Goal: Task Accomplishment & Management: Complete application form

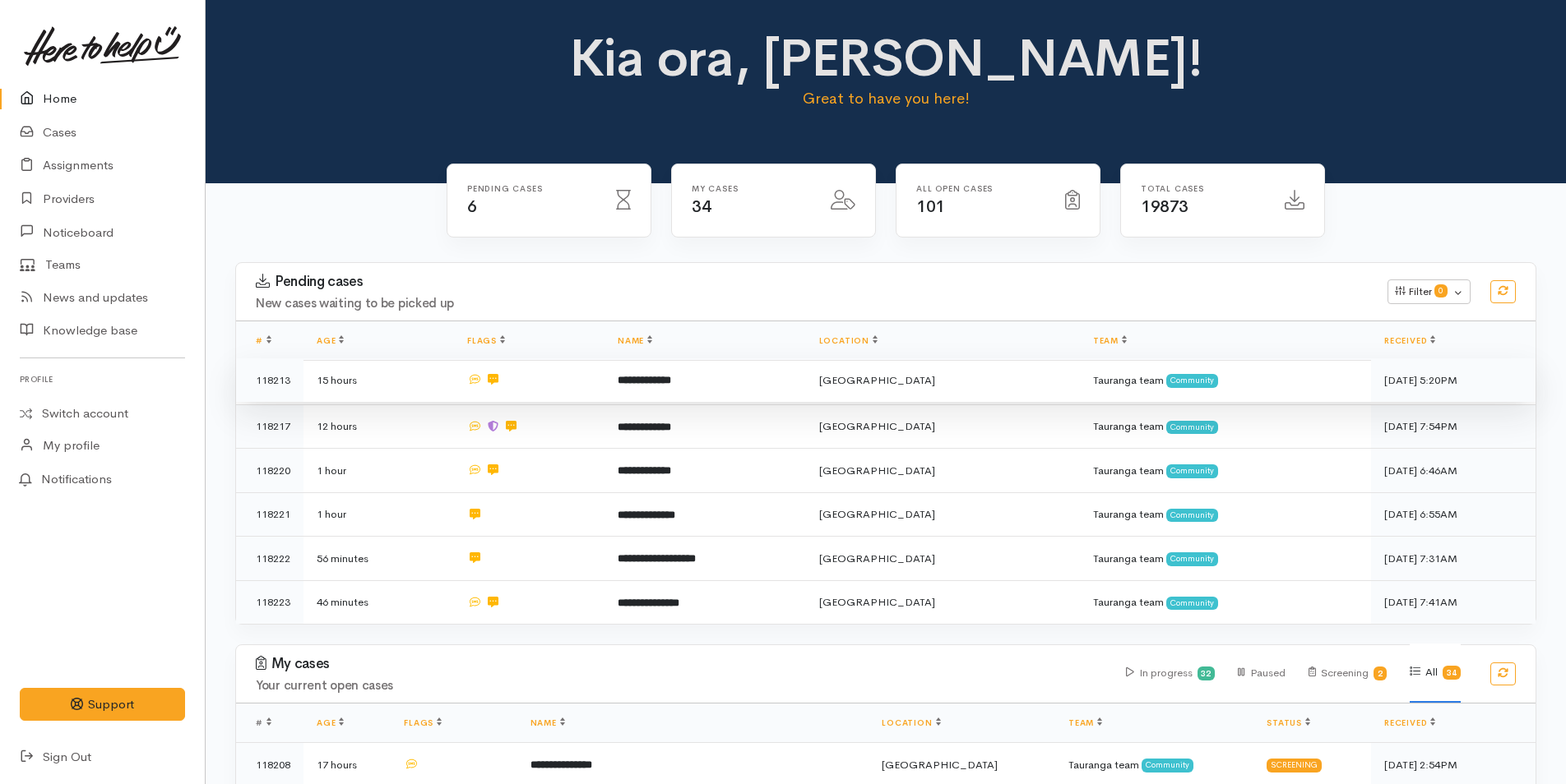
click at [713, 379] on td "**********" at bounding box center [704, 380] width 201 height 44
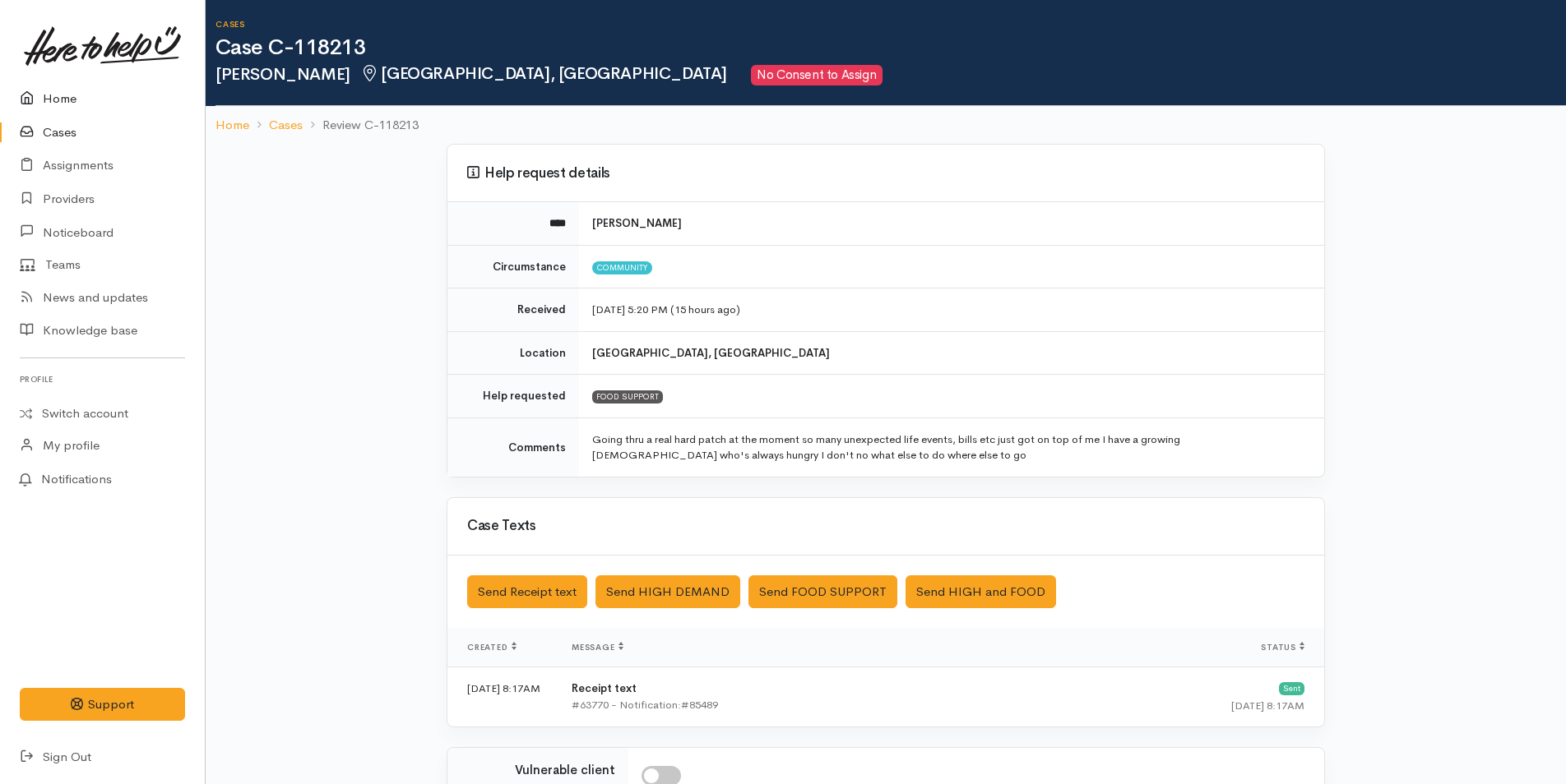
click at [56, 91] on link "Home" at bounding box center [102, 100] width 205 height 34
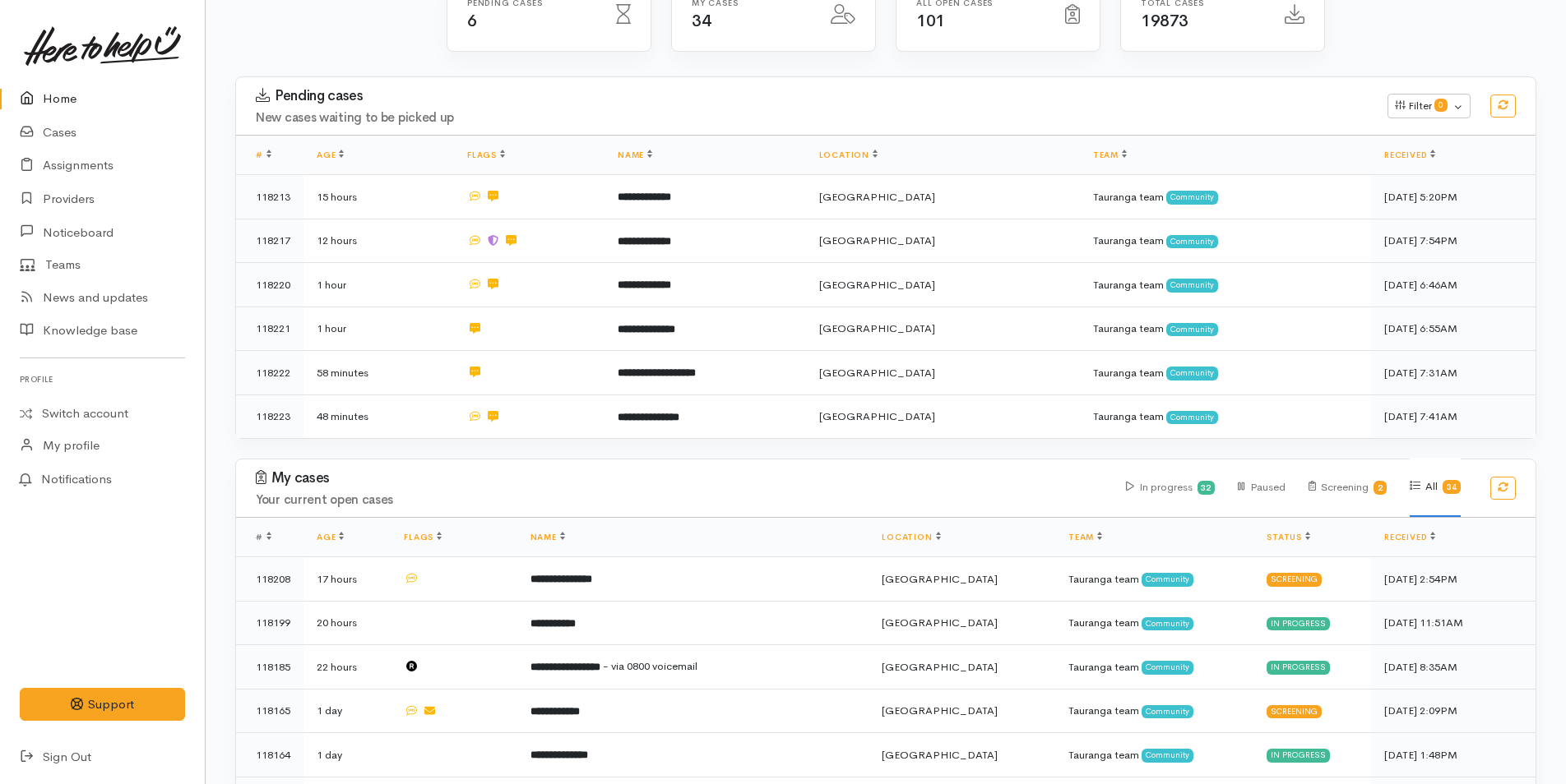
scroll to position [493, 0]
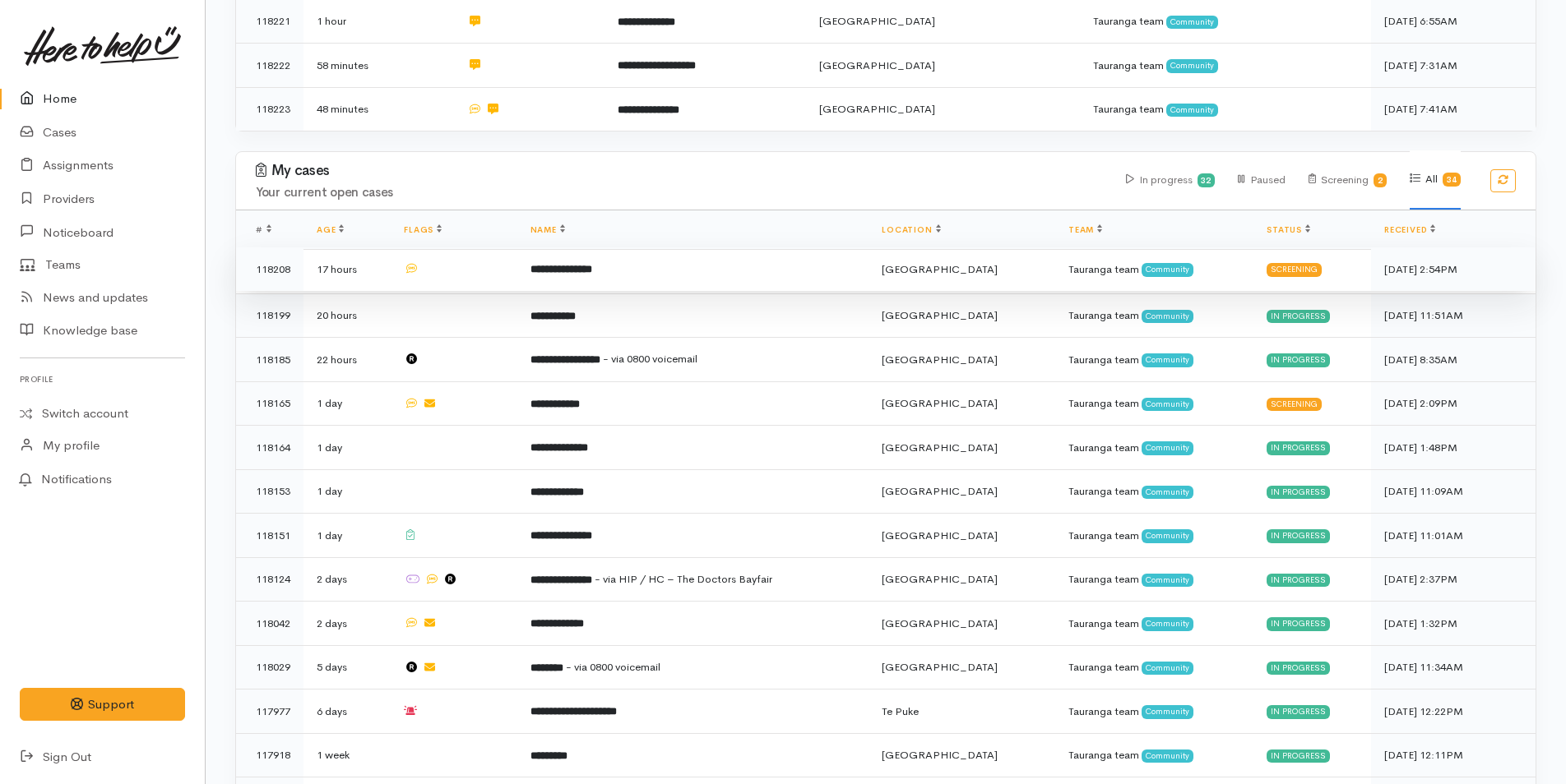
click at [654, 270] on td "**********" at bounding box center [693, 269] width 352 height 44
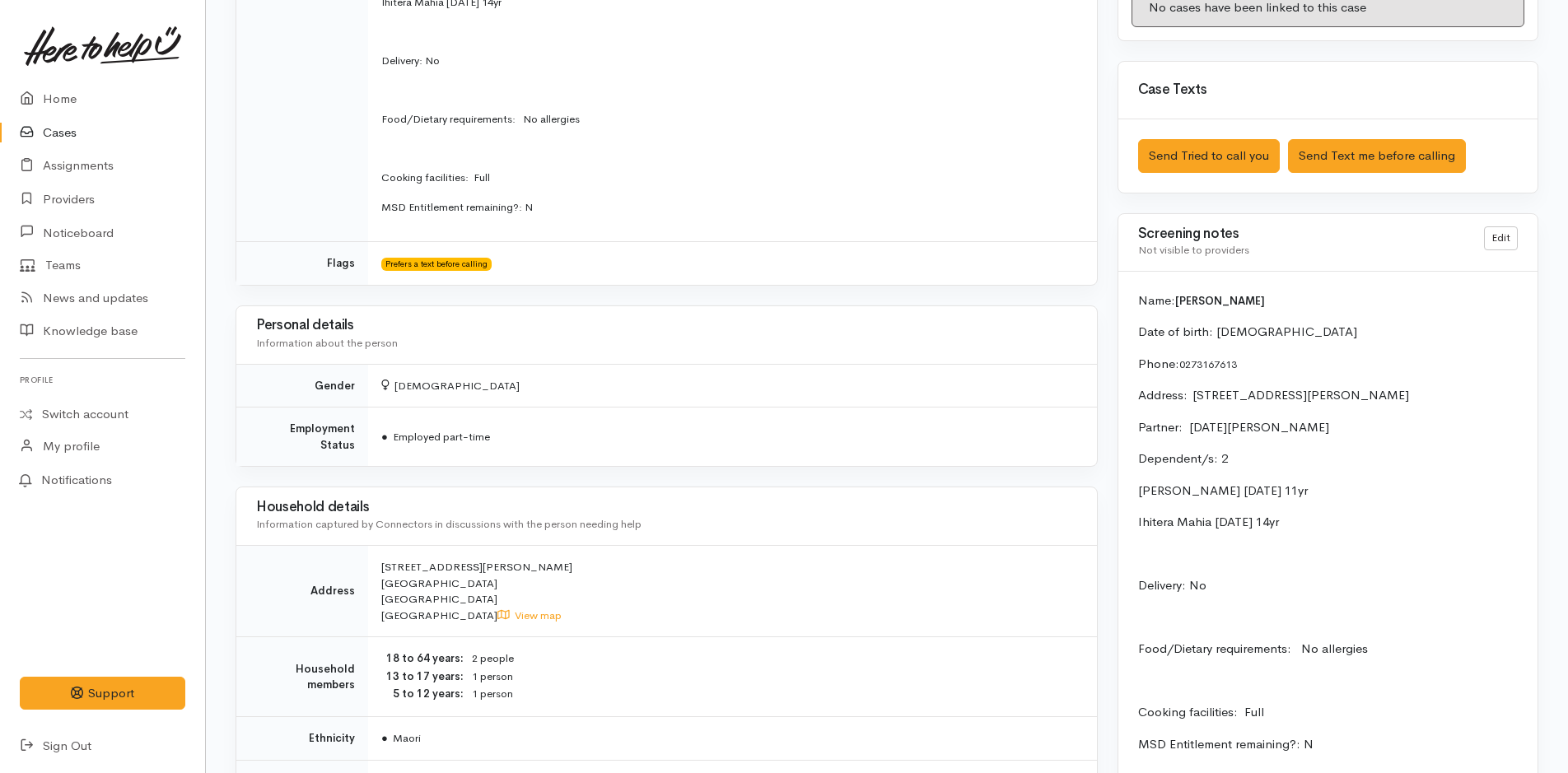
scroll to position [823, 0]
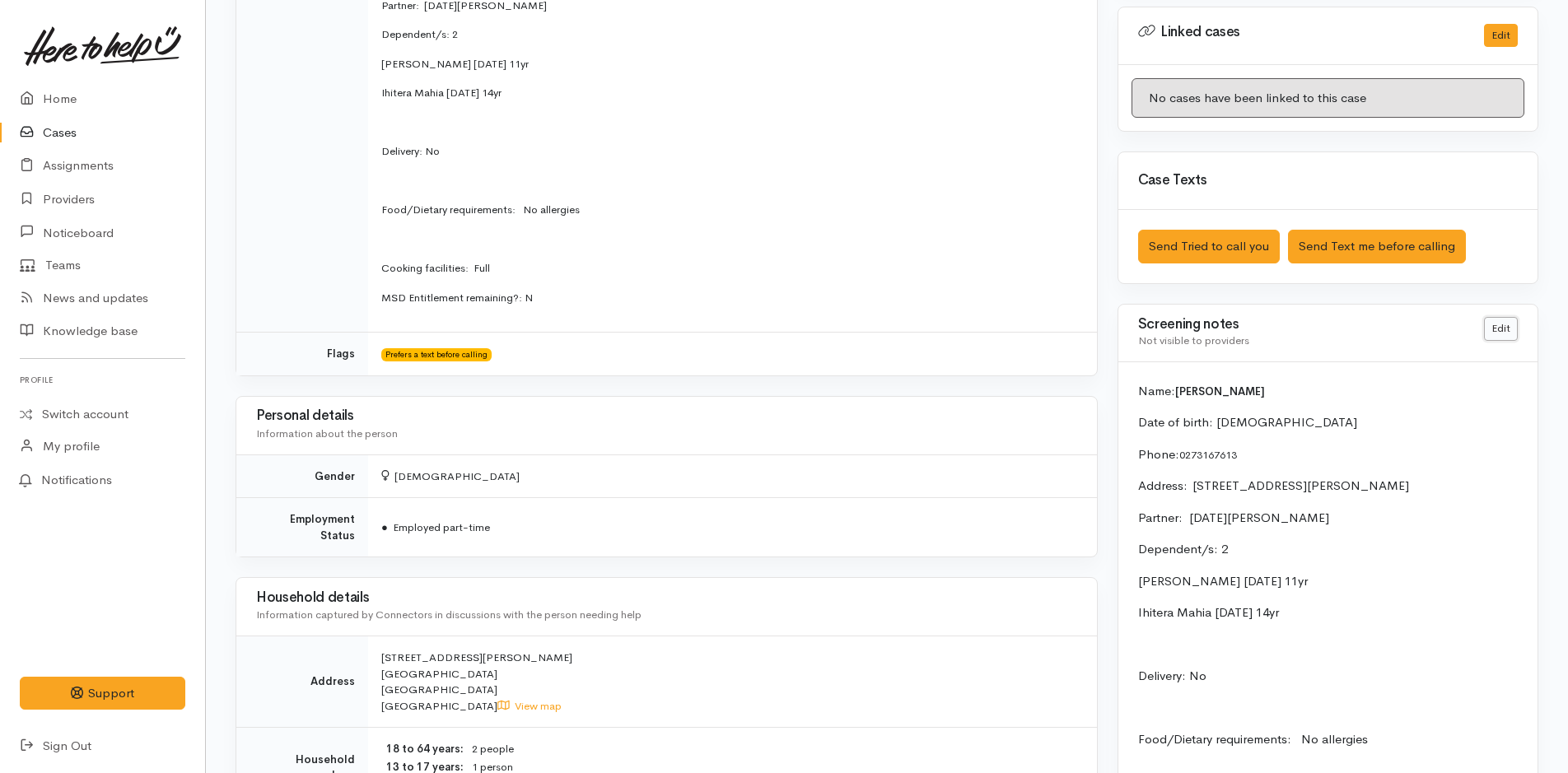
click at [1503, 329] on link "Edit" at bounding box center [1501, 329] width 34 height 24
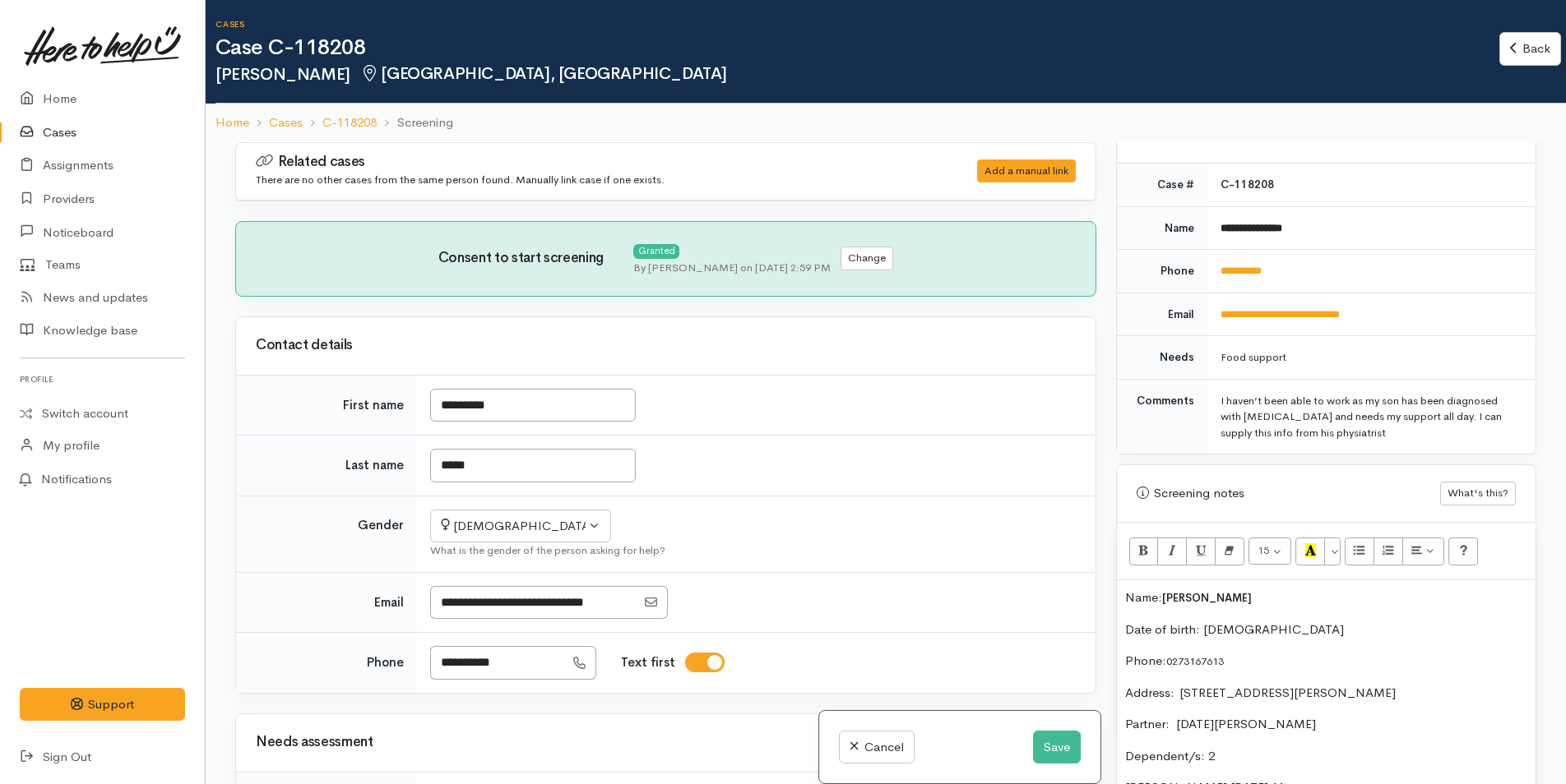
scroll to position [904, 0]
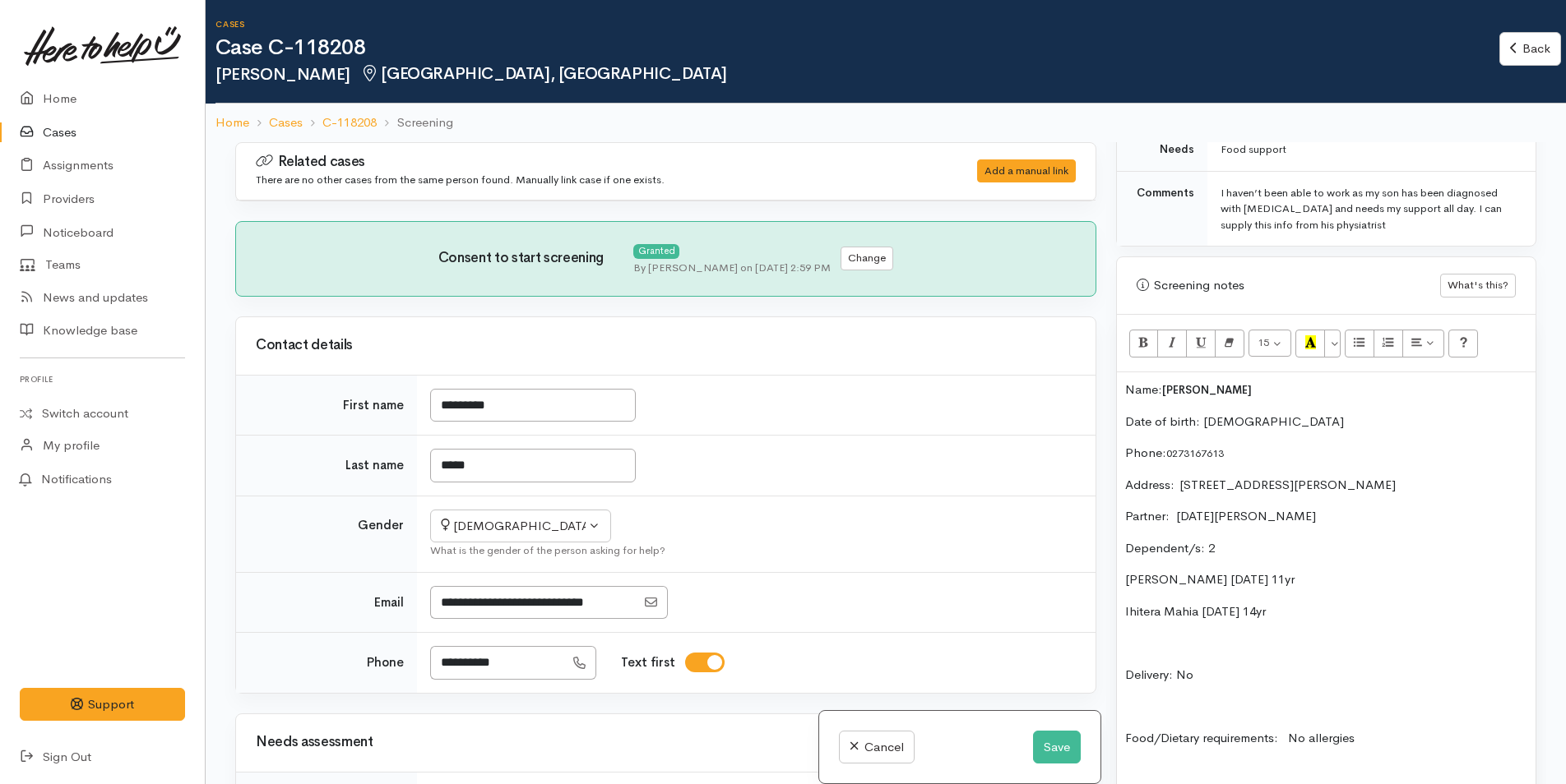
click at [1128, 388] on p "Name: Shantelle Mahia" at bounding box center [1326, 389] width 402 height 19
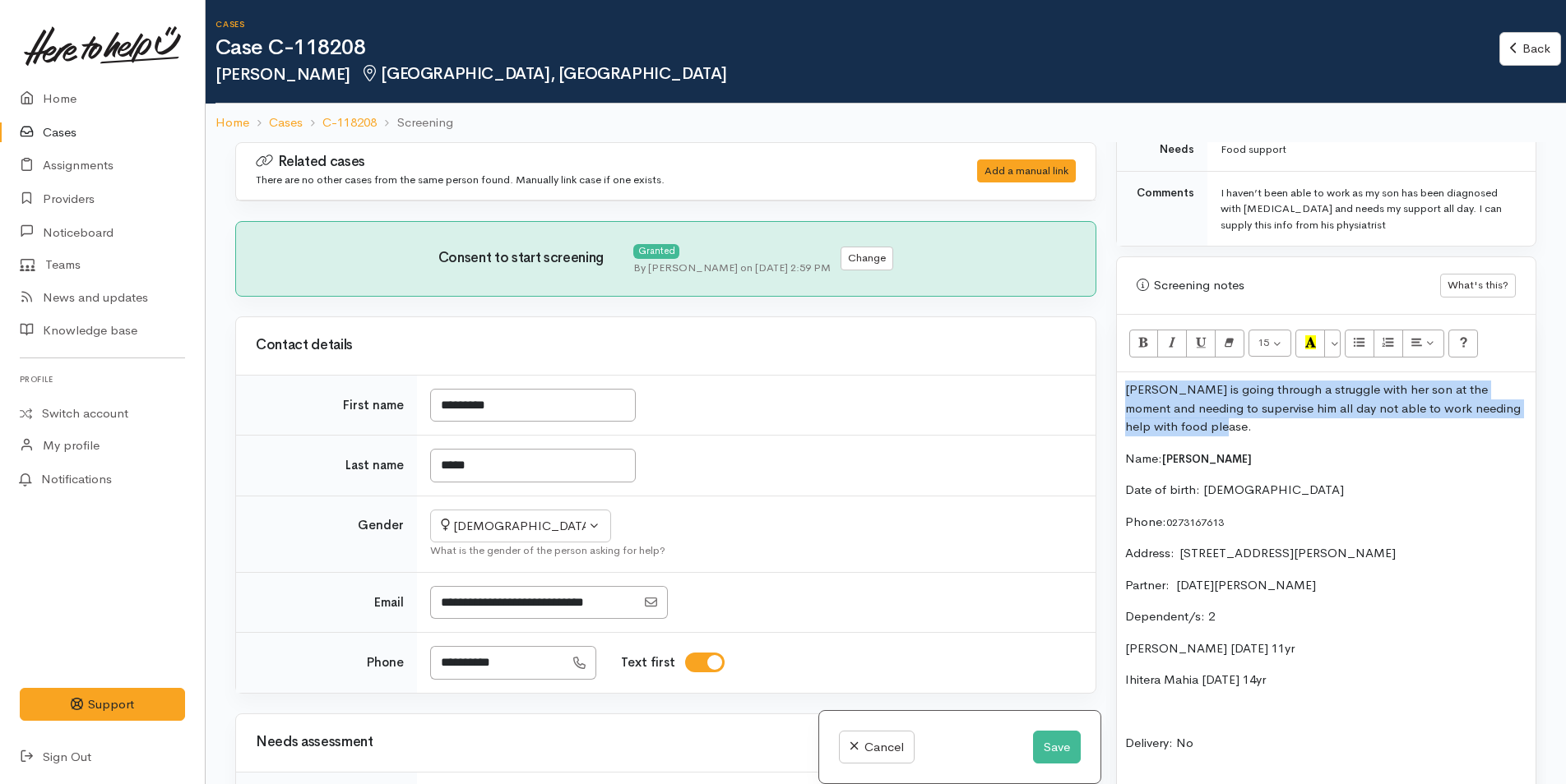
drag, startPoint x: 1198, startPoint y: 427, endPoint x: 1113, endPoint y: 387, distance: 93.9
click at [1113, 387] on div "Warnings Add No warnings have been raised against this case Add Warning Title ●…" at bounding box center [1325, 535] width 440 height 784
copy p "Shantelle is going through a struggle with her son at the moment and needing to…"
click at [1046, 742] on button "Save" at bounding box center [1056, 748] width 48 height 34
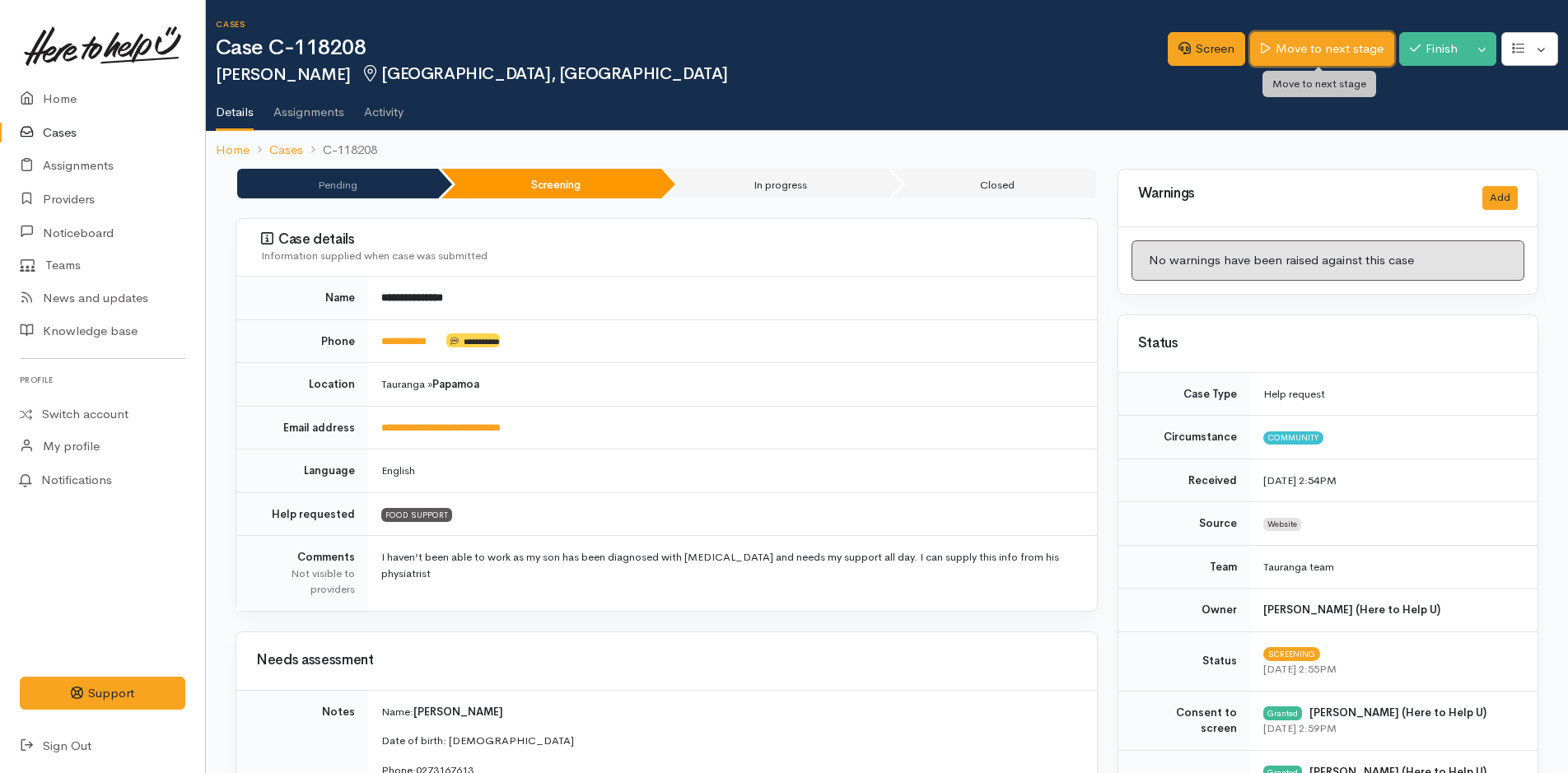
click at [1318, 55] on link "Move to next stage" at bounding box center [1321, 49] width 143 height 34
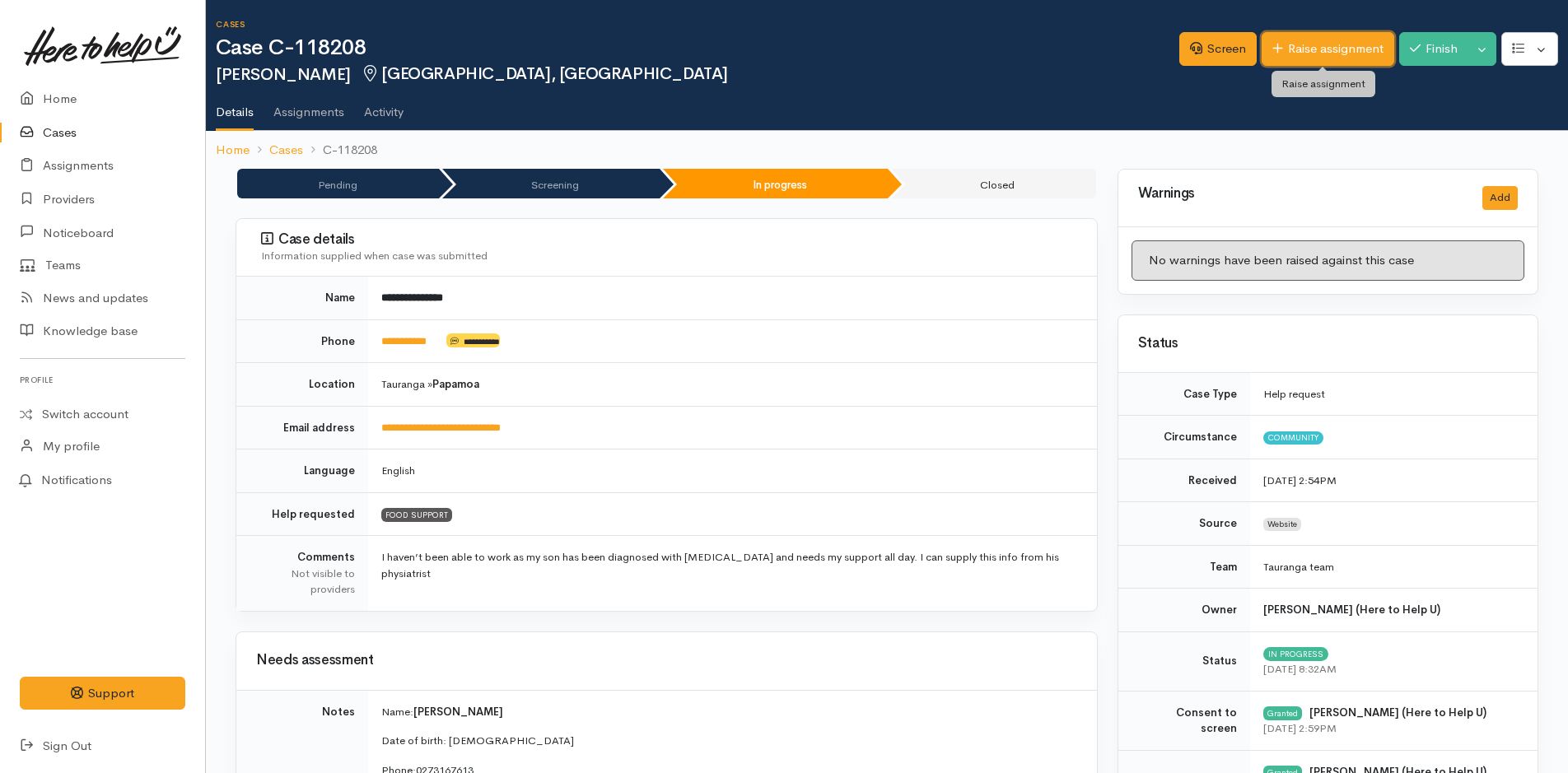
click at [1333, 48] on link "Raise assignment" at bounding box center [1328, 49] width 133 height 34
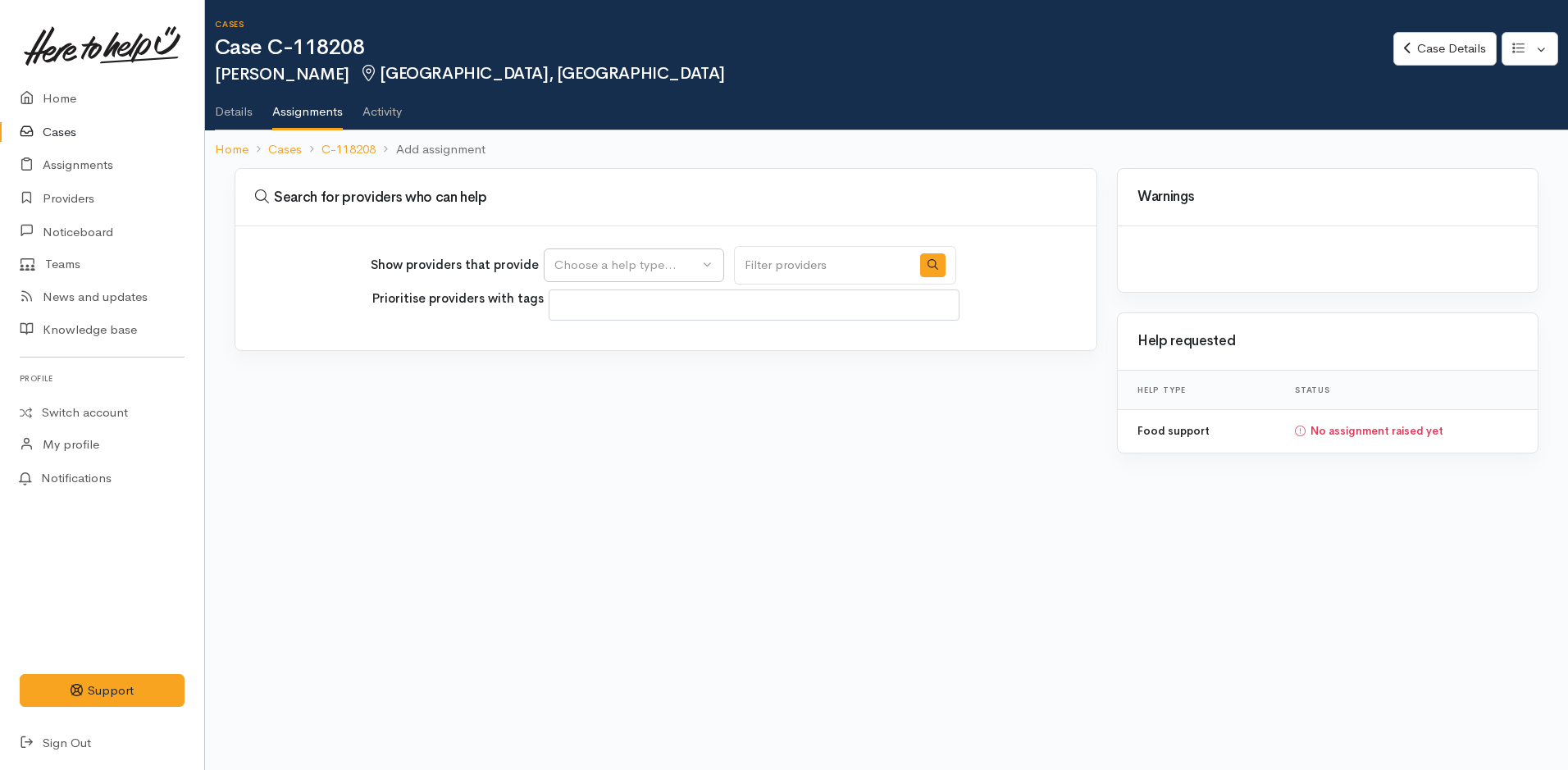
select select
click at [657, 270] on div "Choose a help type..." at bounding box center [626, 265] width 144 height 19
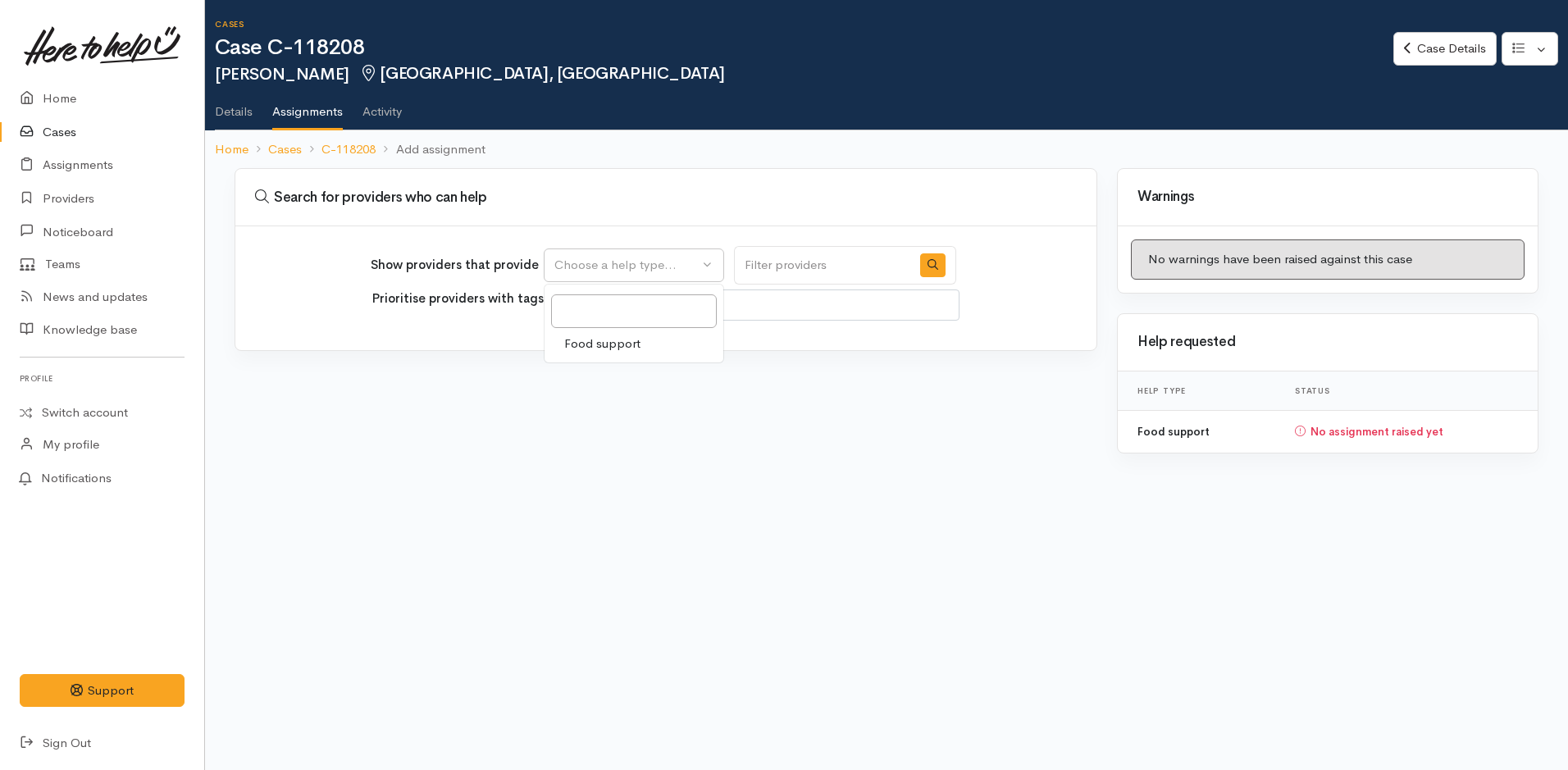
click at [614, 346] on span "Food support" at bounding box center [601, 344] width 76 height 19
select select "3"
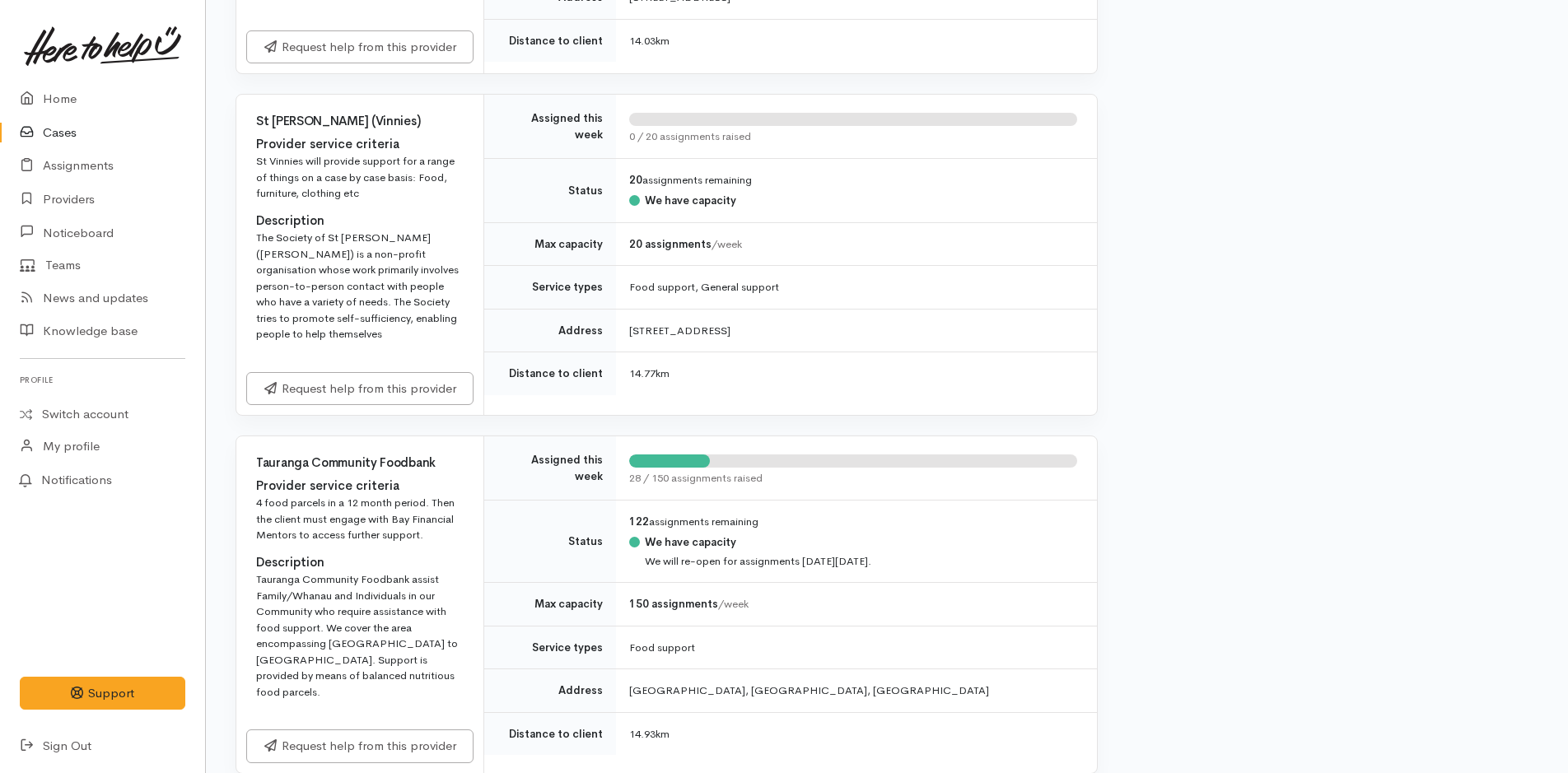
scroll to position [2224, 0]
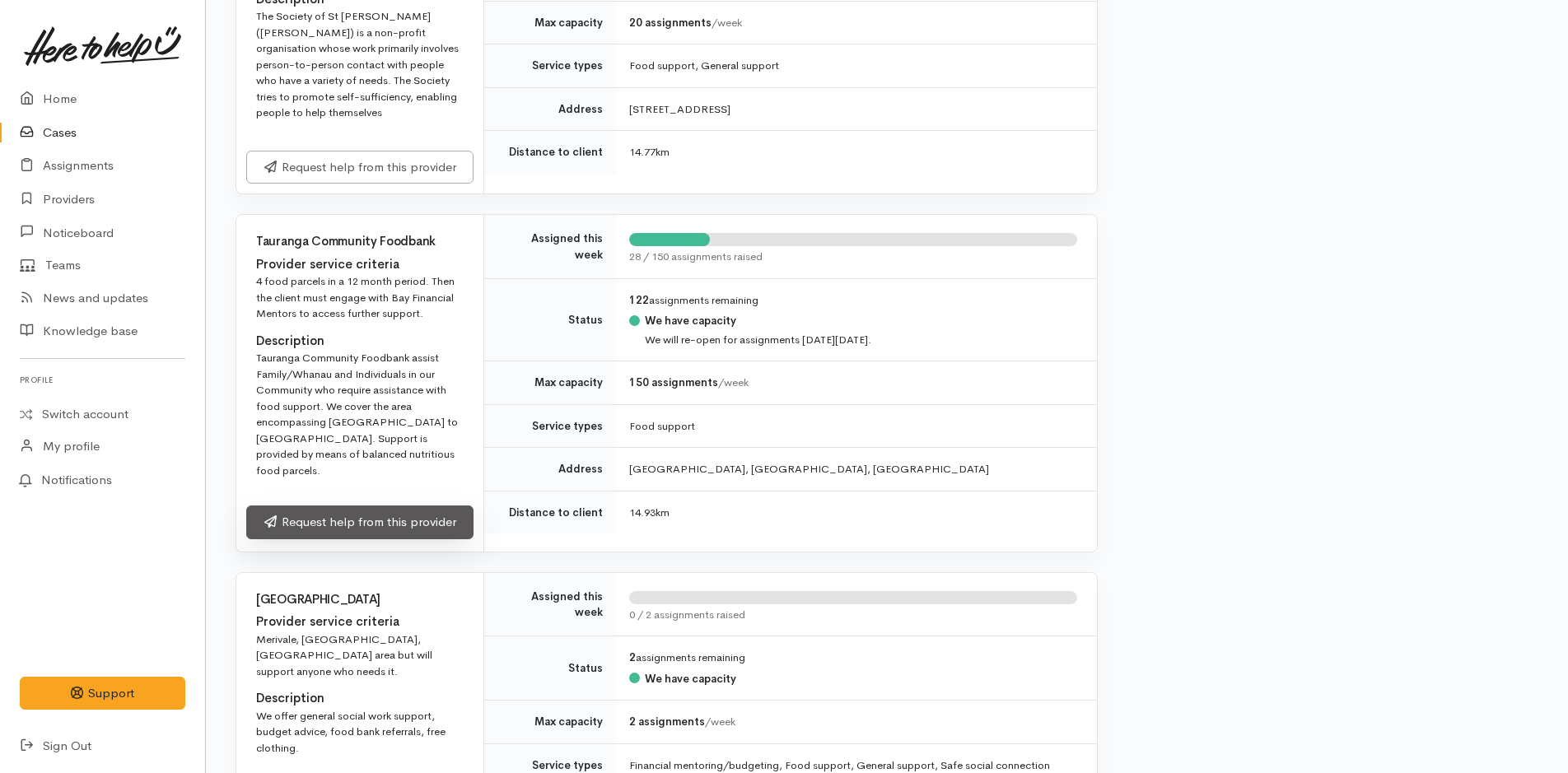
click at [410, 533] on link "Request help from this provider" at bounding box center [359, 523] width 227 height 34
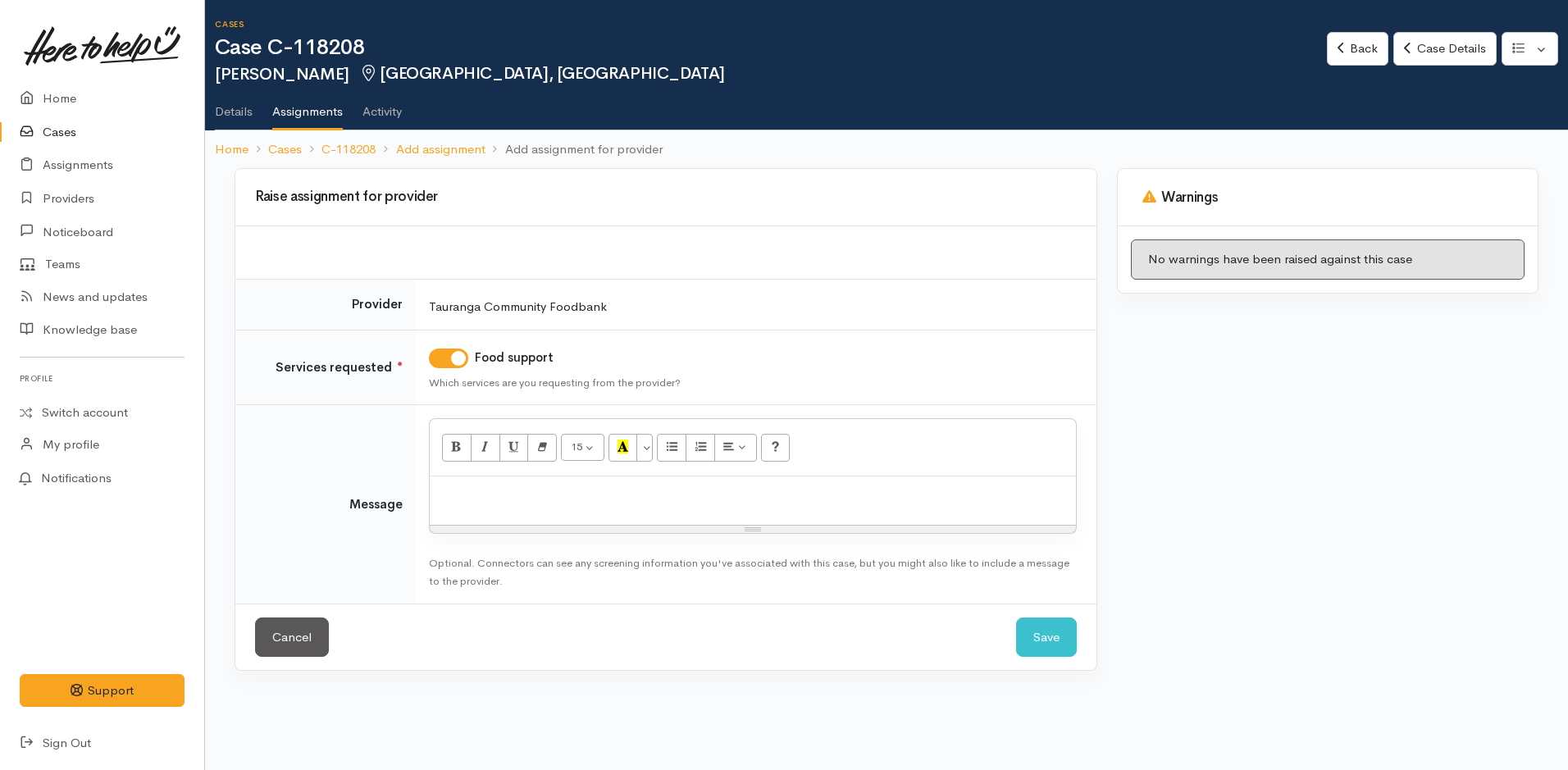
click at [502, 507] on div at bounding box center [753, 500] width 646 height 48
paste div
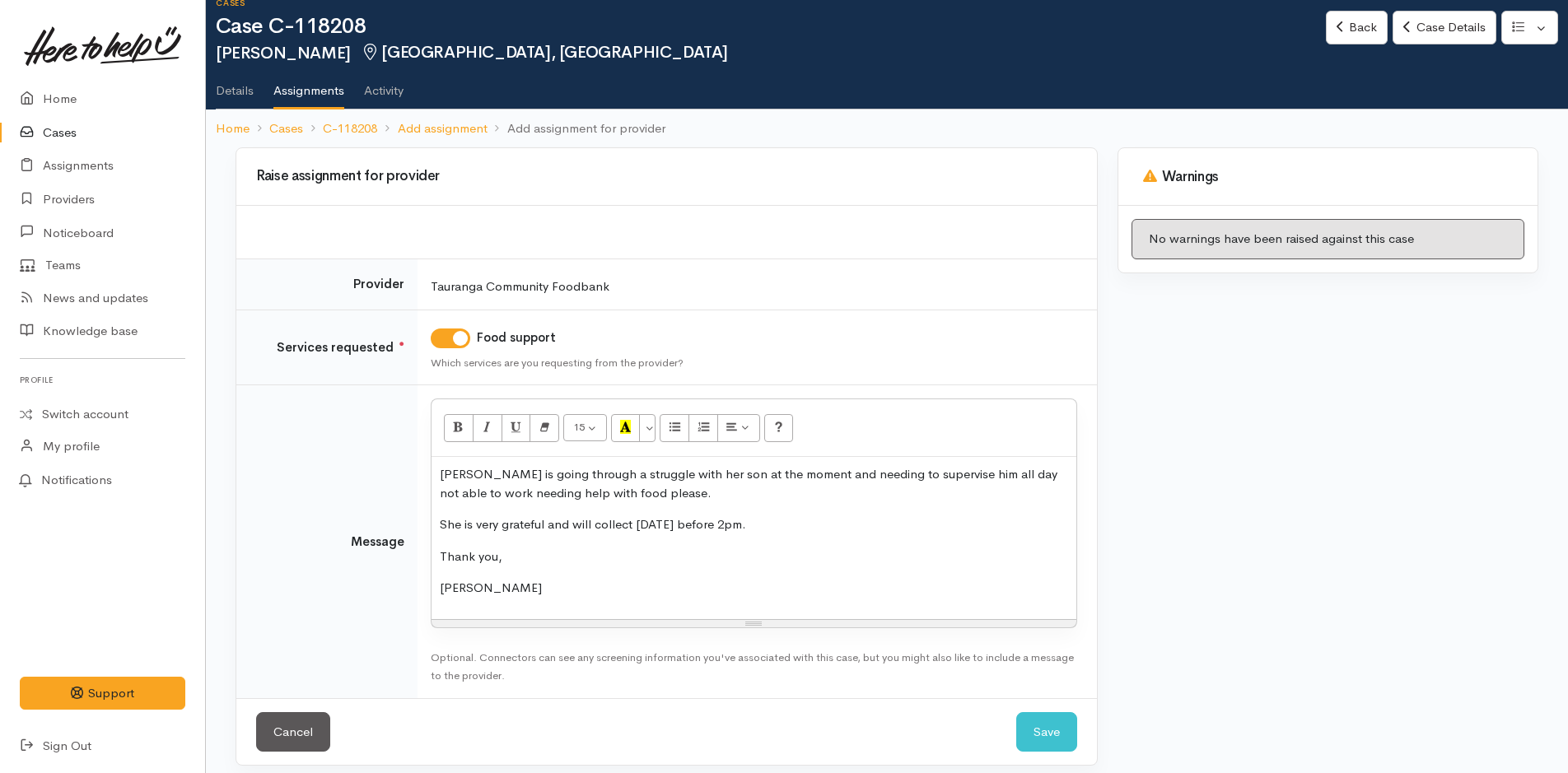
scroll to position [34, 0]
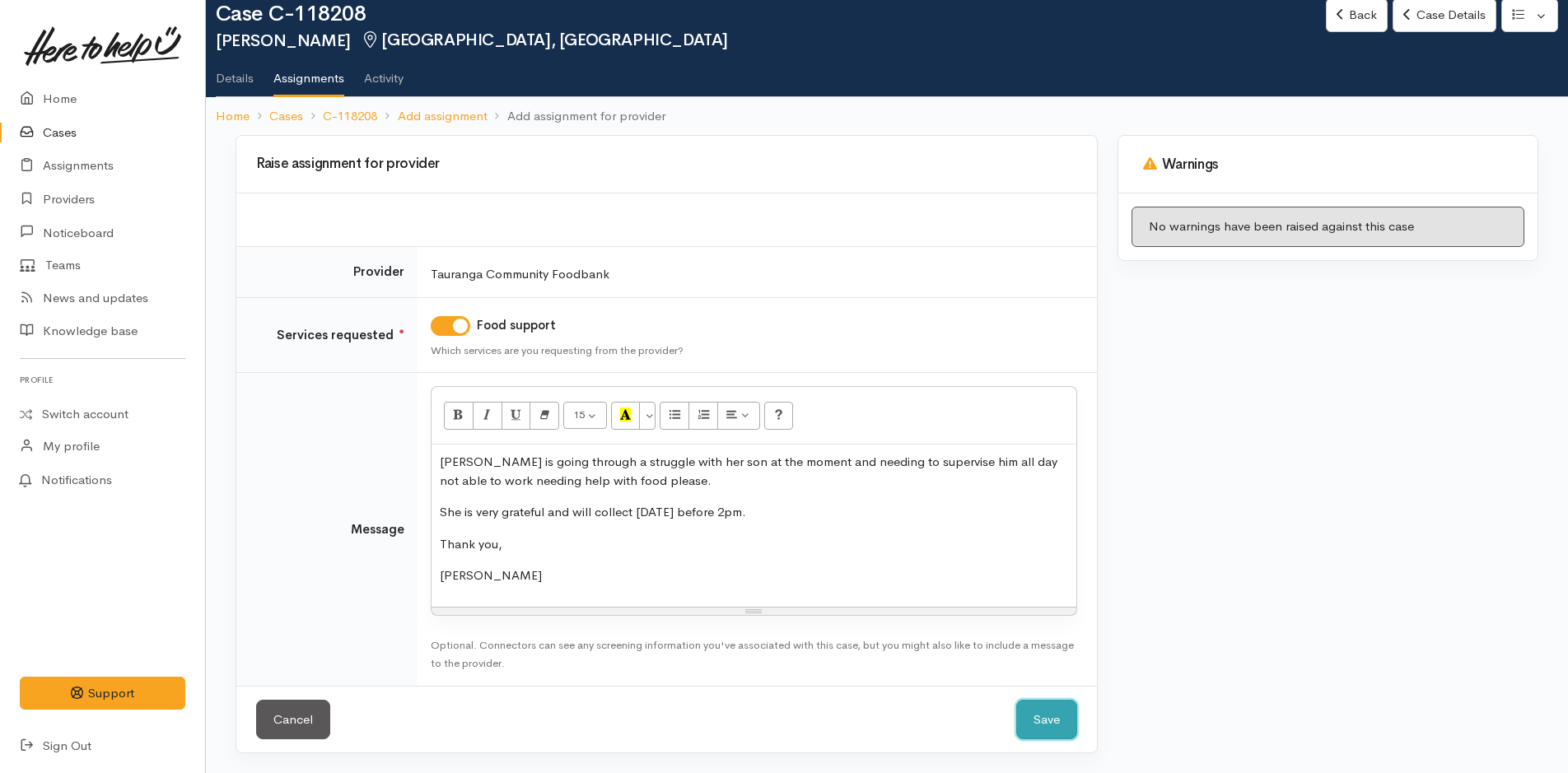
click at [1045, 720] on button "Save" at bounding box center [1047, 720] width 61 height 40
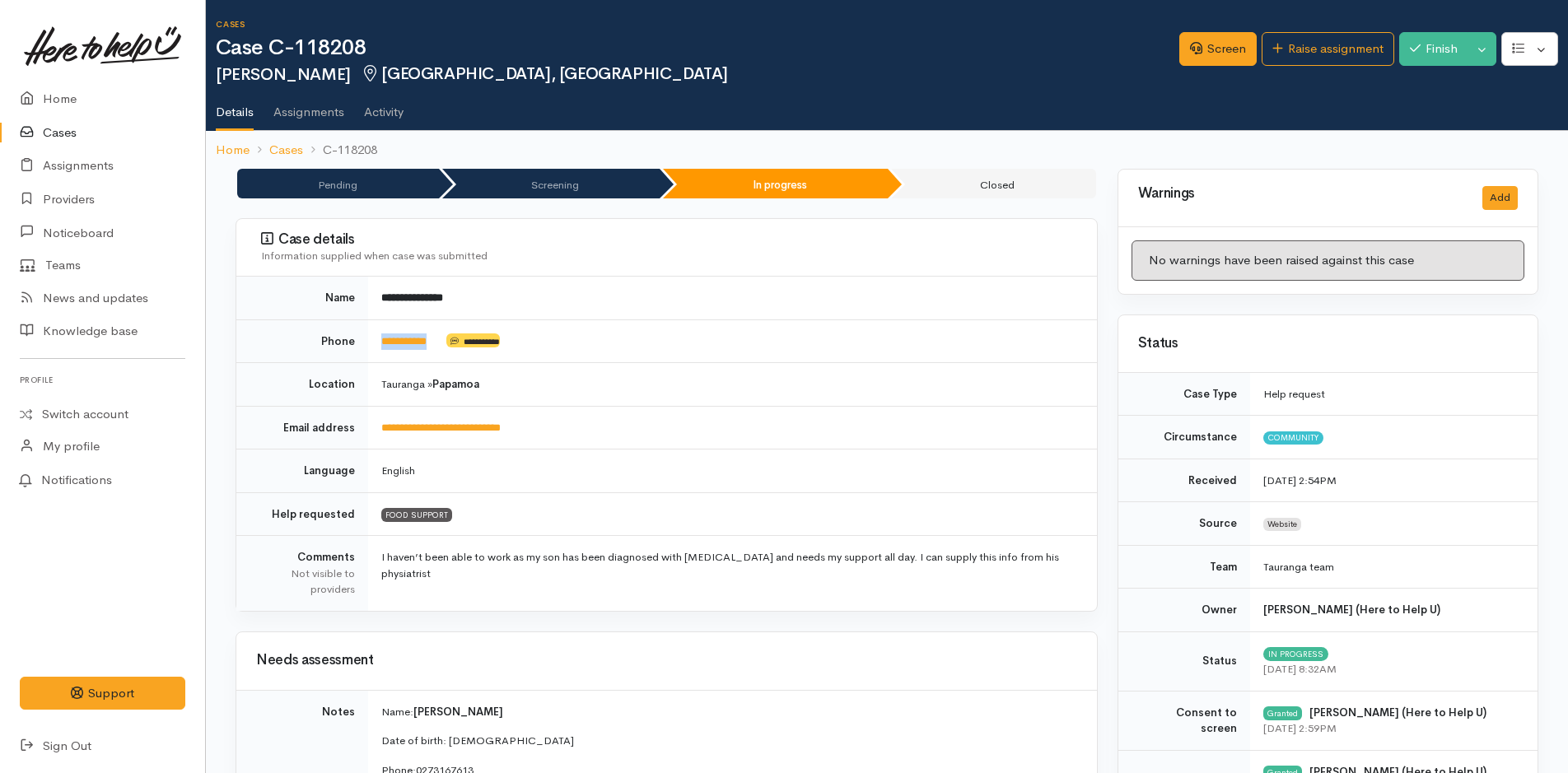
drag, startPoint x: 444, startPoint y: 346, endPoint x: 379, endPoint y: 360, distance: 66.5
click at [379, 360] on td "**********" at bounding box center [732, 342] width 729 height 44
copy td "**********"
click at [73, 93] on link "Home" at bounding box center [102, 100] width 205 height 34
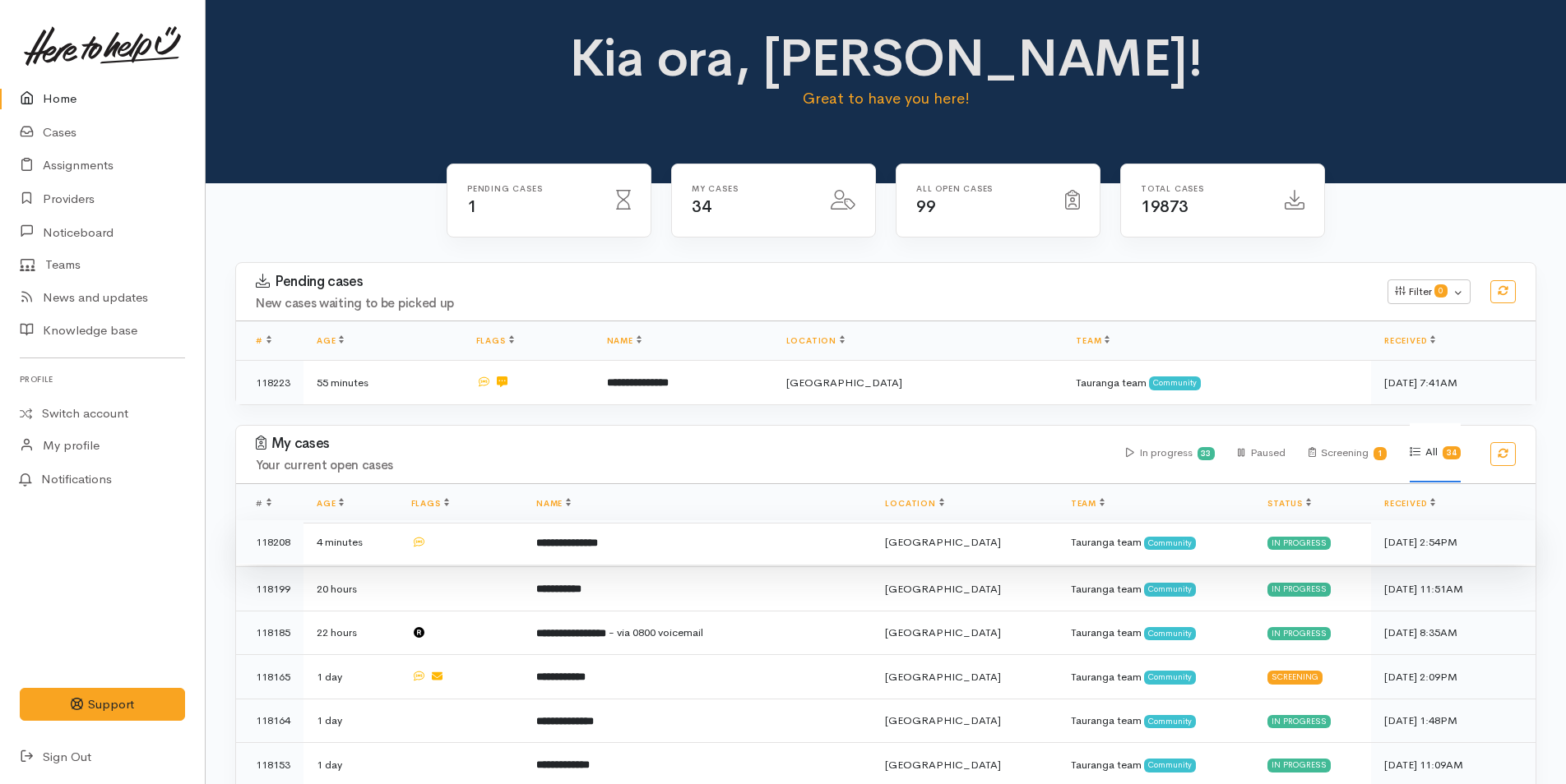
click at [598, 544] on b "**********" at bounding box center [566, 543] width 62 height 11
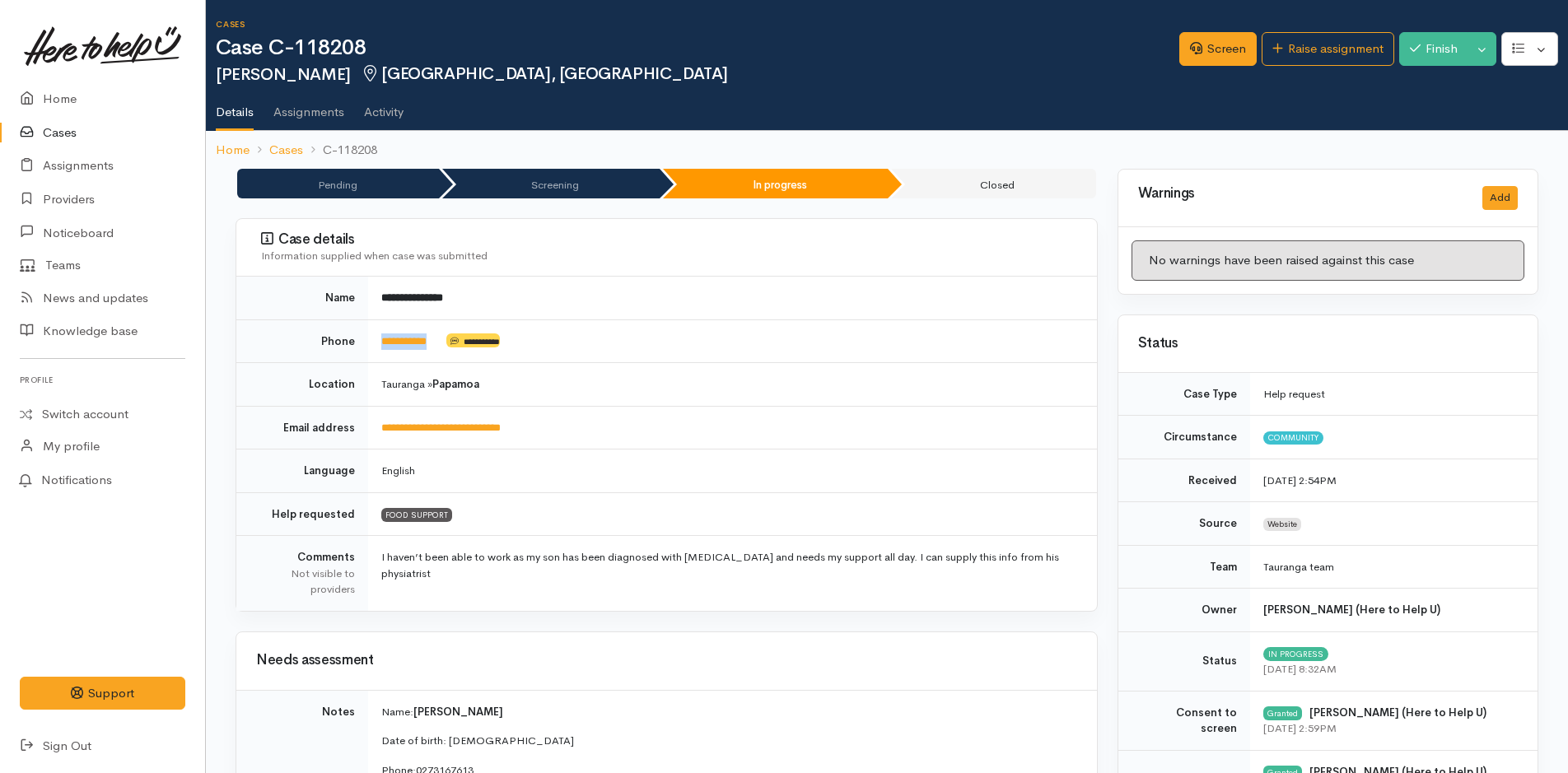
drag, startPoint x: 447, startPoint y: 348, endPoint x: 374, endPoint y: 358, distance: 73.7
click at [374, 358] on td "**********" at bounding box center [732, 342] width 729 height 44
copy td "**********"
click at [51, 98] on link "Home" at bounding box center [102, 100] width 205 height 34
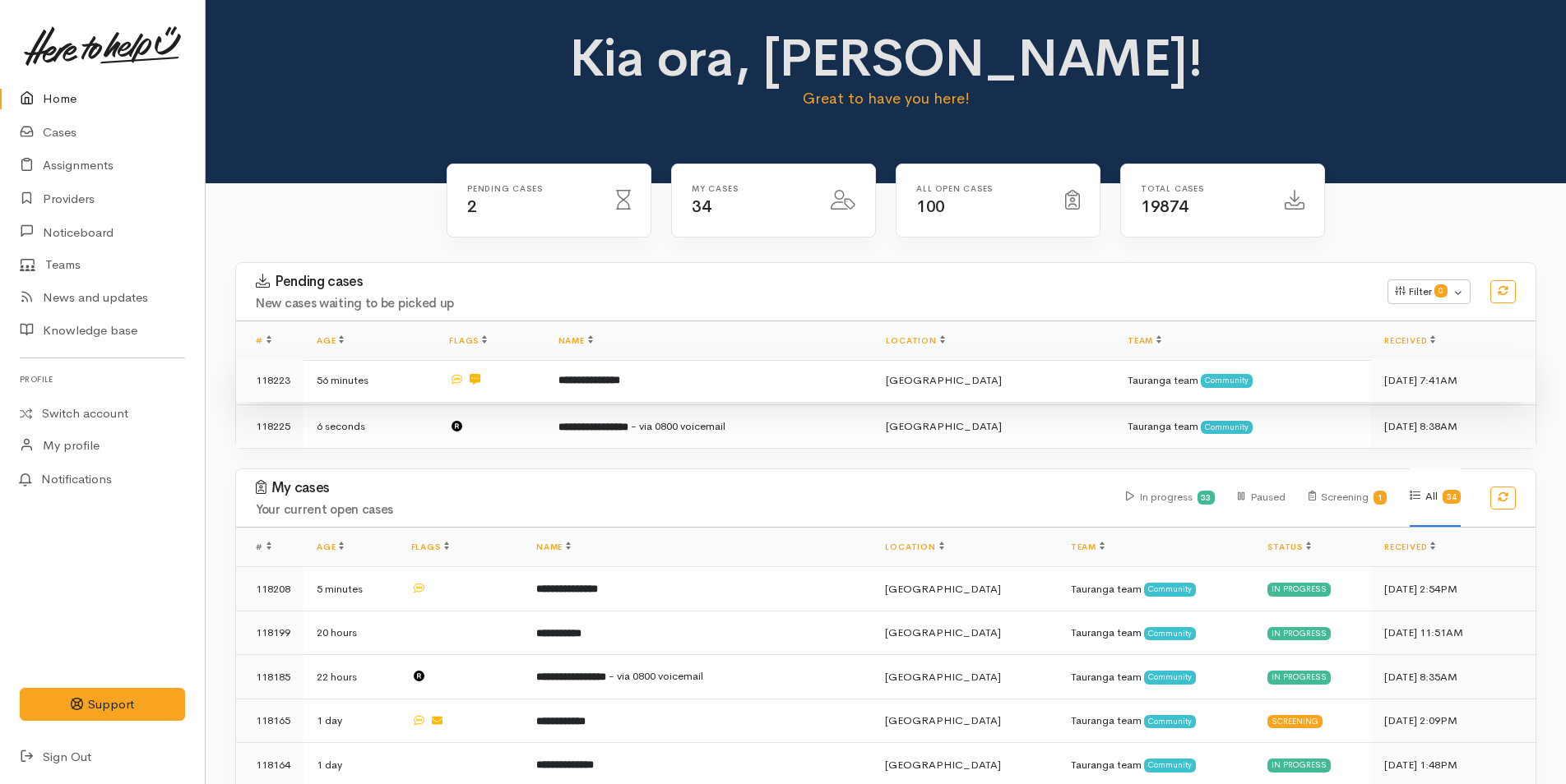
click at [620, 378] on b "**********" at bounding box center [589, 380] width 62 height 11
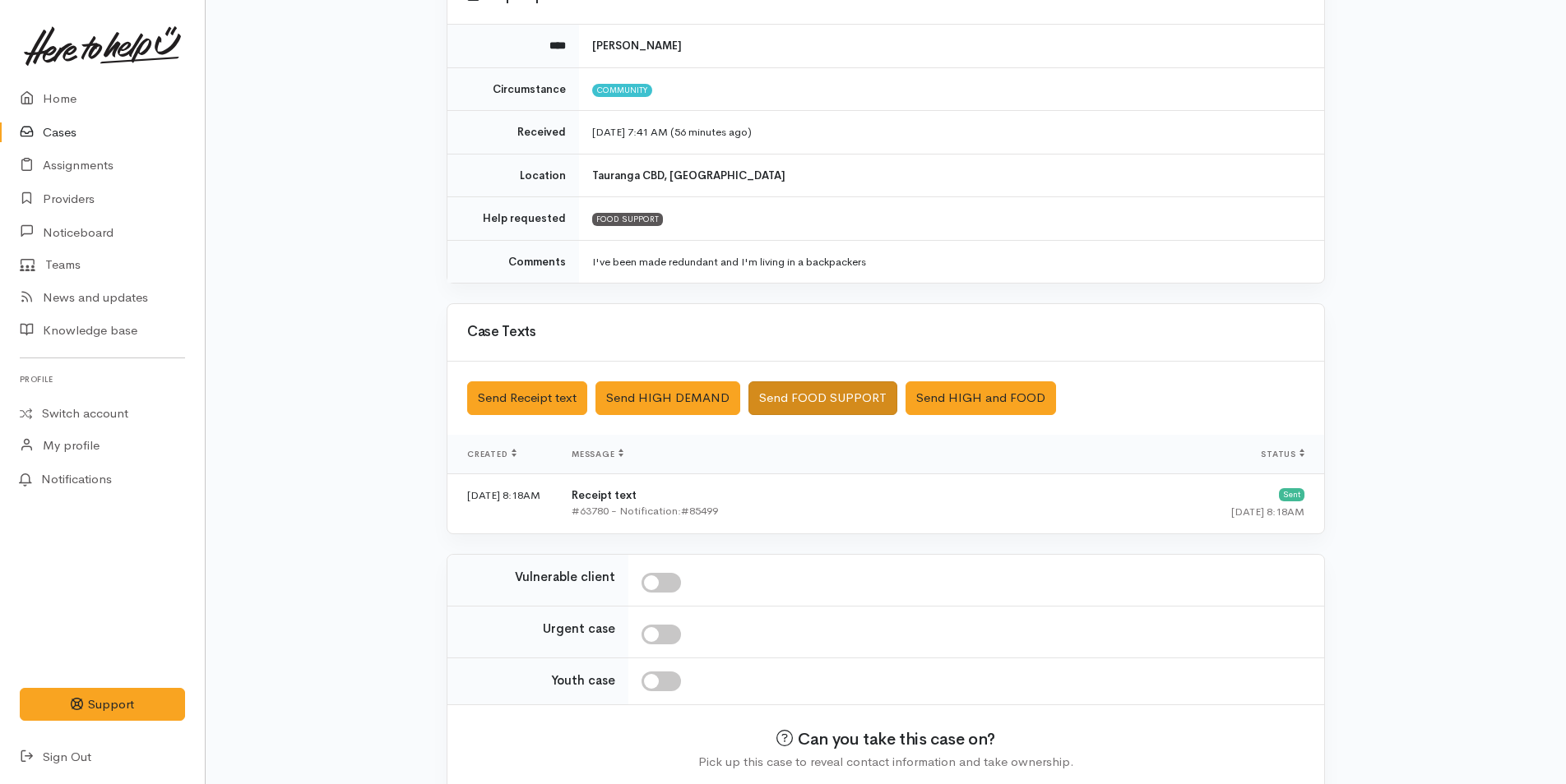
scroll to position [248, 0]
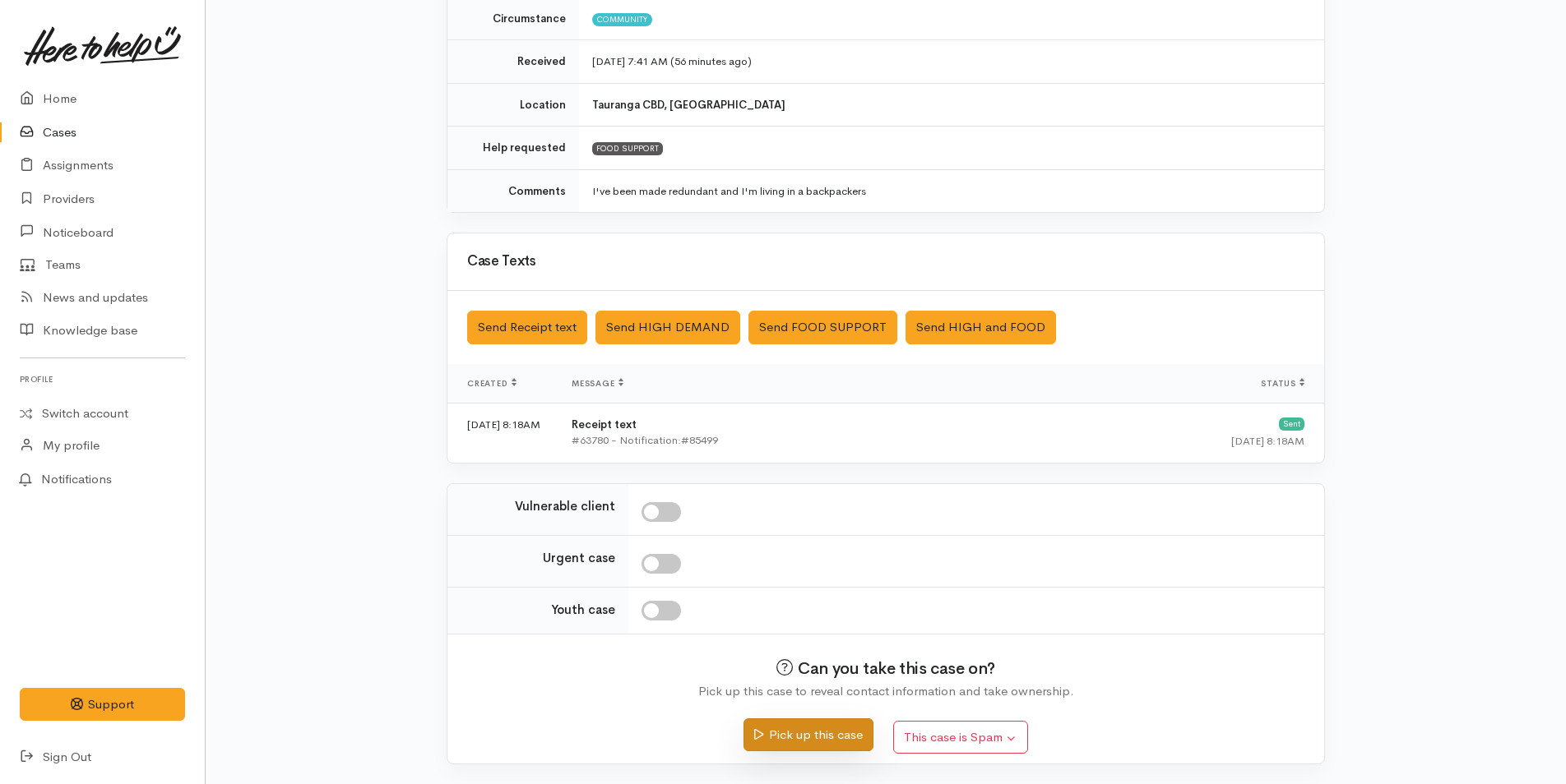
click at [784, 741] on button "Pick up this case" at bounding box center [808, 736] width 129 height 34
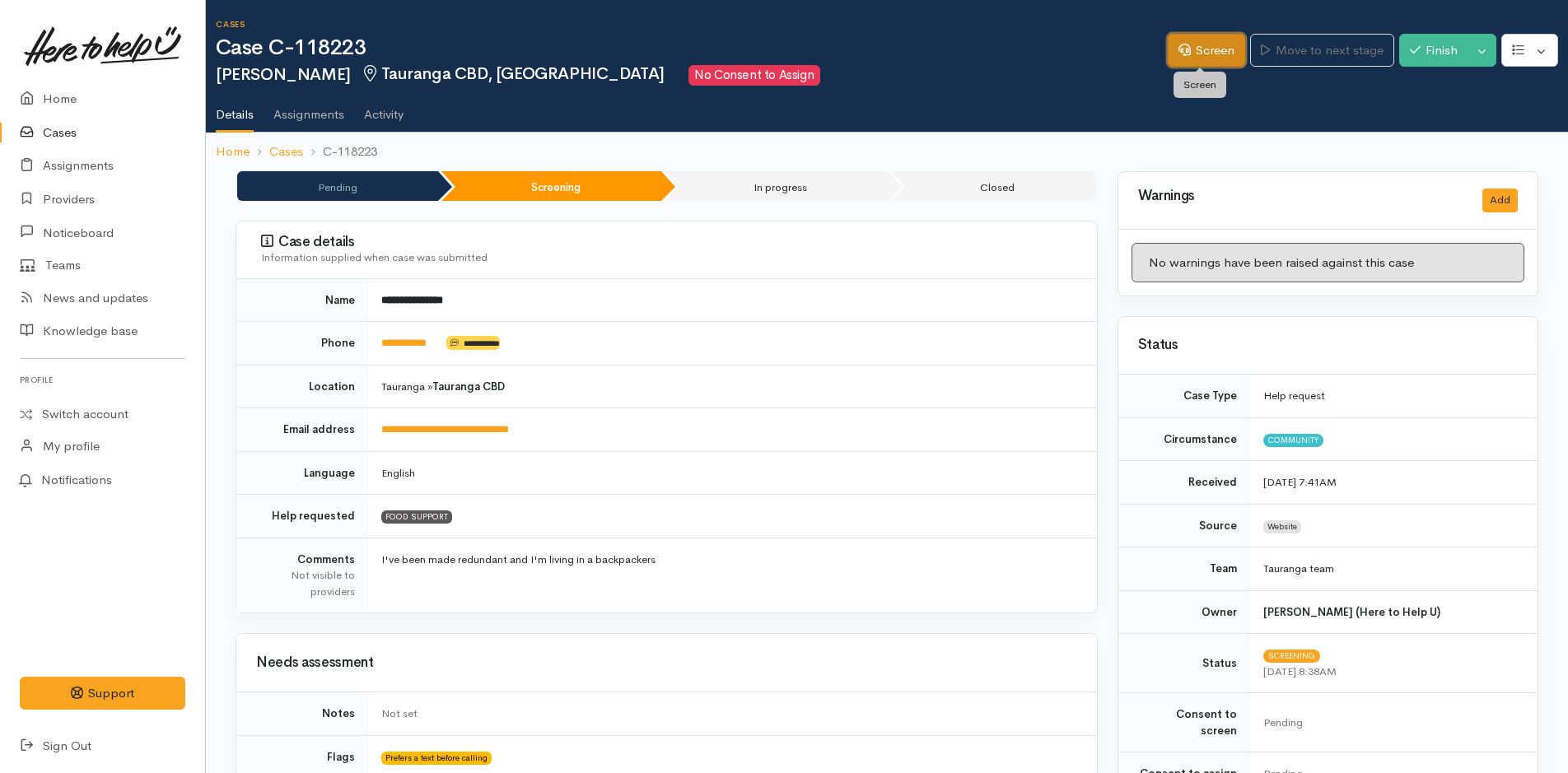
click at [1205, 54] on link "Screen" at bounding box center [1206, 51] width 77 height 34
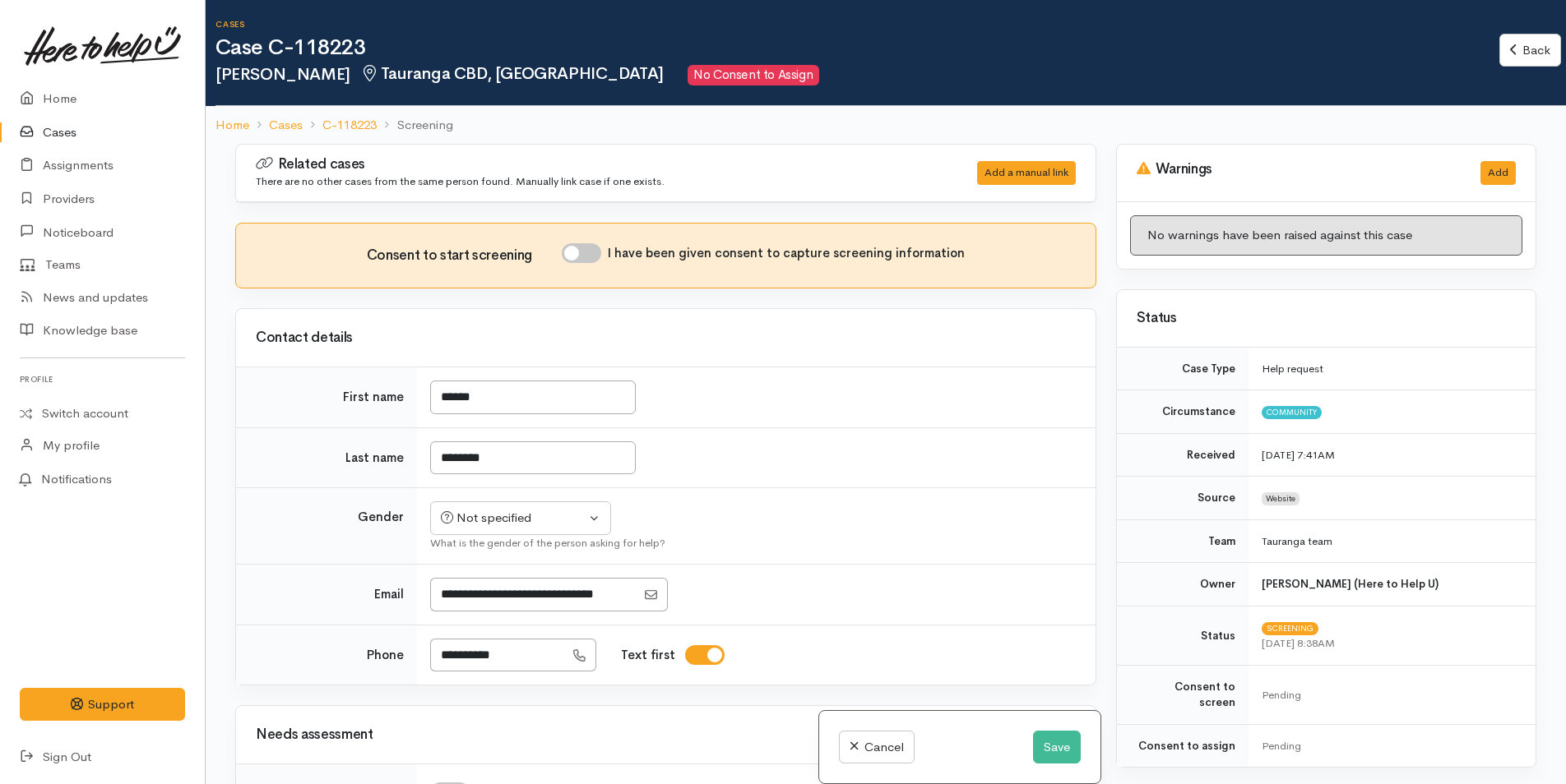
click at [593, 248] on input "I have been given consent to capture screening information" at bounding box center [582, 253] width 39 height 20
checkbox input "true"
click at [505, 519] on div "Not specified" at bounding box center [512, 518] width 144 height 19
click at [486, 580] on span "[DEMOGRAPHIC_DATA]" at bounding box center [535, 582] width 141 height 19
select select "[DEMOGRAPHIC_DATA]"
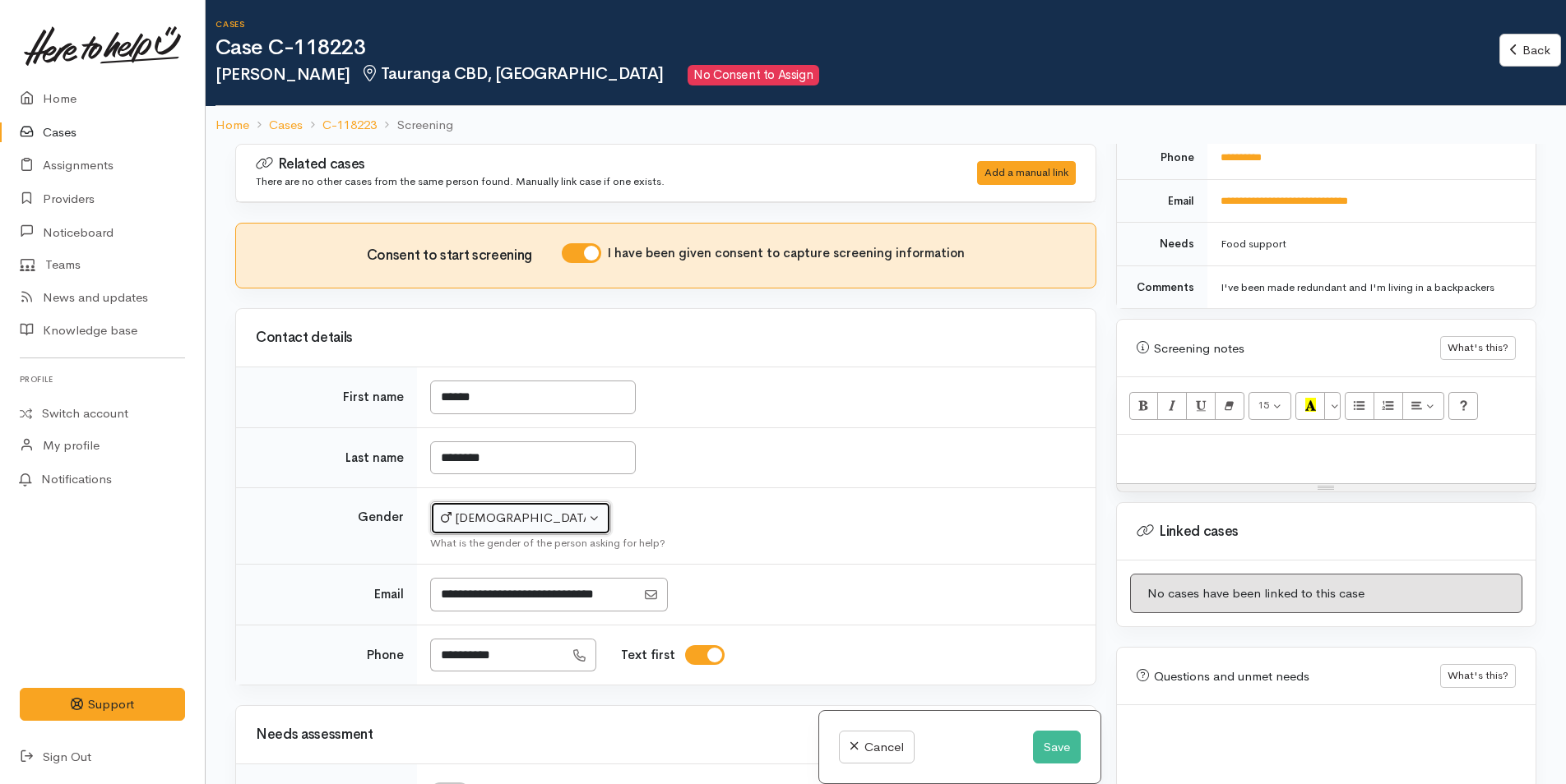
scroll to position [804, 0]
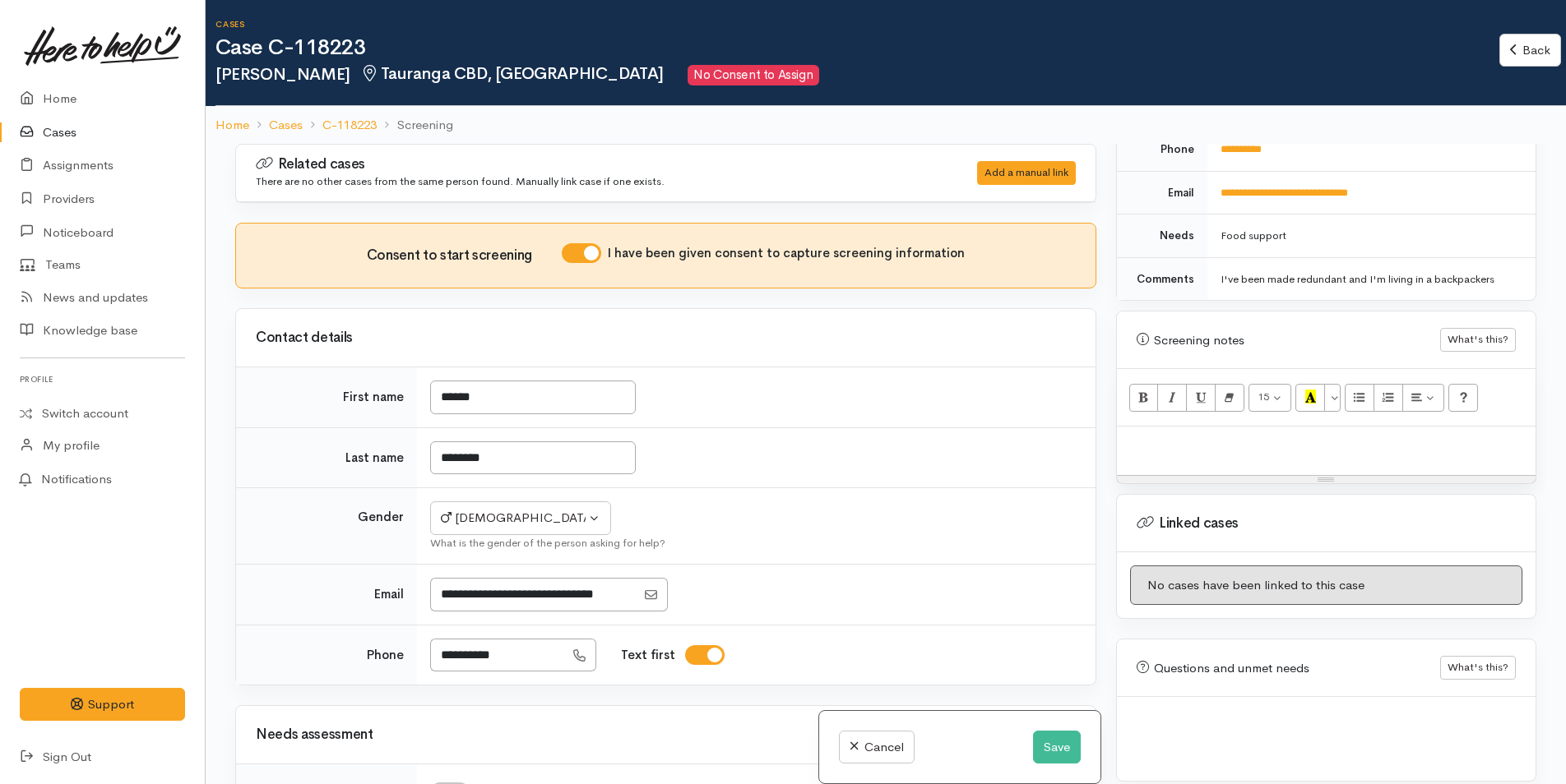
click at [1163, 435] on p at bounding box center [1326, 444] width 402 height 19
paste div
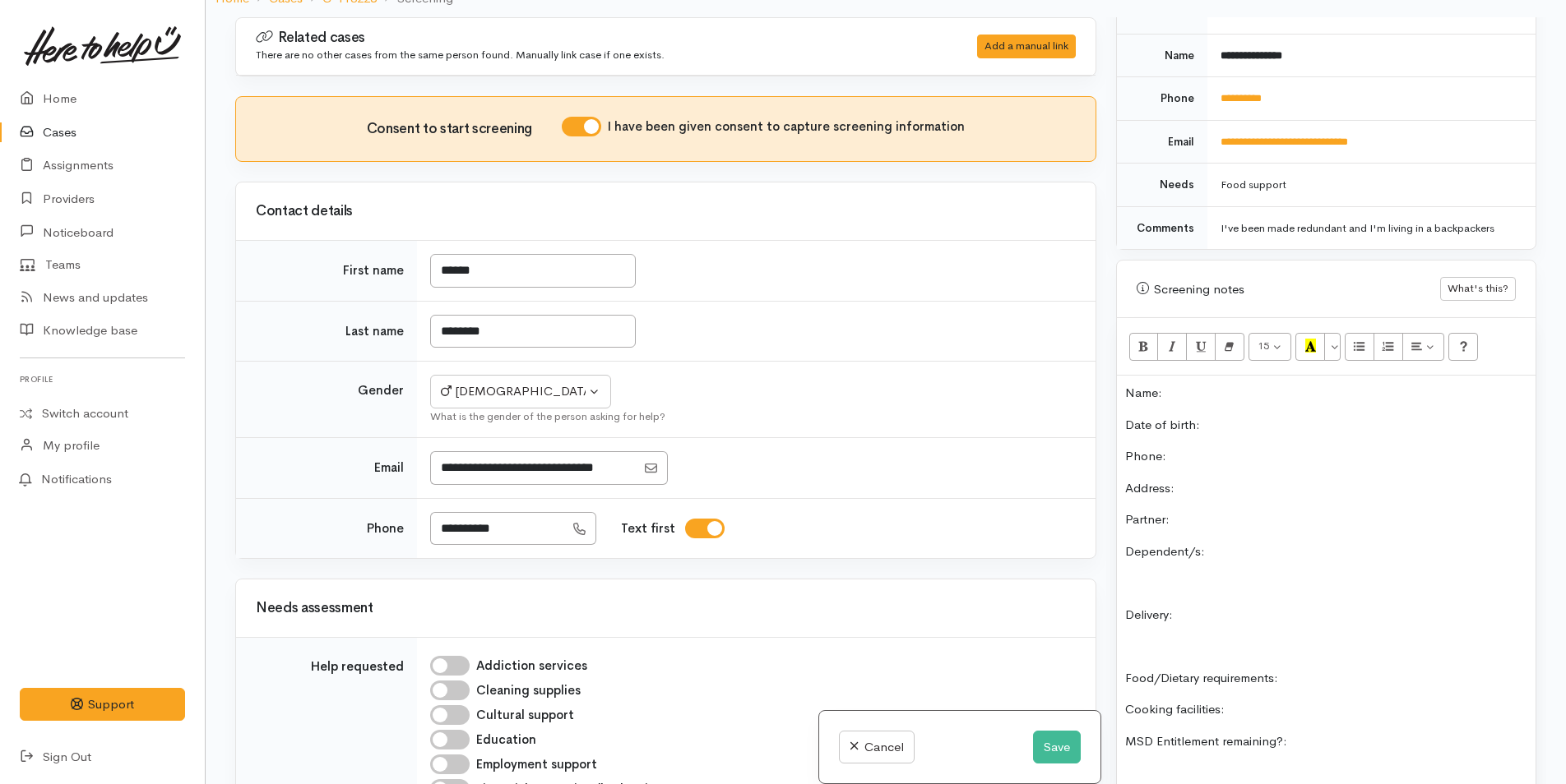
scroll to position [640, 0]
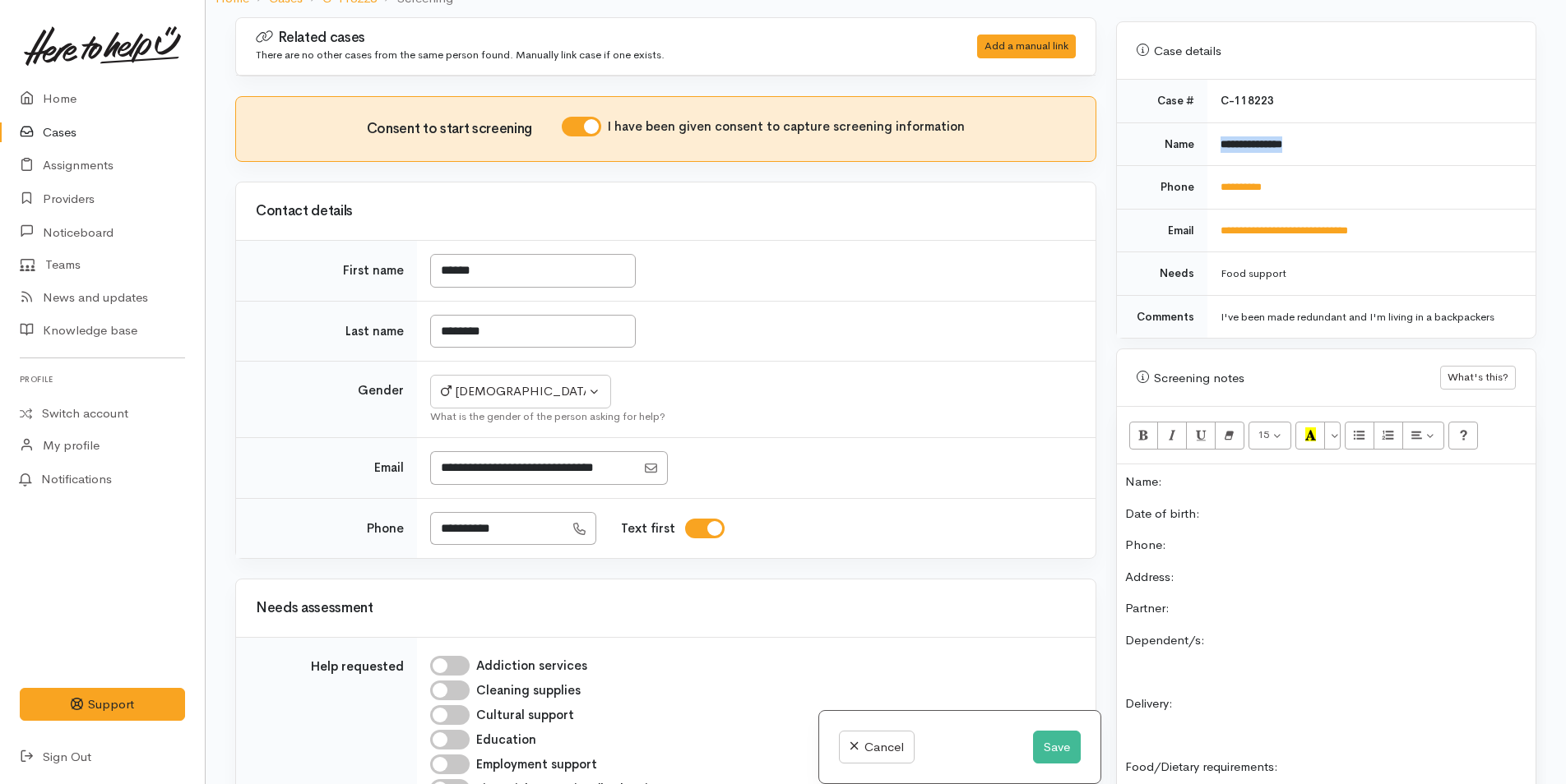
drag, startPoint x: 1319, startPoint y: 127, endPoint x: 1218, endPoint y: 135, distance: 101.3
click at [1218, 136] on td "**********" at bounding box center [1371, 144] width 328 height 44
copy b "**********"
click at [1223, 473] on p "Name:" at bounding box center [1326, 482] width 402 height 19
drag, startPoint x: 1303, startPoint y: 164, endPoint x: 1213, endPoint y: 187, distance: 92.9
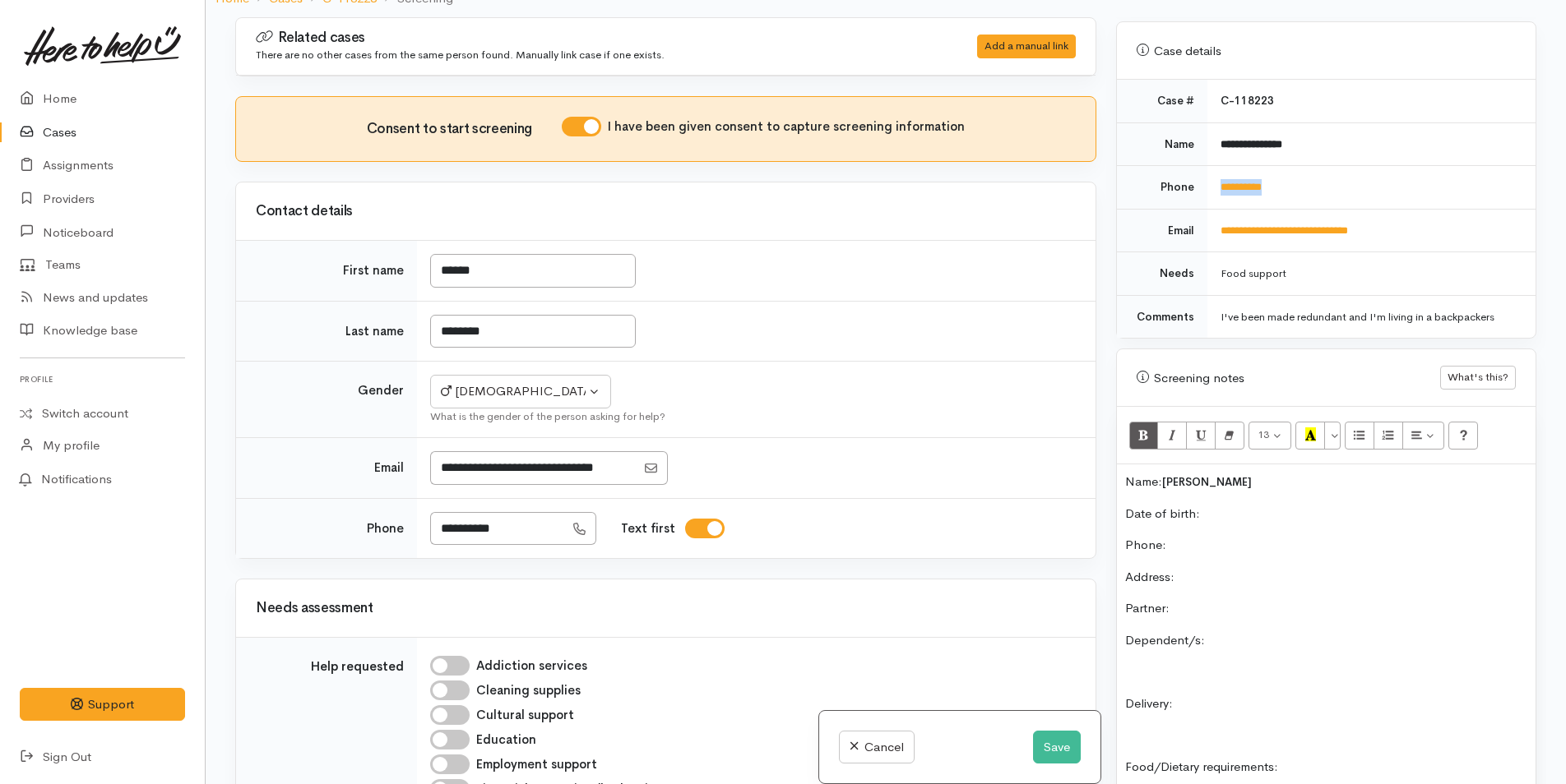
click at [1213, 187] on td "**********" at bounding box center [1371, 187] width 328 height 44
copy link "**********"
click at [1195, 536] on p "Phone:" at bounding box center [1326, 544] width 402 height 19
click at [1055, 746] on button "Save" at bounding box center [1056, 748] width 48 height 34
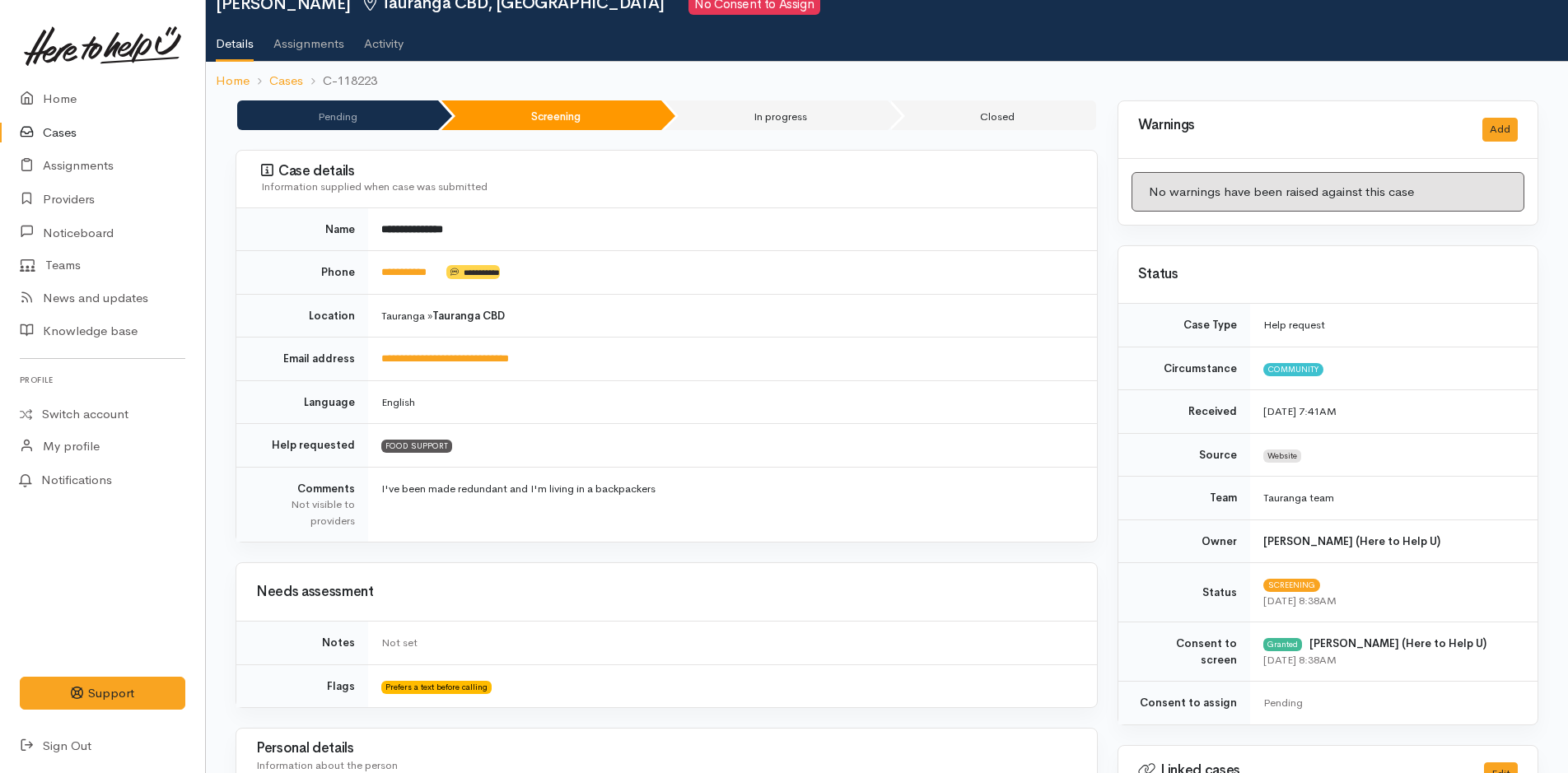
scroll to position [576, 0]
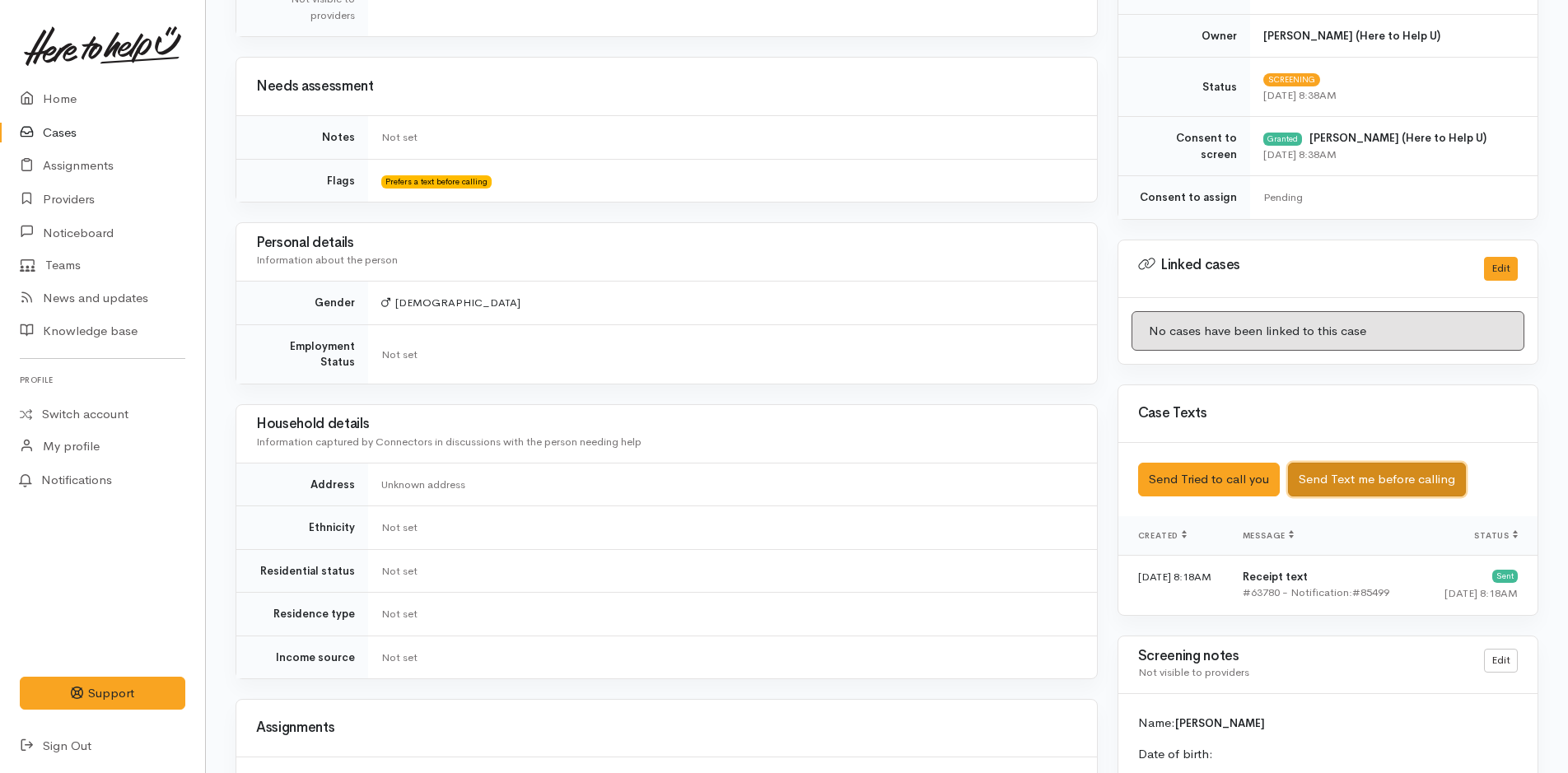
click at [1400, 477] on button "Send Text me before calling" at bounding box center [1377, 480] width 178 height 34
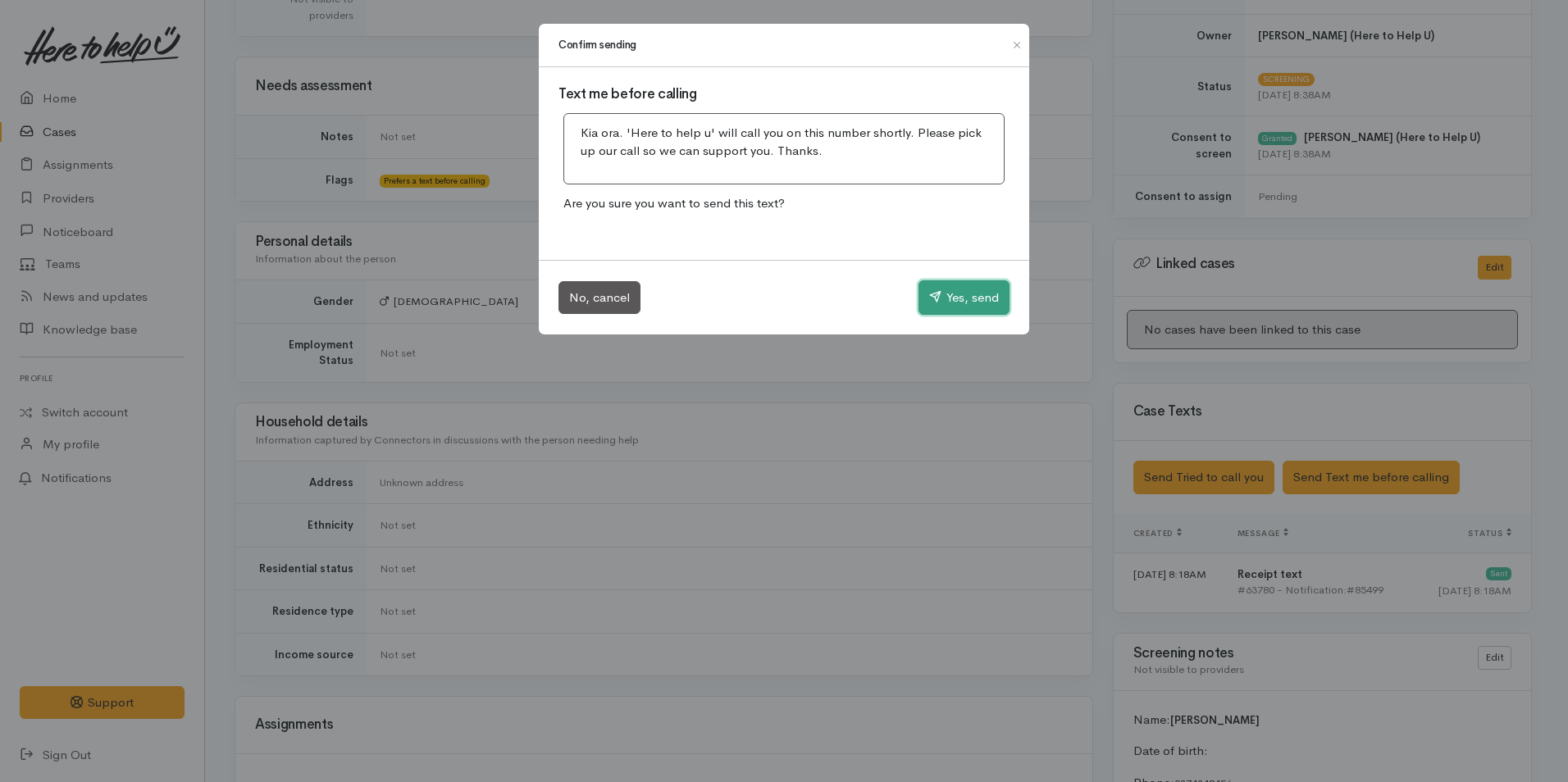
click at [966, 286] on button "Yes, send" at bounding box center [964, 297] width 91 height 34
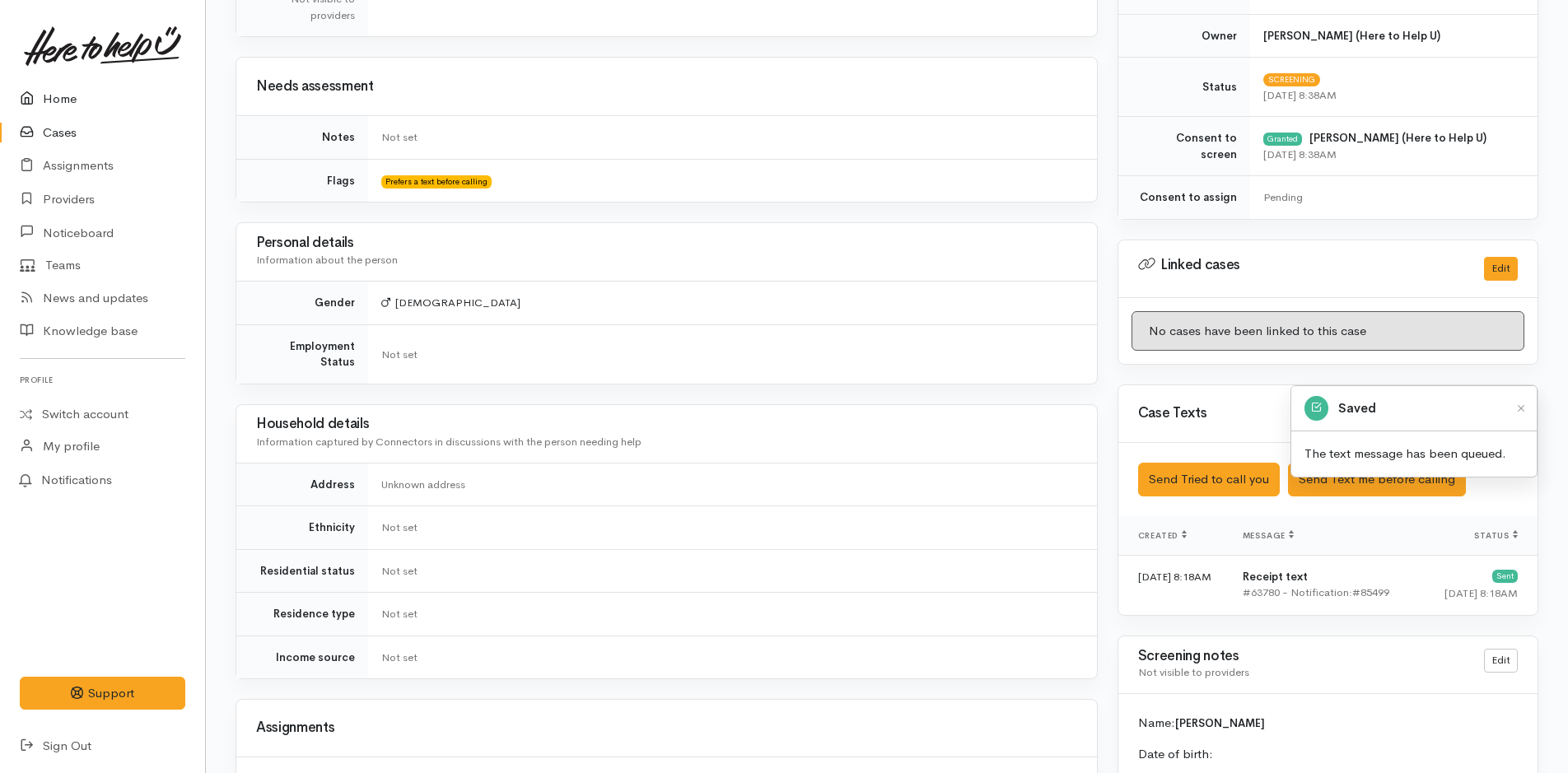
click at [44, 93] on link "Home" at bounding box center [102, 100] width 205 height 34
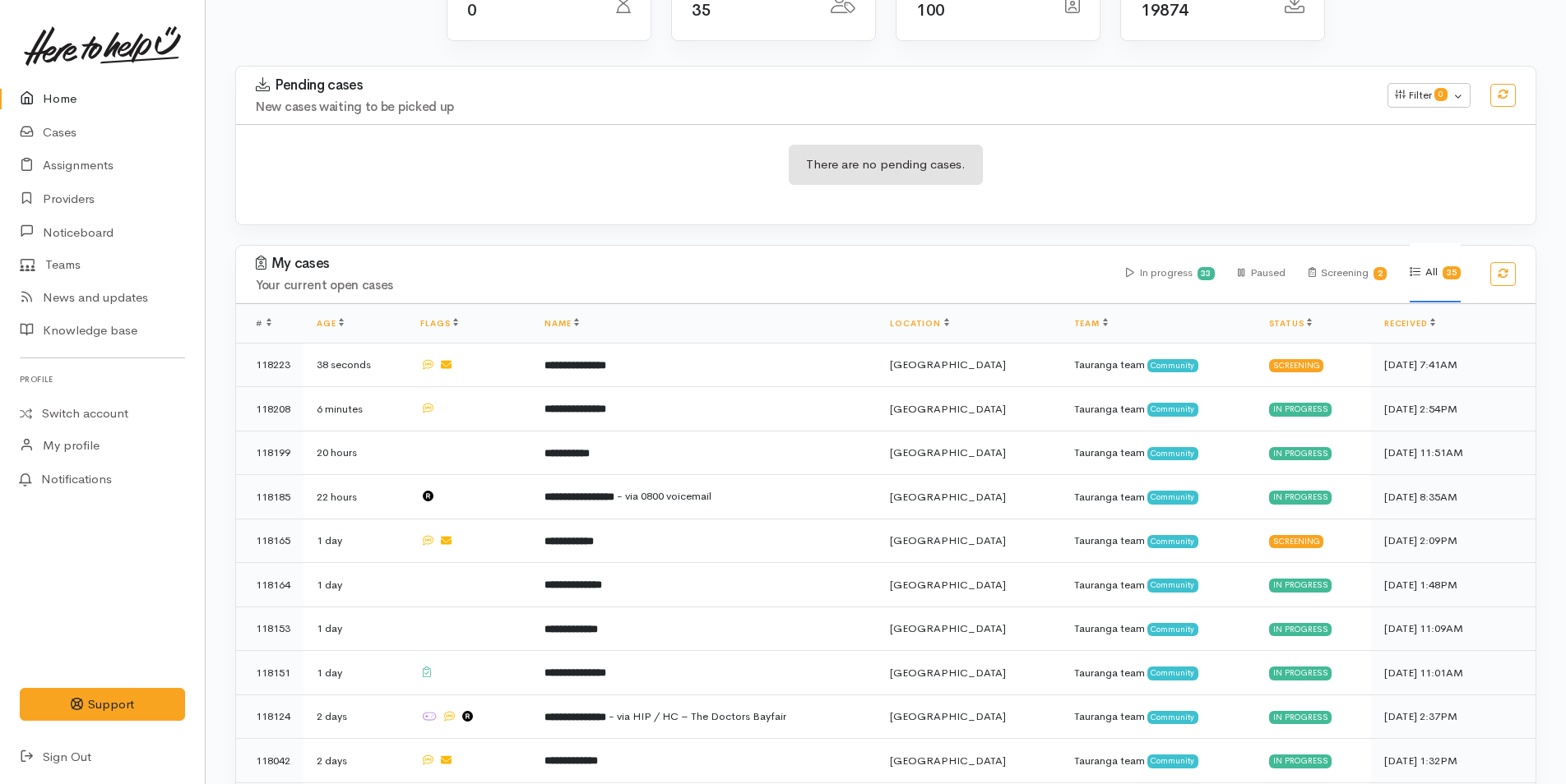
scroll to position [411, 0]
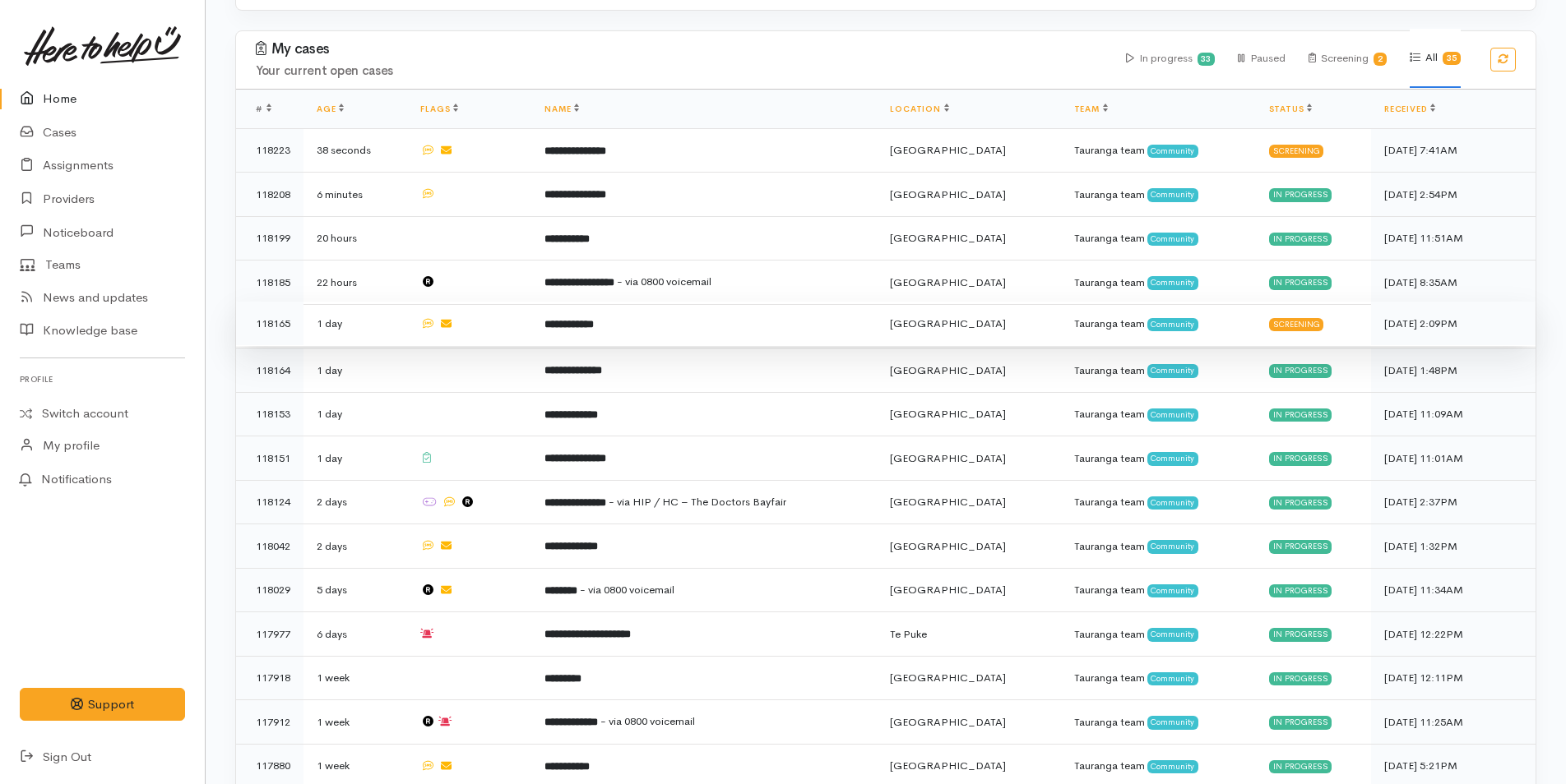
click at [594, 319] on b "**********" at bounding box center [569, 325] width 49 height 11
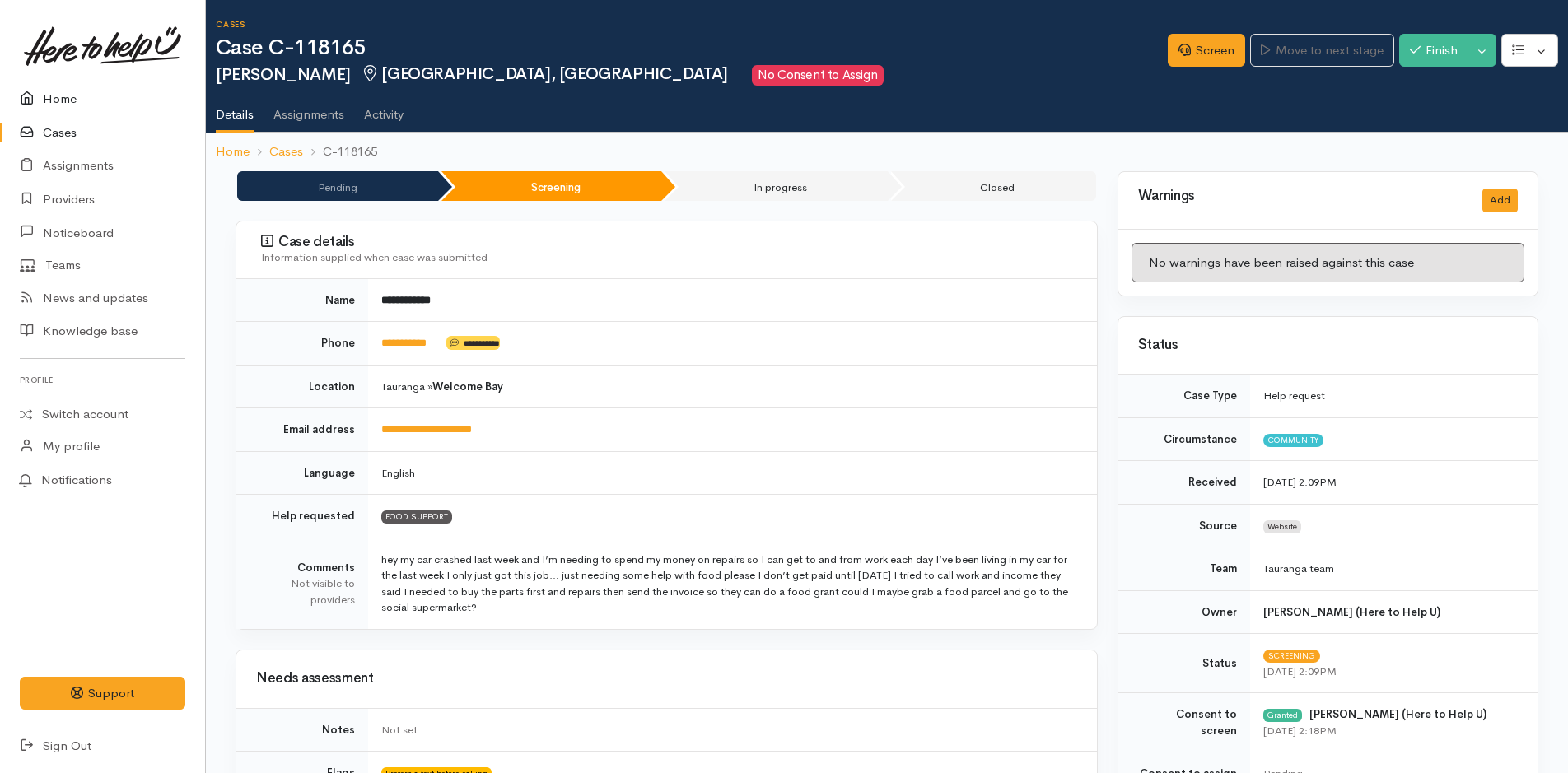
click at [63, 95] on link "Home" at bounding box center [102, 100] width 205 height 34
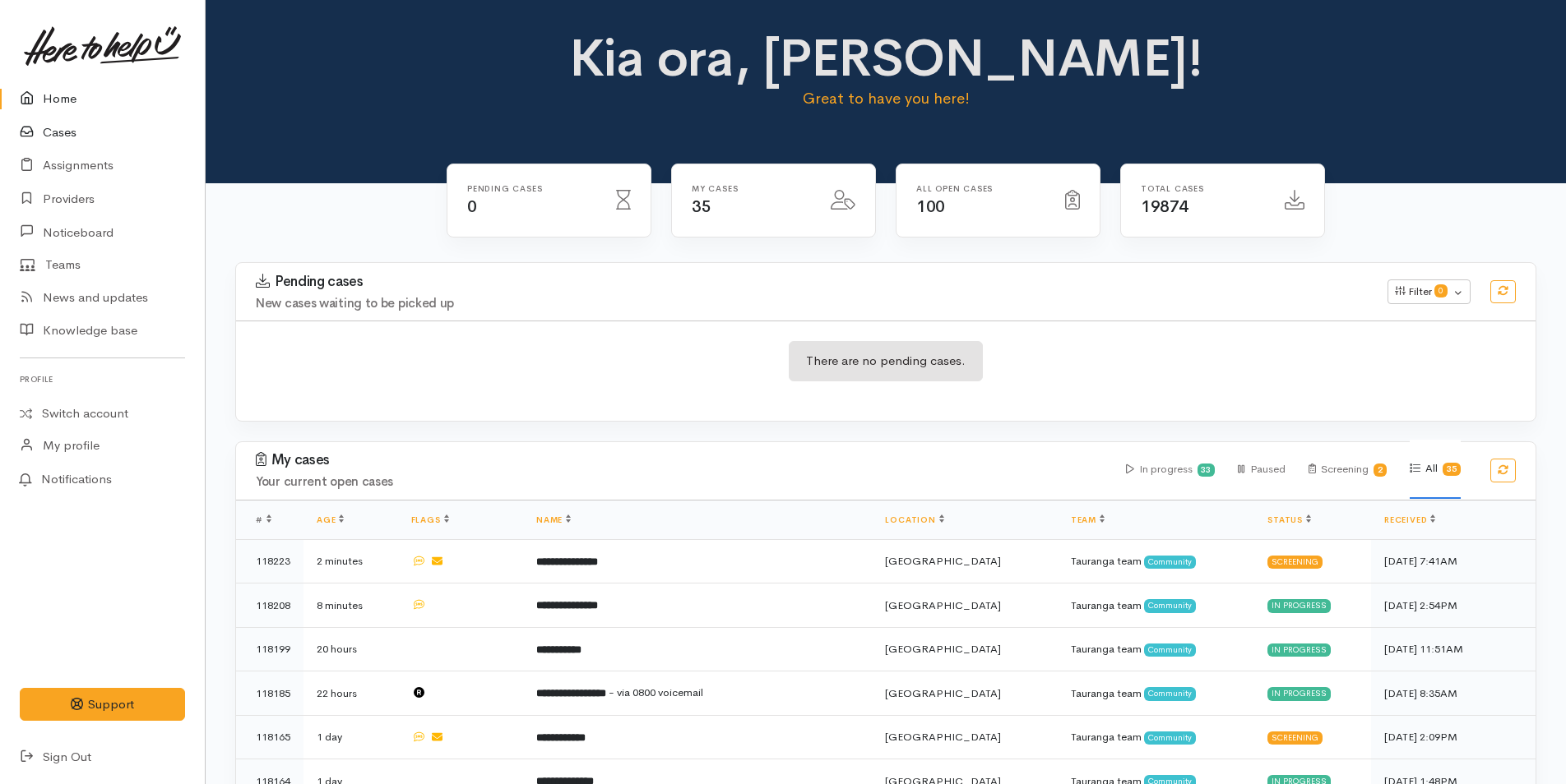
click at [74, 133] on link "Cases" at bounding box center [102, 133] width 205 height 34
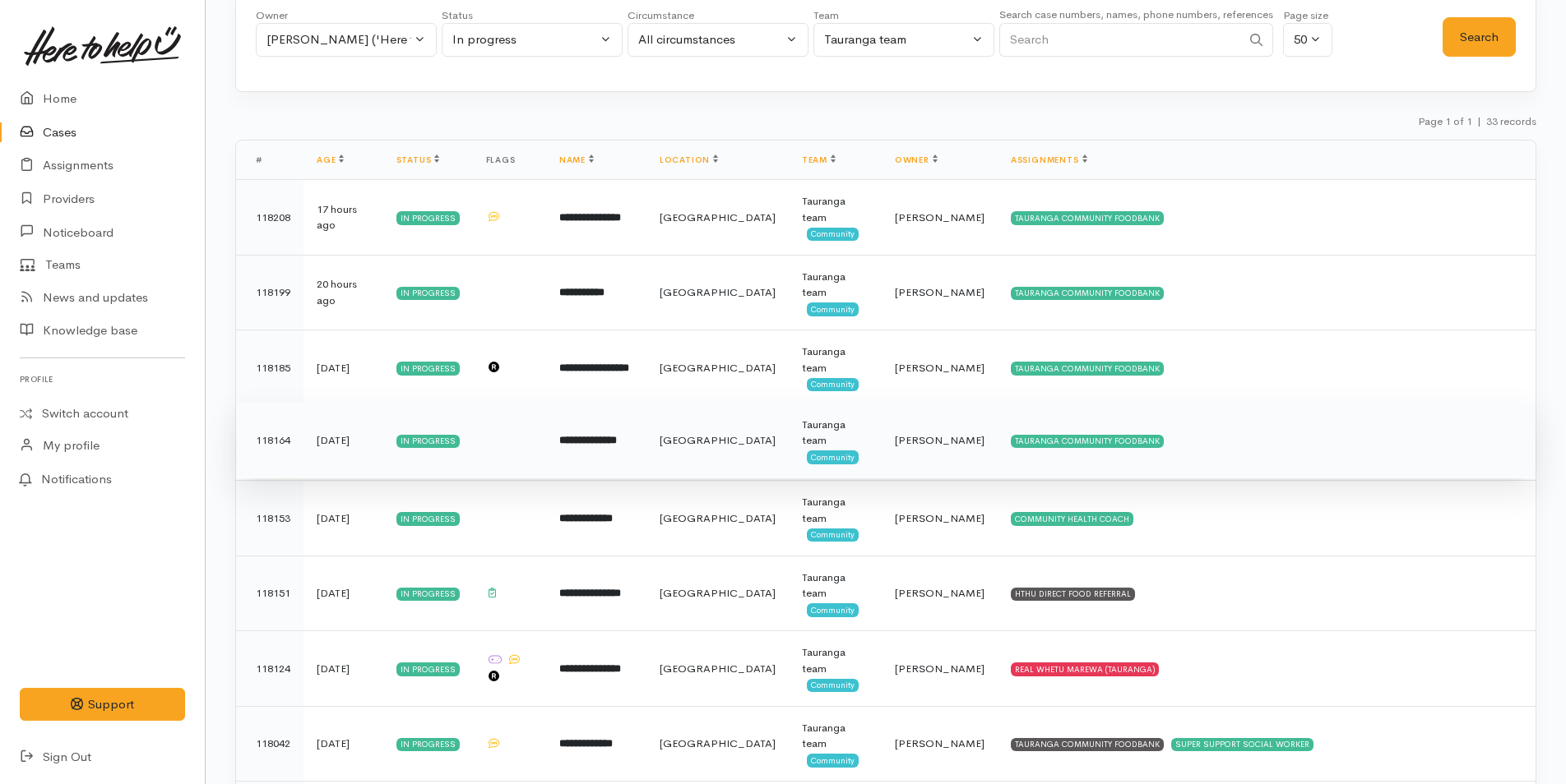
scroll to position [247, 0]
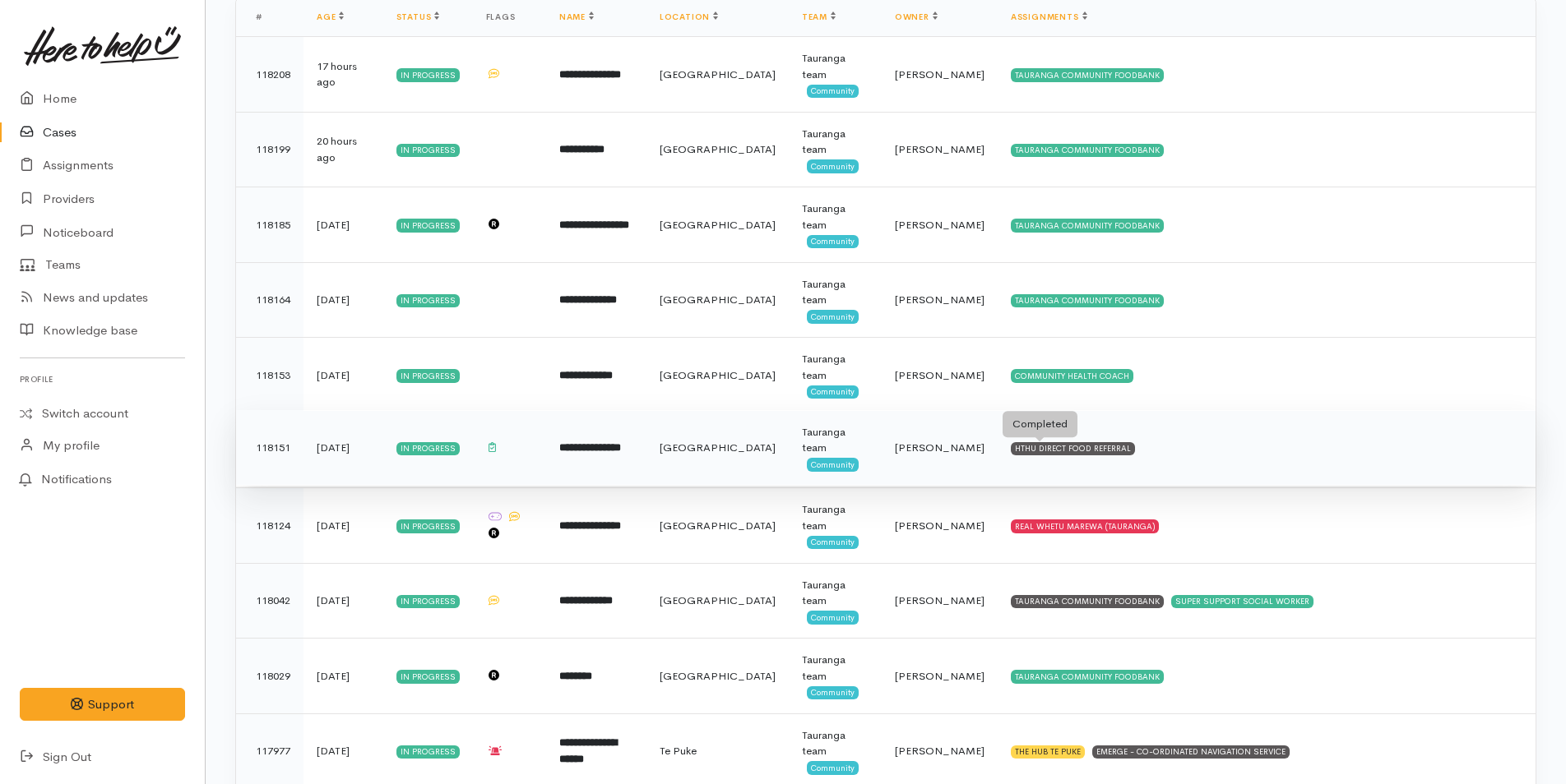
click at [1072, 447] on div "HTHU DIRECT FOOD REFERRAL" at bounding box center [1072, 449] width 124 height 13
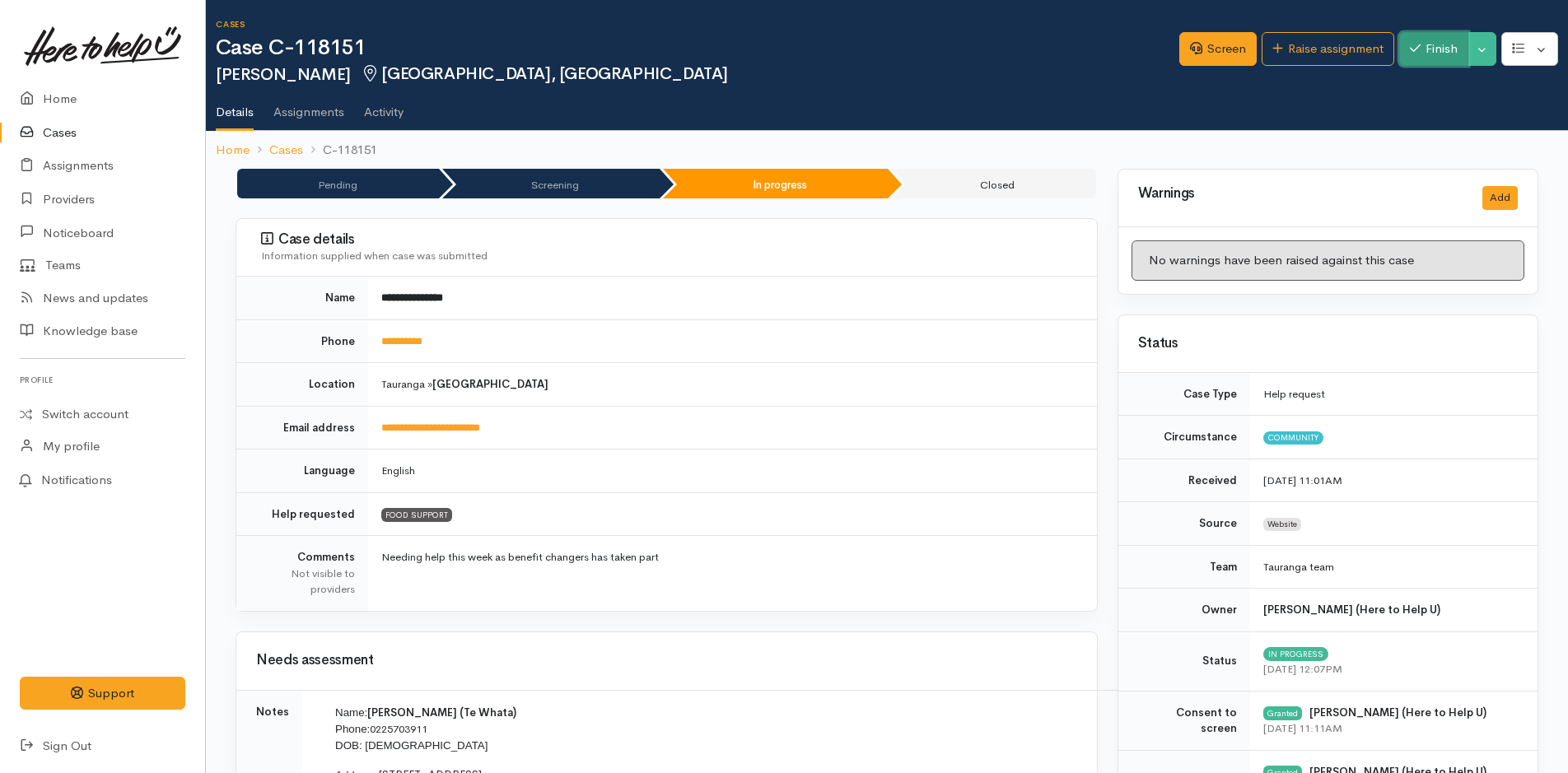
click at [1428, 43] on button "Finish" at bounding box center [1433, 49] width 69 height 34
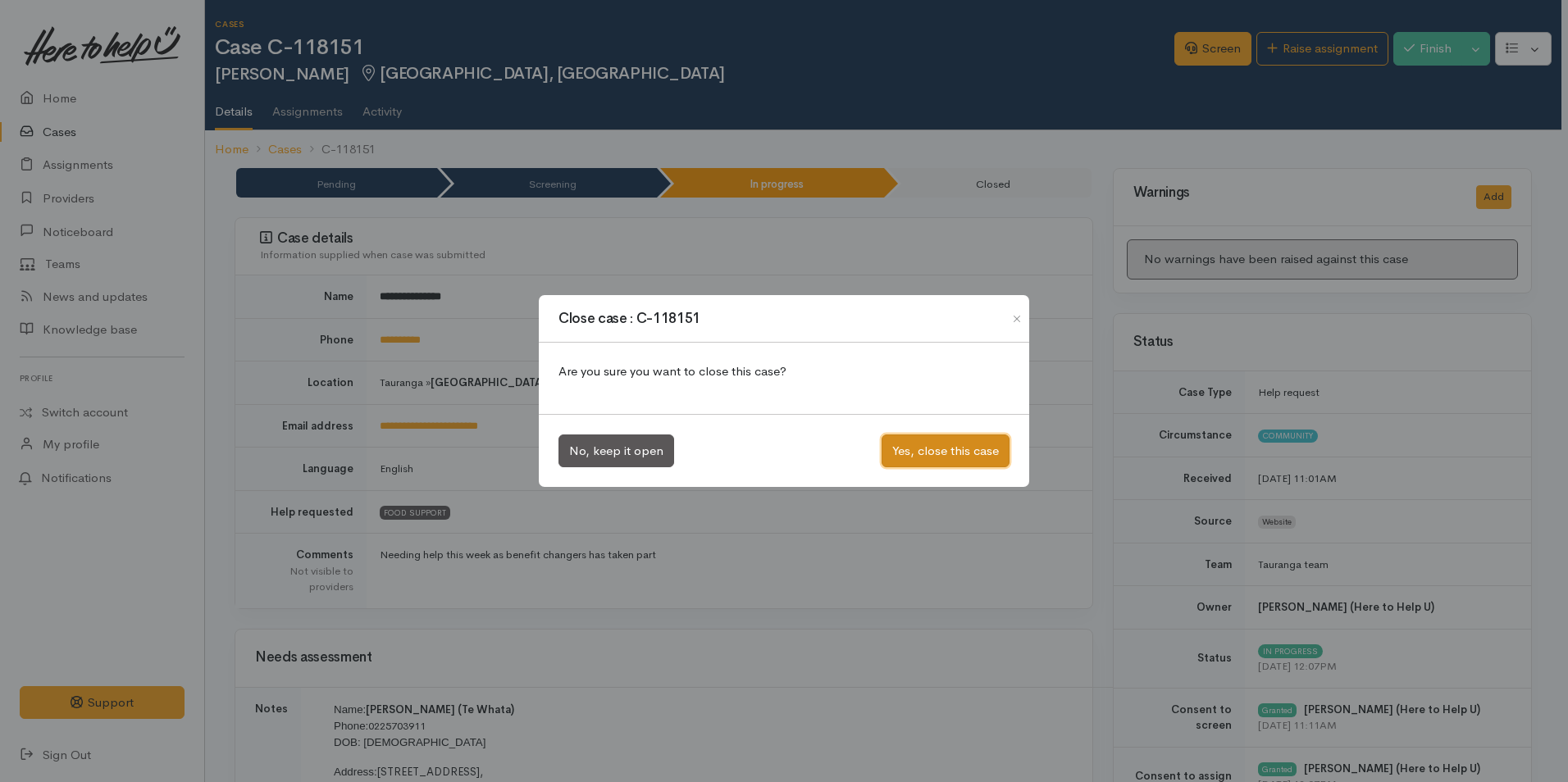
click at [1001, 454] on button "Yes, close this case" at bounding box center [945, 452] width 128 height 34
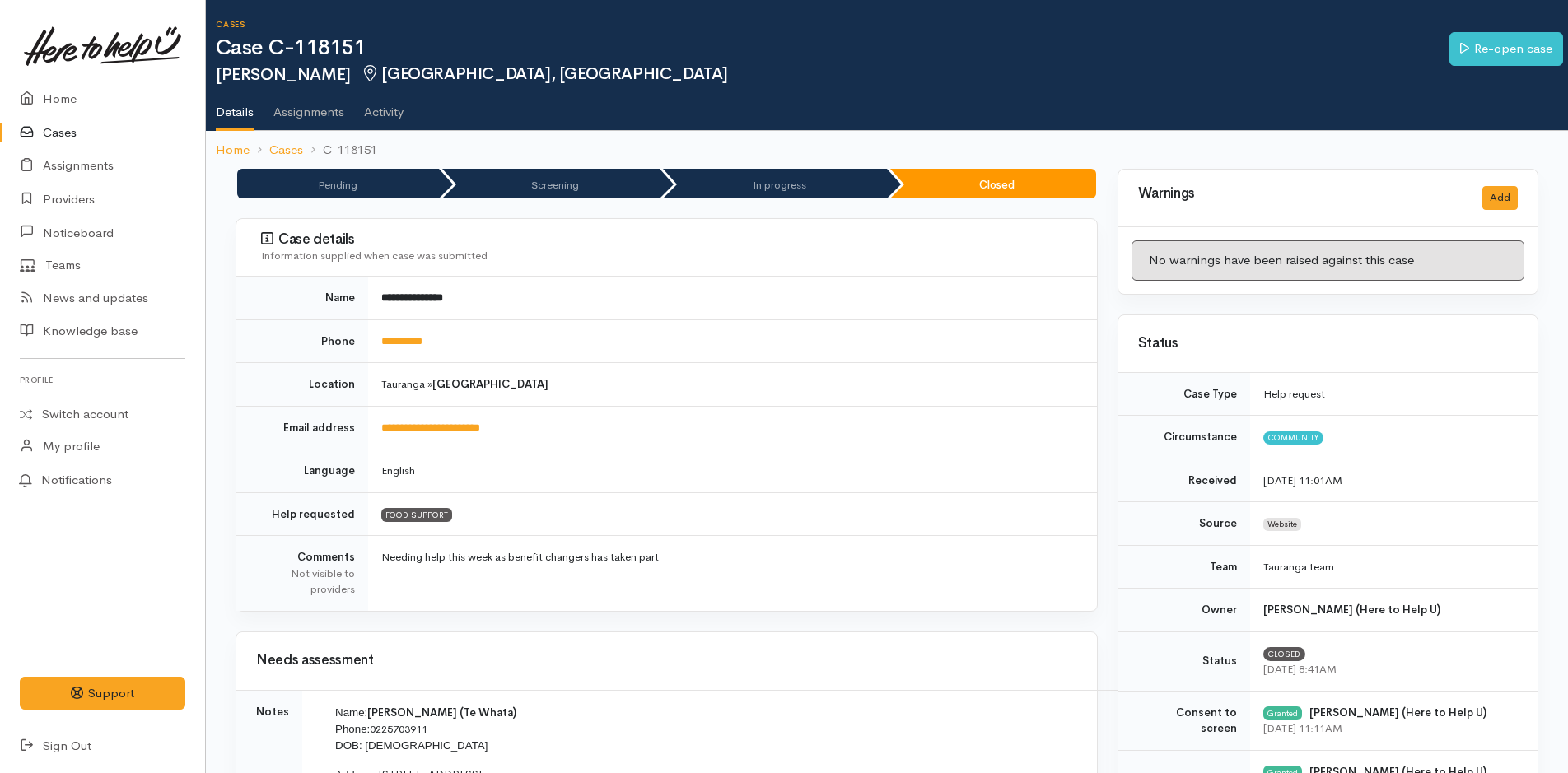
click at [54, 129] on link "Cases" at bounding box center [102, 133] width 205 height 34
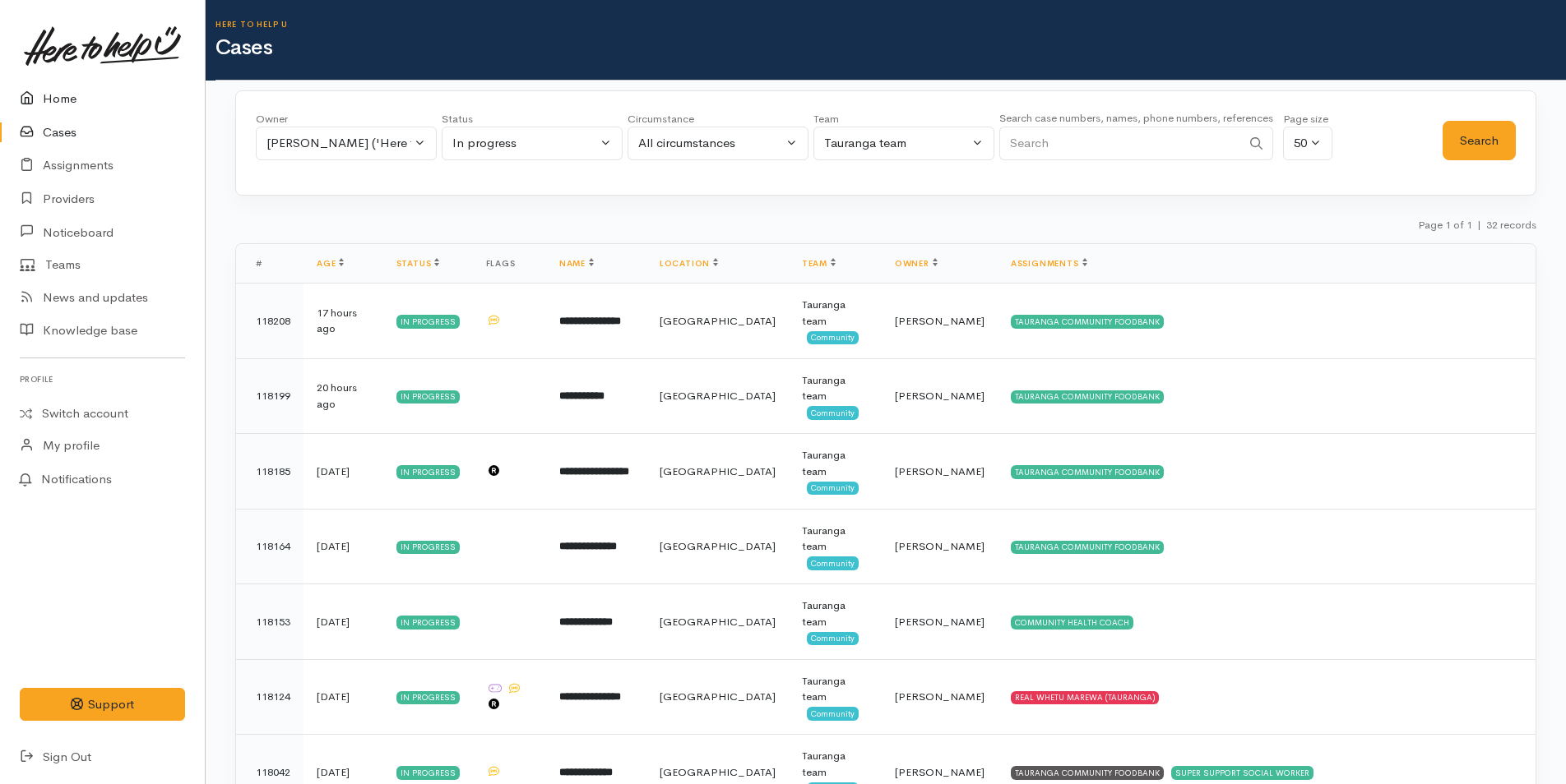
click at [64, 101] on link "Home" at bounding box center [102, 100] width 205 height 34
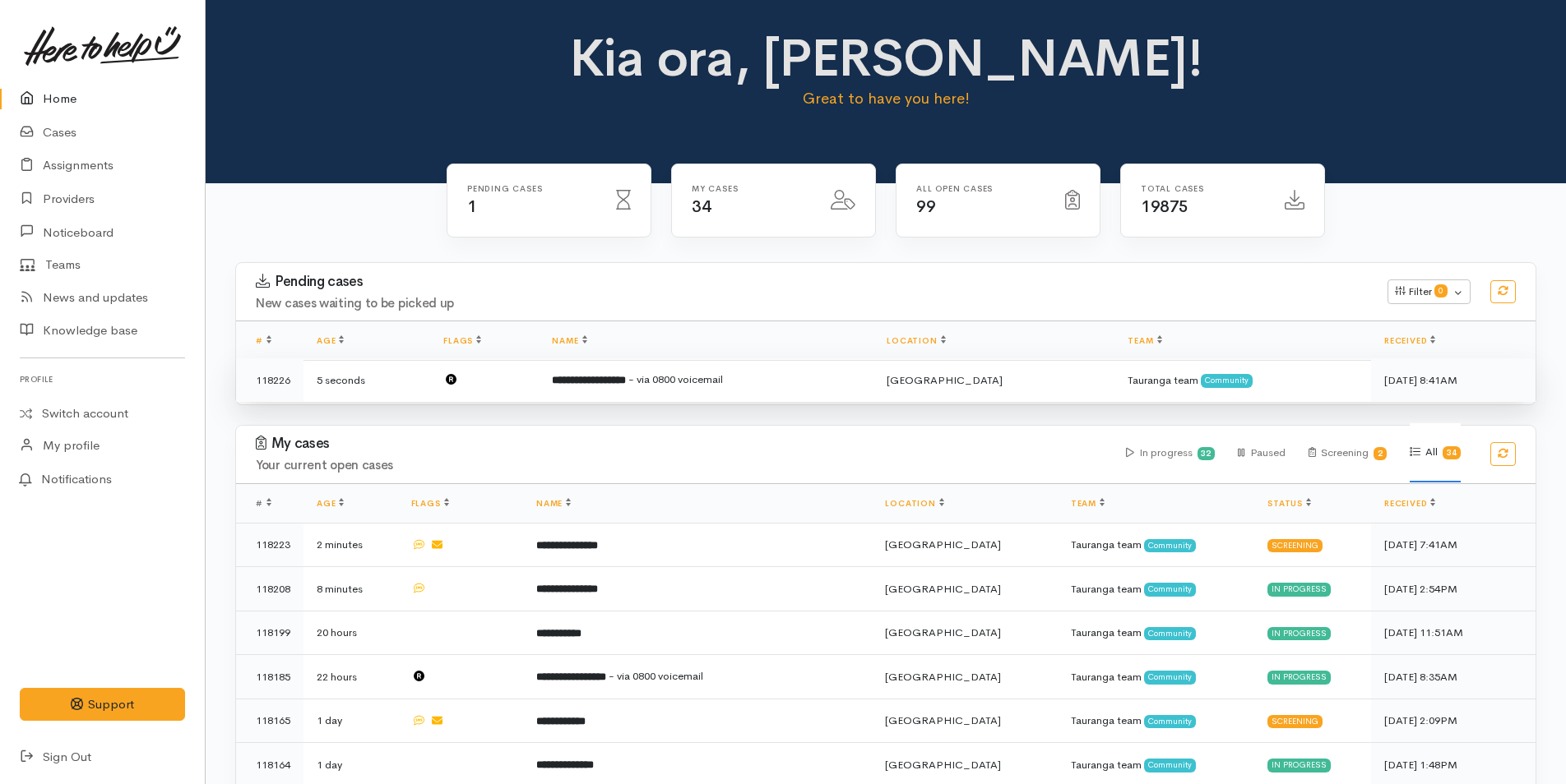
click at [870, 376] on td "**********" at bounding box center [705, 380] width 335 height 44
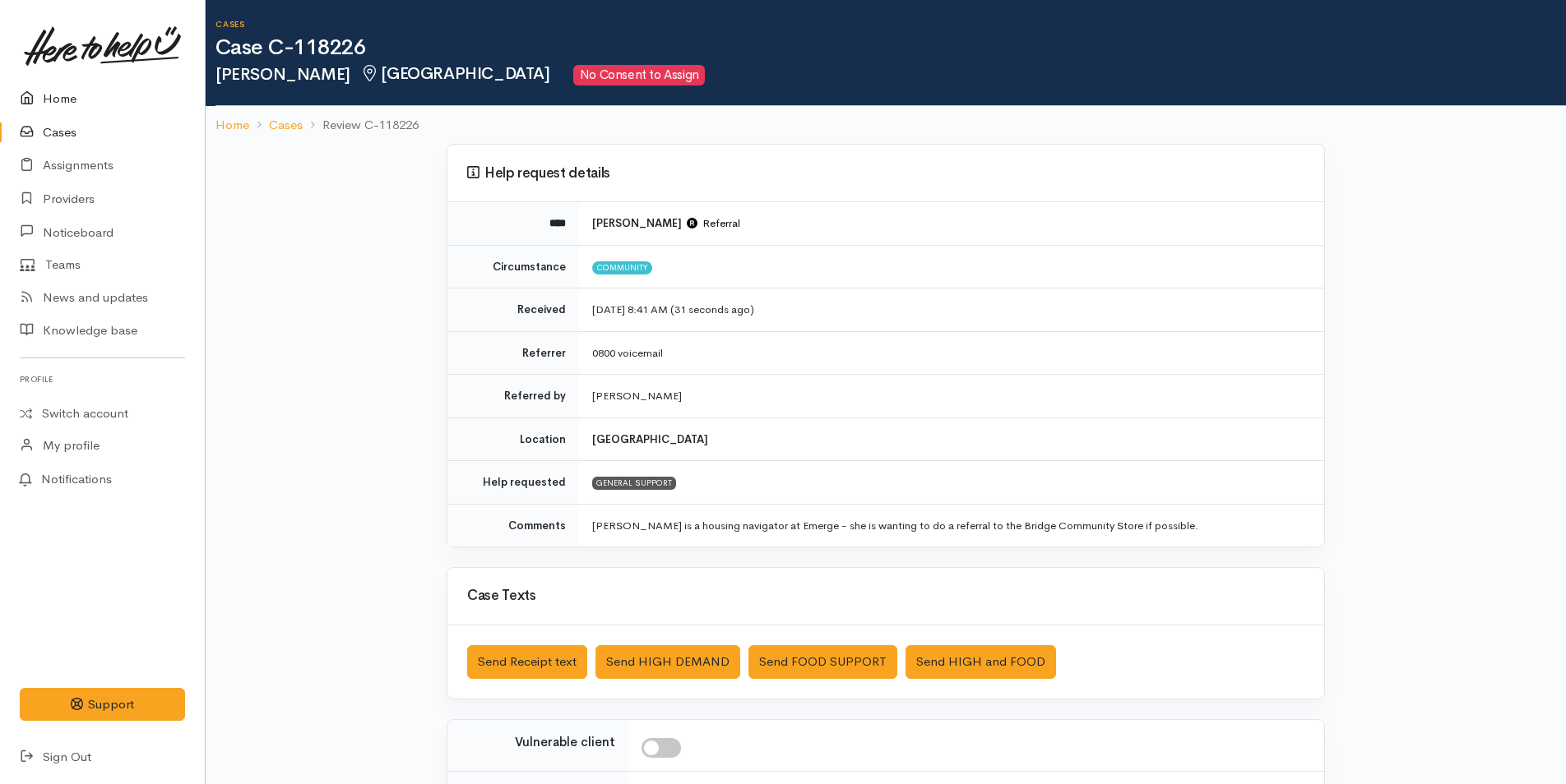
click at [64, 95] on link "Home" at bounding box center [102, 100] width 205 height 34
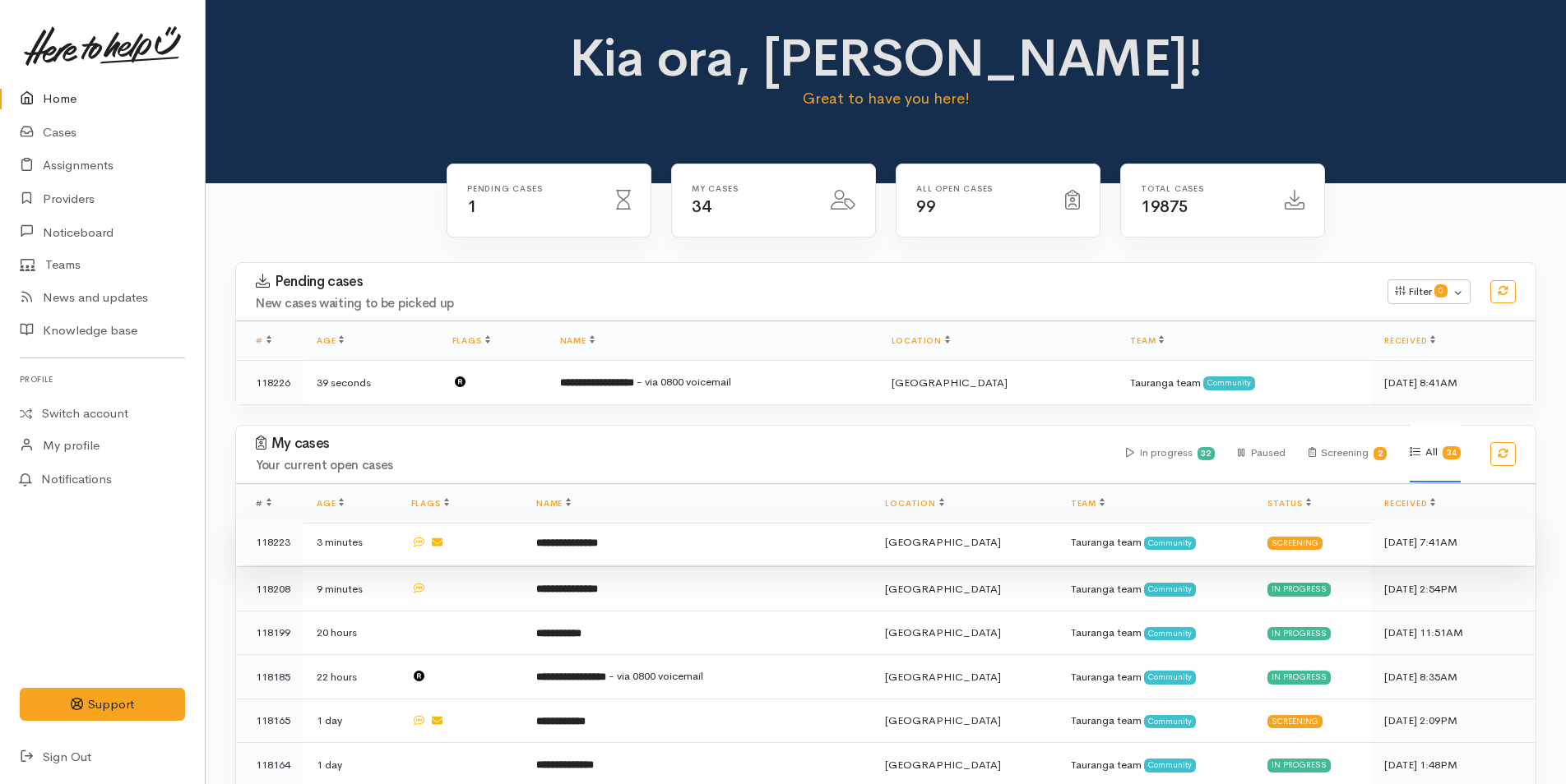
drag, startPoint x: 613, startPoint y: 538, endPoint x: 626, endPoint y: 529, distance: 15.8
click at [598, 537] on b "**********" at bounding box center [566, 543] width 62 height 11
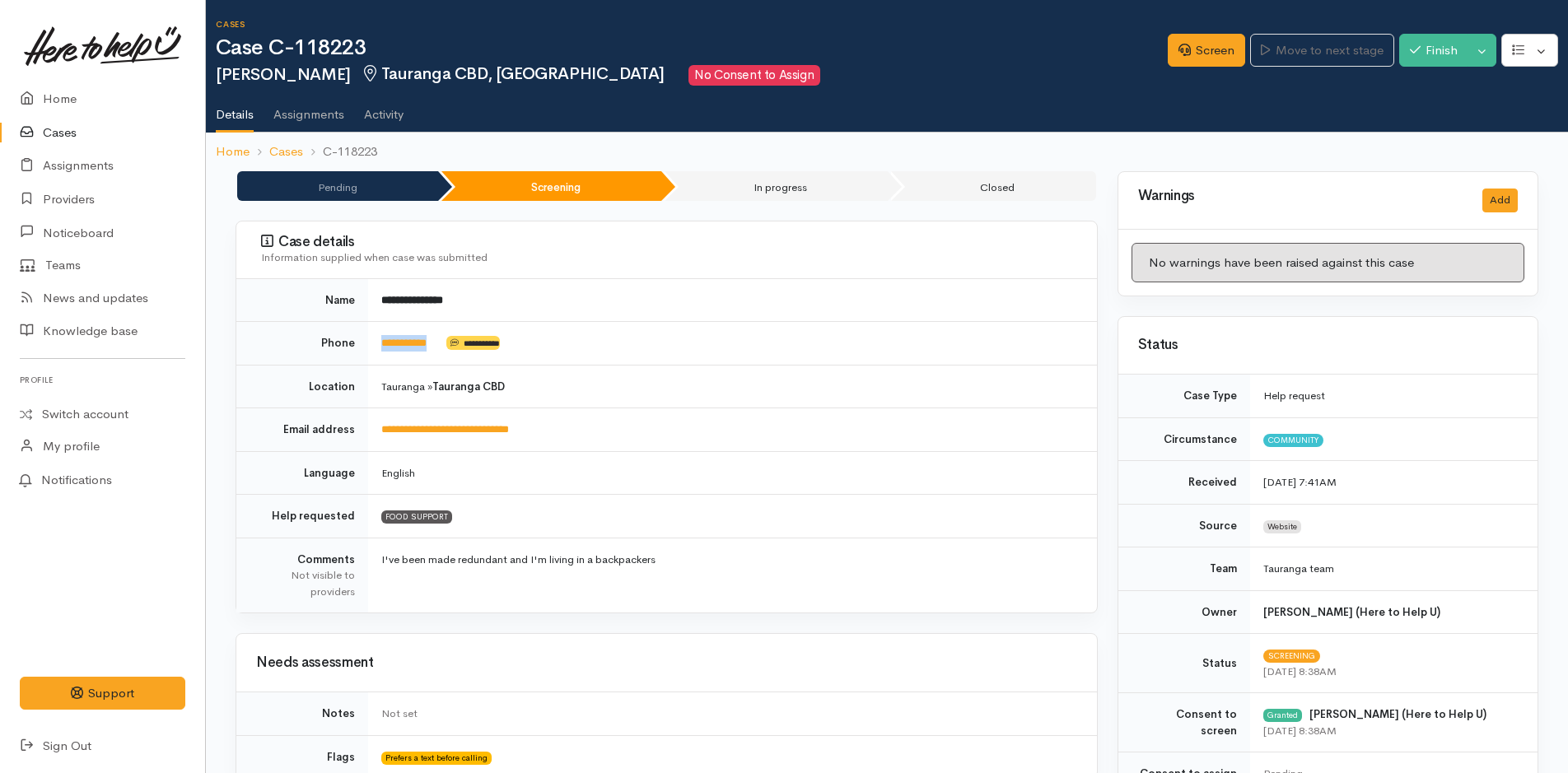
drag, startPoint x: 444, startPoint y: 339, endPoint x: 382, endPoint y: 356, distance: 64.3
click at [382, 356] on td "**********" at bounding box center [732, 343] width 729 height 44
copy td "**********"
click at [1221, 55] on link "Screen" at bounding box center [1206, 51] width 77 height 34
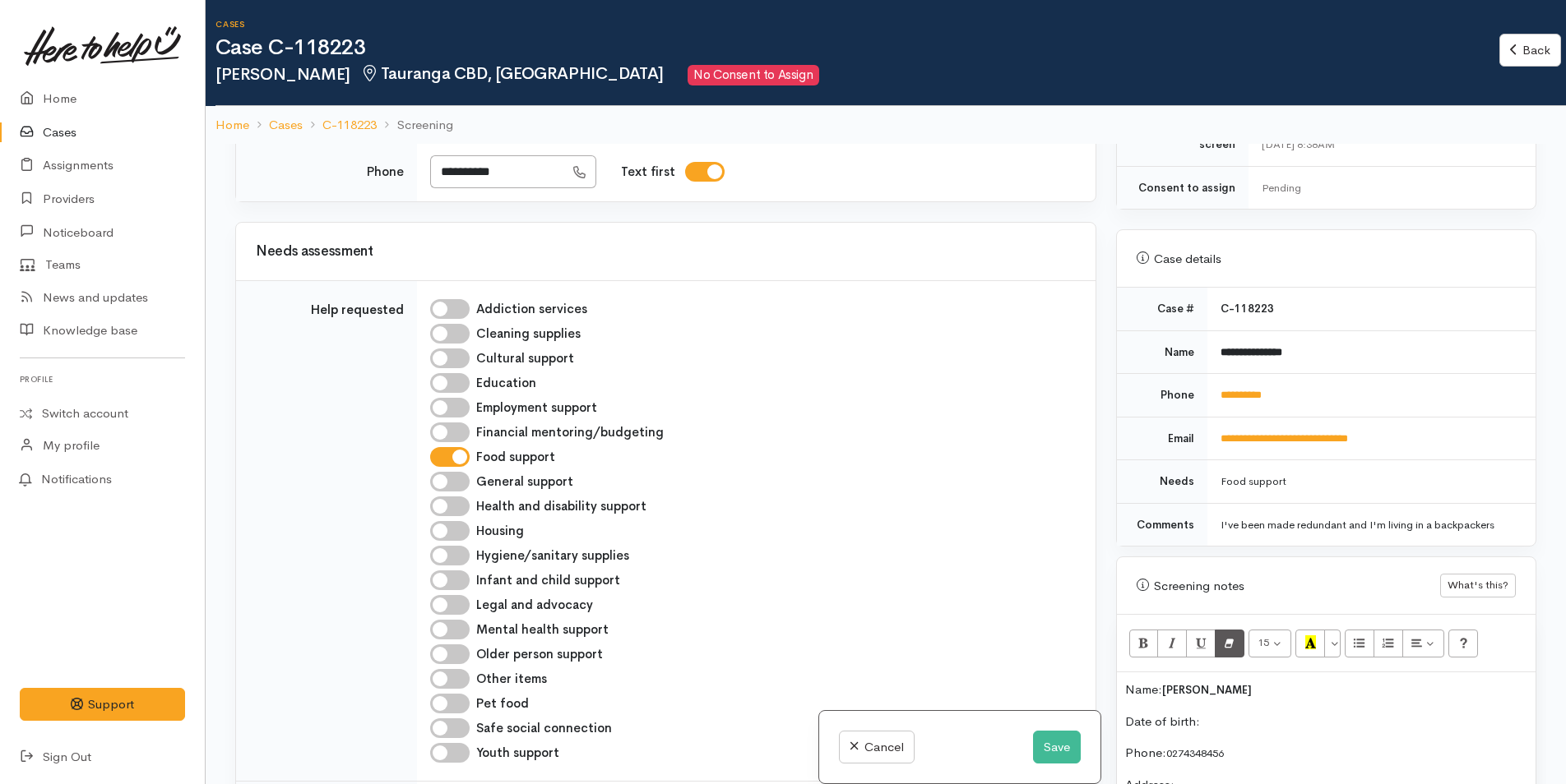
scroll to position [740, 0]
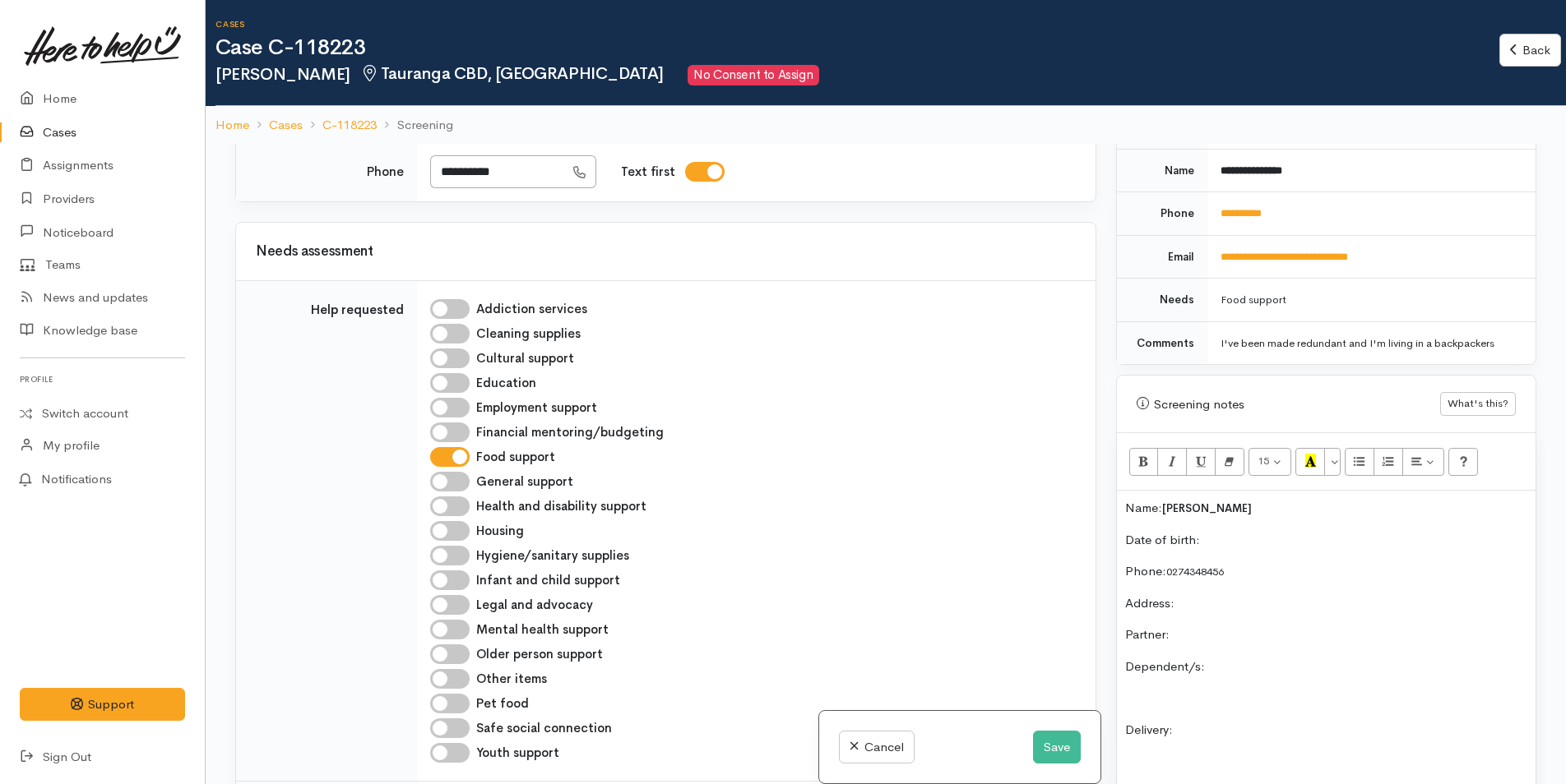
click at [1254, 528] on div "Name: [PERSON_NAME] Date of birth: Phone:  [PHONE_NUMBER] Address:  Partner: De…" at bounding box center [1325, 752] width 418 height 523
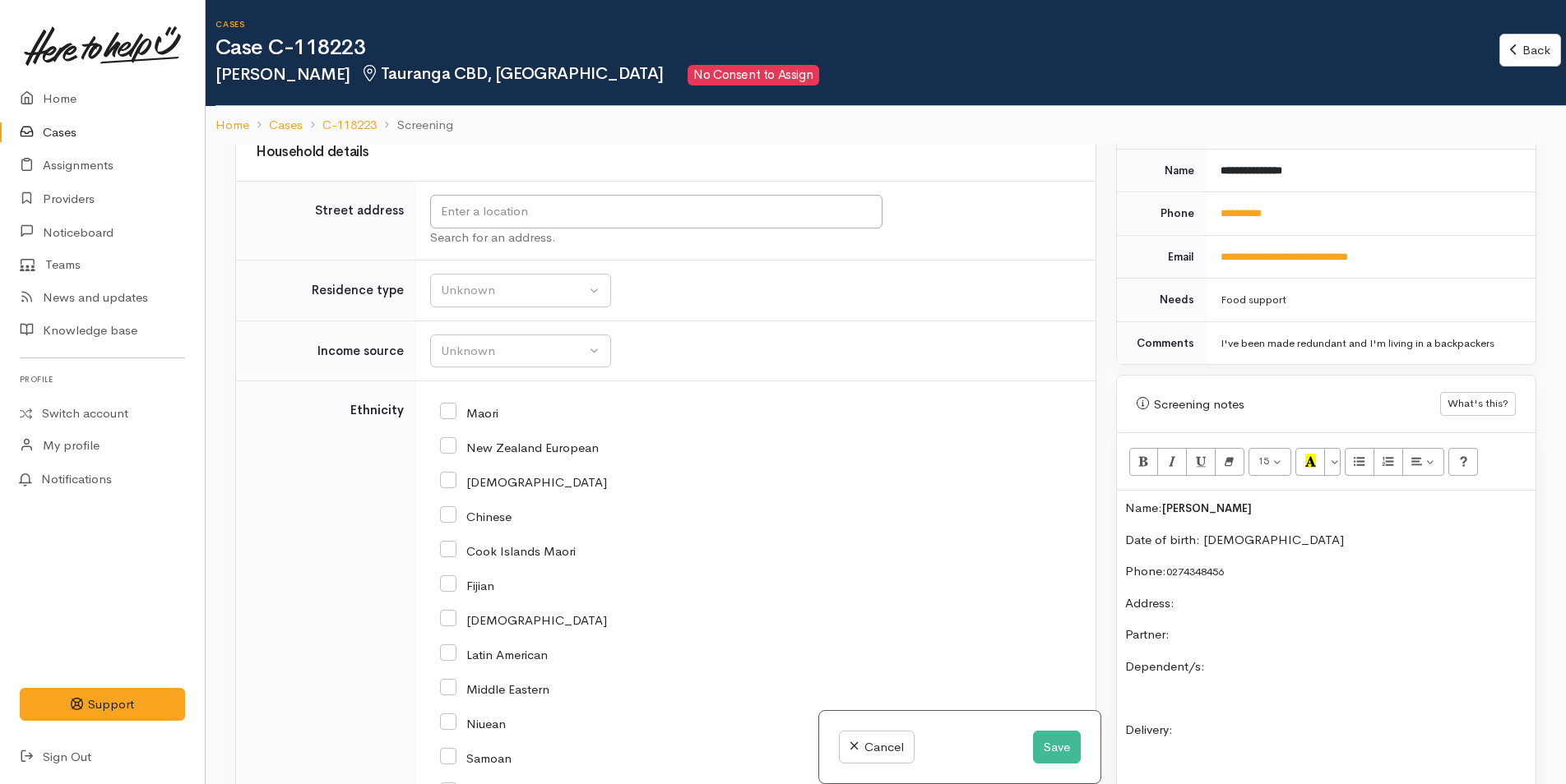
scroll to position [1644, 0]
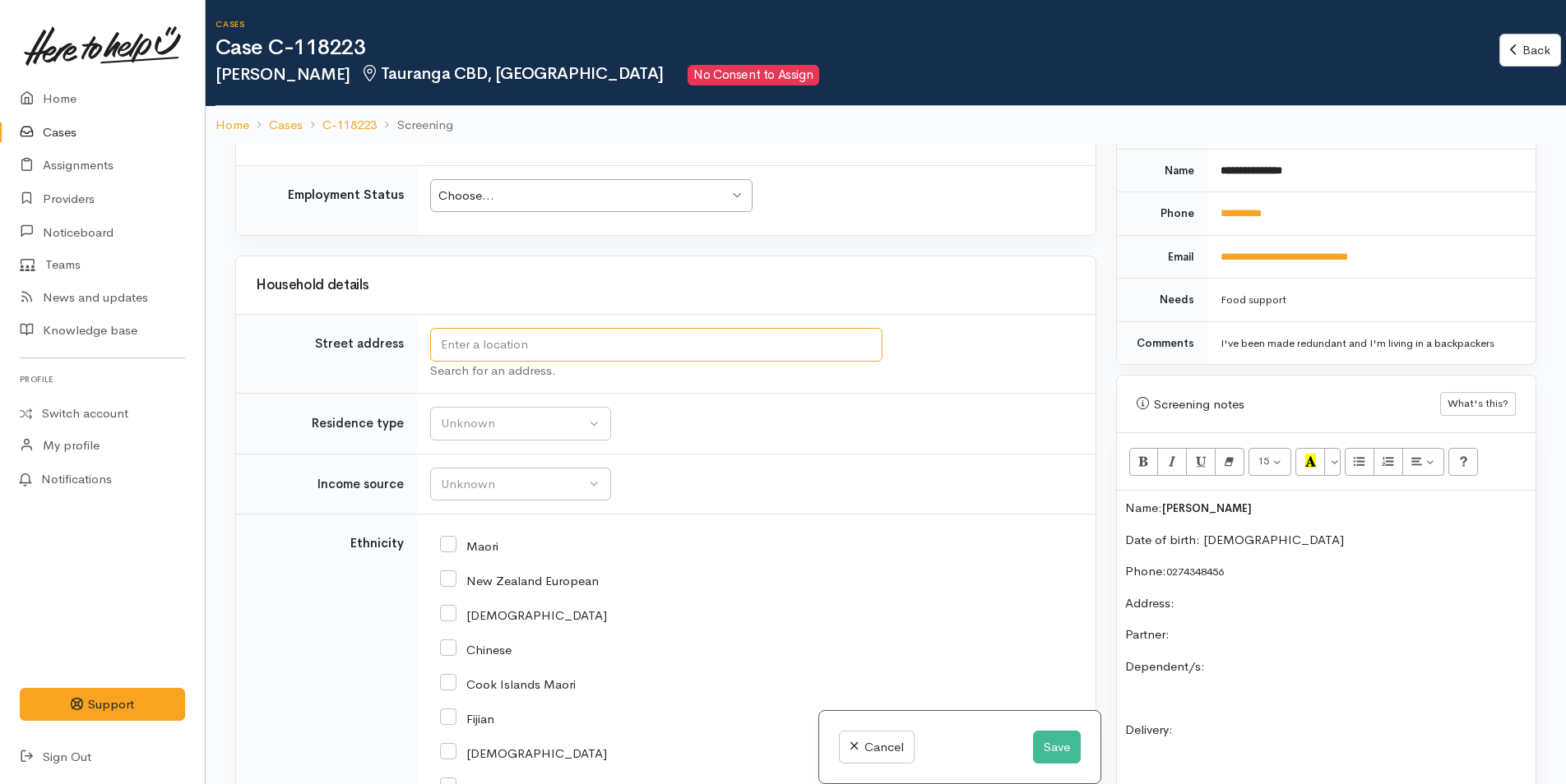
click at [685, 347] on input "text" at bounding box center [656, 345] width 452 height 34
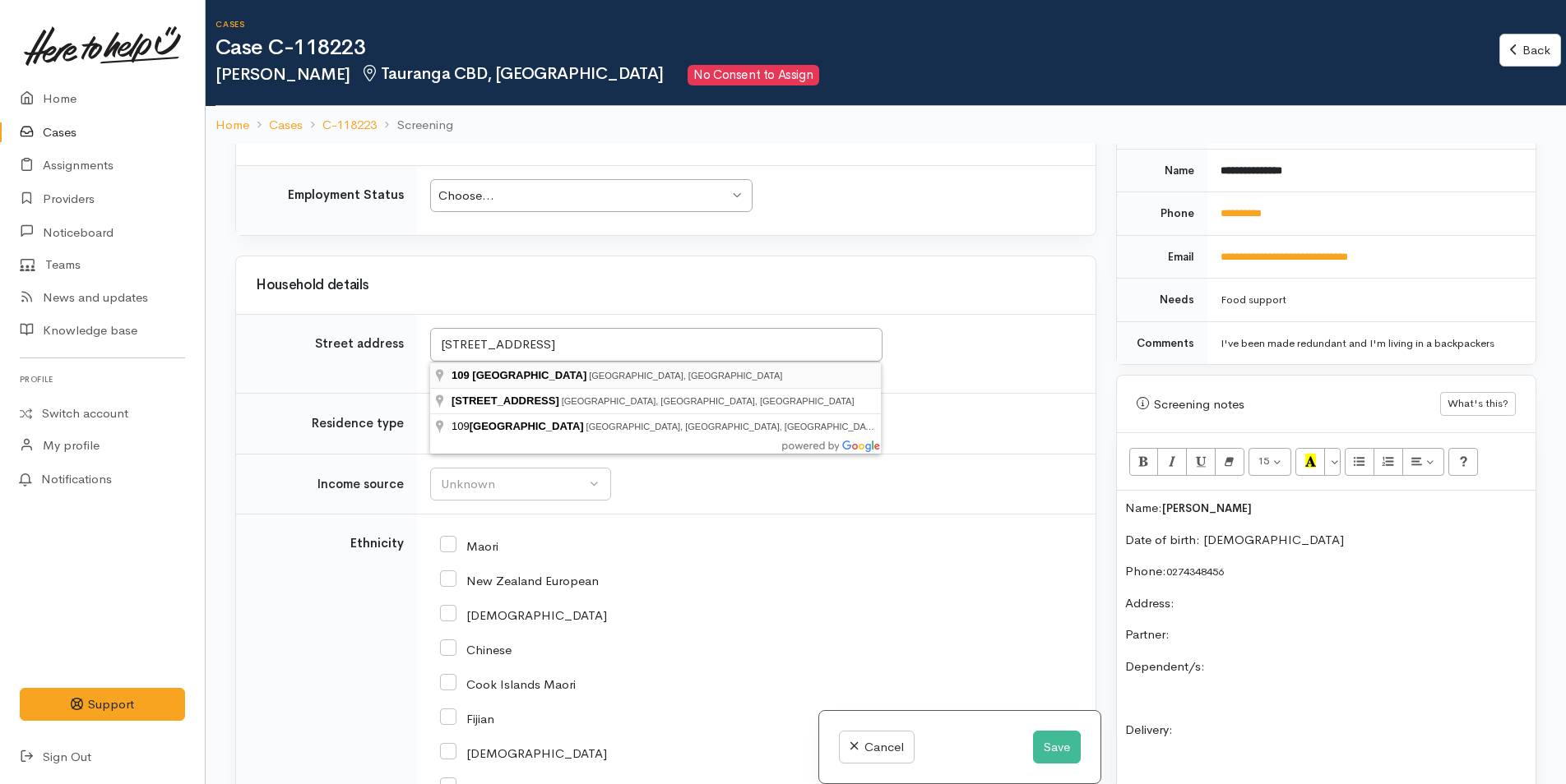
type input "109 Devonport Road, Tauranga, New Zealand"
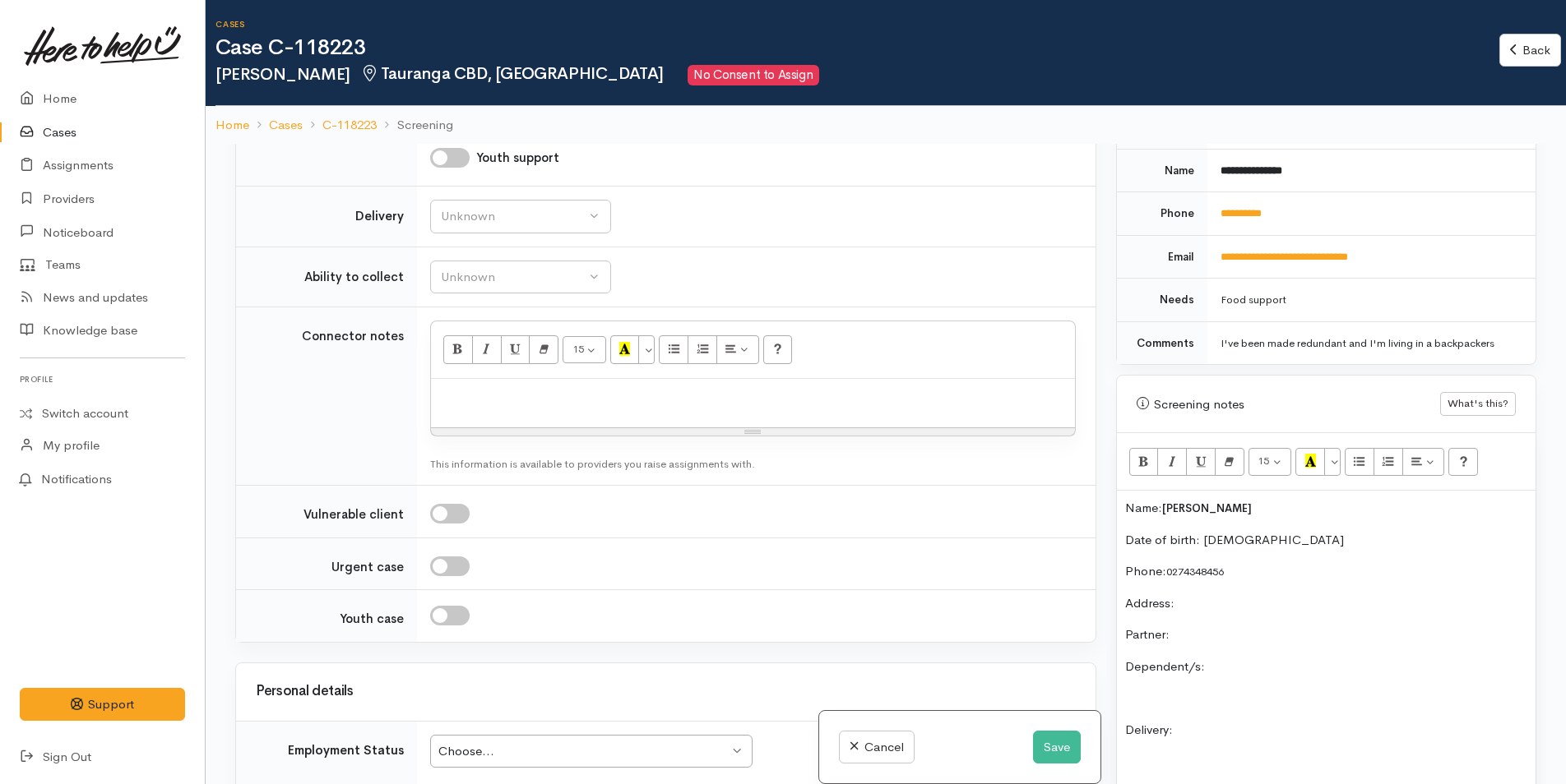
scroll to position [1685, 0]
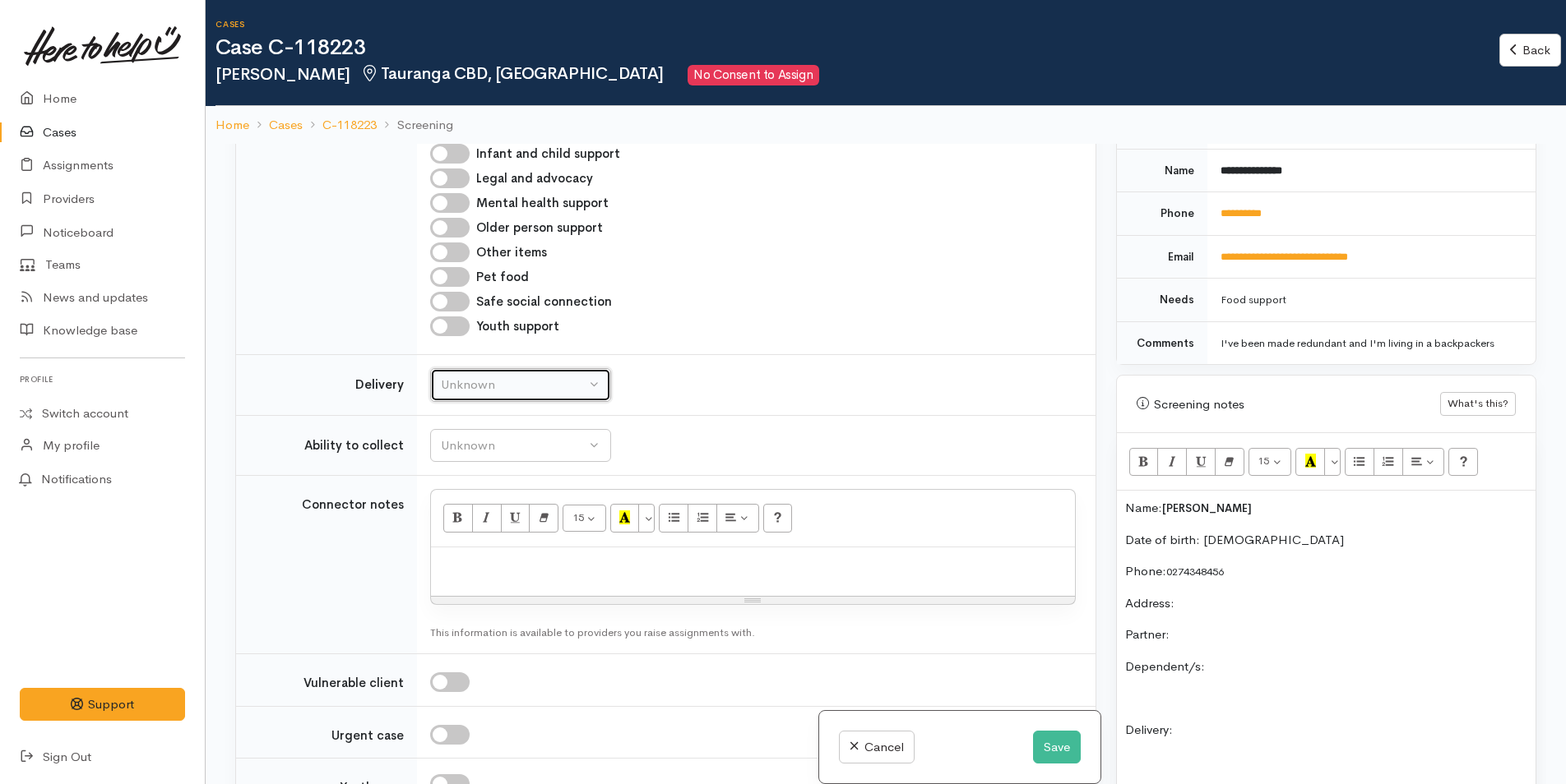
click at [521, 395] on div "Unknown" at bounding box center [512, 385] width 144 height 19
click at [457, 548] on span "No" at bounding box center [459, 538] width 17 height 19
select select "1"
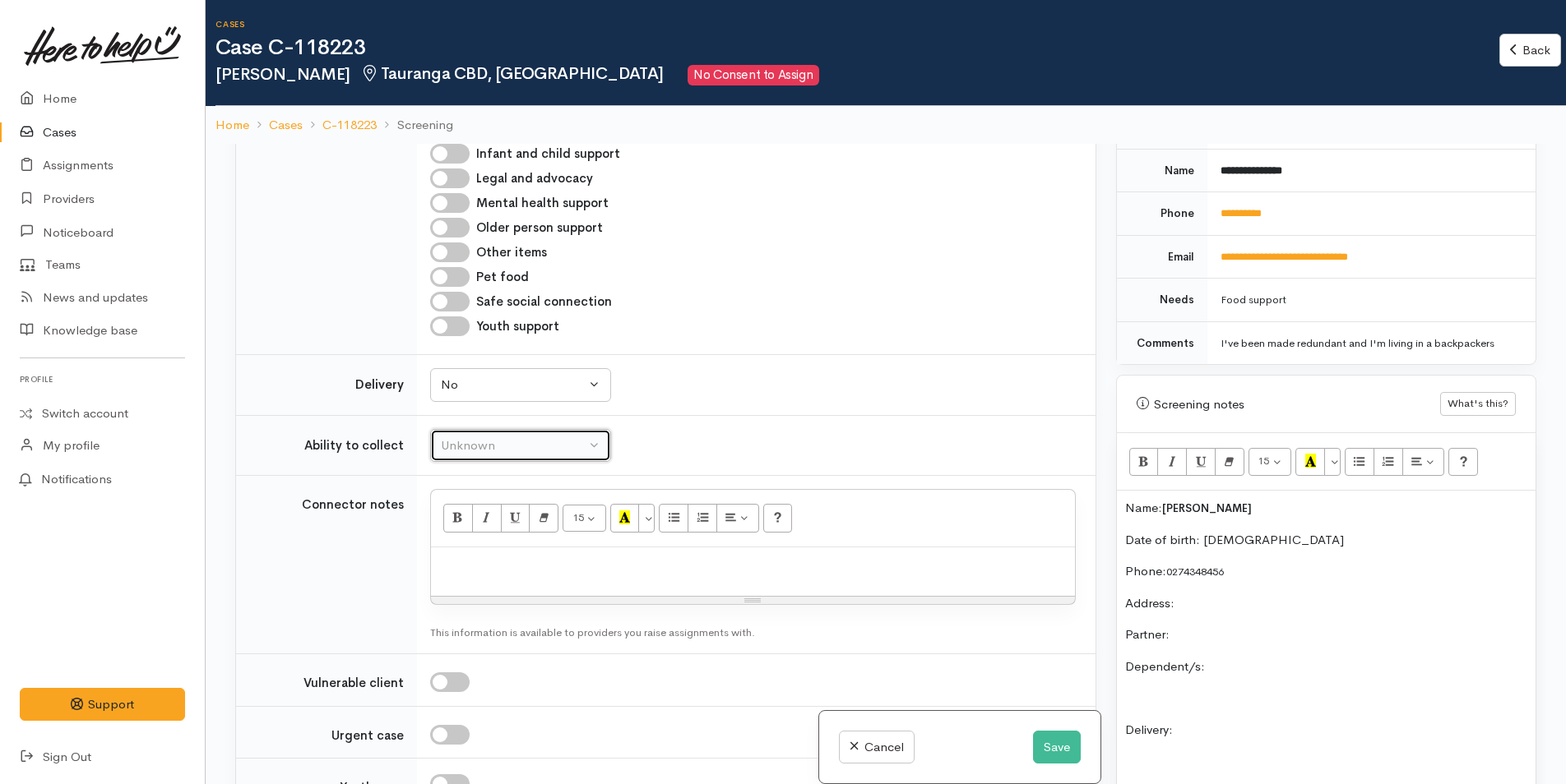
click at [517, 456] on div "Unknown" at bounding box center [512, 446] width 144 height 19
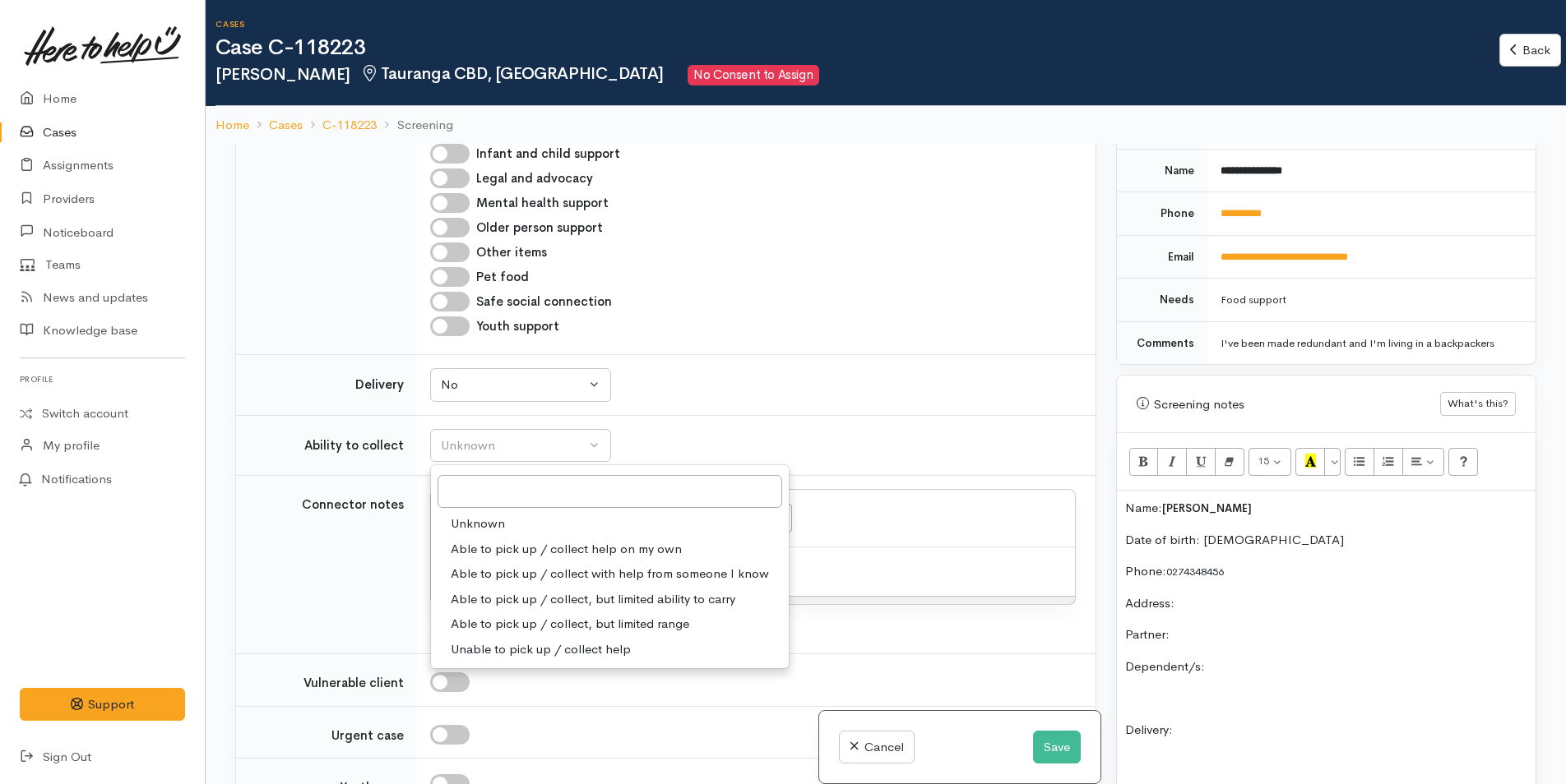
click at [522, 559] on span "Able to pick up / collect help on my own" at bounding box center [565, 549] width 231 height 19
select select "2"
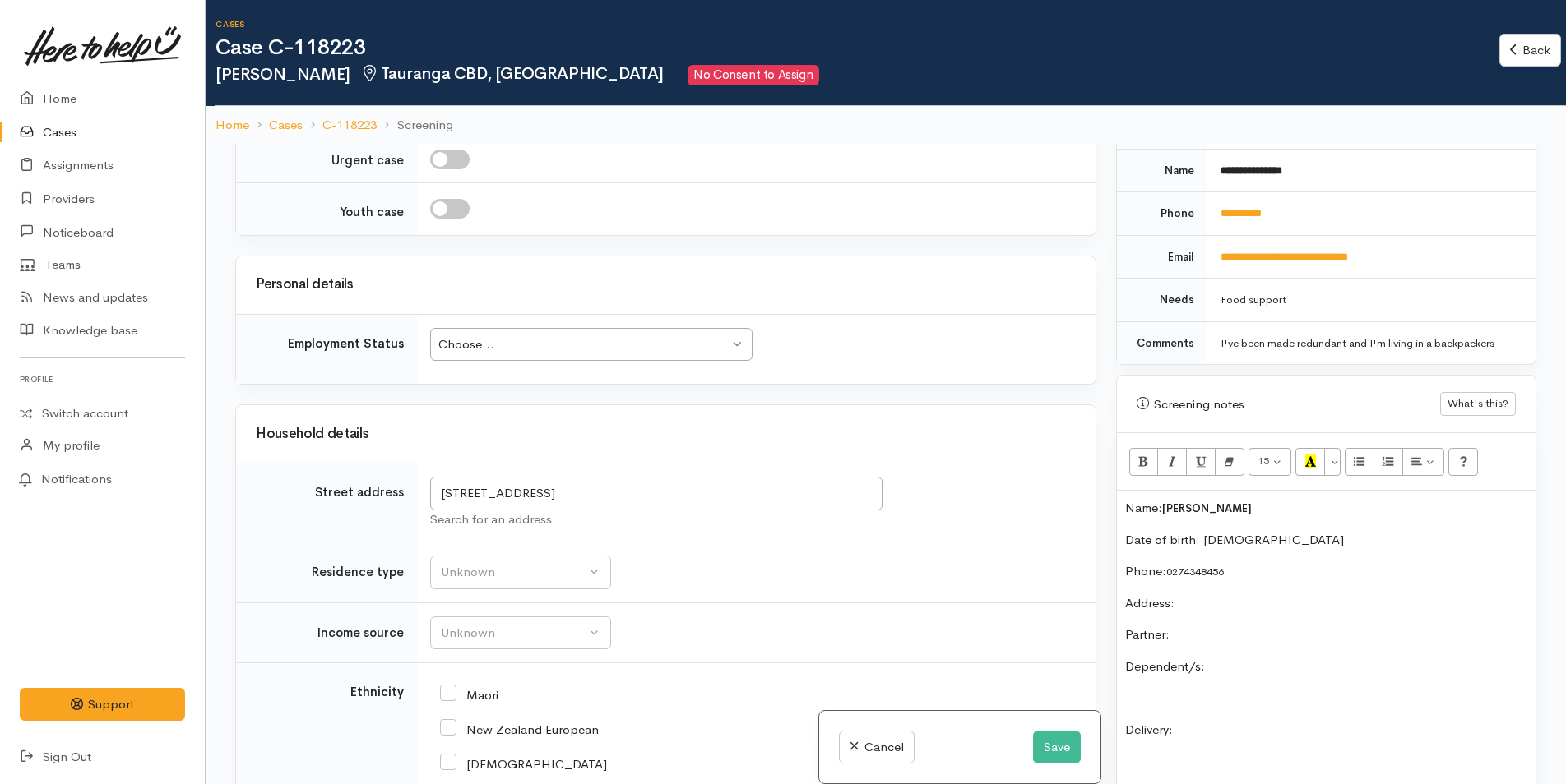
scroll to position [2342, 0]
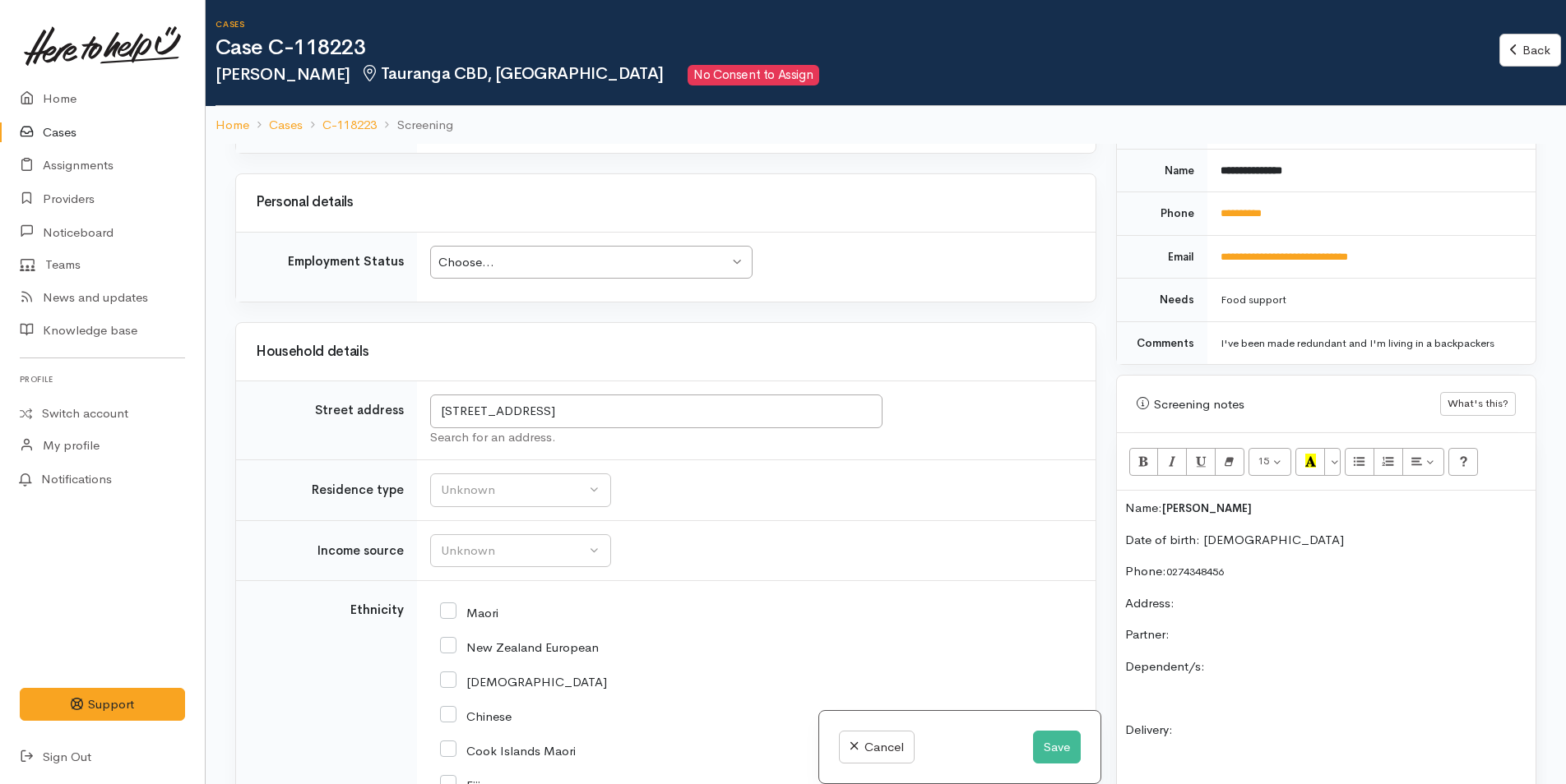
click at [543, 272] on div "Choose..." at bounding box center [582, 262] width 290 height 19
click at [521, 500] on div "Unknown" at bounding box center [512, 490] width 144 height 19
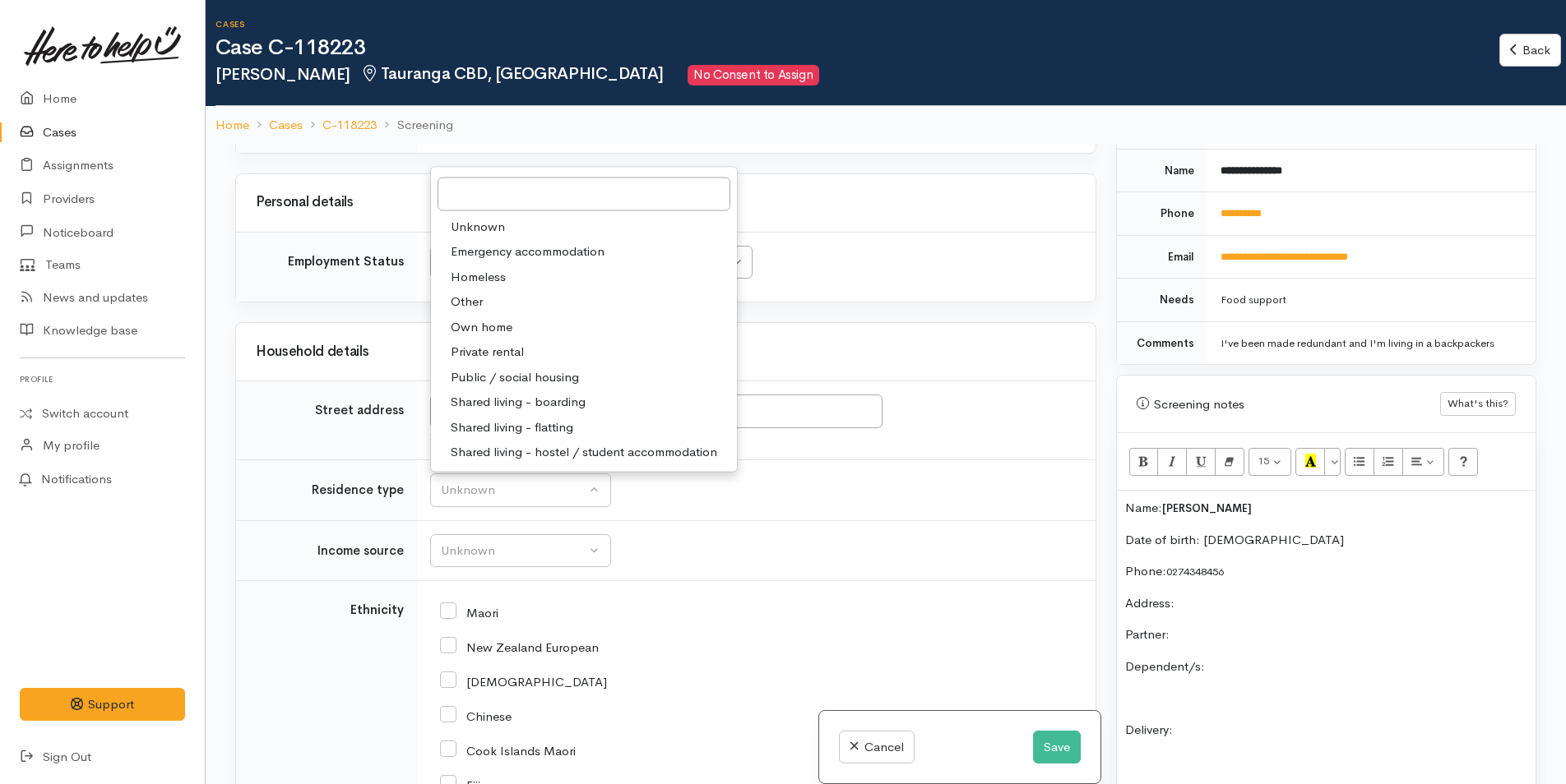
click at [555, 412] on span "Shared living - boarding" at bounding box center [518, 402] width 135 height 19
select select "4"
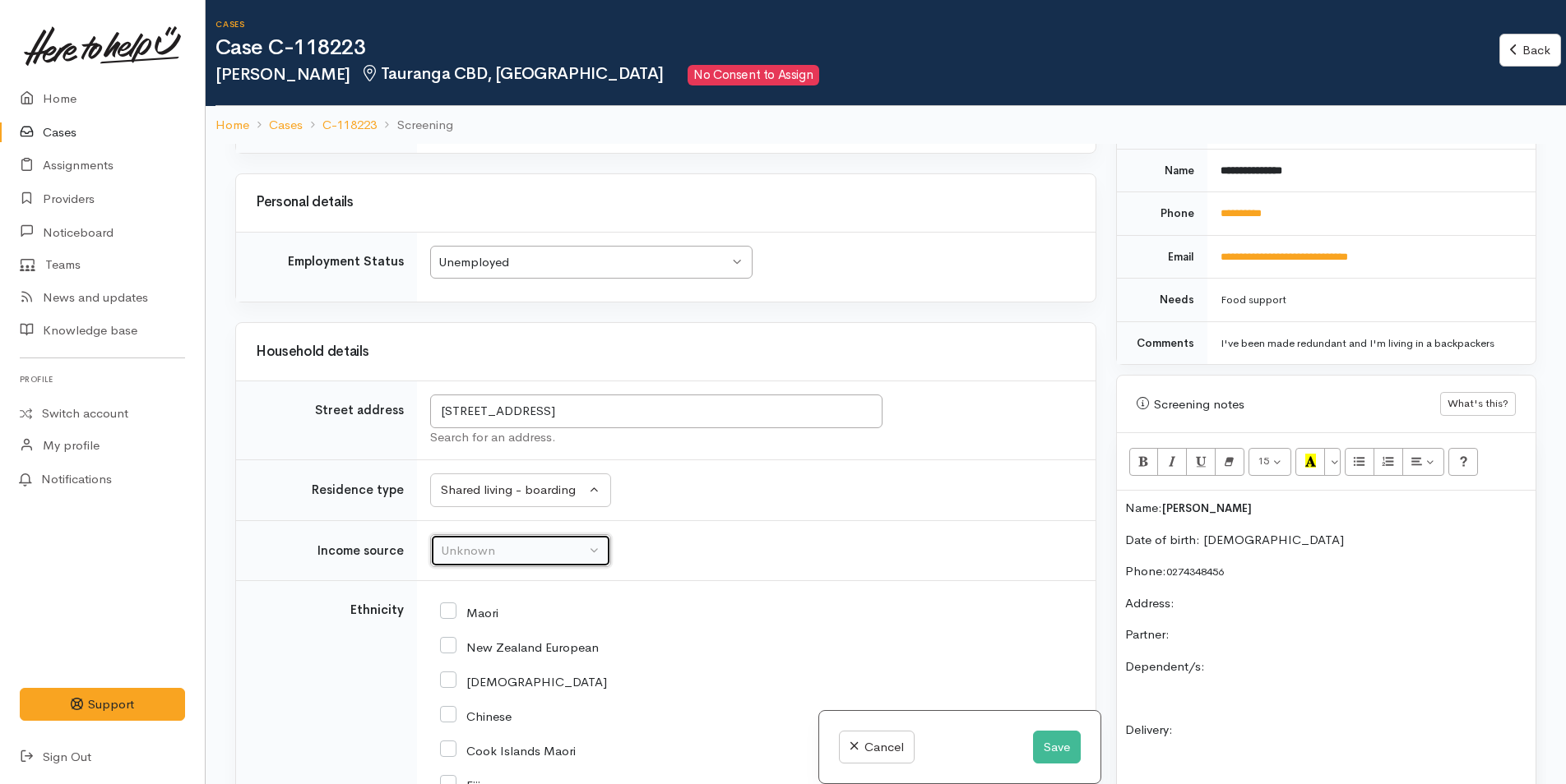
click at [486, 561] on div "Unknown" at bounding box center [512, 551] width 144 height 19
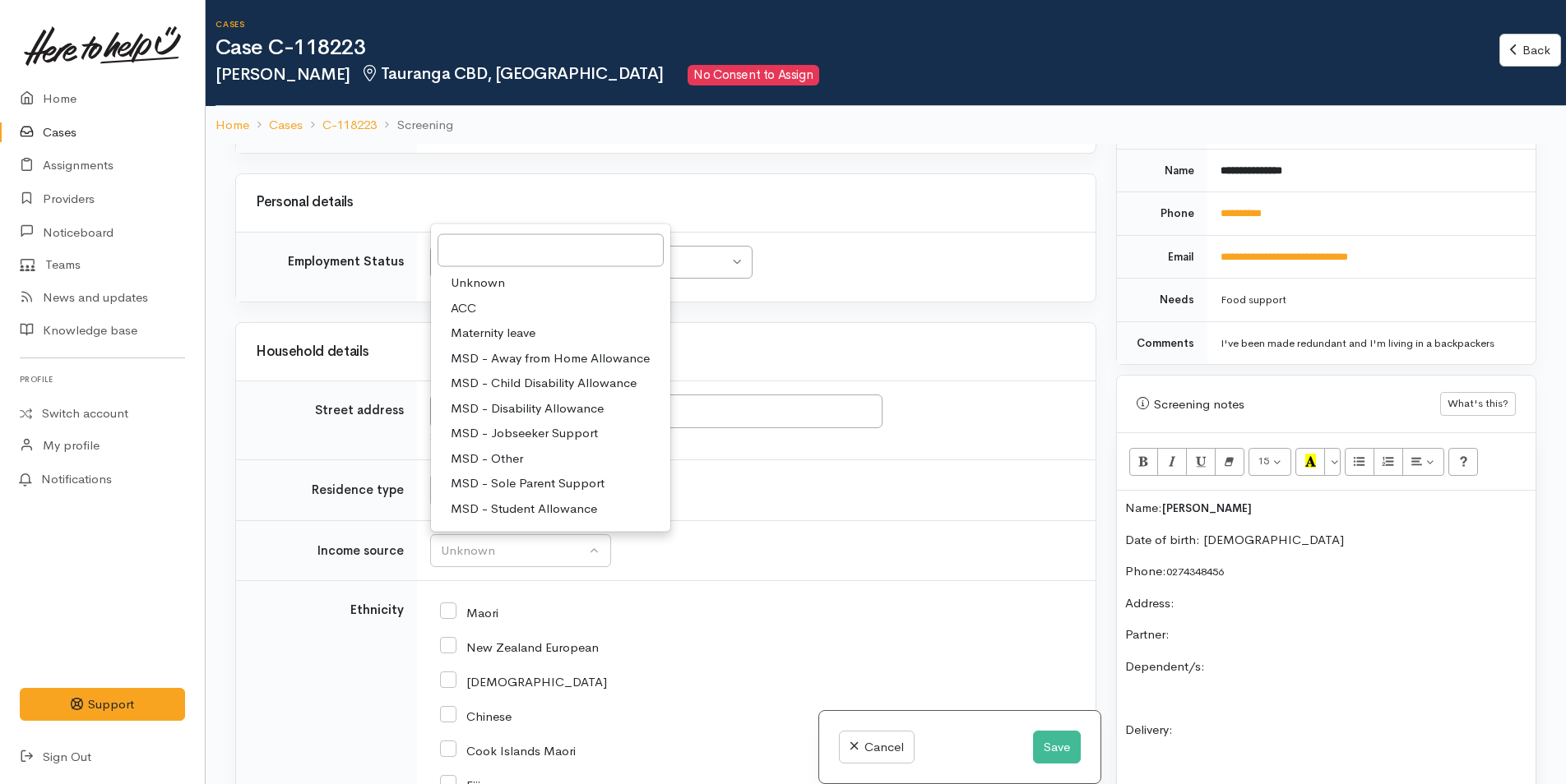
click at [549, 443] on span "MSD - Jobseeker Support" at bounding box center [524, 433] width 147 height 19
select select "4"
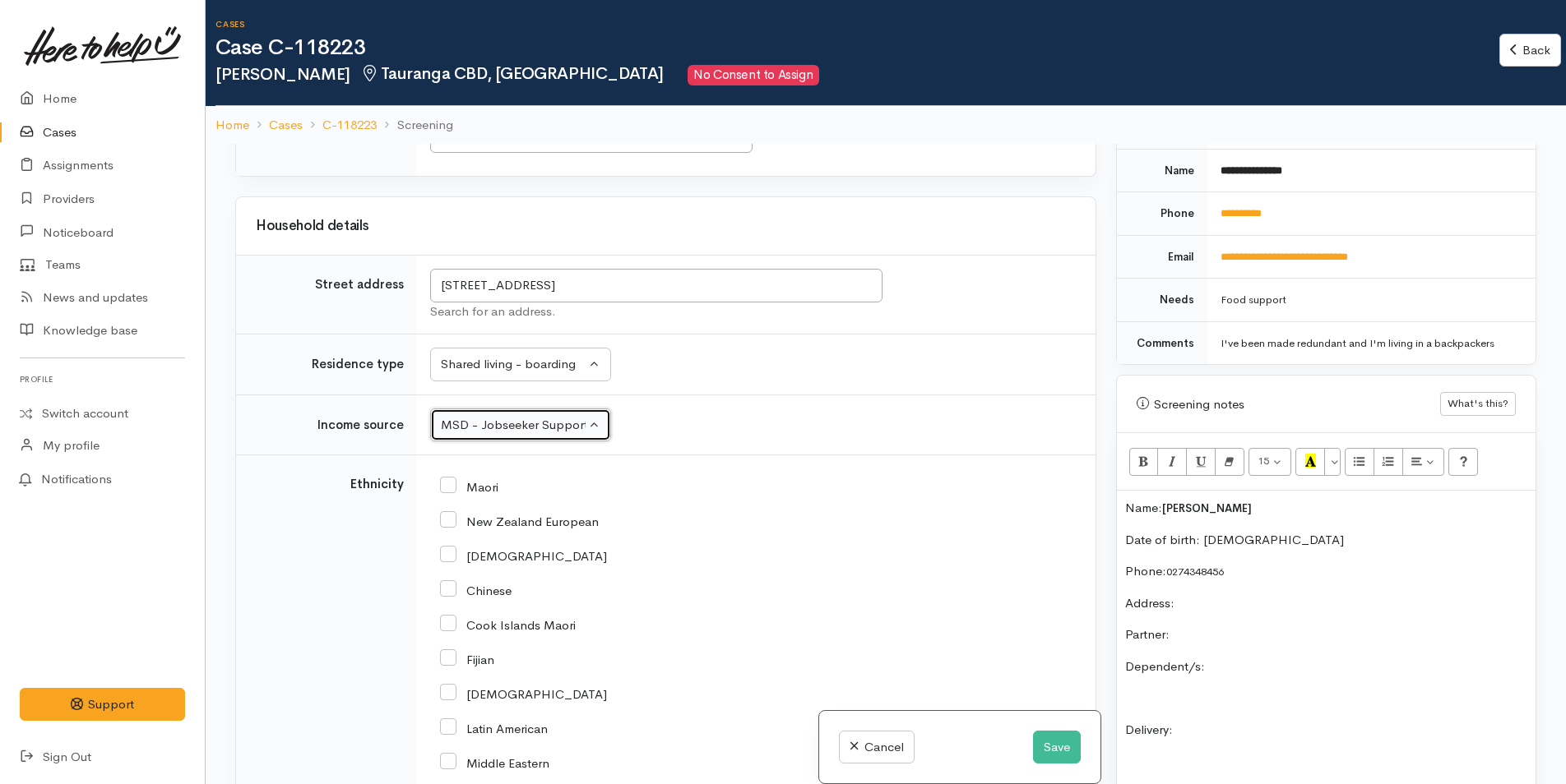
scroll to position [2589, 0]
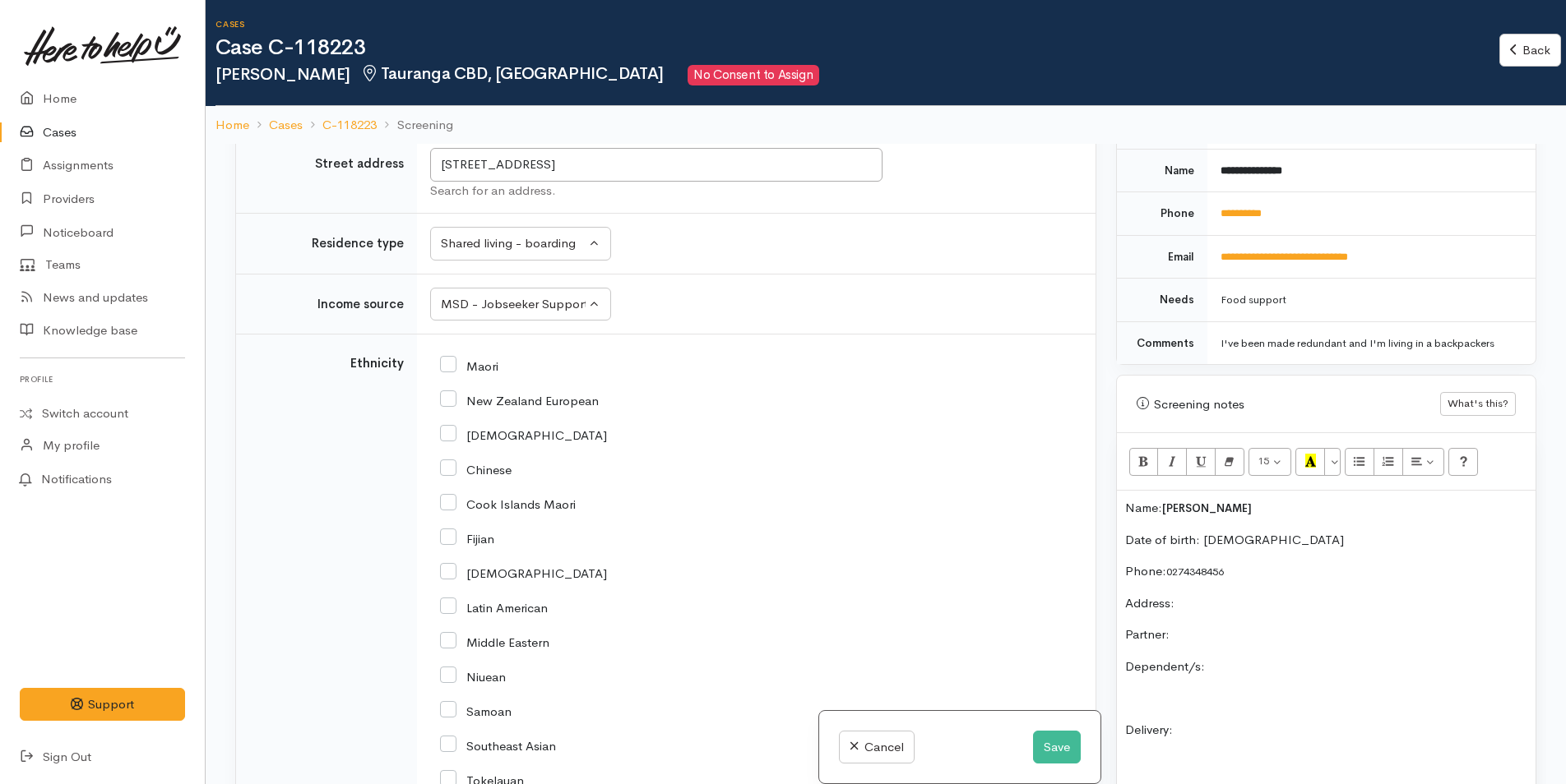
click at [450, 407] on input "New Zealand European" at bounding box center [519, 399] width 159 height 14
checkbox input "true"
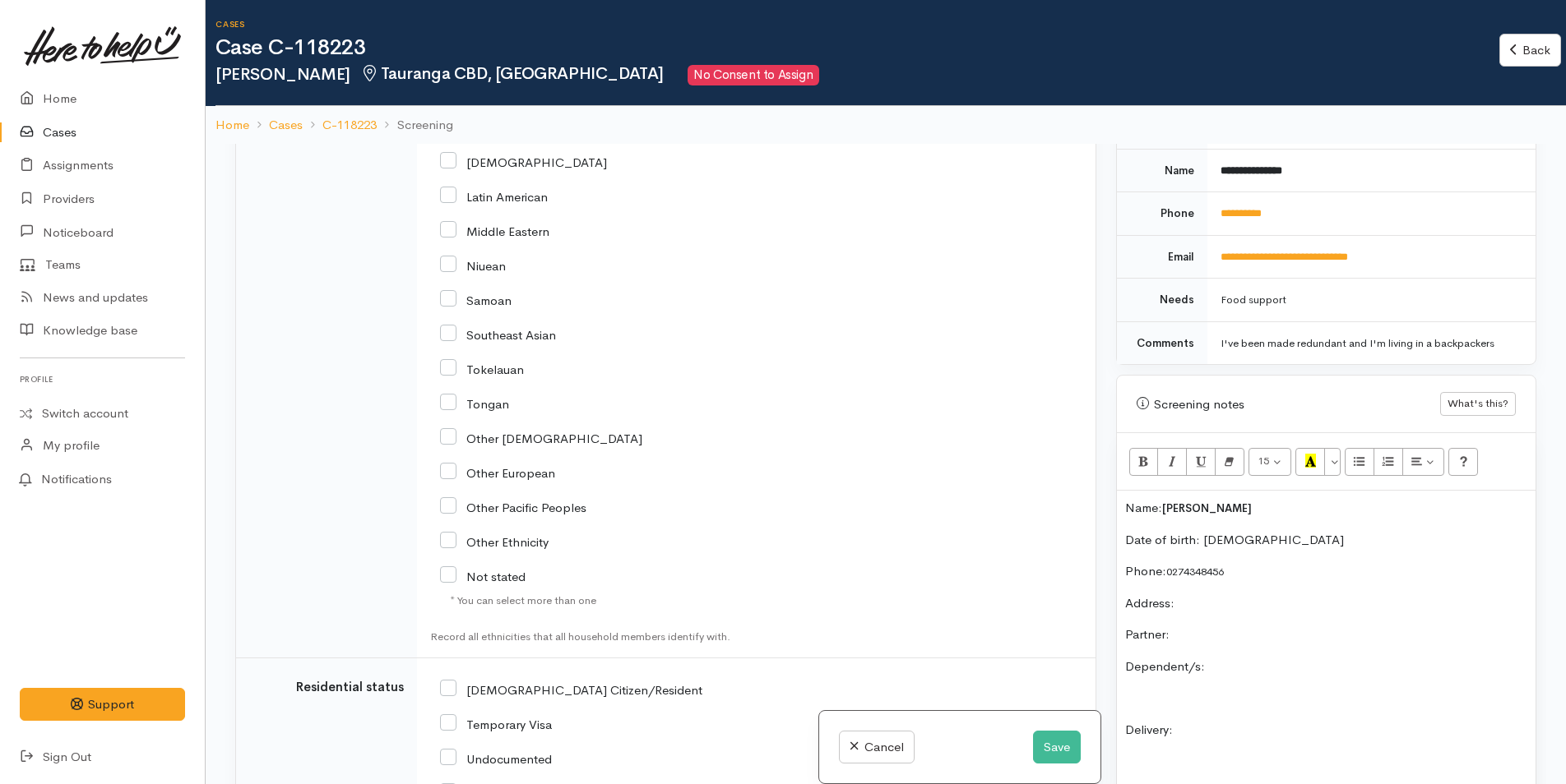
scroll to position [3328, 0]
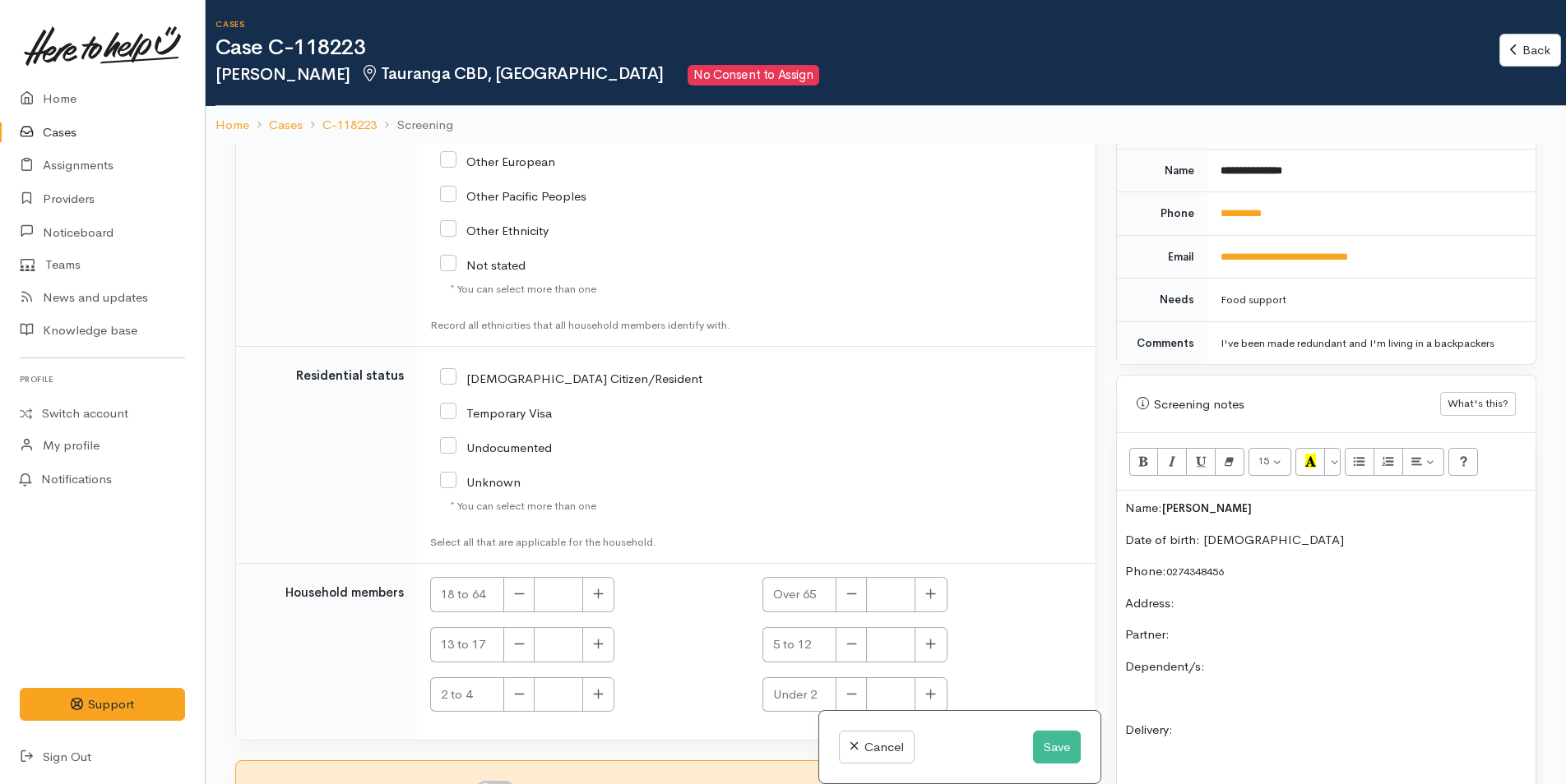
click at [449, 379] on input "NZ Citizen/Resident" at bounding box center [571, 377] width 262 height 14
checkbox input "true"
click at [587, 605] on button "button" at bounding box center [599, 594] width 32 height 35
type input "1"
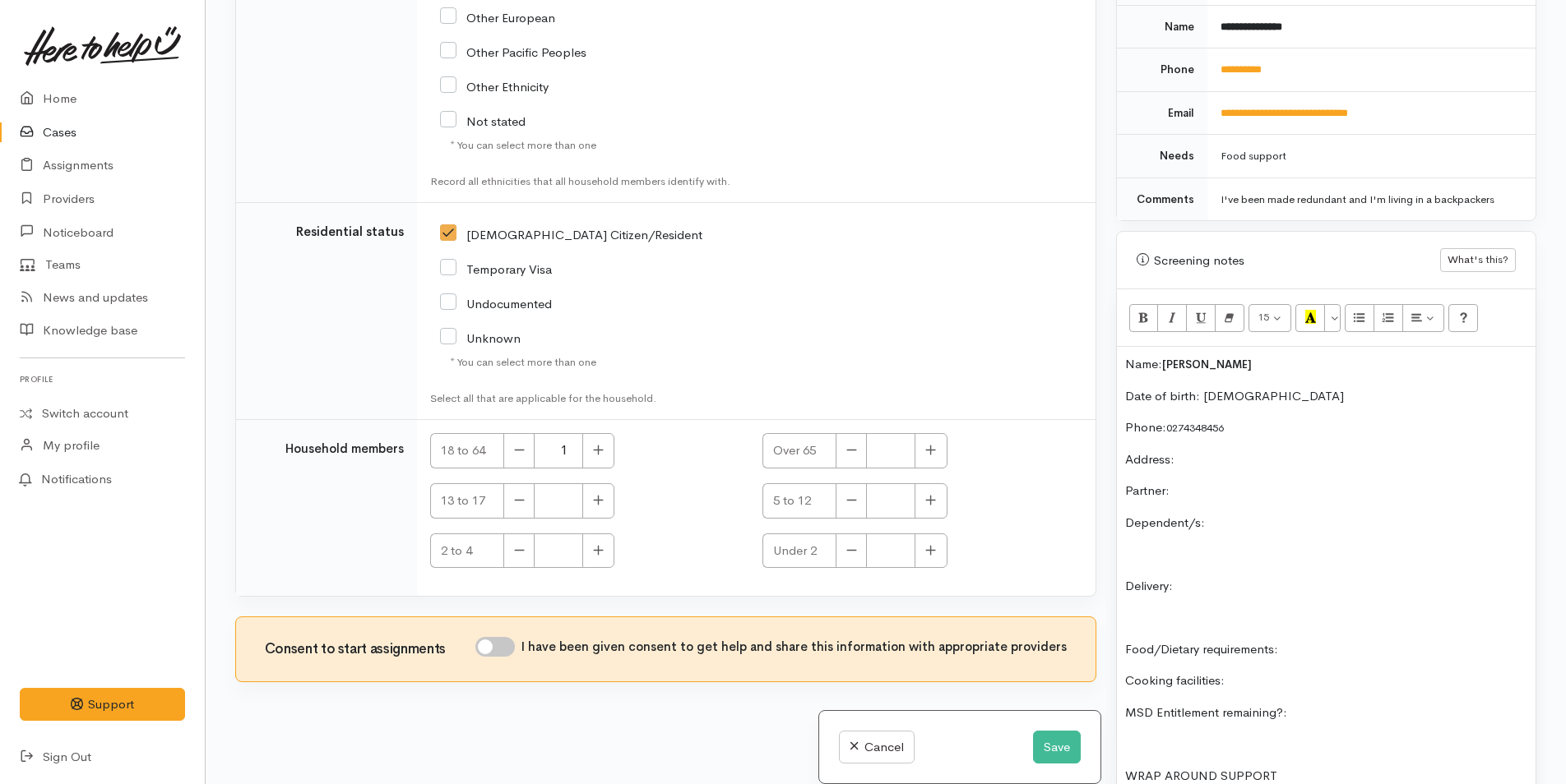
click at [512, 648] on input "I have been given consent to get help and share this information with appropria…" at bounding box center [495, 647] width 39 height 20
checkbox input "true"
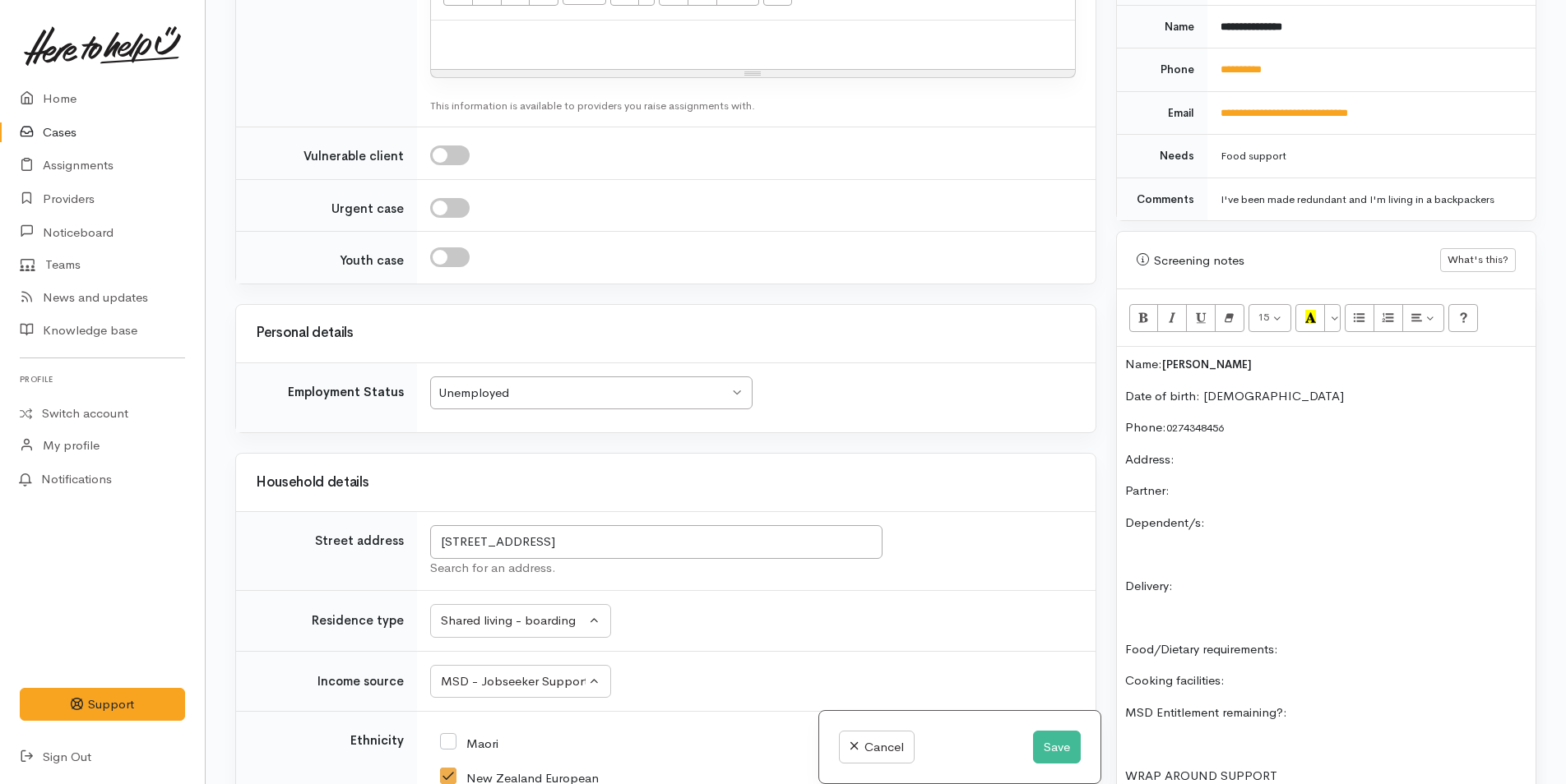
scroll to position [2095, 0]
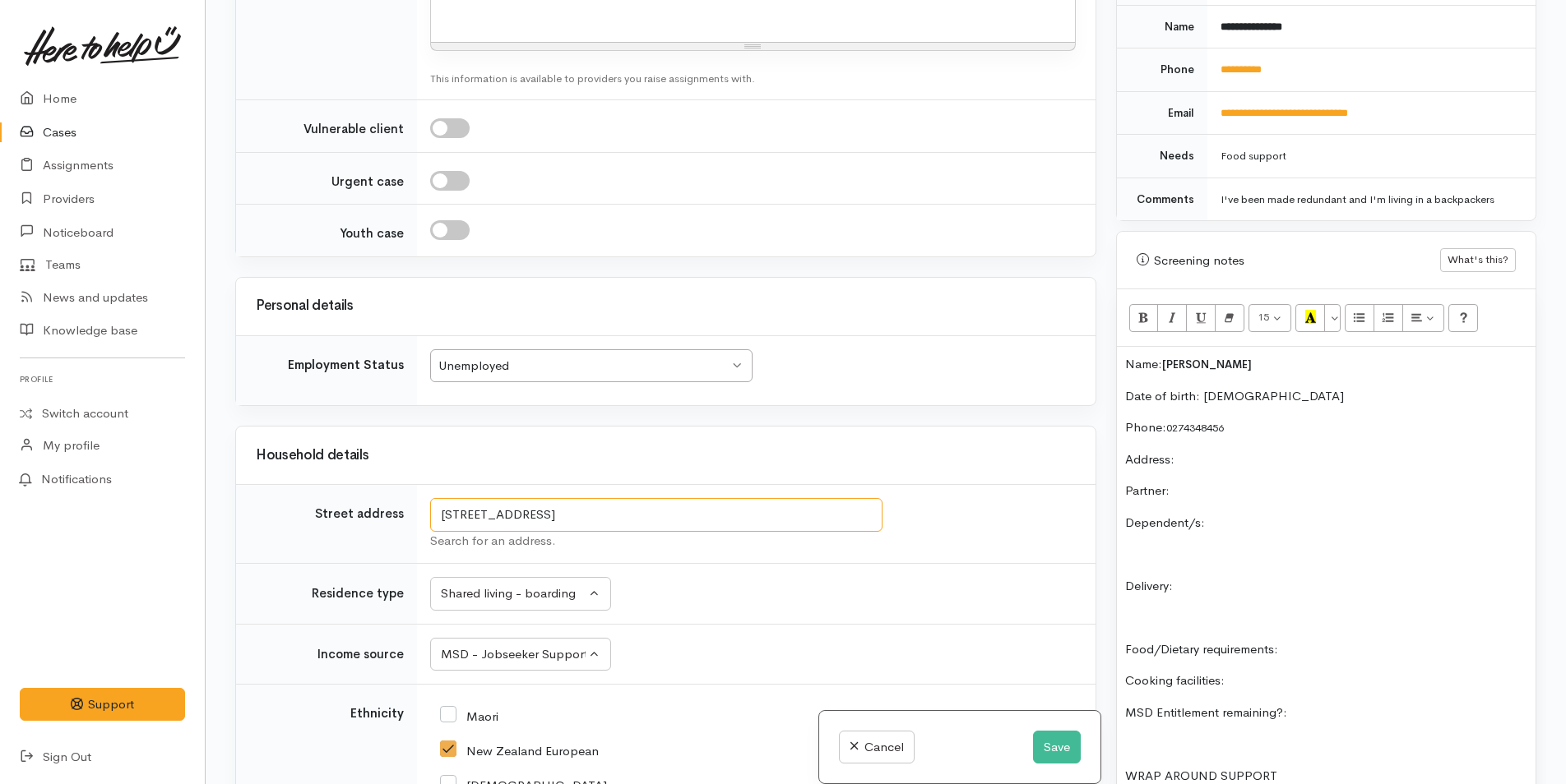
drag, startPoint x: 723, startPoint y: 526, endPoint x: 384, endPoint y: 496, distance: 340.3
click at [1202, 459] on p "Address:" at bounding box center [1326, 459] width 402 height 19
click at [1229, 490] on p "Partner:" at bounding box center [1326, 491] width 402 height 19
click at [1258, 508] on div "Name: Darren Thompson Date of birth: 27/3/1969 Phone:  0274348456 Address:  109…" at bounding box center [1325, 608] width 418 height 523
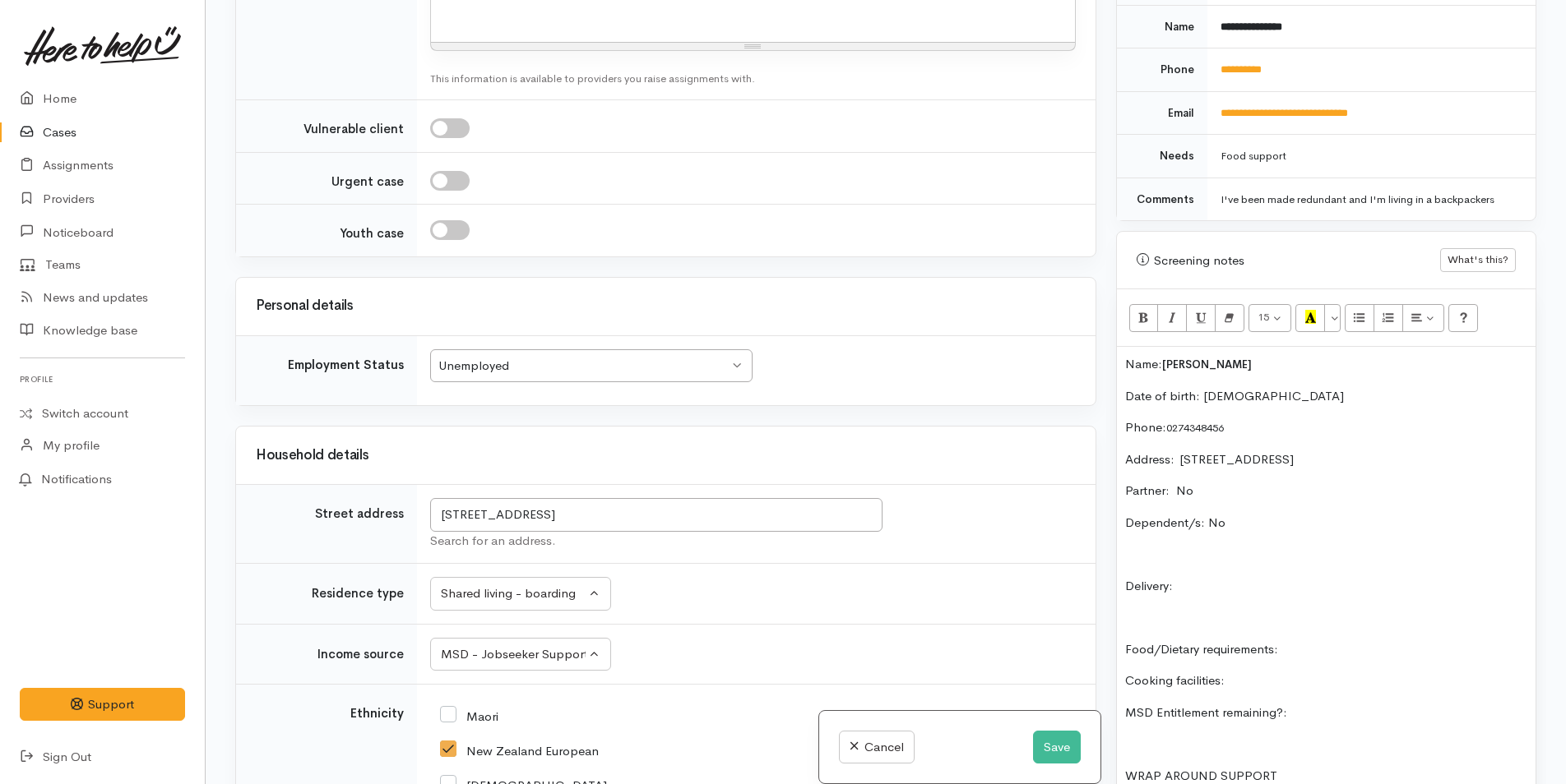
click at [1273, 579] on p "Delivery:" at bounding box center [1326, 586] width 402 height 19
drag, startPoint x: 1369, startPoint y: 643, endPoint x: 1406, endPoint y: 628, distance: 39.9
click at [1370, 643] on p "Food/Dietary requirements:" at bounding box center [1326, 649] width 402 height 19
click at [1248, 683] on p "Cooking facilities:" at bounding box center [1326, 681] width 402 height 19
click at [1339, 714] on p "MSD Entitlement remaining?:" at bounding box center [1326, 712] width 402 height 19
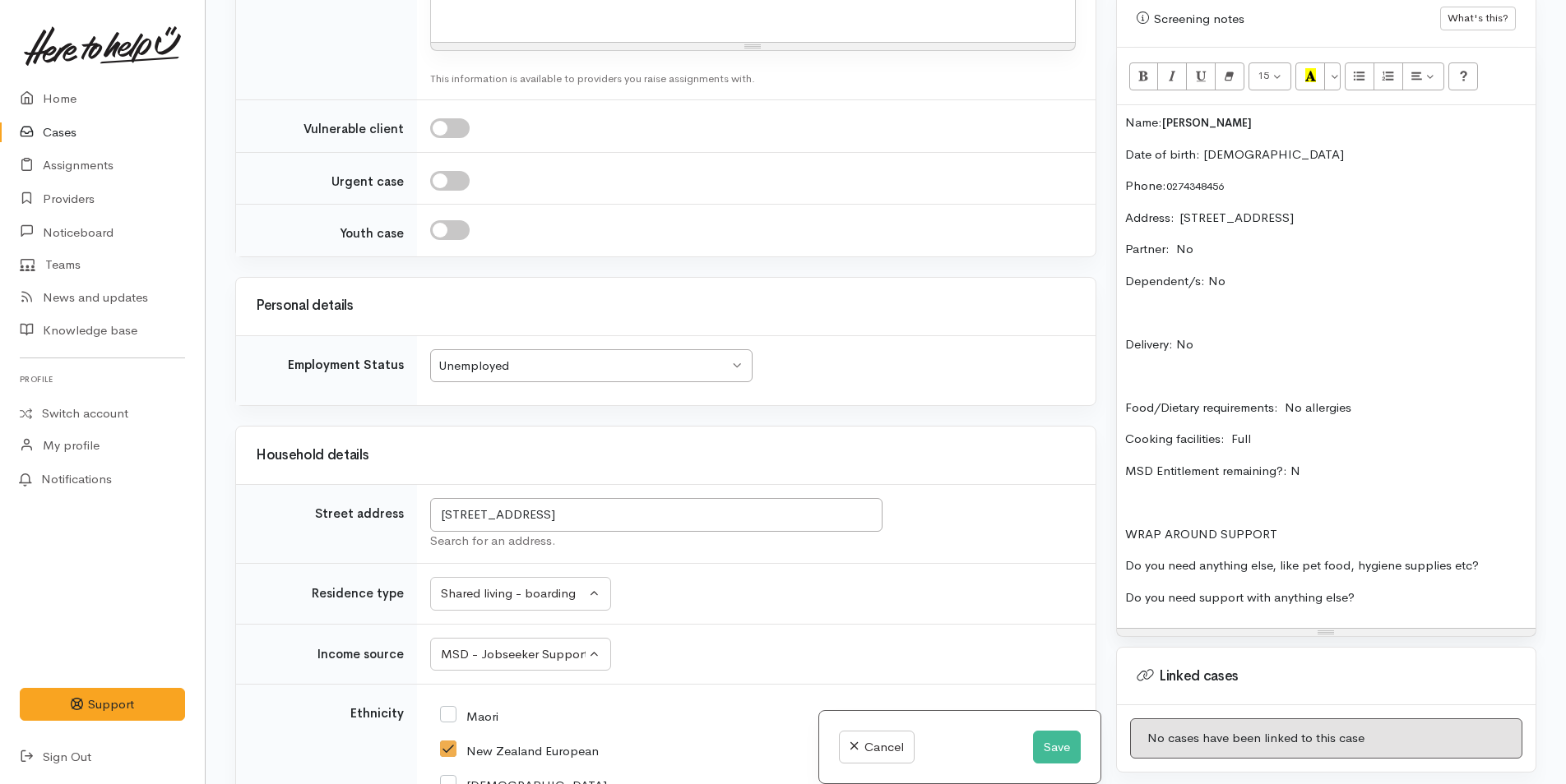
scroll to position [987, 0]
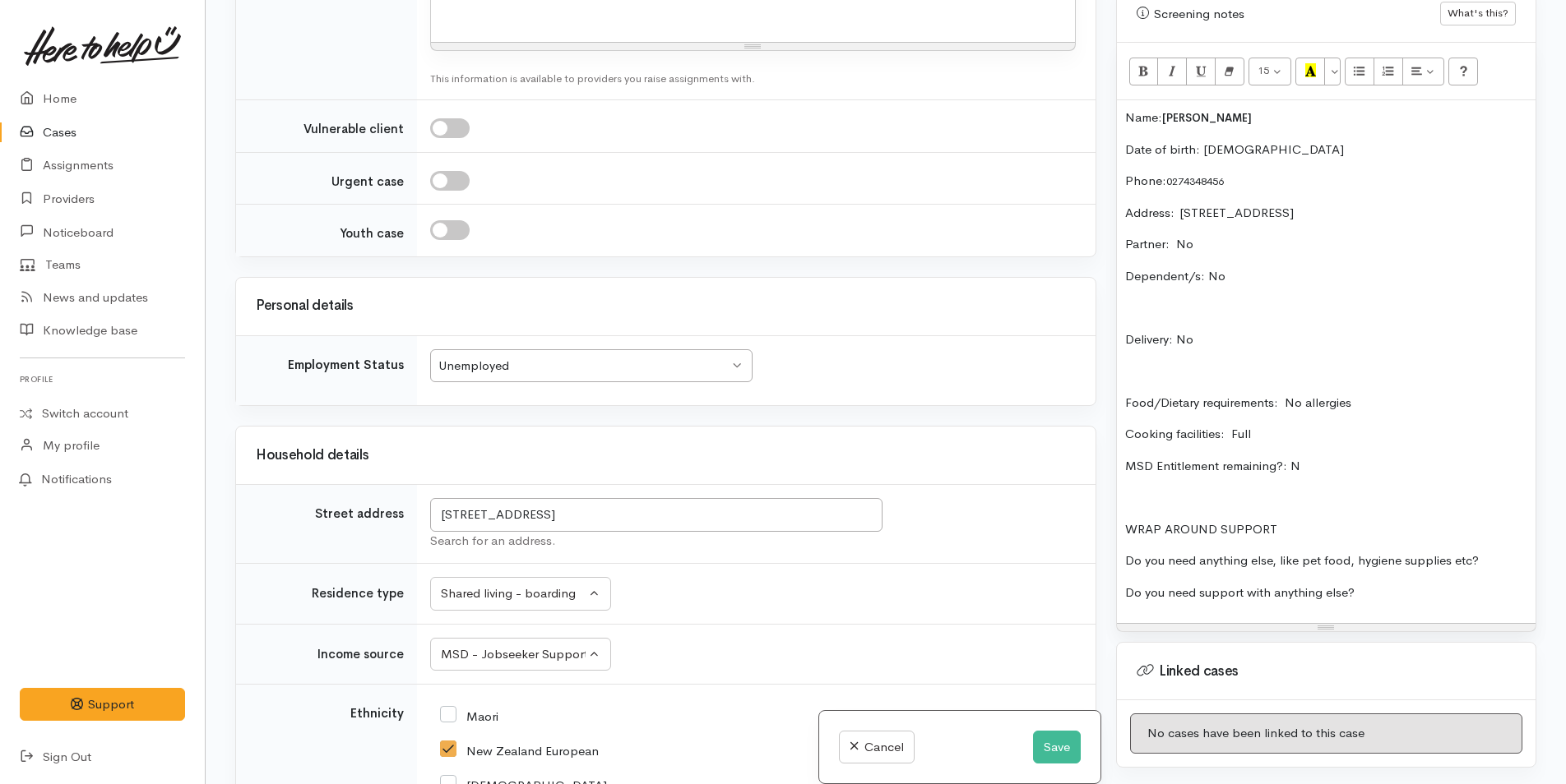
click at [1506, 558] on p "Do you need anything else, like pet food, hygiene supplies etc?" at bounding box center [1326, 561] width 402 height 19
click at [1457, 581] on div "Name: Darren Thompson Date of birth: 27/3/1969 Phone:  0274348456 Address:  109…" at bounding box center [1325, 362] width 418 height 523
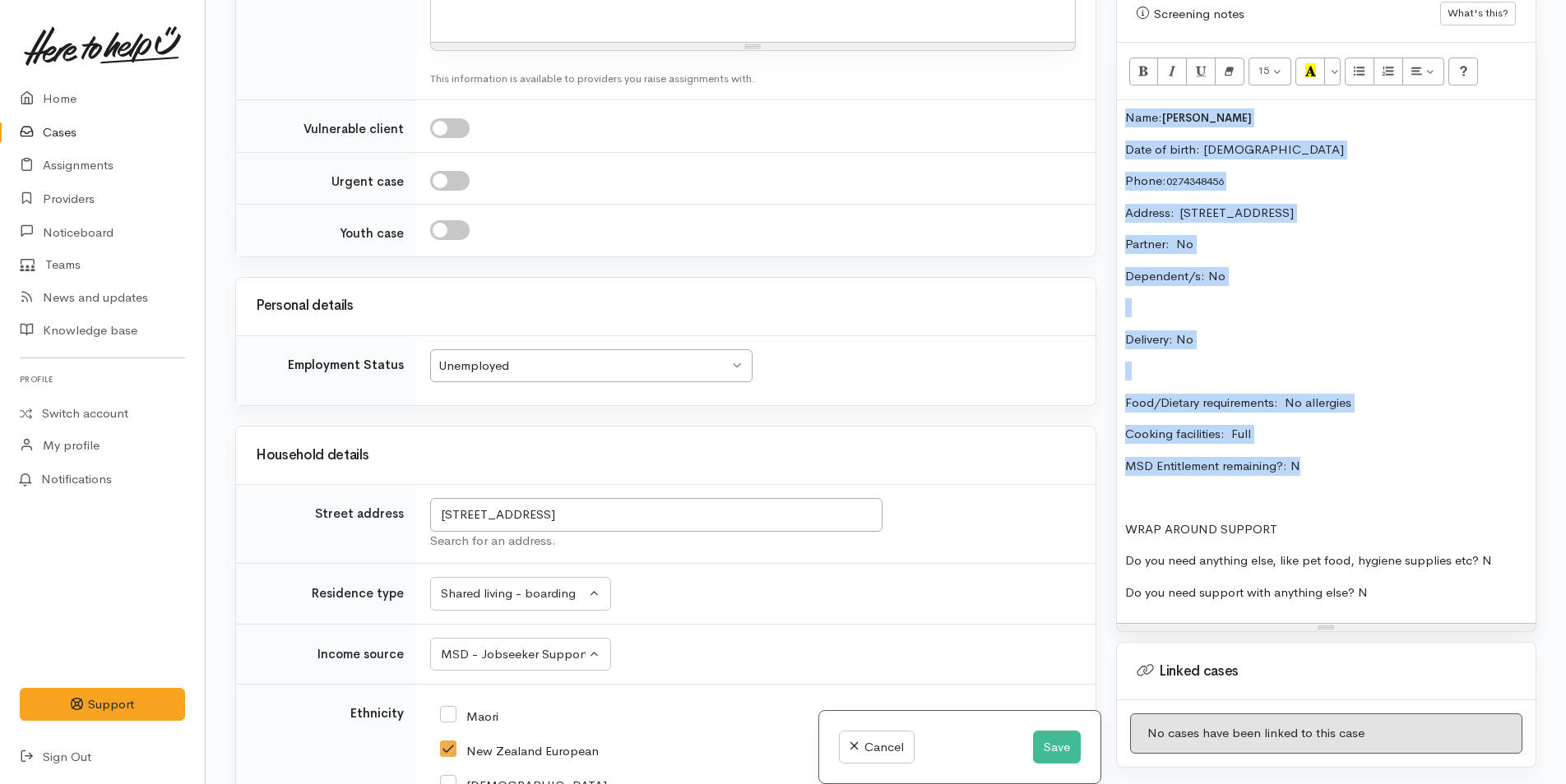
drag, startPoint x: 1309, startPoint y: 463, endPoint x: 1120, endPoint y: 113, distance: 397.8
click at [1120, 113] on div "Name: Darren Thompson Date of birth: 27/3/1969 Phone:  0274348456 Address:  109…" at bounding box center [1325, 362] width 418 height 523
copy div "Name: Darren Thompson Date of birth: 27/3/1969 Phone:  0274348456 Address:  109…"
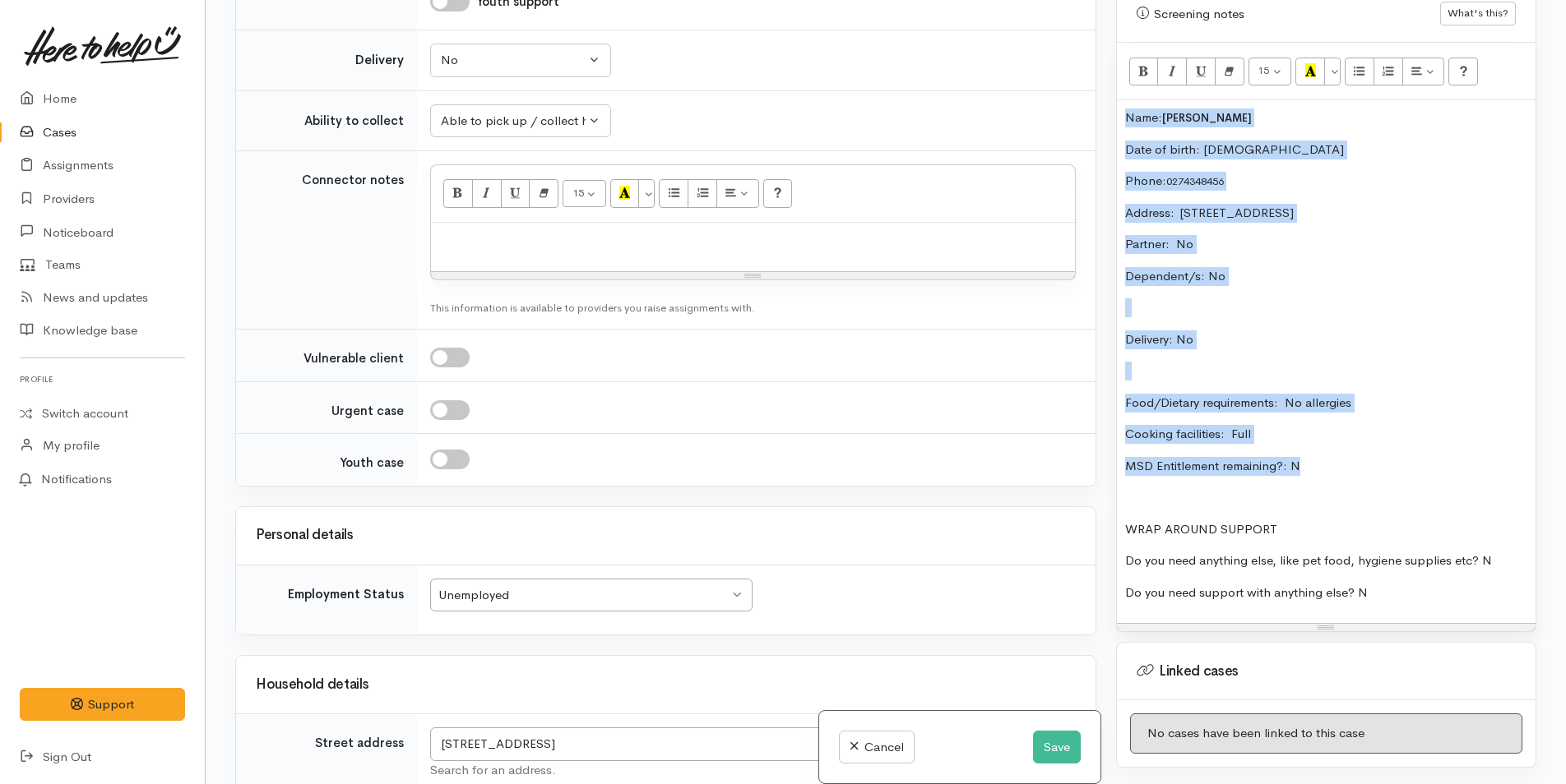
scroll to position [1685, 0]
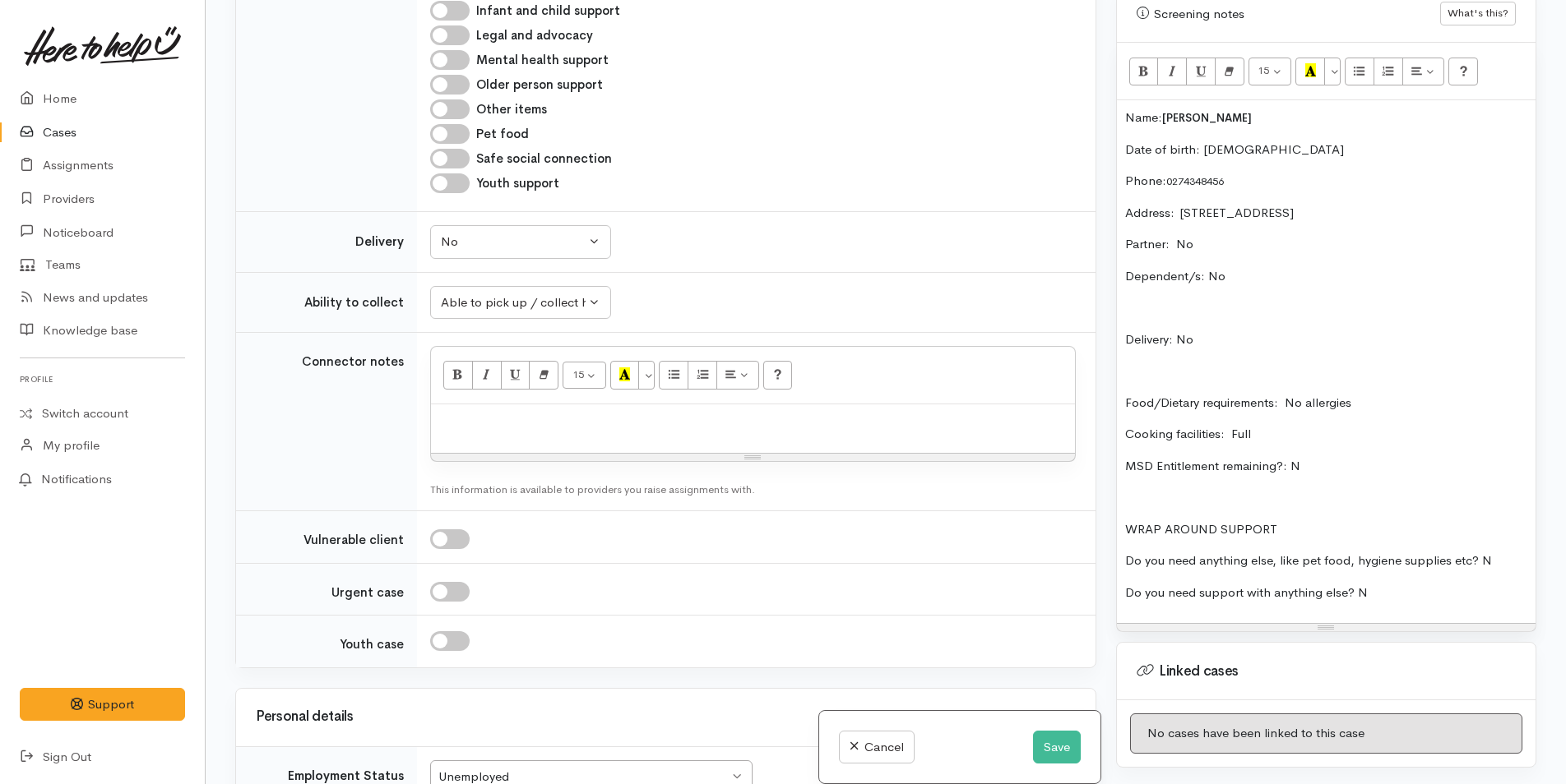
click at [556, 429] on p at bounding box center [752, 422] width 627 height 19
paste div
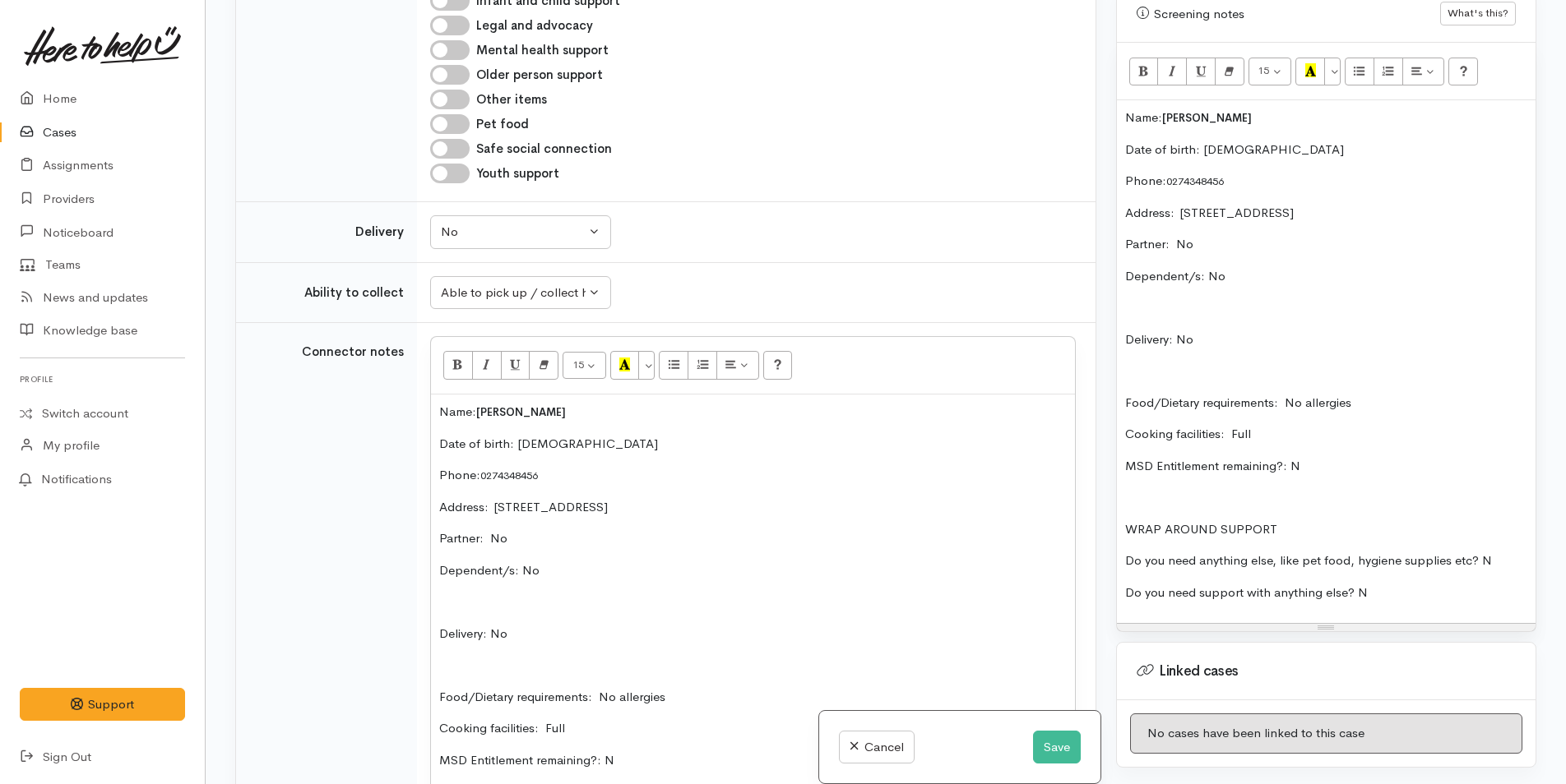
scroll to position [1859, 0]
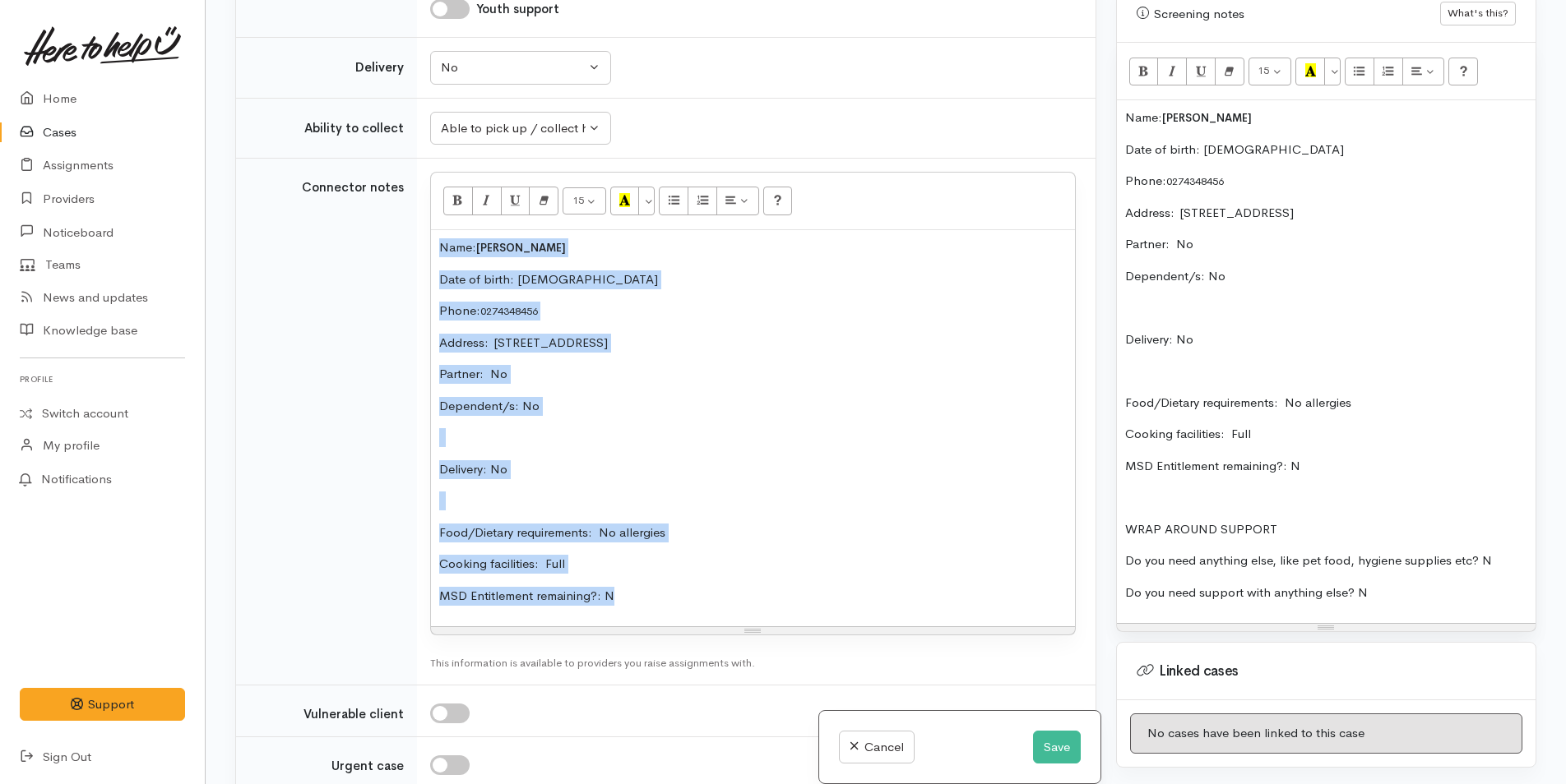
drag, startPoint x: 643, startPoint y: 611, endPoint x: 427, endPoint y: 238, distance: 431.0
click at [427, 238] on td "<p>Name:&nbsp;&nbsp;<span style="font-size: 13px; font-weight: 600;">Darren Tho…" at bounding box center [757, 422] width 678 height 527
click at [546, 207] on icon "Remove Font Style (CTRL+\\)" at bounding box center [544, 200] width 11 height 14
click at [605, 447] on p at bounding box center [752, 437] width 627 height 19
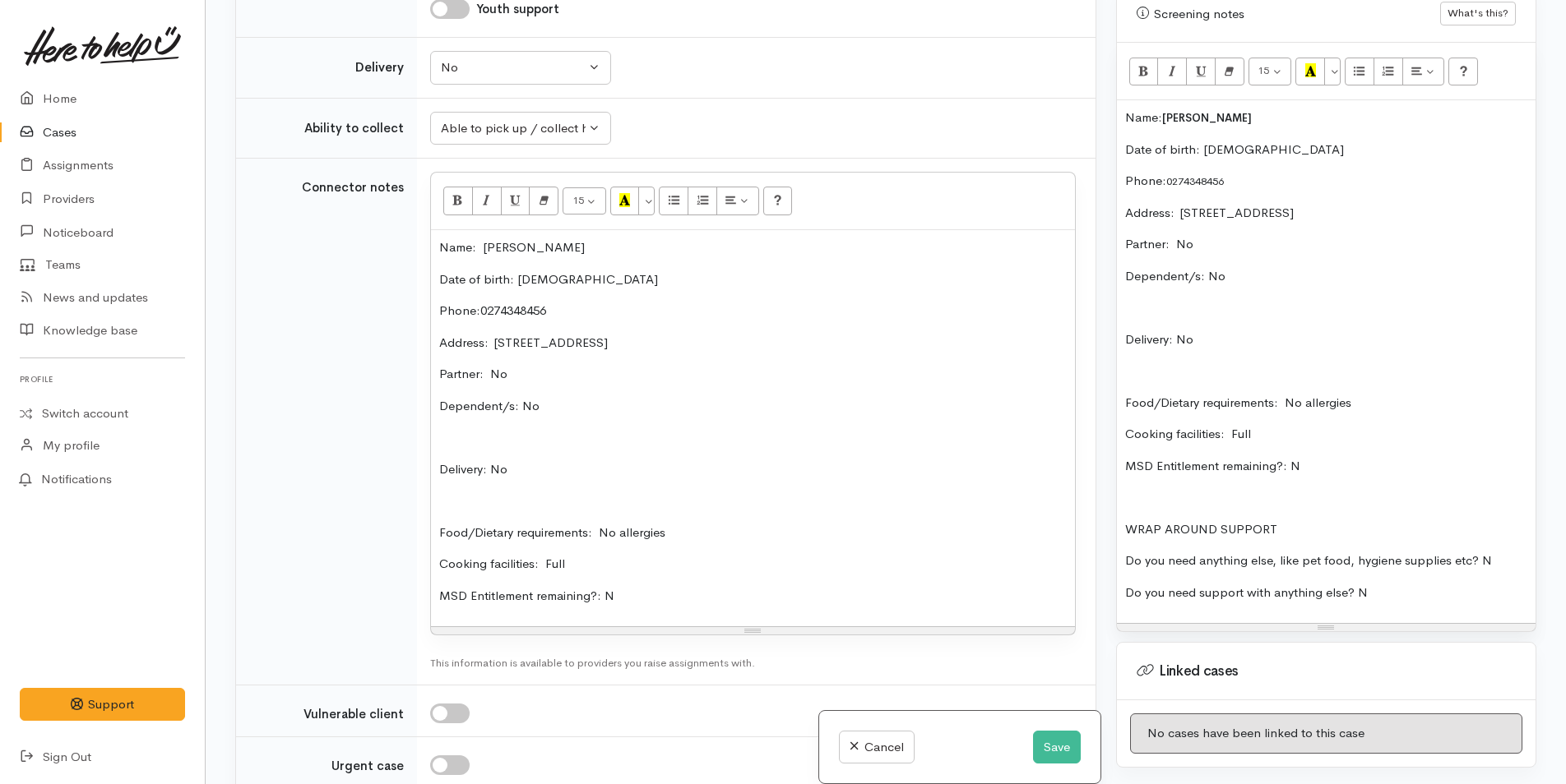
click at [1125, 117] on p "Name: Darren Thompson" at bounding box center [1326, 118] width 402 height 19
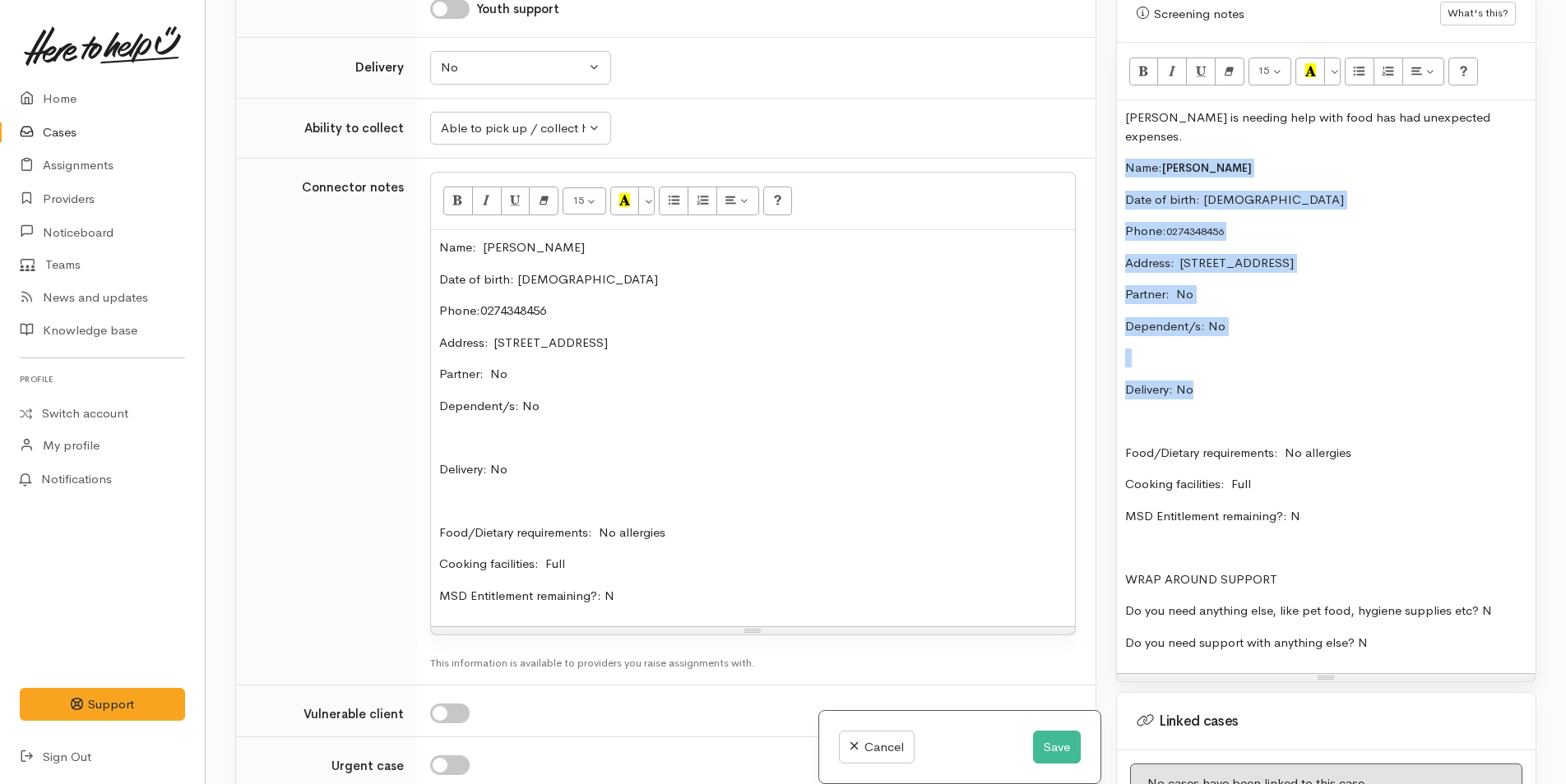
drag, startPoint x: 1225, startPoint y: 375, endPoint x: 1089, endPoint y: 145, distance: 267.2
click at [1089, 145] on div "Related cases There are other cases potentially from the same person, address o…" at bounding box center [886, 392] width 1321 height 784
copy div "Name: Darren Thompson Date of birth: 27/3/1969 Phone:  0274348456 Address:  109…"
click at [1052, 747] on button "Save" at bounding box center [1056, 748] width 48 height 34
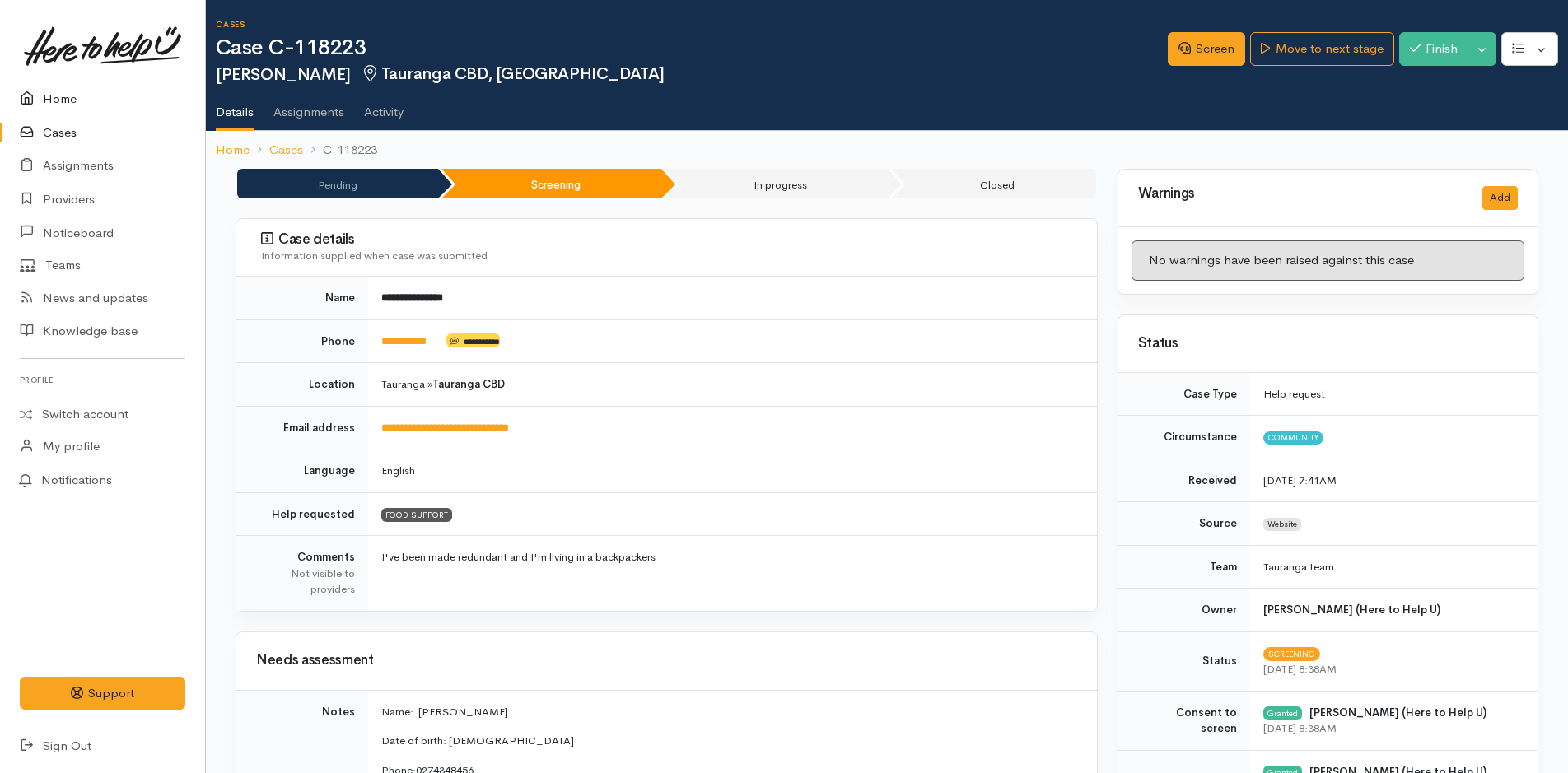
click at [63, 88] on link "Home" at bounding box center [102, 100] width 205 height 34
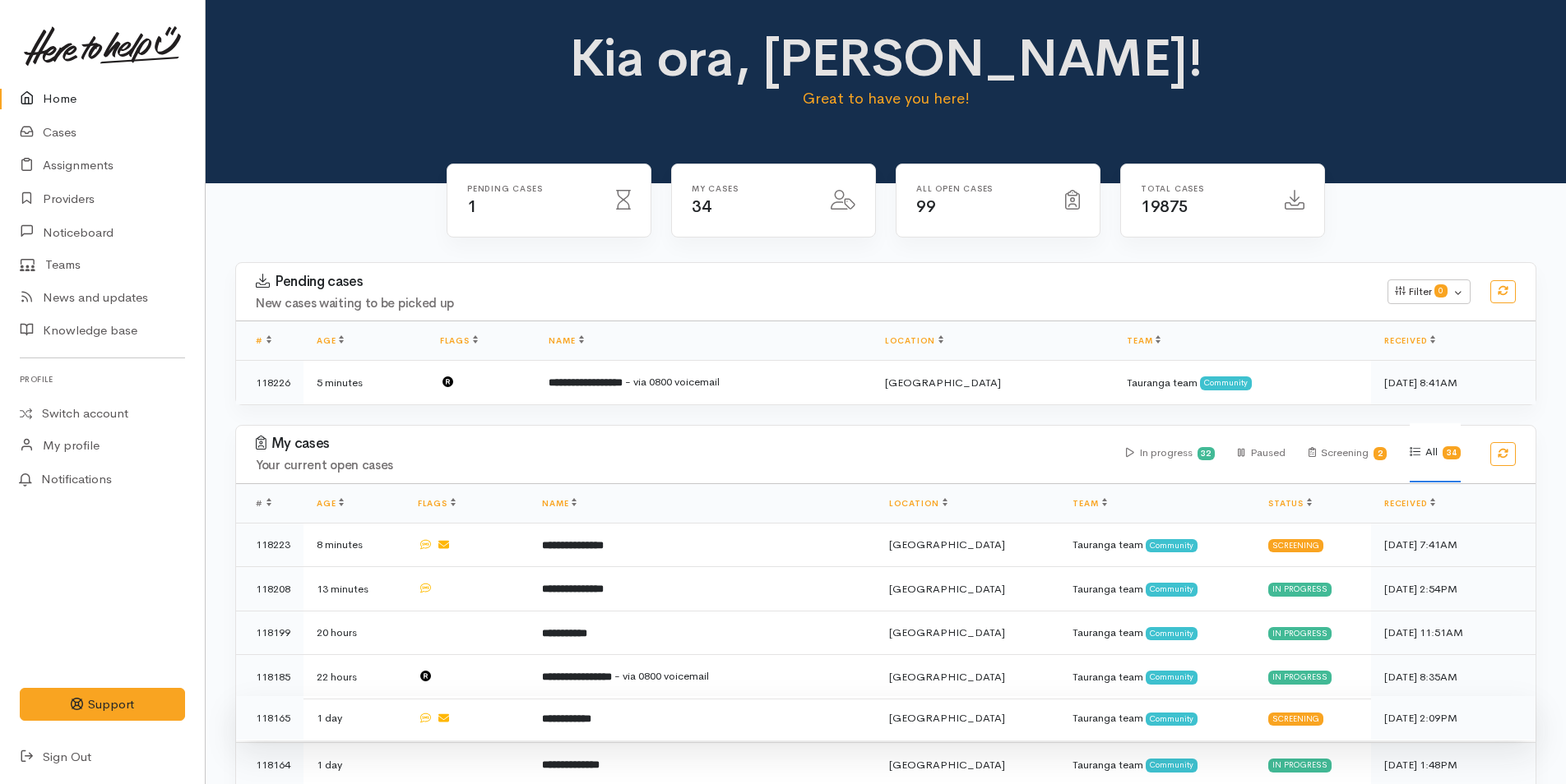
click at [591, 713] on b "**********" at bounding box center [566, 719] width 49 height 11
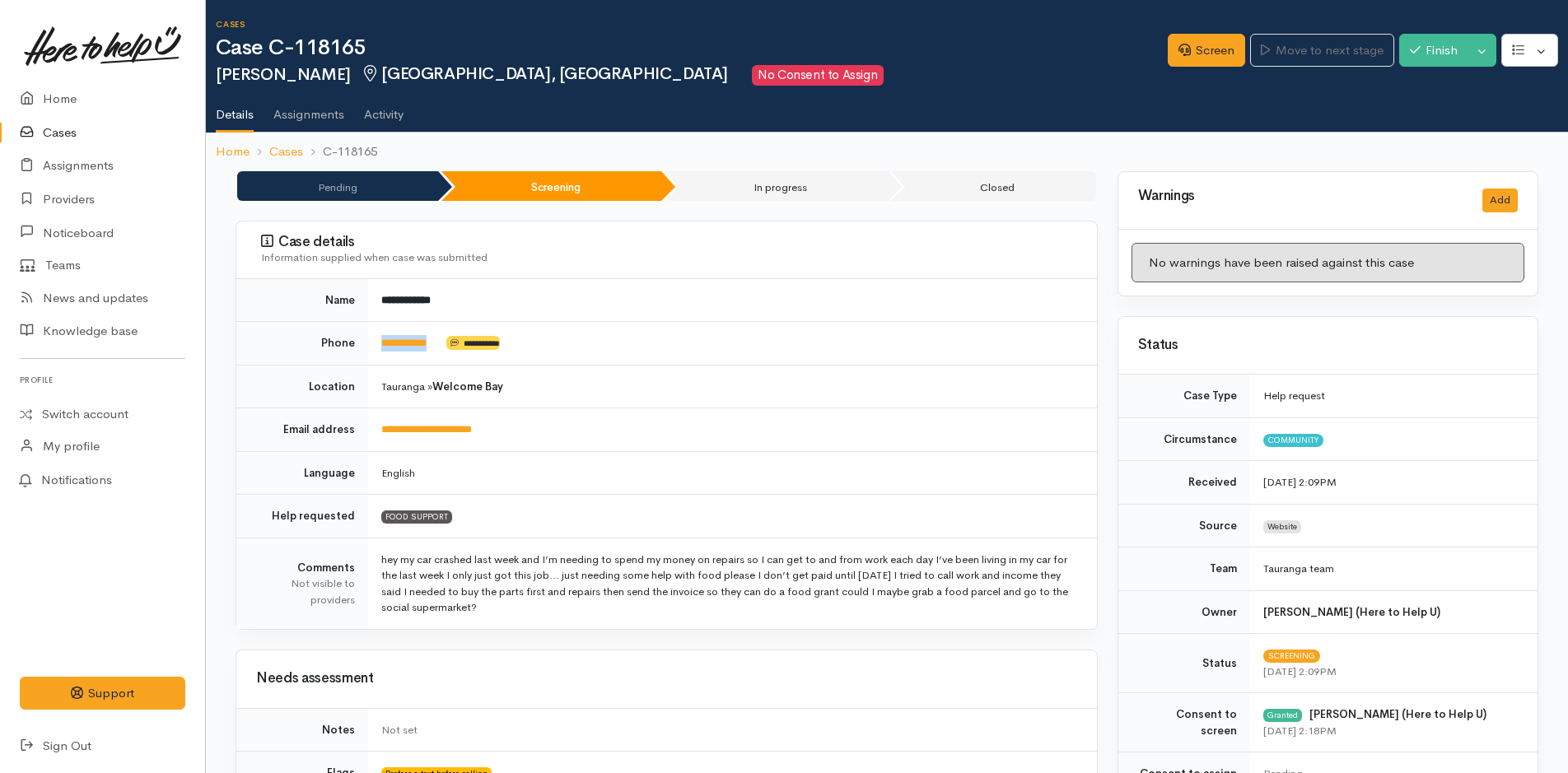
drag, startPoint x: 441, startPoint y: 337, endPoint x: 376, endPoint y: 347, distance: 65.8
click at [376, 347] on td "**********" at bounding box center [732, 343] width 729 height 44
copy link "**********"
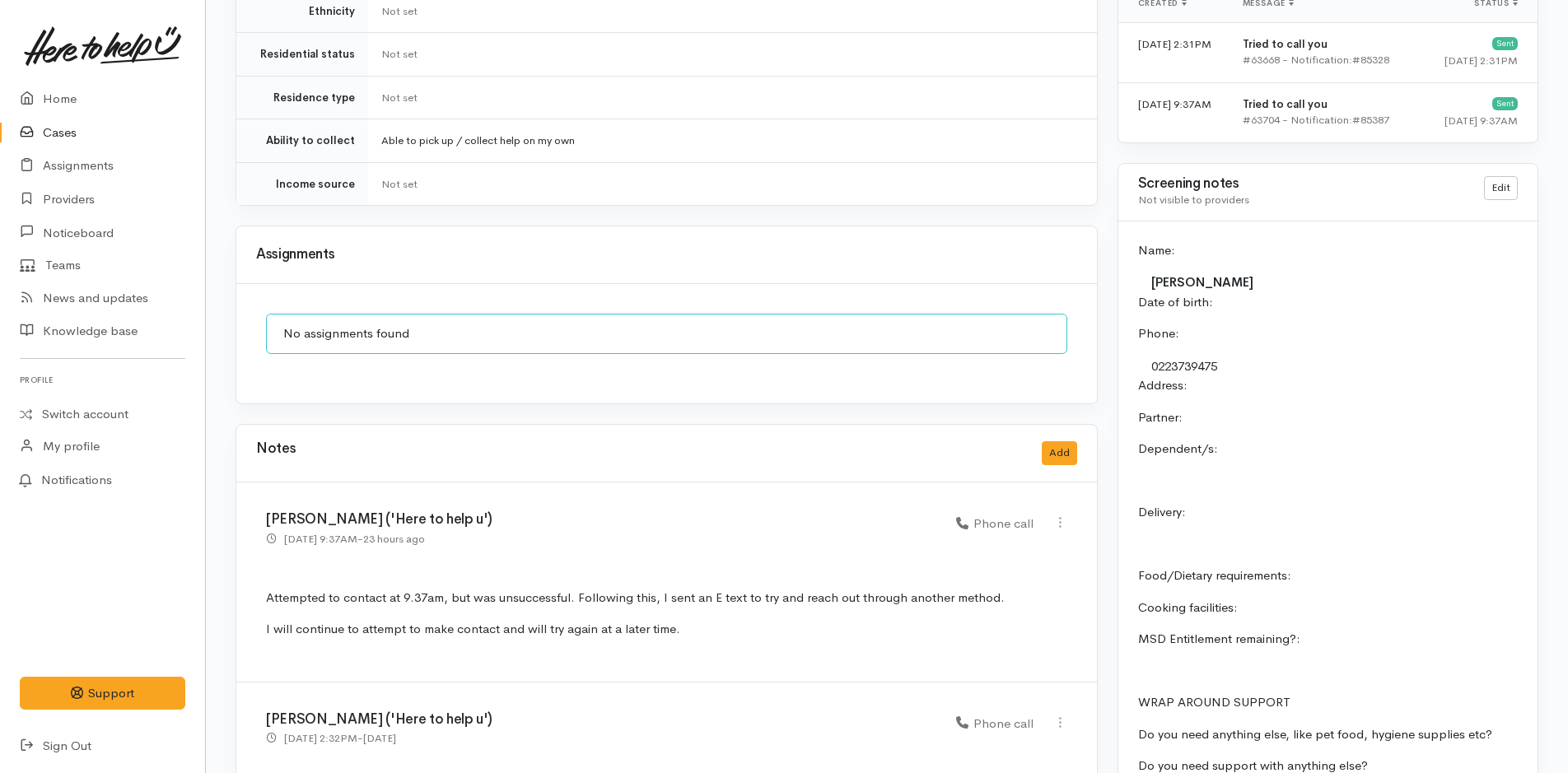
scroll to position [1222, 0]
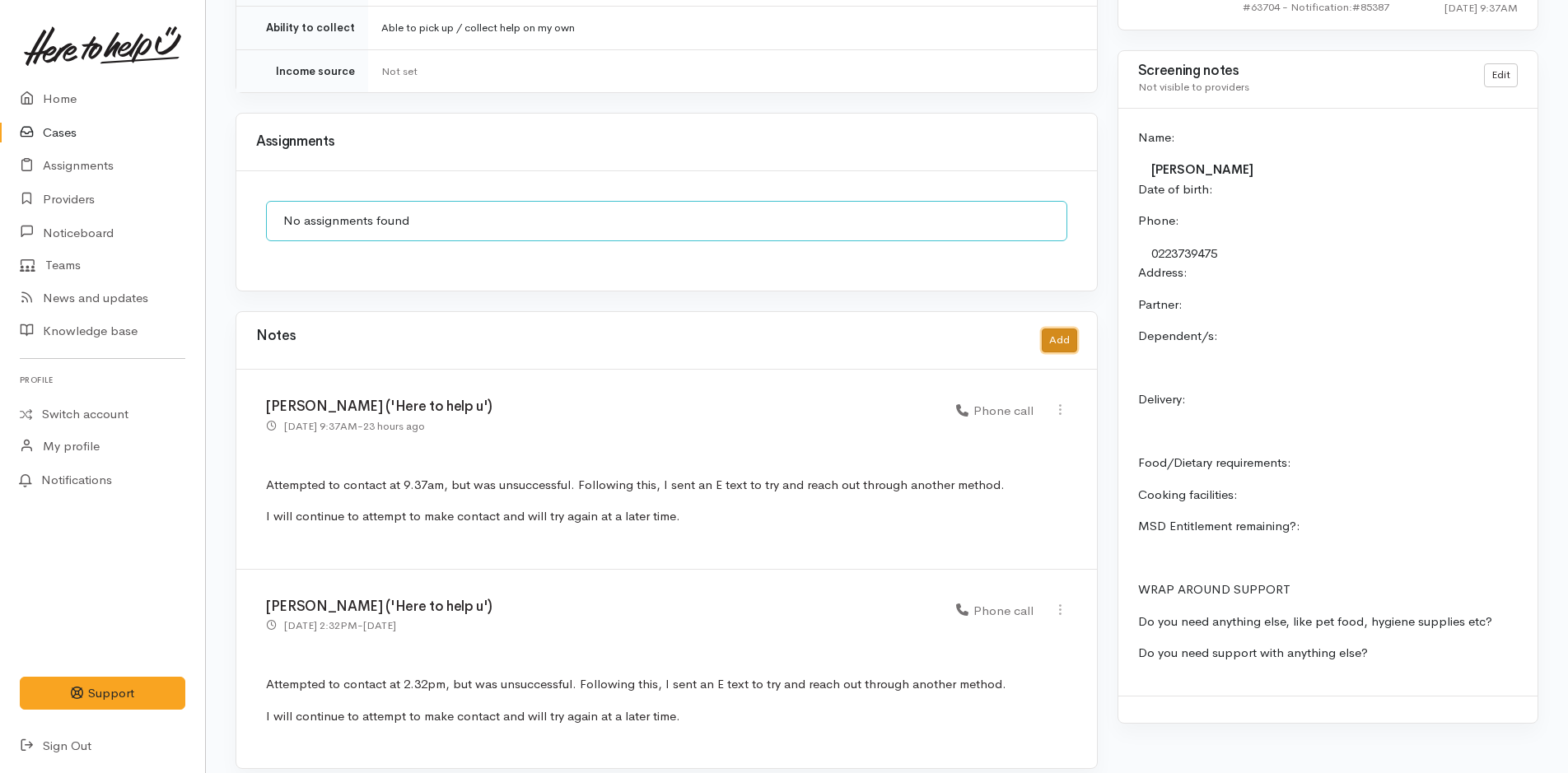
click at [1059, 329] on button "Add" at bounding box center [1059, 341] width 35 height 24
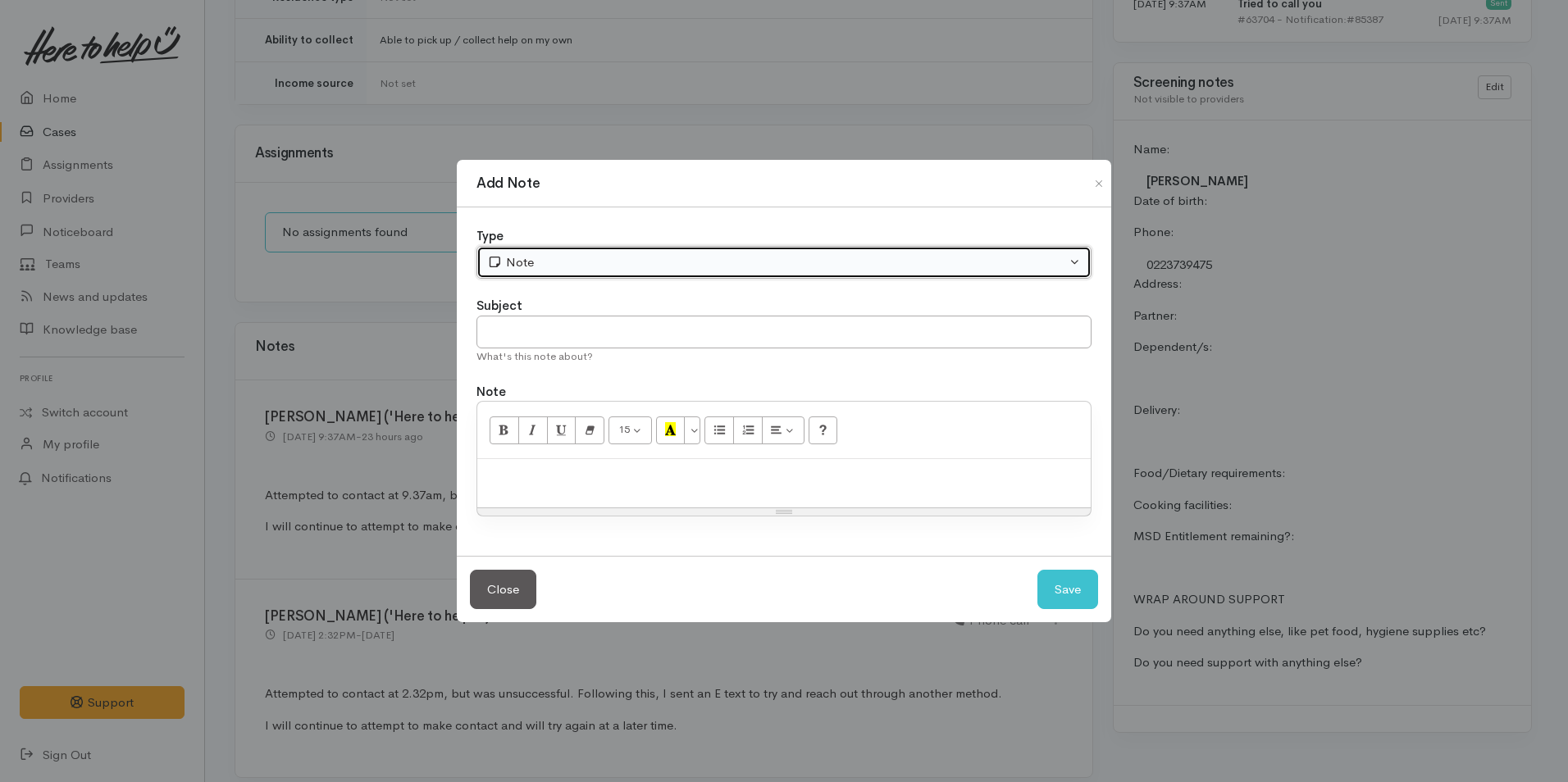
click at [536, 267] on div "Note" at bounding box center [776, 262] width 579 height 19
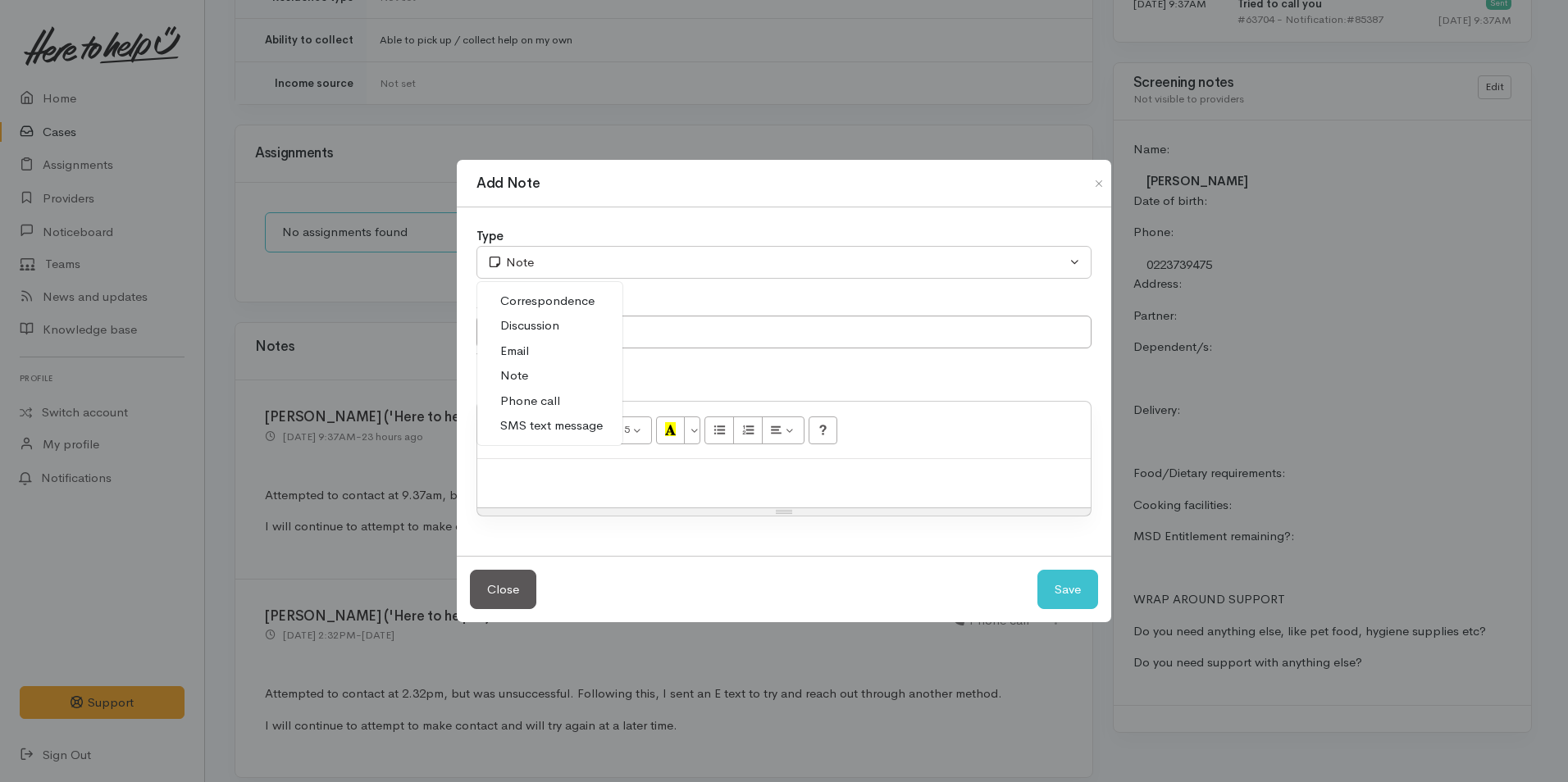
click at [549, 396] on span "Phone call" at bounding box center [530, 401] width 60 height 19
select select "3"
click at [597, 488] on div at bounding box center [783, 483] width 613 height 48
click at [681, 497] on div at bounding box center [783, 483] width 613 height 48
paste div
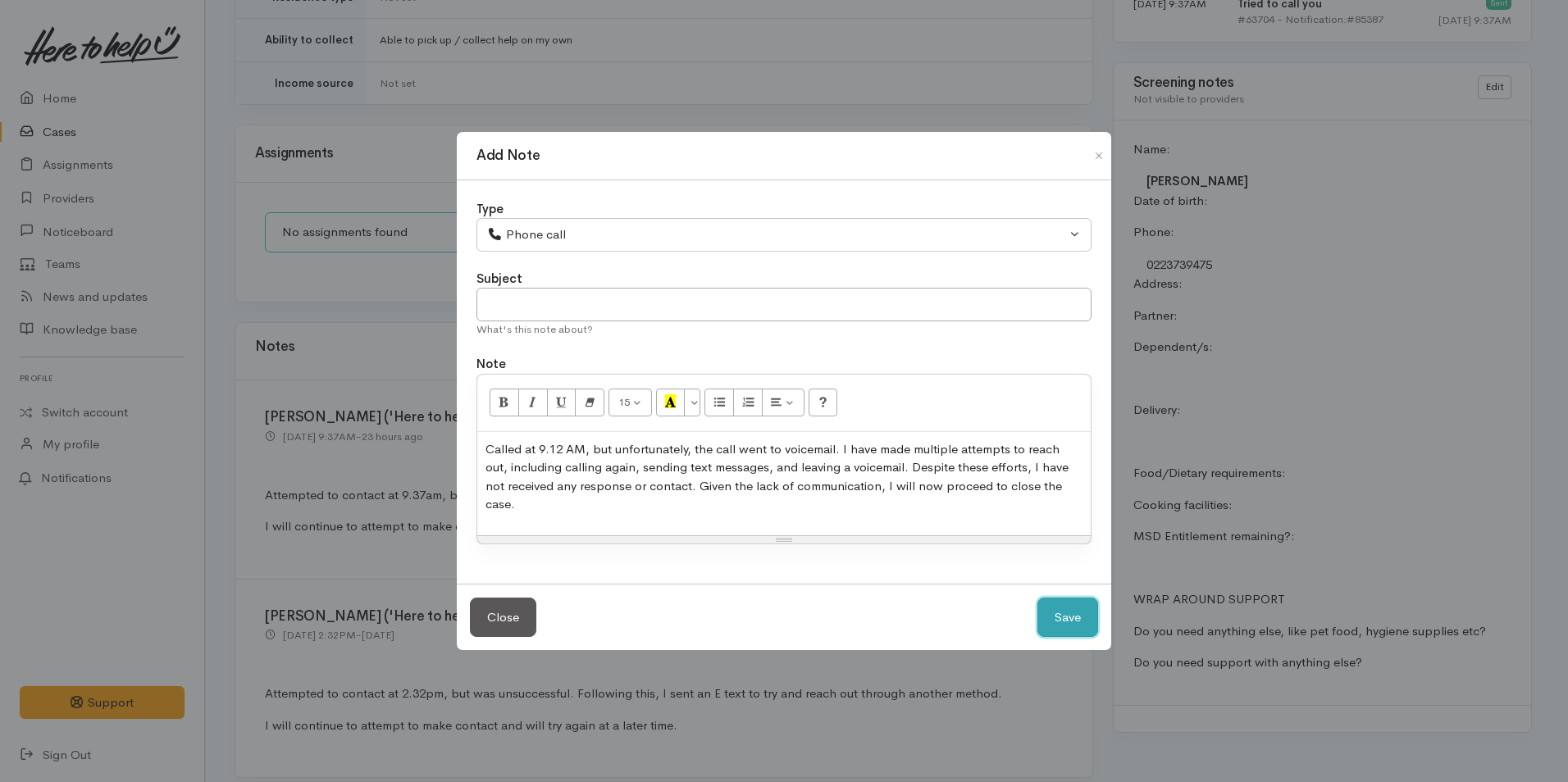
click at [1069, 602] on button "Save" at bounding box center [1068, 617] width 61 height 40
select select "1"
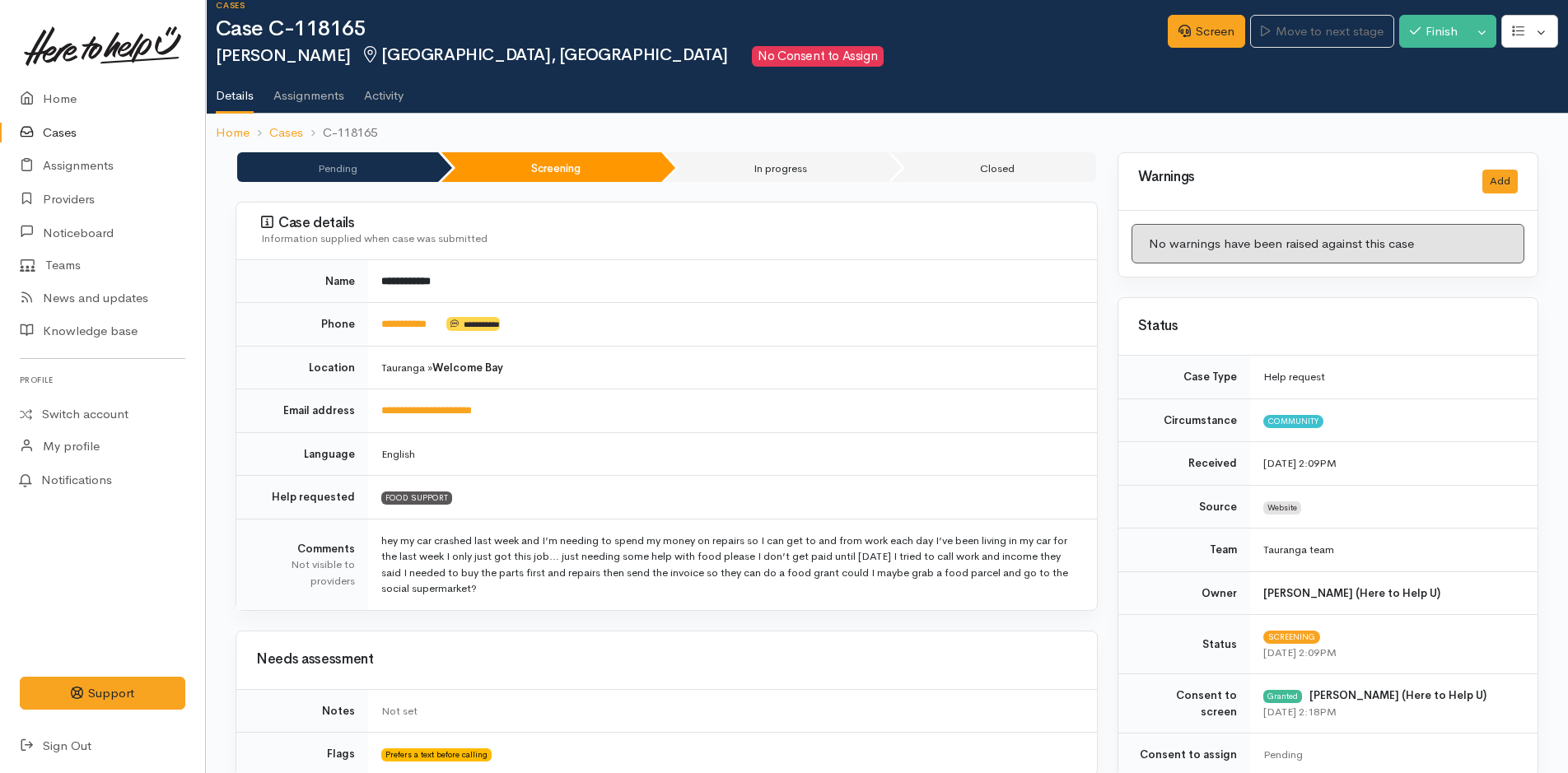
scroll to position [0, 0]
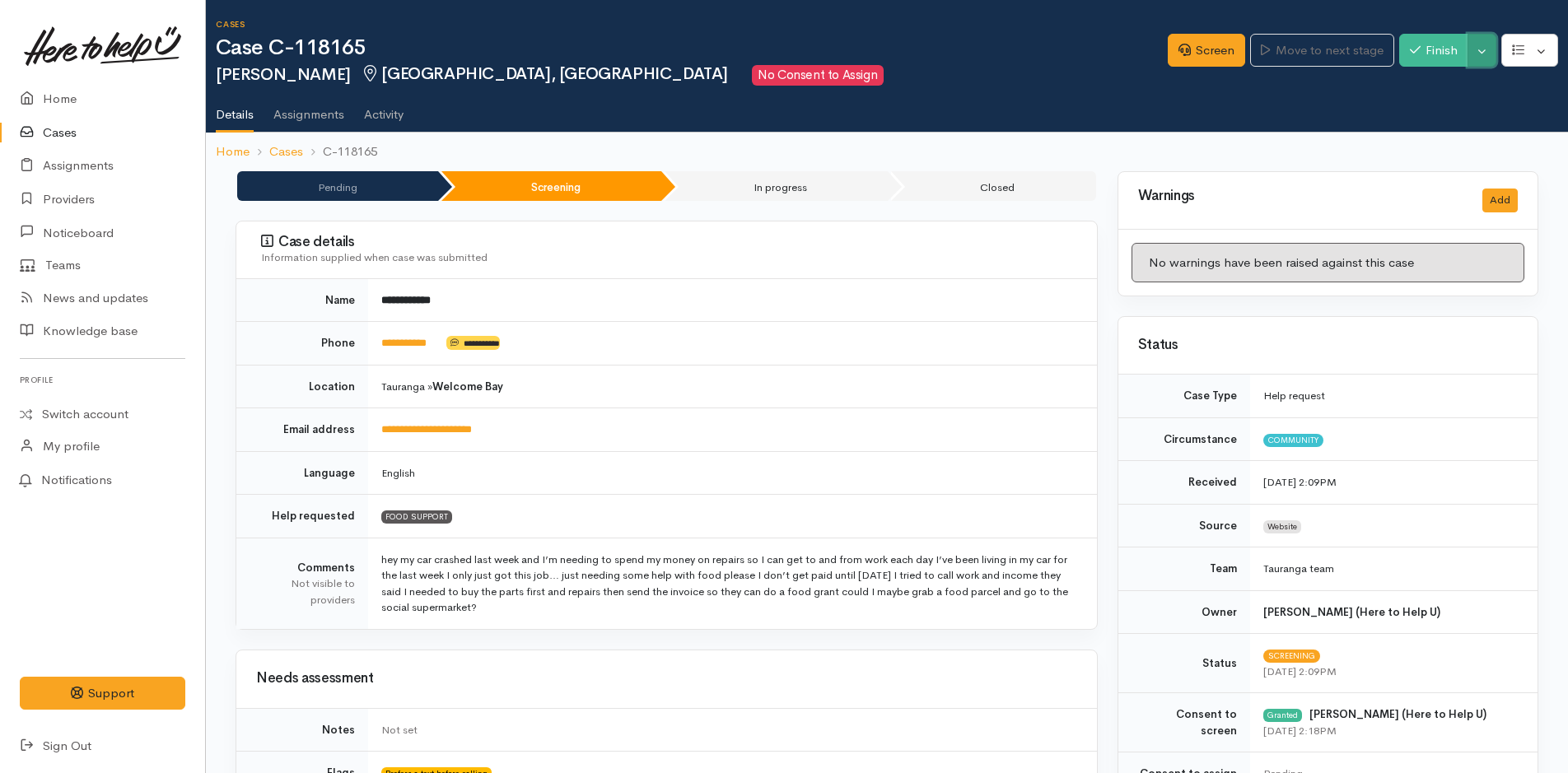
click at [1481, 57] on button "Toggle Dropdown" at bounding box center [1482, 51] width 29 height 34
click at [1431, 113] on link "Cancel" at bounding box center [1430, 114] width 130 height 25
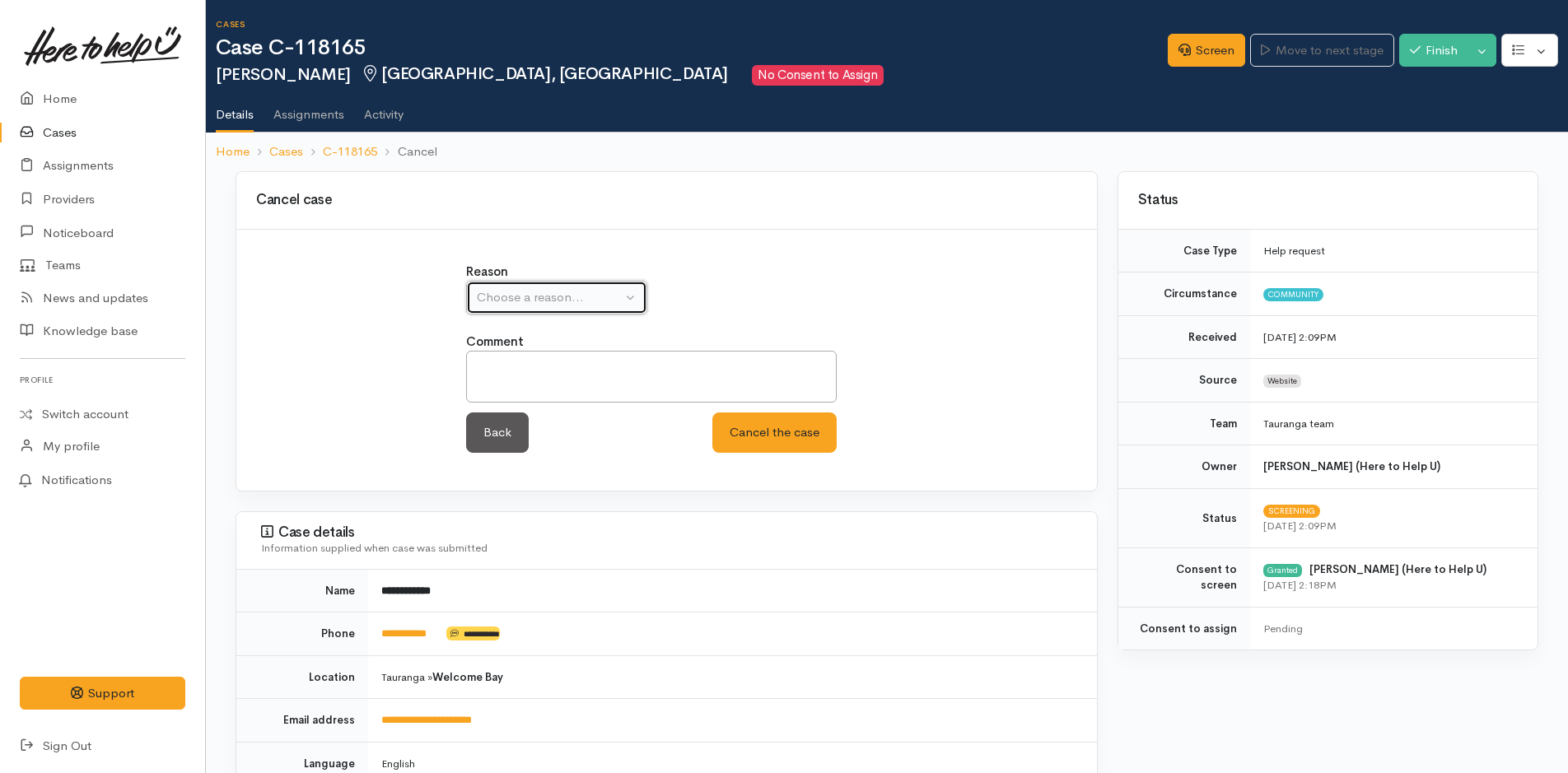
click at [520, 295] on div "Choose a reason..." at bounding box center [549, 298] width 145 height 19
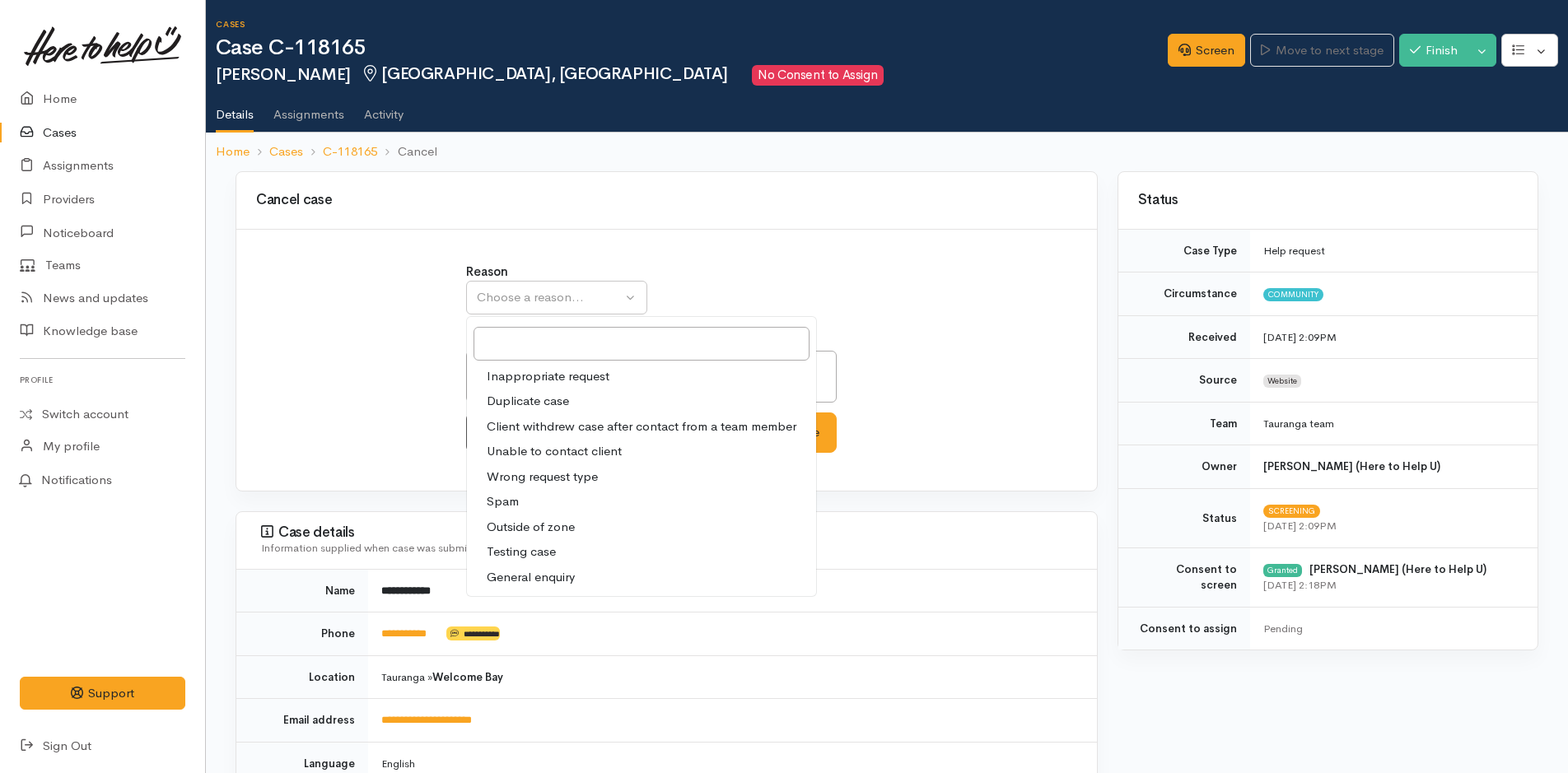
click at [587, 452] on span "Unable to contact client" at bounding box center [554, 451] width 135 height 19
select select "4"
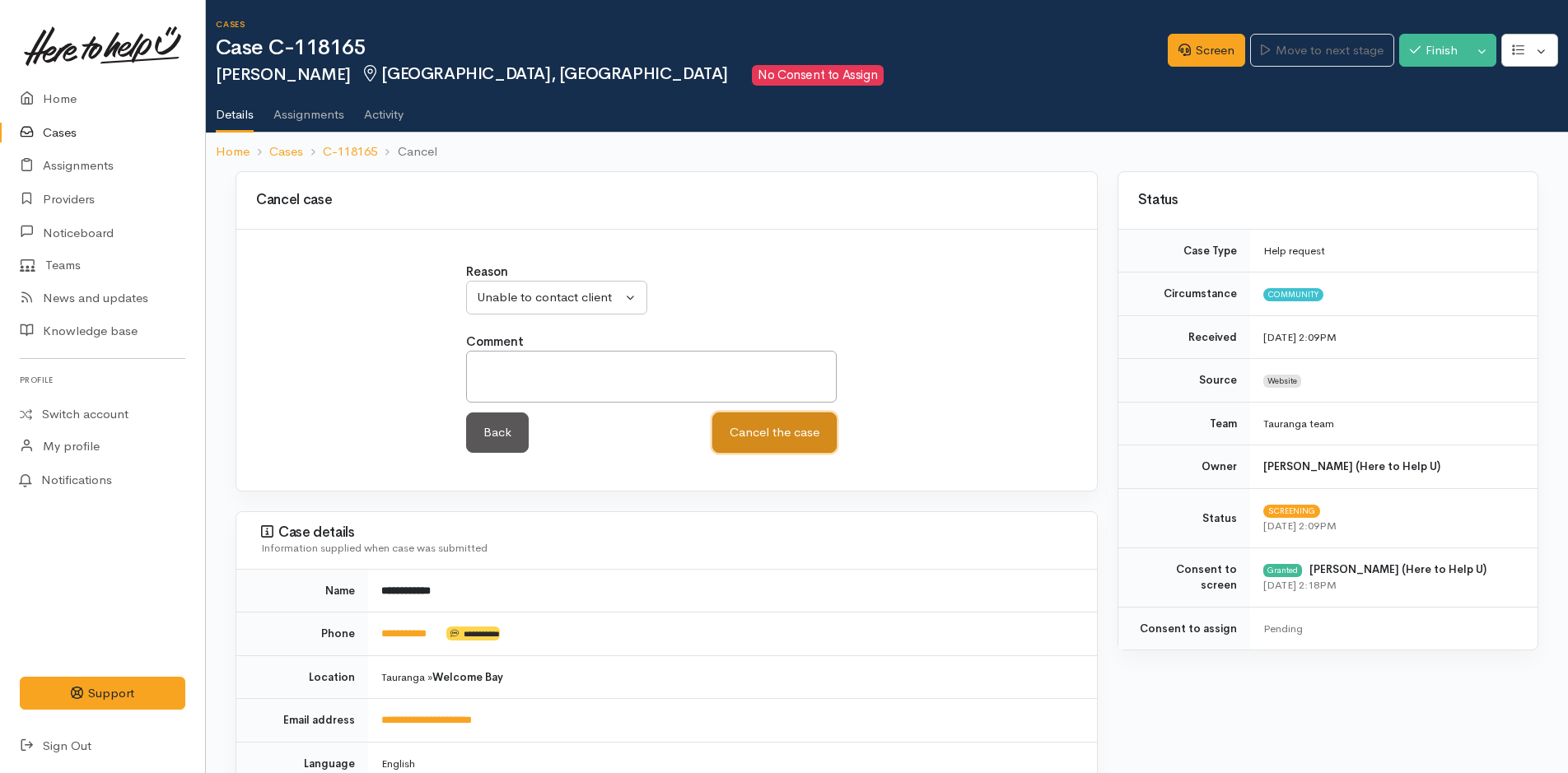
click at [811, 428] on button "Cancel the case" at bounding box center [775, 432] width 124 height 40
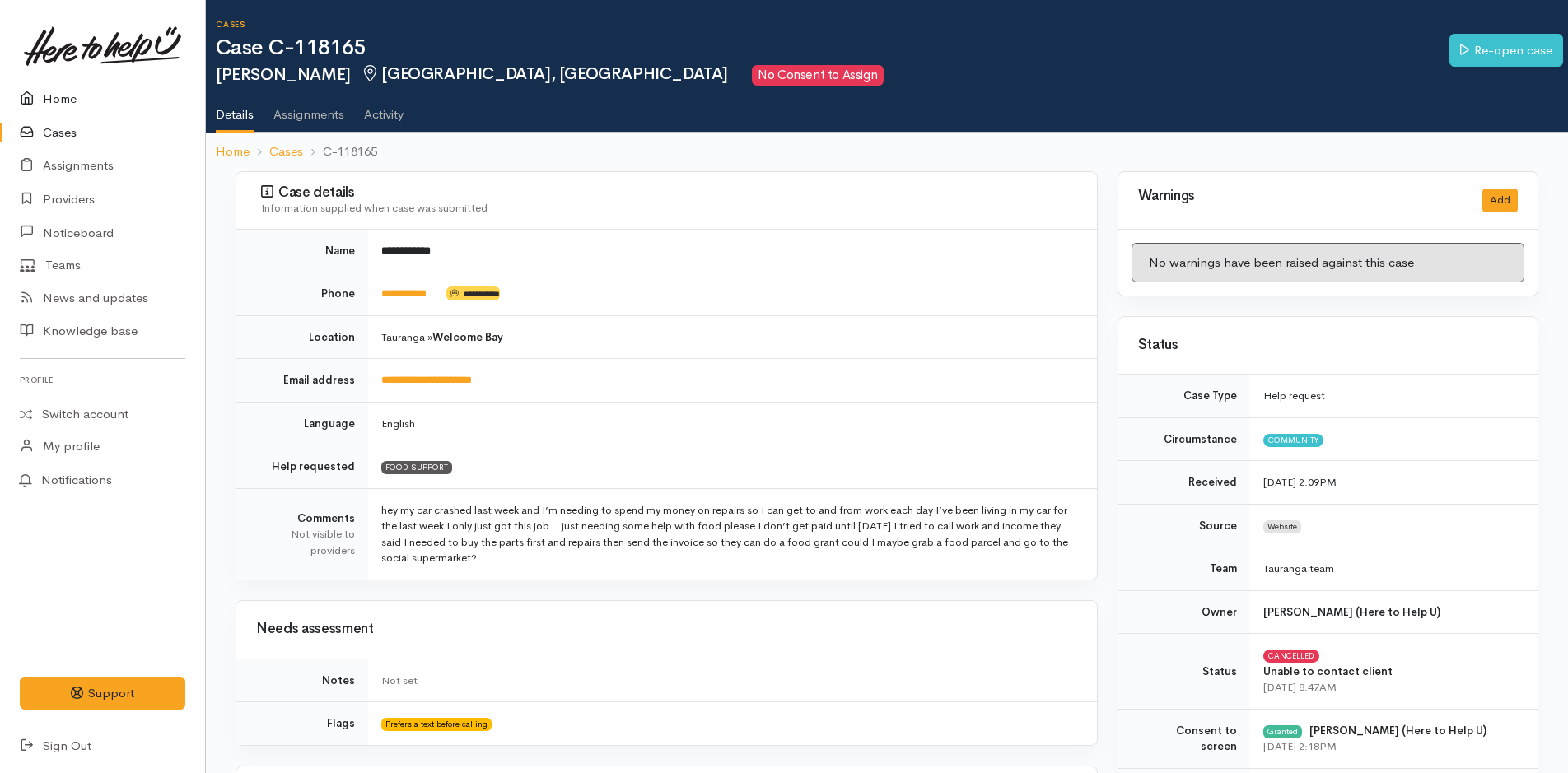
click at [65, 94] on link "Home" at bounding box center [102, 100] width 205 height 34
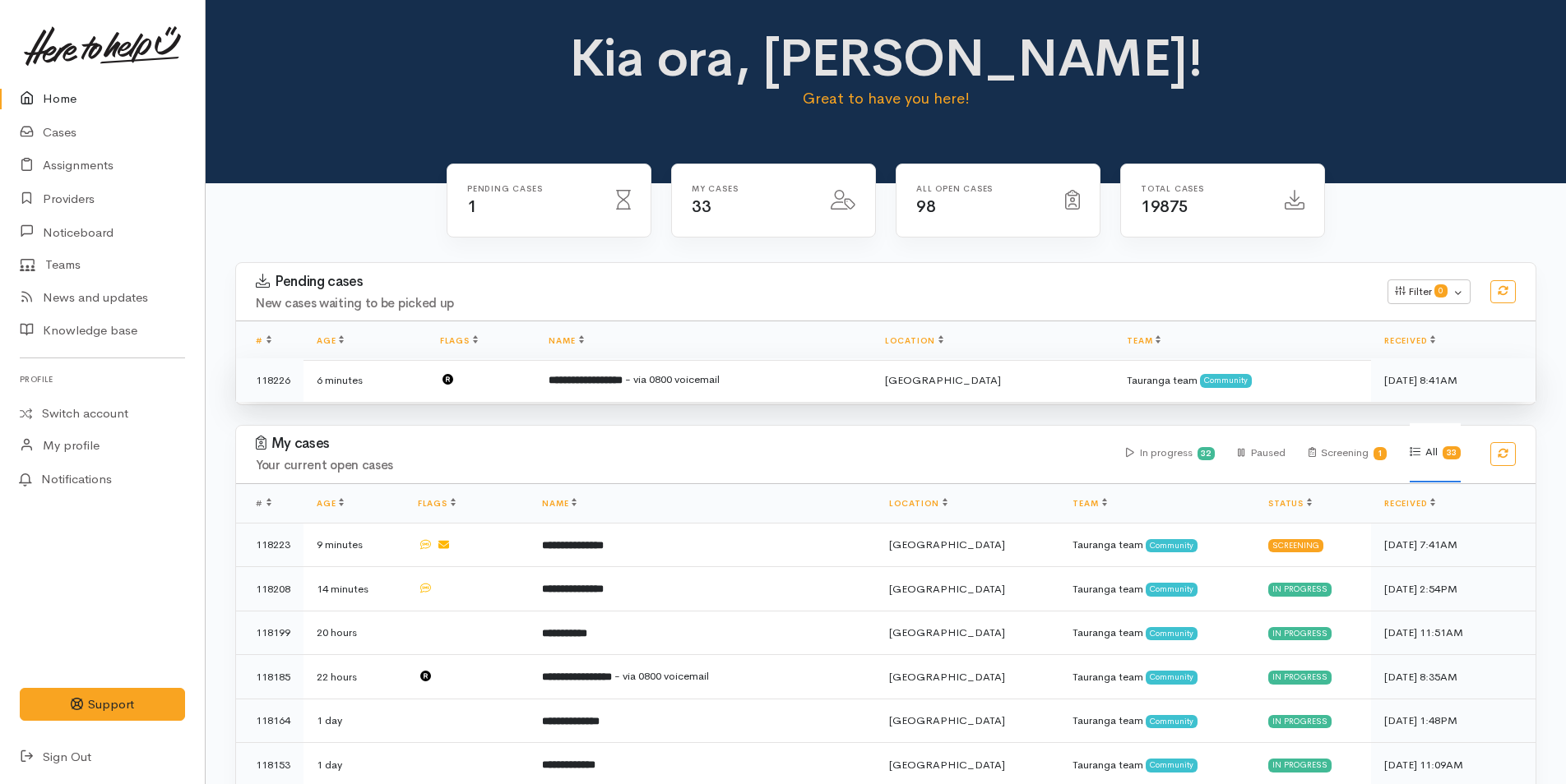
click at [623, 386] on b "**********" at bounding box center [585, 380] width 74 height 11
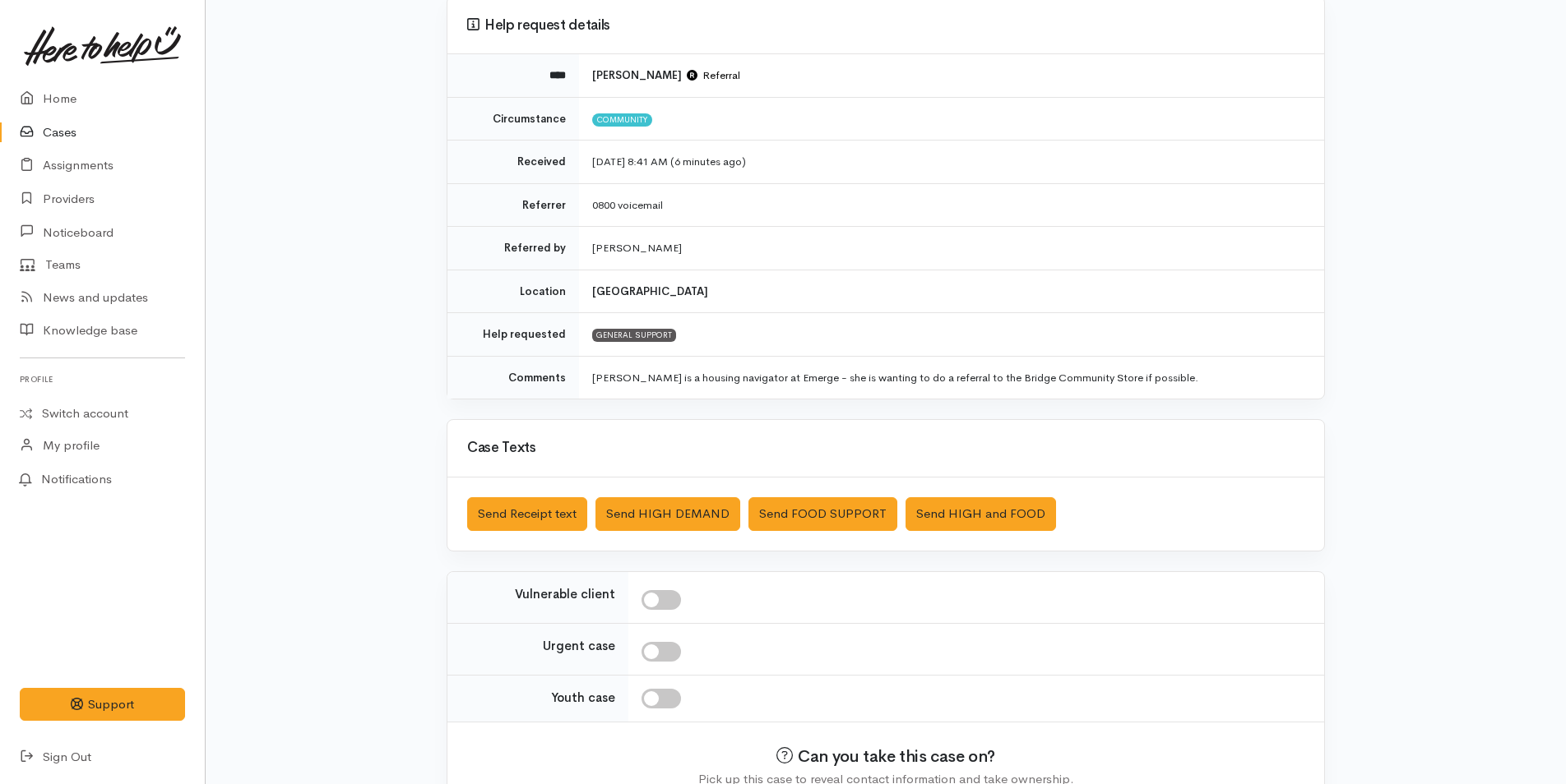
scroll to position [236, 0]
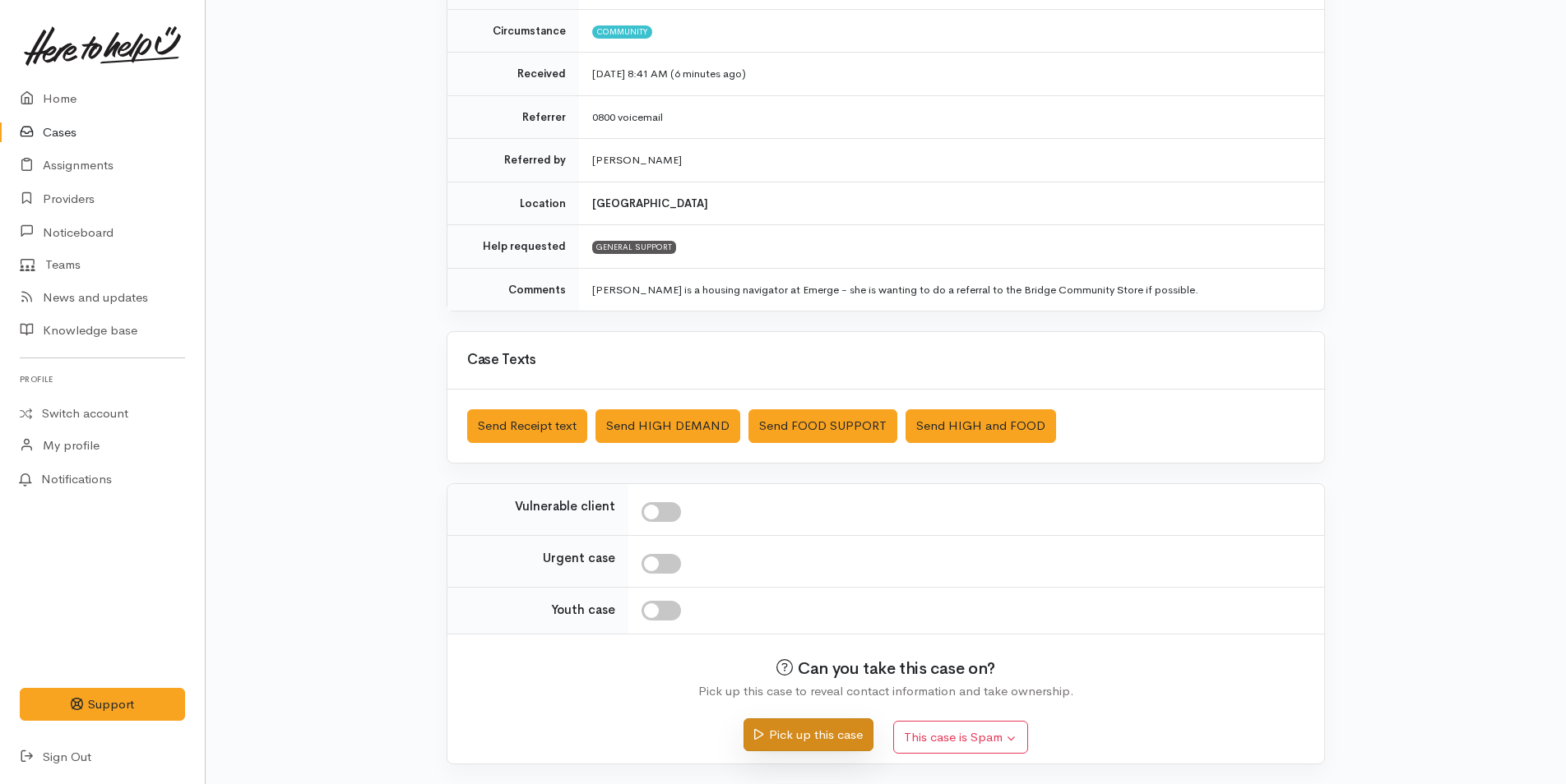
click at [834, 741] on button "Pick up this case" at bounding box center [808, 736] width 129 height 34
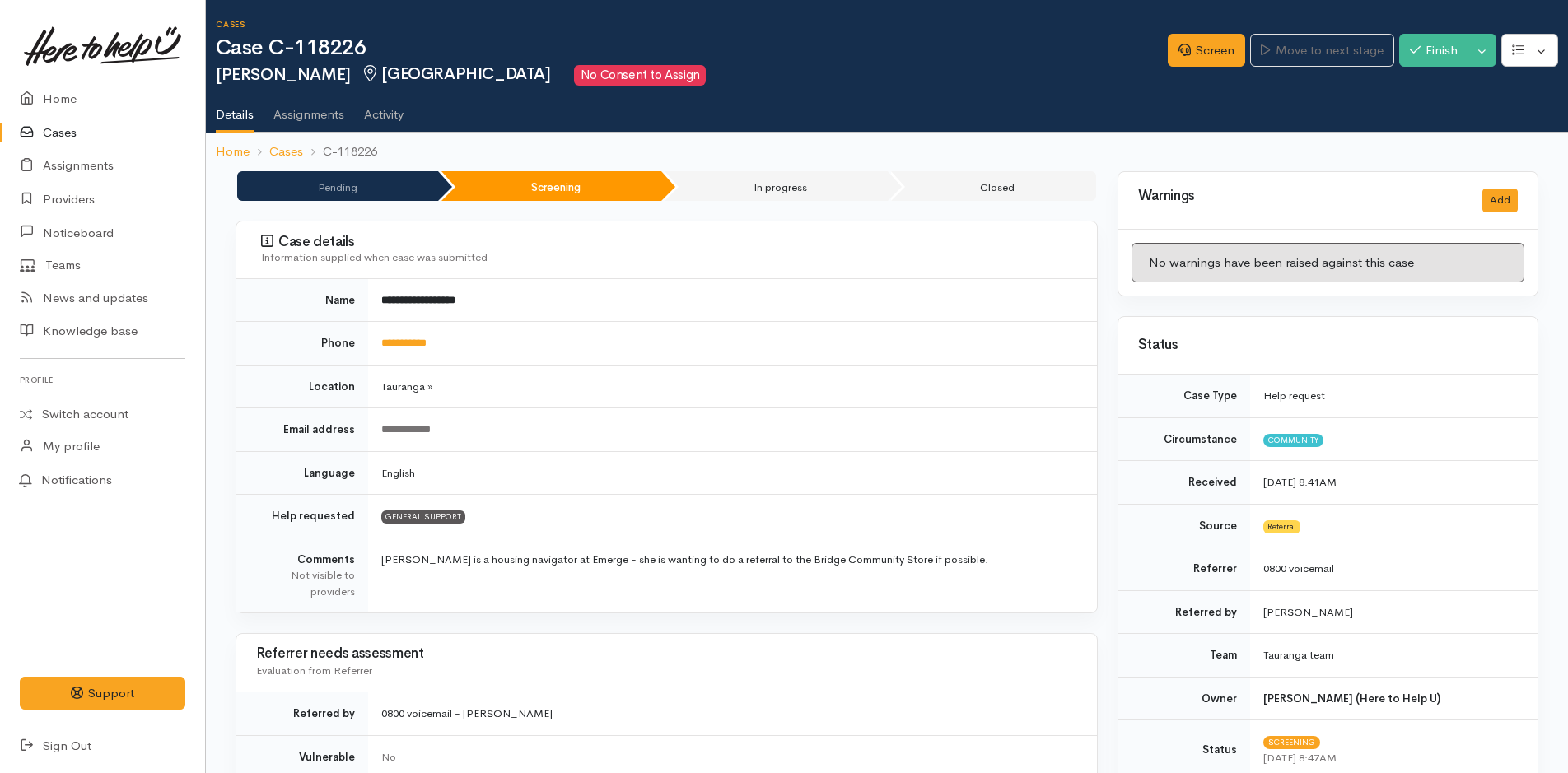
click at [1210, 30] on div "Screen Move to next stage Finish Toggle Dropdown Pause" at bounding box center [1367, 52] width 400 height 56
click at [1215, 46] on link "Screen" at bounding box center [1206, 51] width 77 height 34
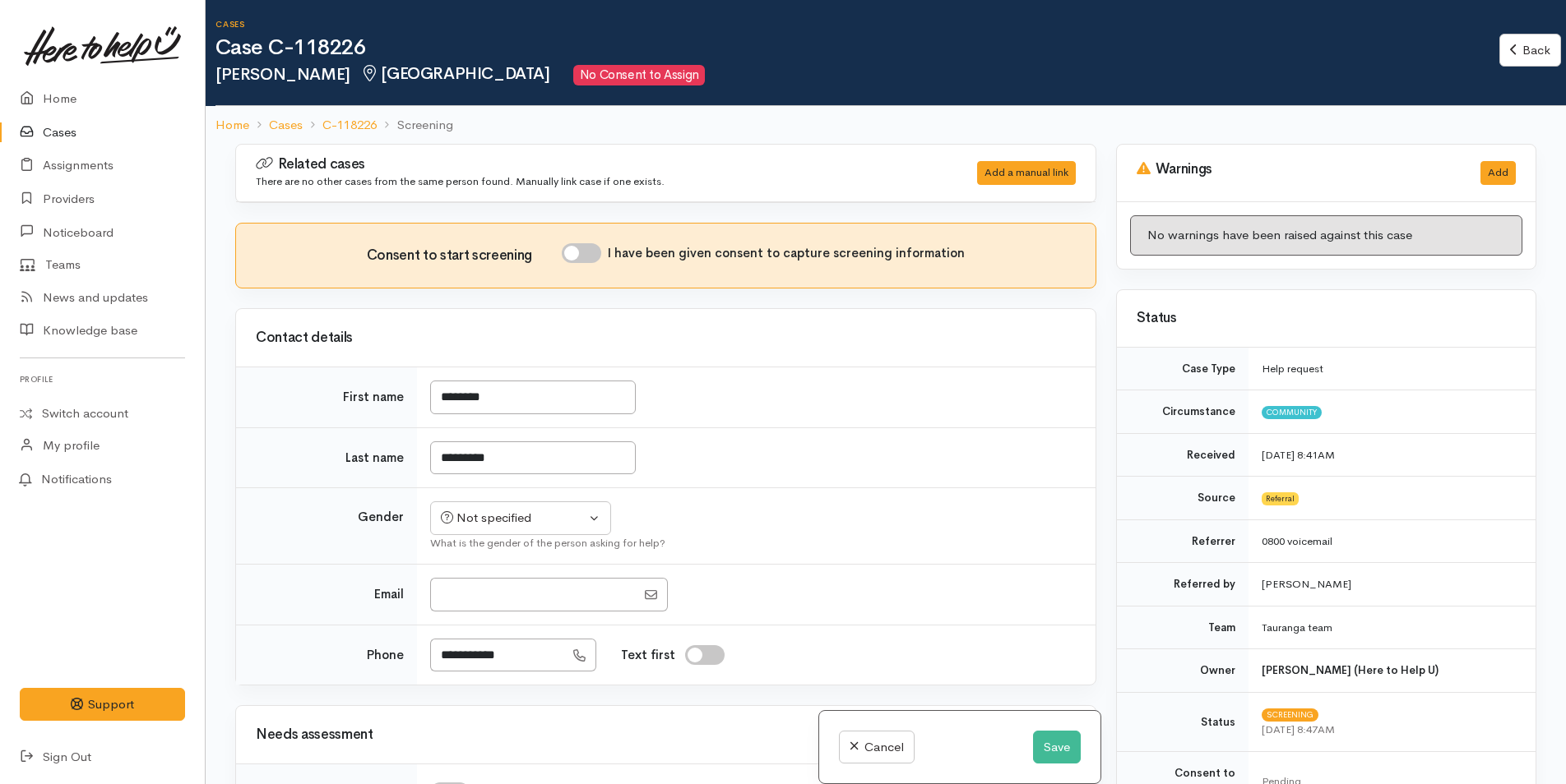
click at [590, 251] on input "I have been given consent to capture screening information" at bounding box center [582, 253] width 39 height 20
checkbox input "true"
click at [519, 518] on div "Not specified" at bounding box center [512, 518] width 144 height 19
click at [479, 603] on span "[DEMOGRAPHIC_DATA]" at bounding box center [533, 606] width 141 height 19
select select "[DEMOGRAPHIC_DATA]"
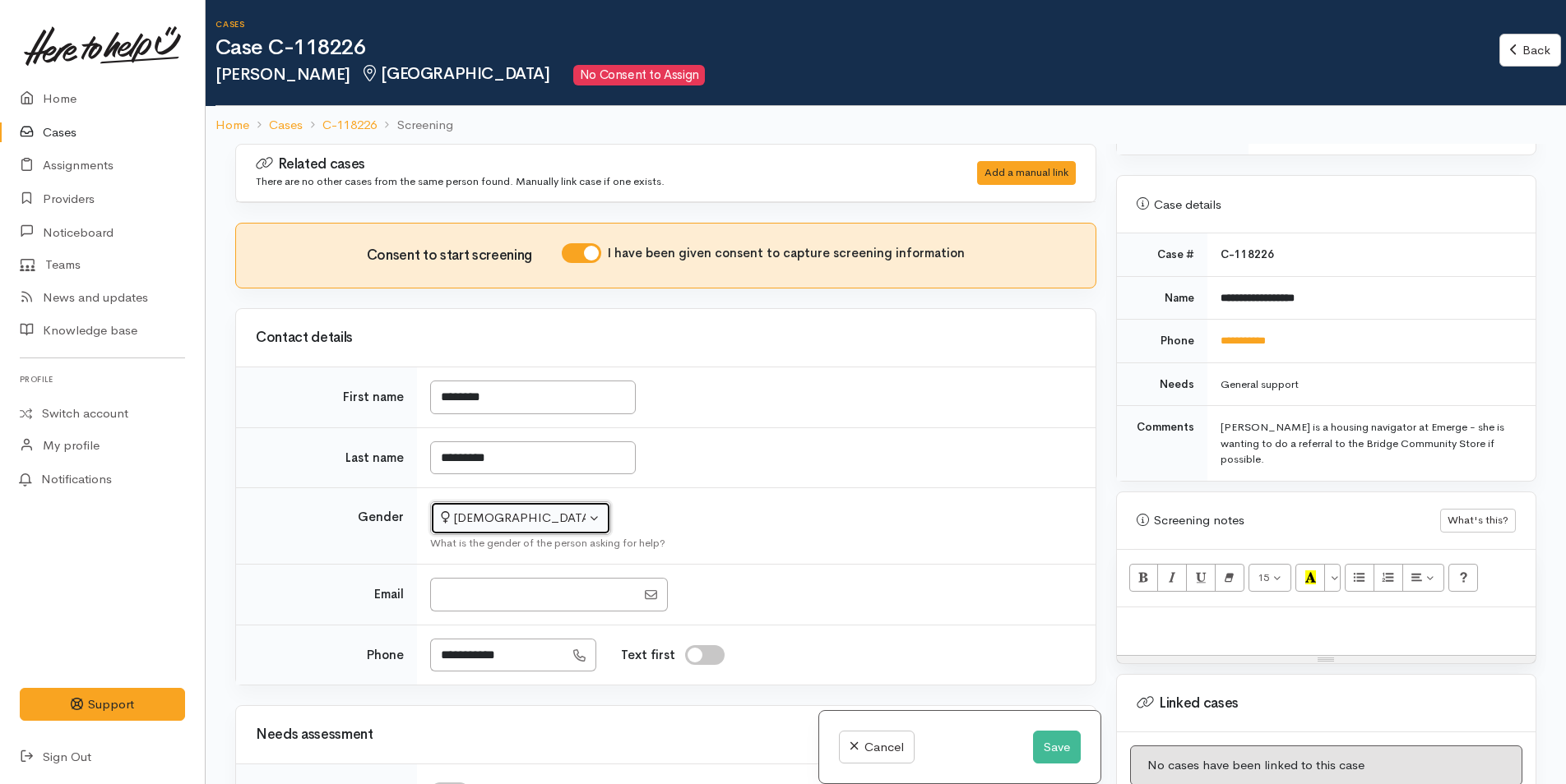
scroll to position [822, 0]
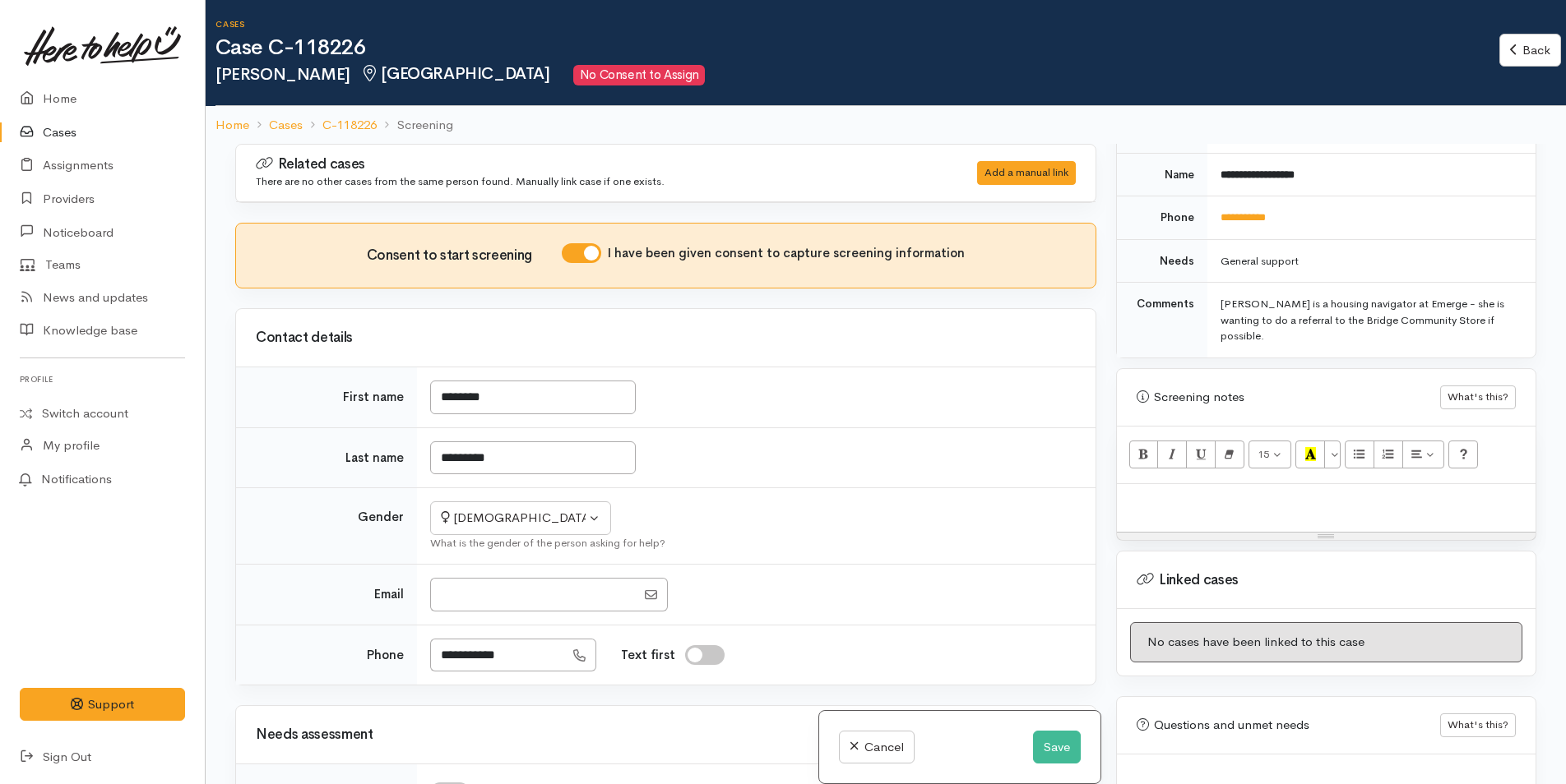
click at [1184, 492] on p at bounding box center [1326, 501] width 402 height 19
paste div
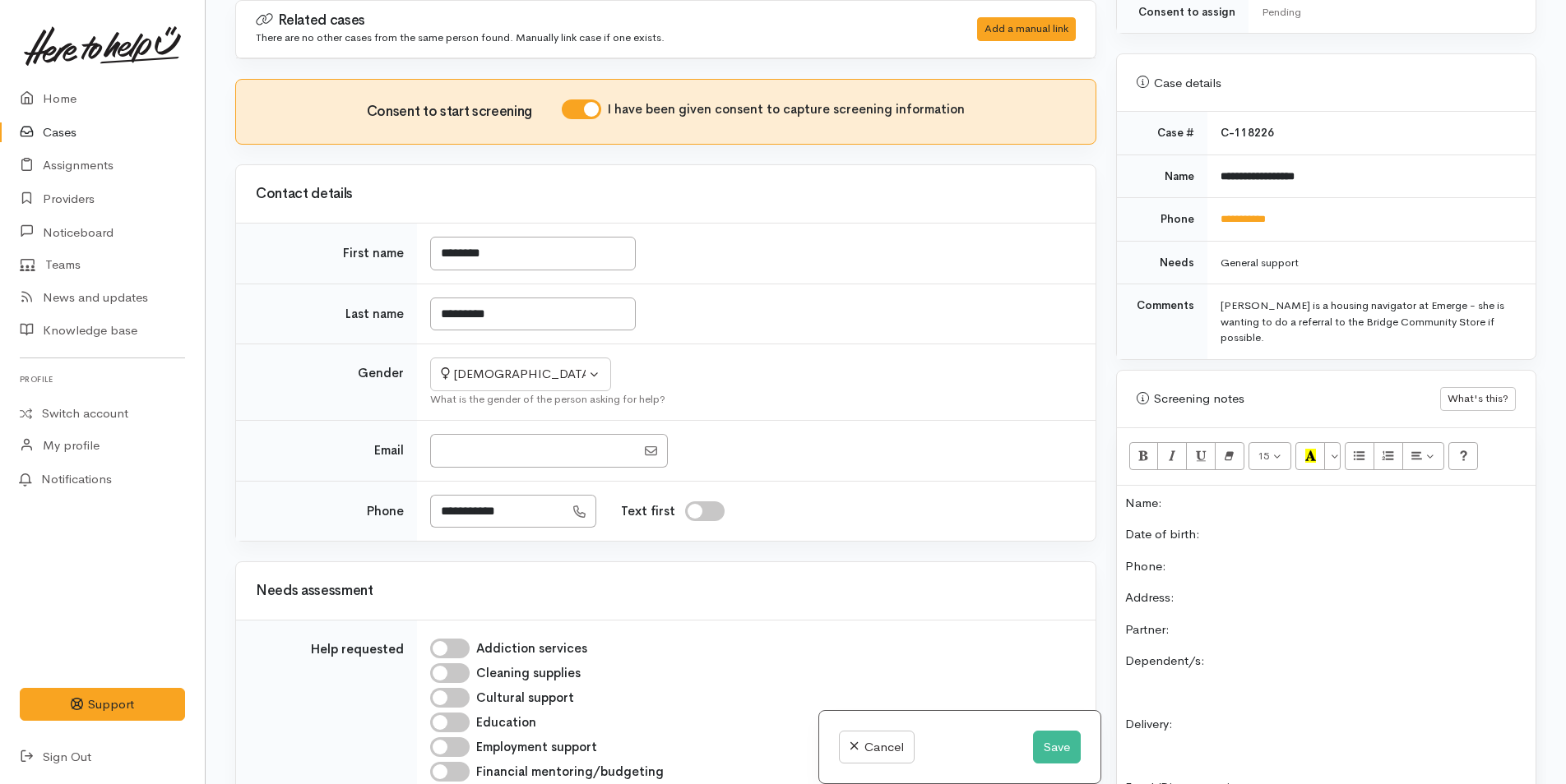
scroll to position [517, 0]
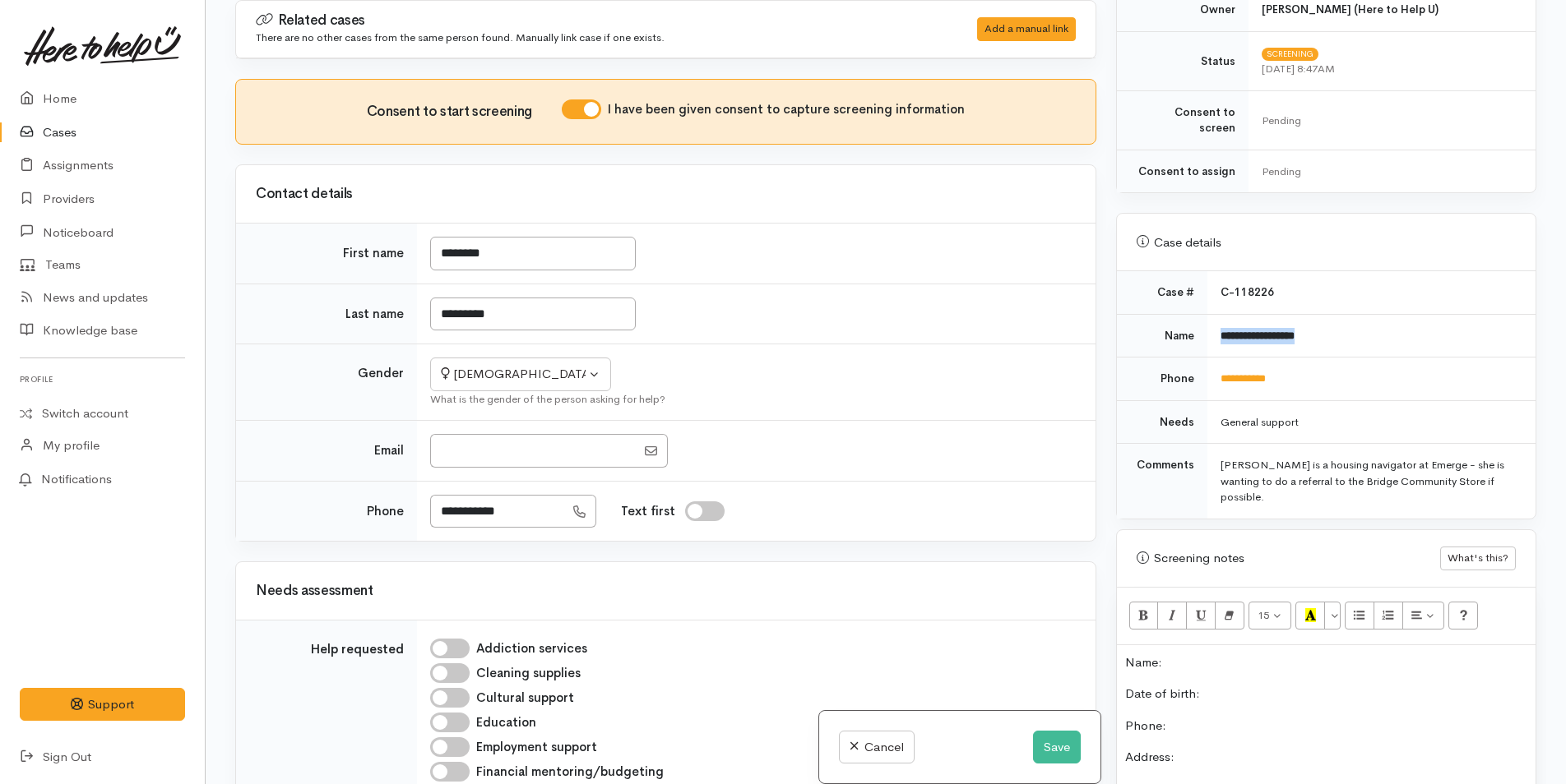
drag, startPoint x: 1324, startPoint y: 316, endPoint x: 1216, endPoint y: 316, distance: 108.0
click at [1216, 316] on td "**********" at bounding box center [1371, 335] width 328 height 44
copy b "**********"
click at [1207, 653] on p "Name:" at bounding box center [1326, 662] width 402 height 19
drag, startPoint x: 1312, startPoint y: 358, endPoint x: 1214, endPoint y: 359, distance: 98.0
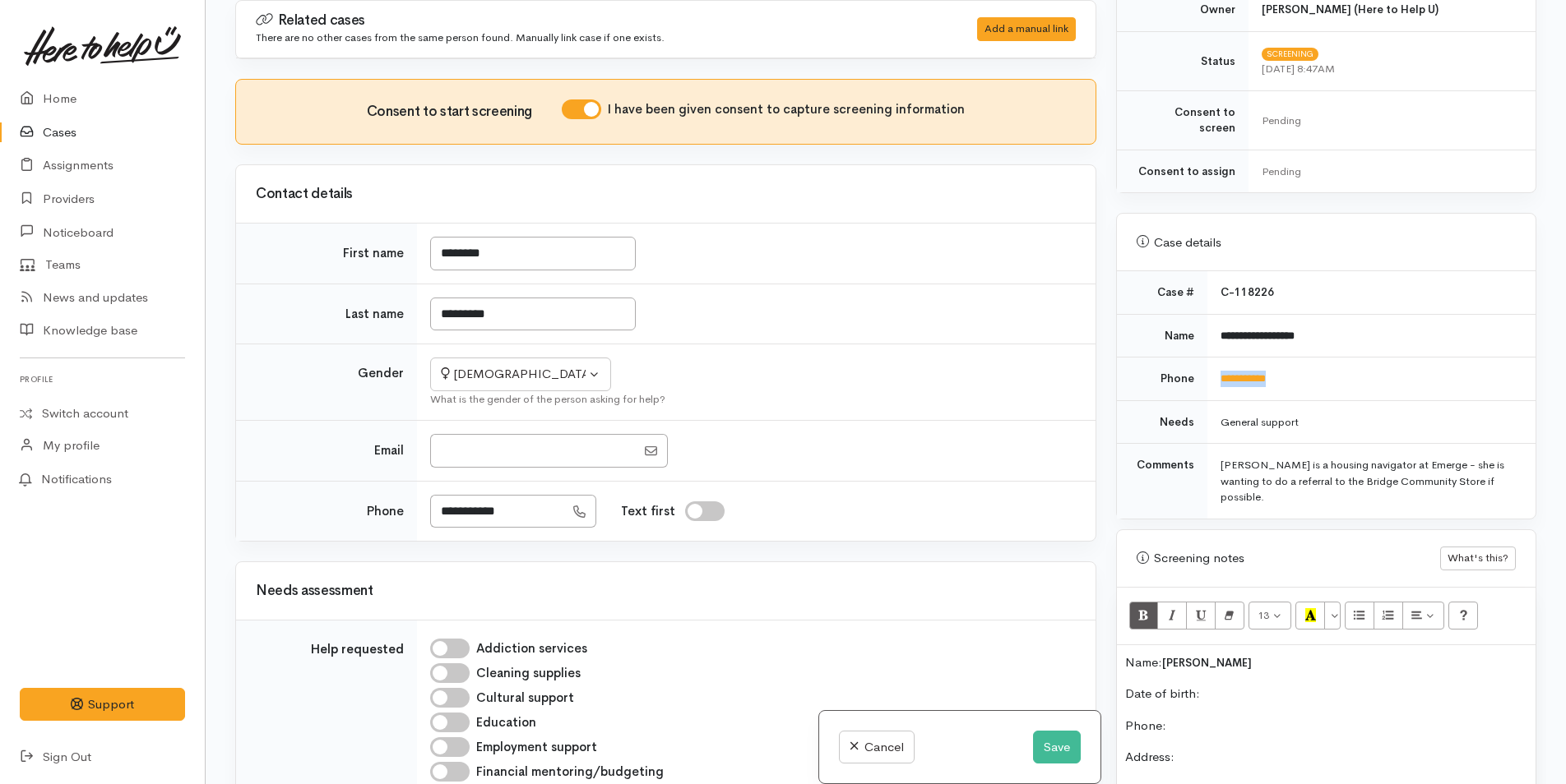
click at [1214, 359] on td "**********" at bounding box center [1371, 379] width 328 height 44
copy link "**********"
click at [1205, 717] on p "Phone:" at bounding box center [1326, 726] width 402 height 19
drag, startPoint x: 1318, startPoint y: 356, endPoint x: 1193, endPoint y: 361, distance: 125.1
click at [1193, 361] on tr "**********" at bounding box center [1325, 379] width 418 height 44
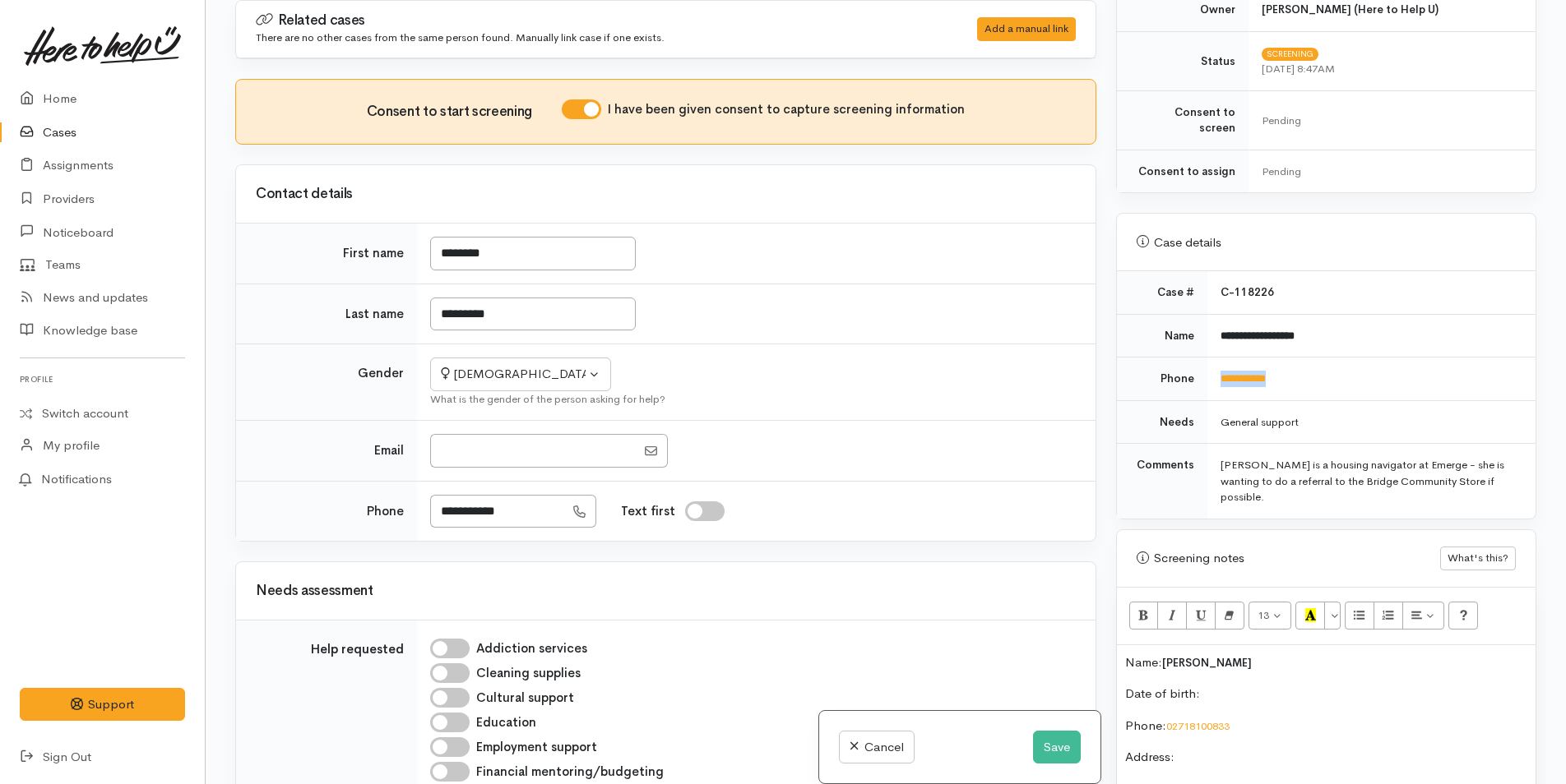
copy tr "**********"
click at [1280, 653] on p "Name: Waimarie Sylvester" at bounding box center [1326, 662] width 402 height 19
drag, startPoint x: 555, startPoint y: 257, endPoint x: 425, endPoint y: 253, distance: 130.1
click at [425, 253] on td "********" at bounding box center [757, 254] width 678 height 61
type input "*****"
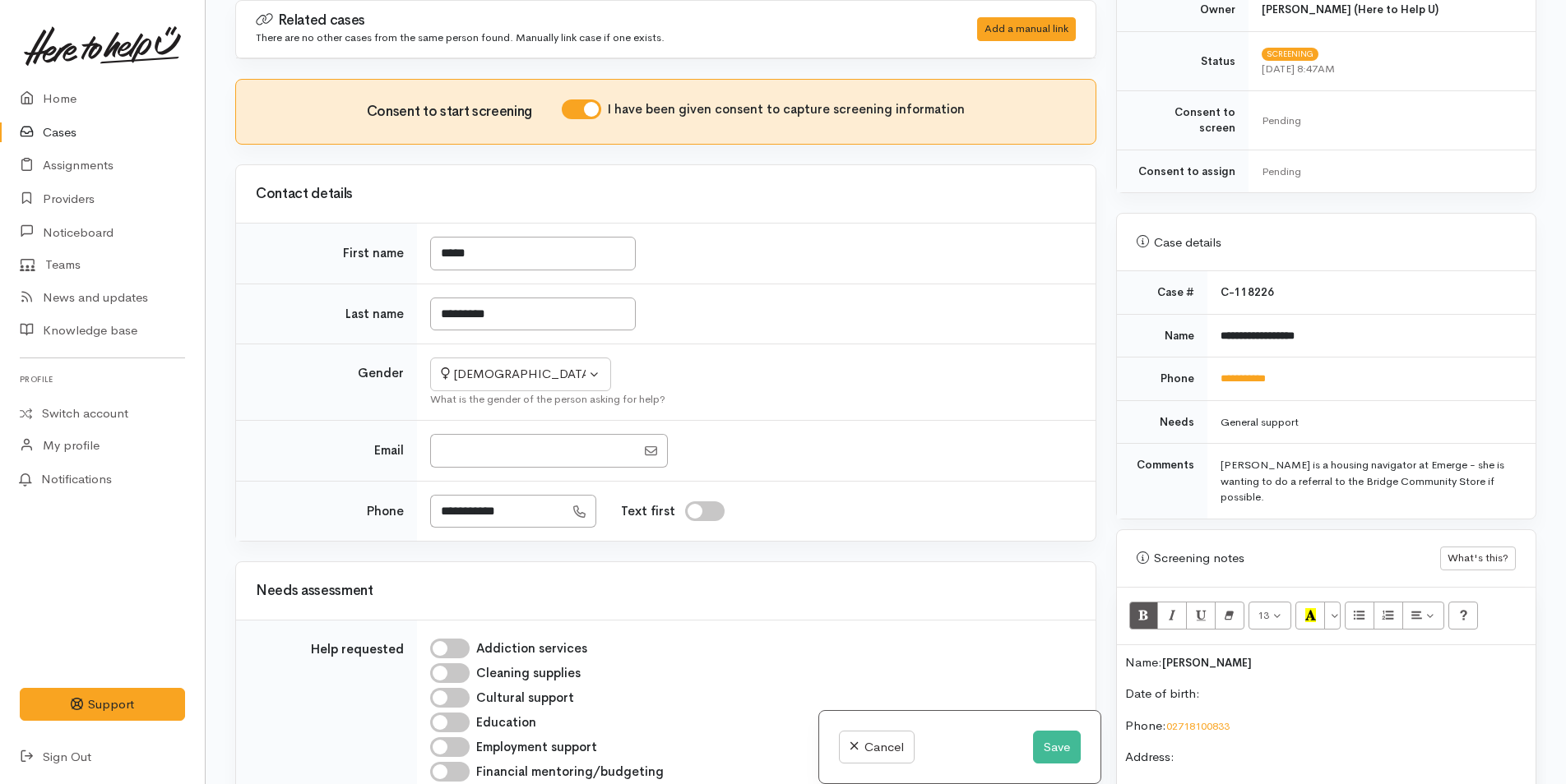
click at [586, 193] on div "Contact details" at bounding box center [666, 195] width 820 height 25
drag, startPoint x: 513, startPoint y: 313, endPoint x: 425, endPoint y: 313, distance: 88.0
click at [425, 313] on td "*********" at bounding box center [757, 314] width 678 height 61
type input "*****"
click at [1229, 684] on p "Date of birth:" at bounding box center [1326, 693] width 402 height 19
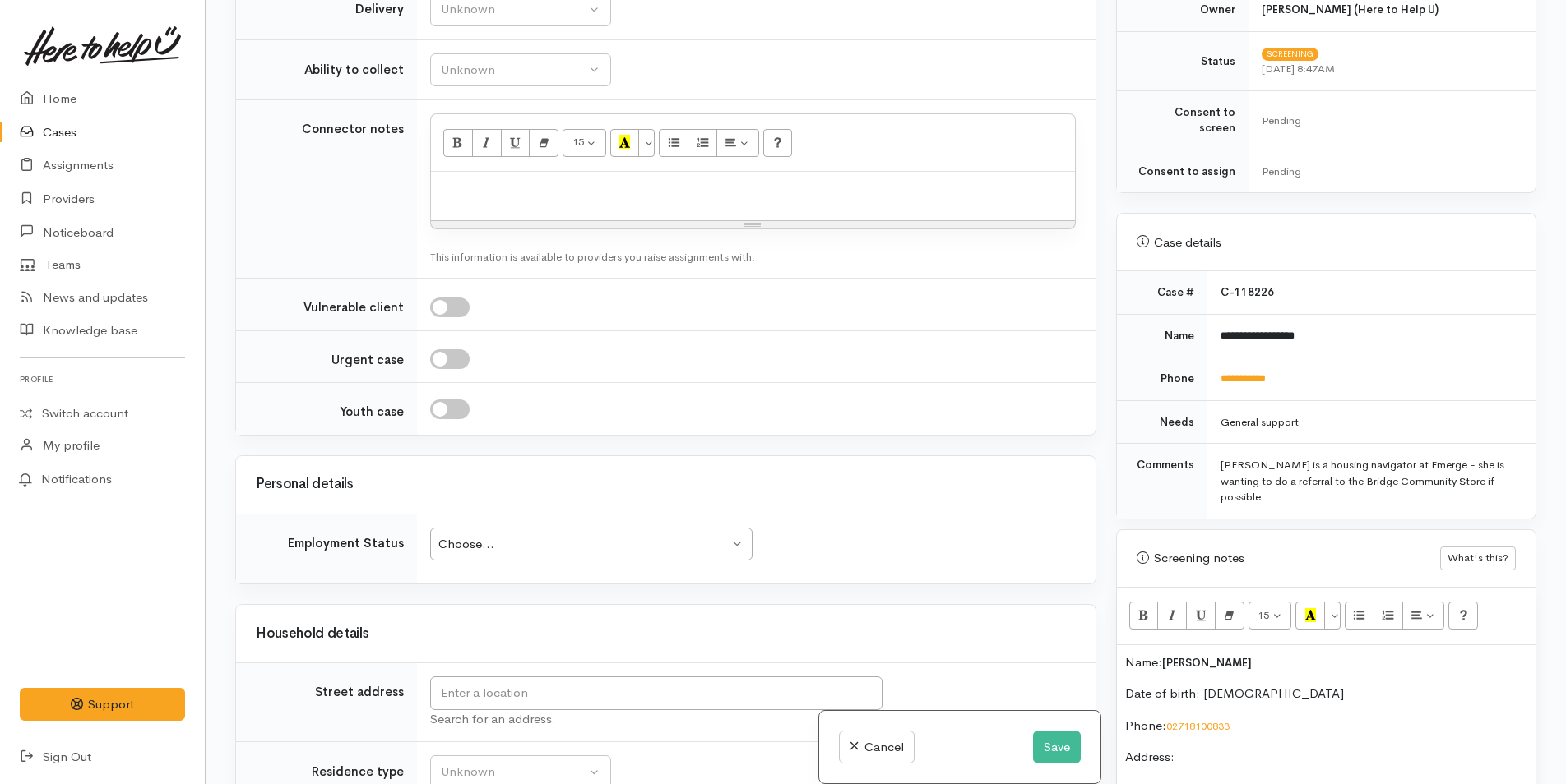
scroll to position [1315, 0]
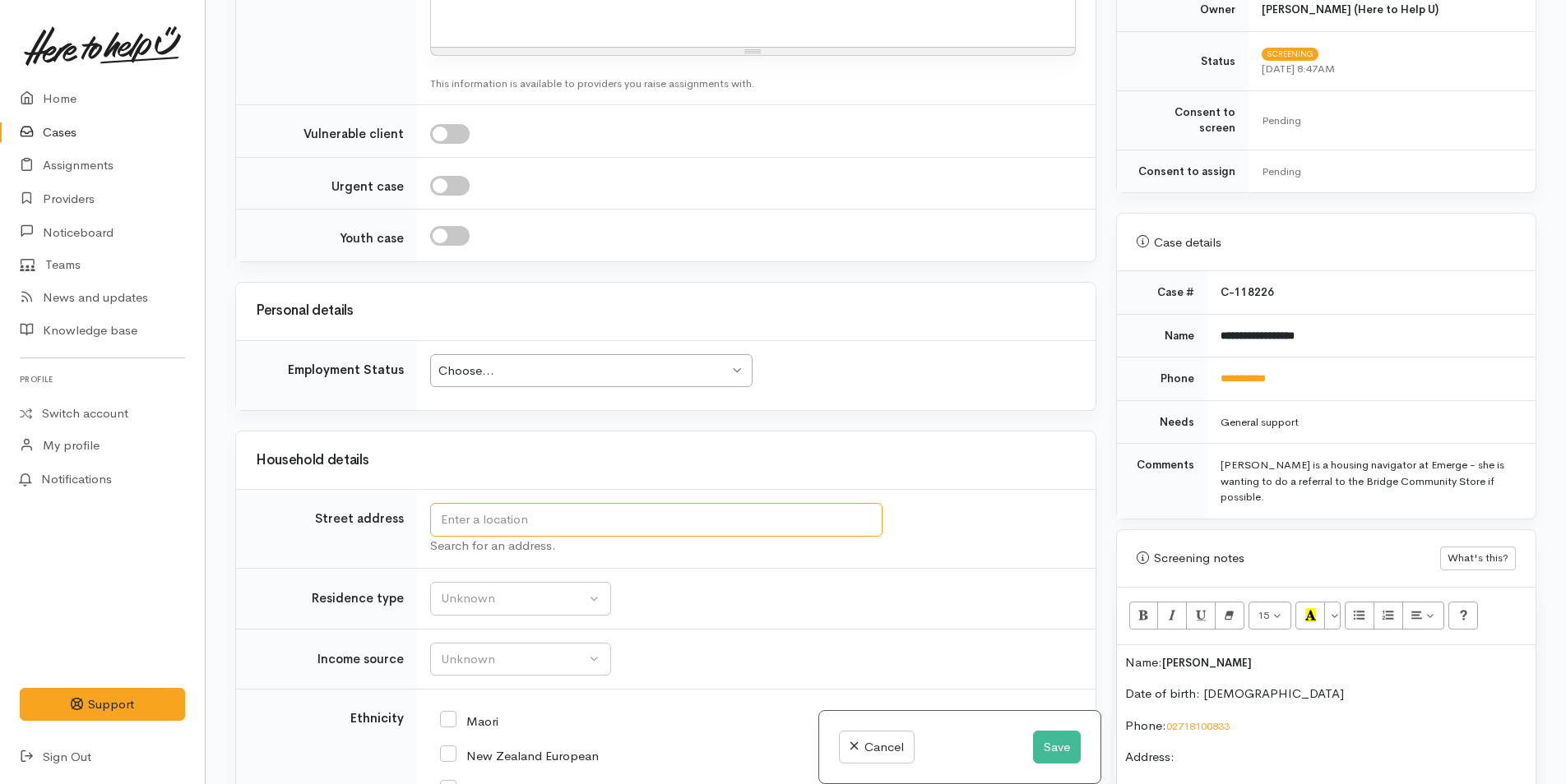
click at [605, 522] on input "text" at bounding box center [656, 520] width 452 height 34
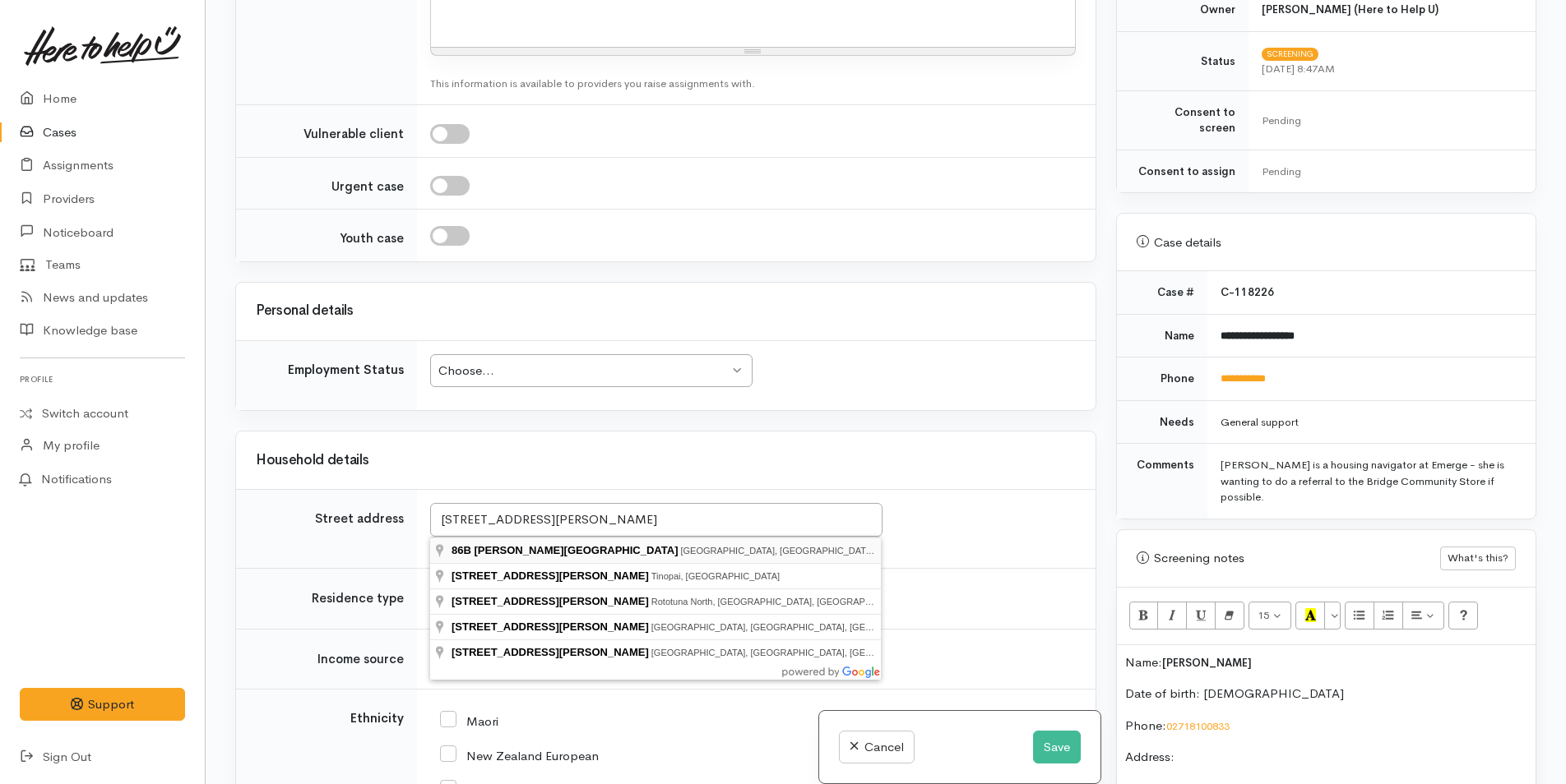
type input "86B Chadwick Road, Greerton, Tauranga, New Zealand"
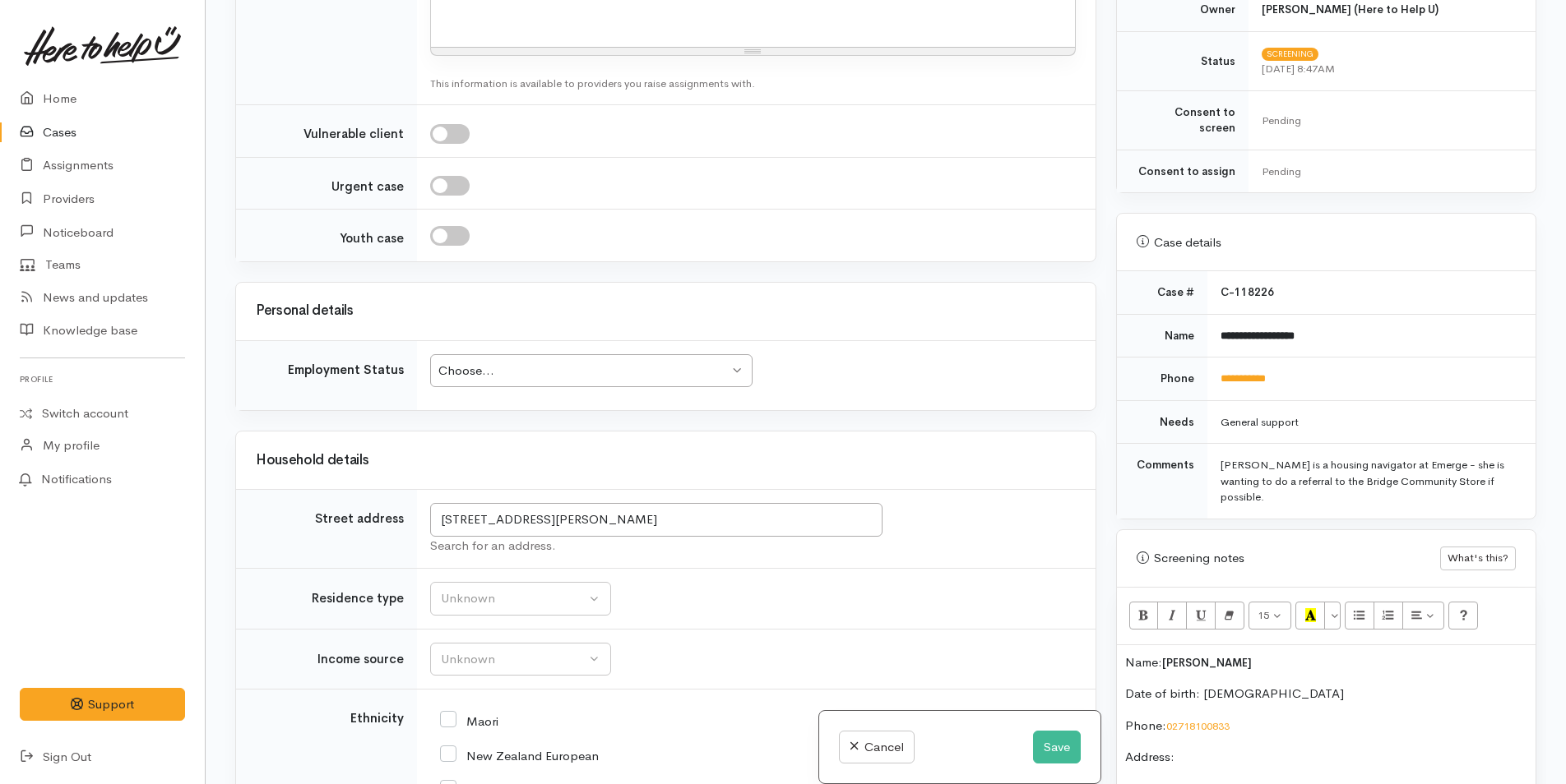
scroll to position [1559, 0]
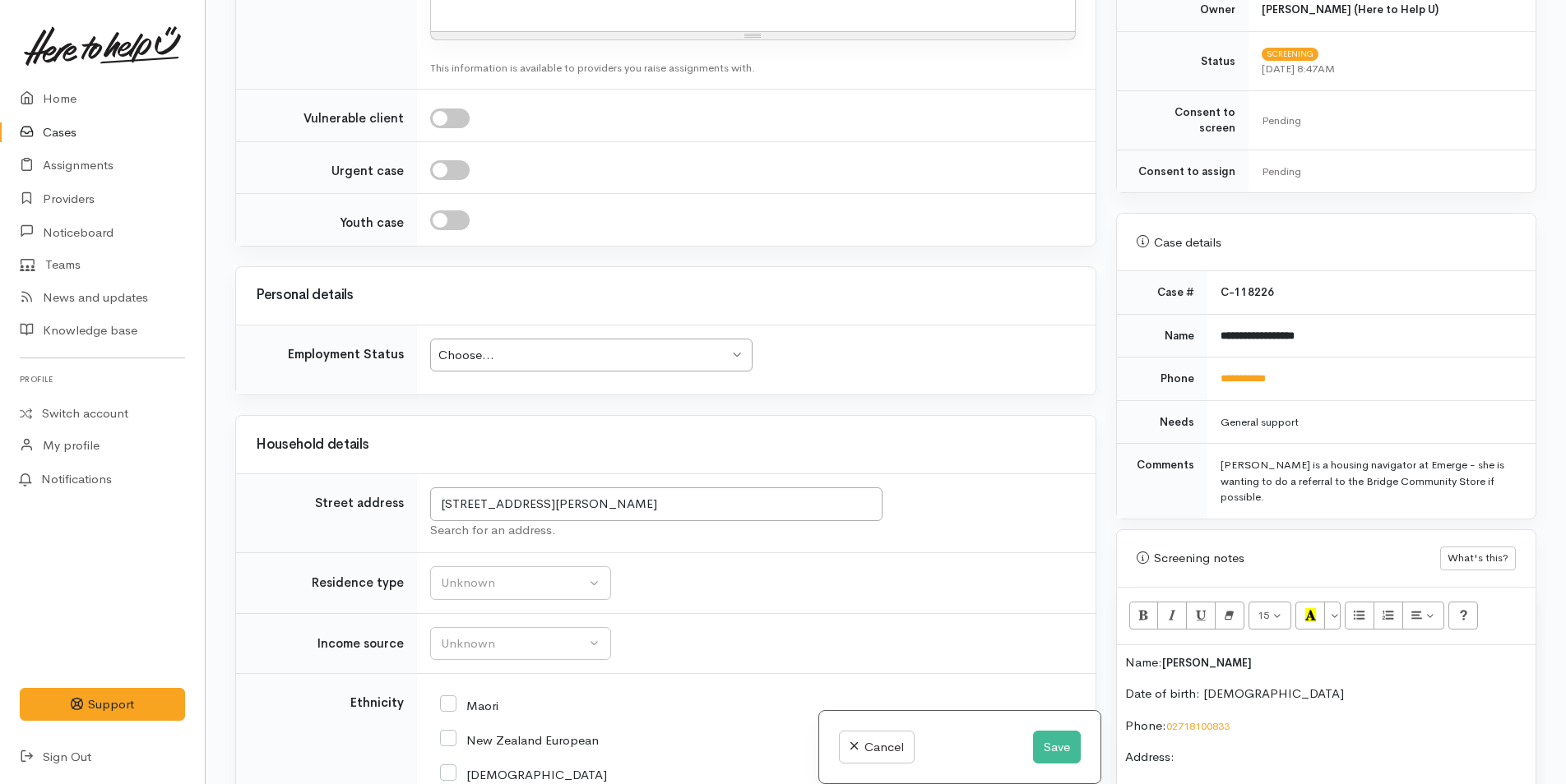
click at [554, 365] on div "Choose..." at bounding box center [582, 355] width 290 height 19
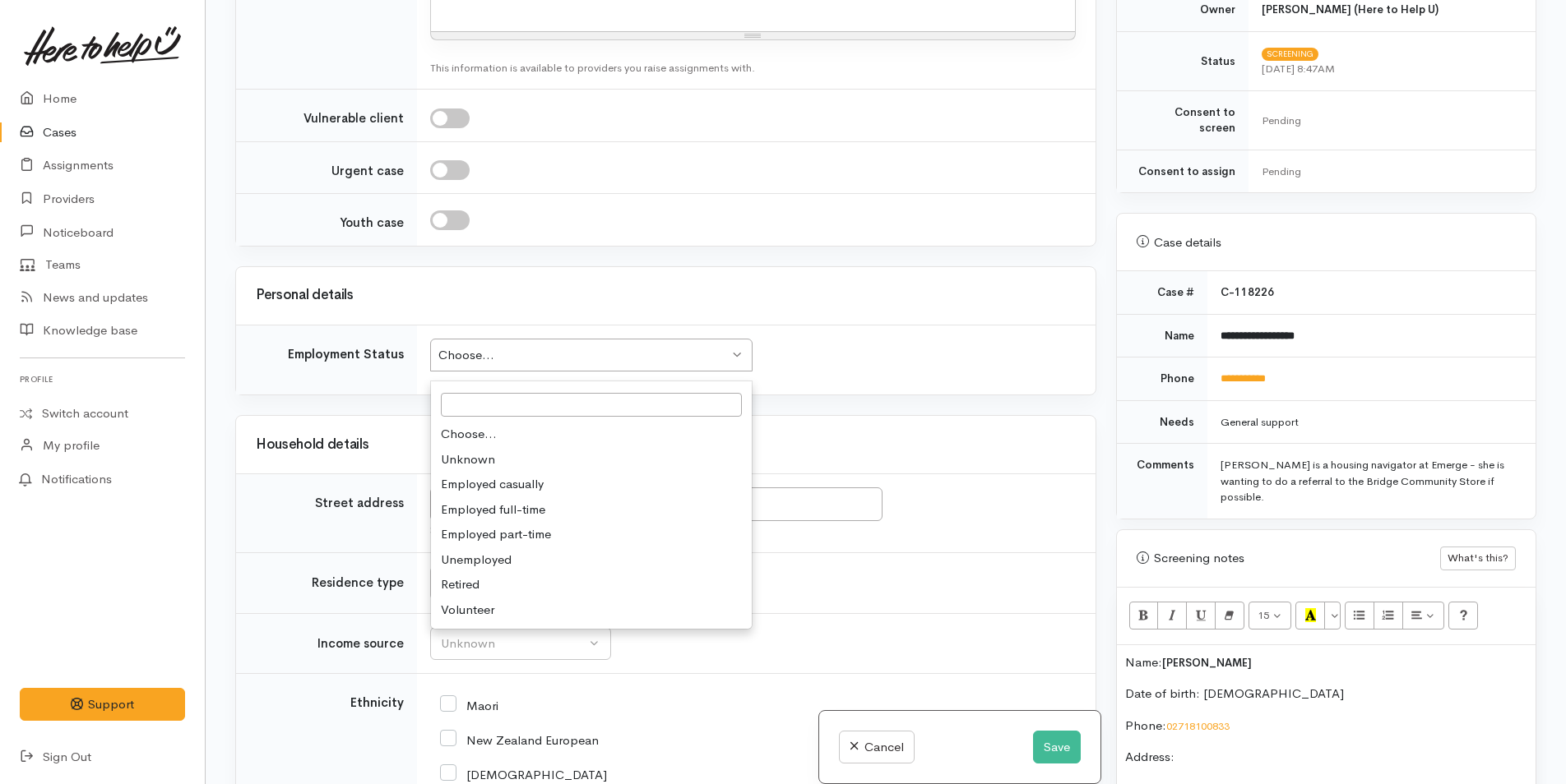
drag, startPoint x: 483, startPoint y: 574, endPoint x: 491, endPoint y: 568, distance: 10.0
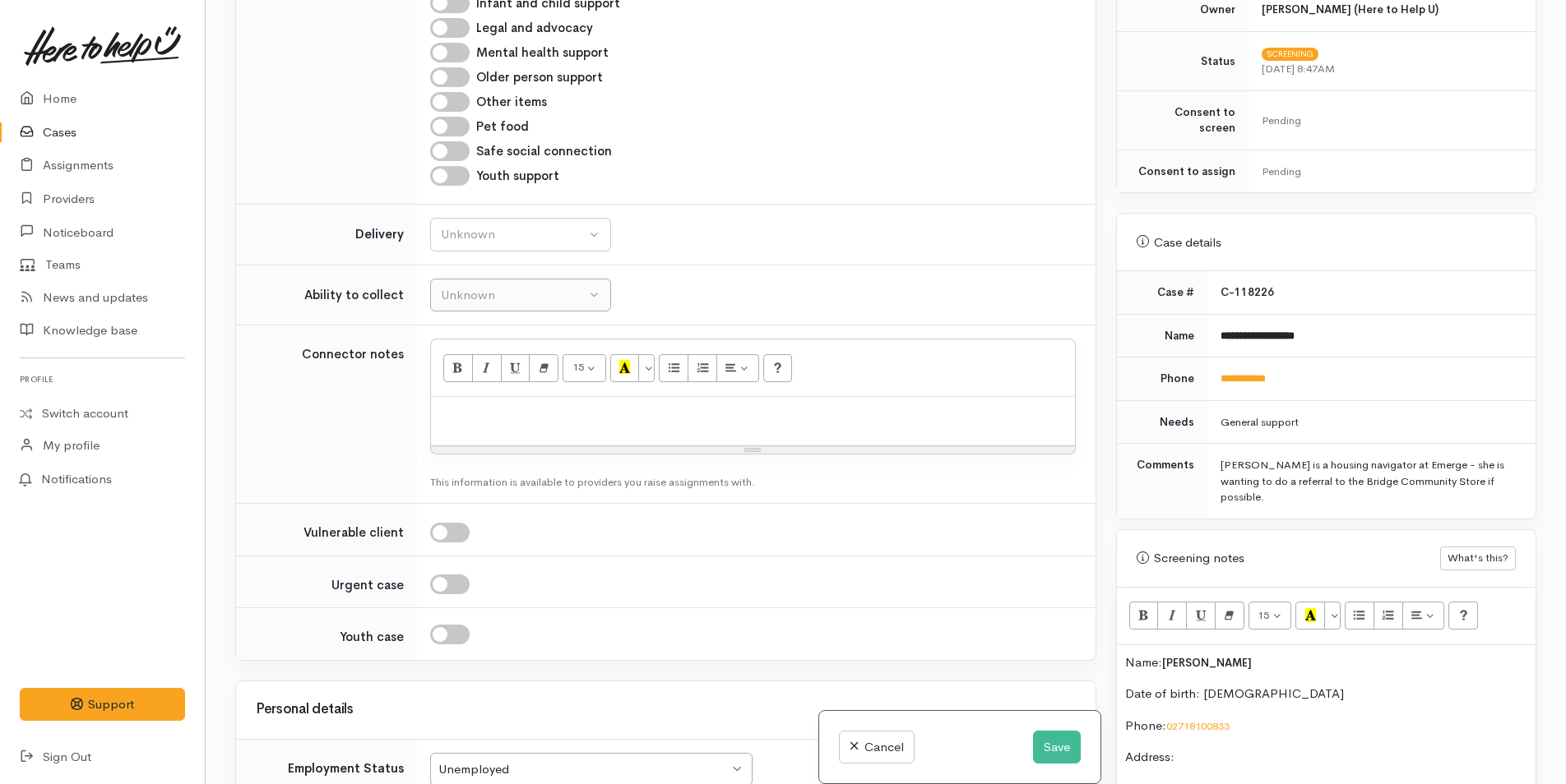
scroll to position [984, 0]
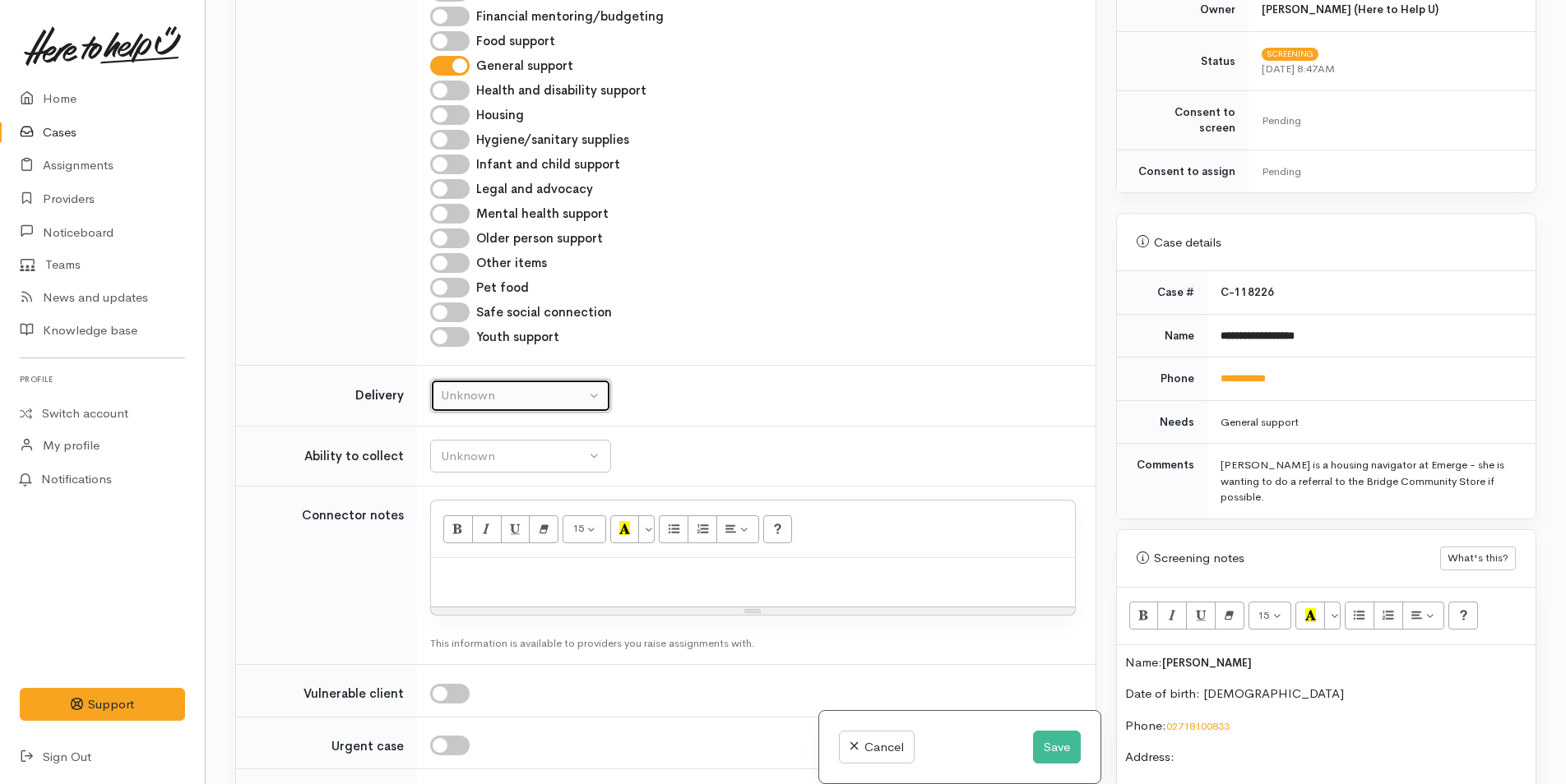
click at [522, 405] on div "Unknown" at bounding box center [512, 396] width 144 height 19
click at [456, 559] on span "No" at bounding box center [459, 549] width 17 height 19
select select "1"
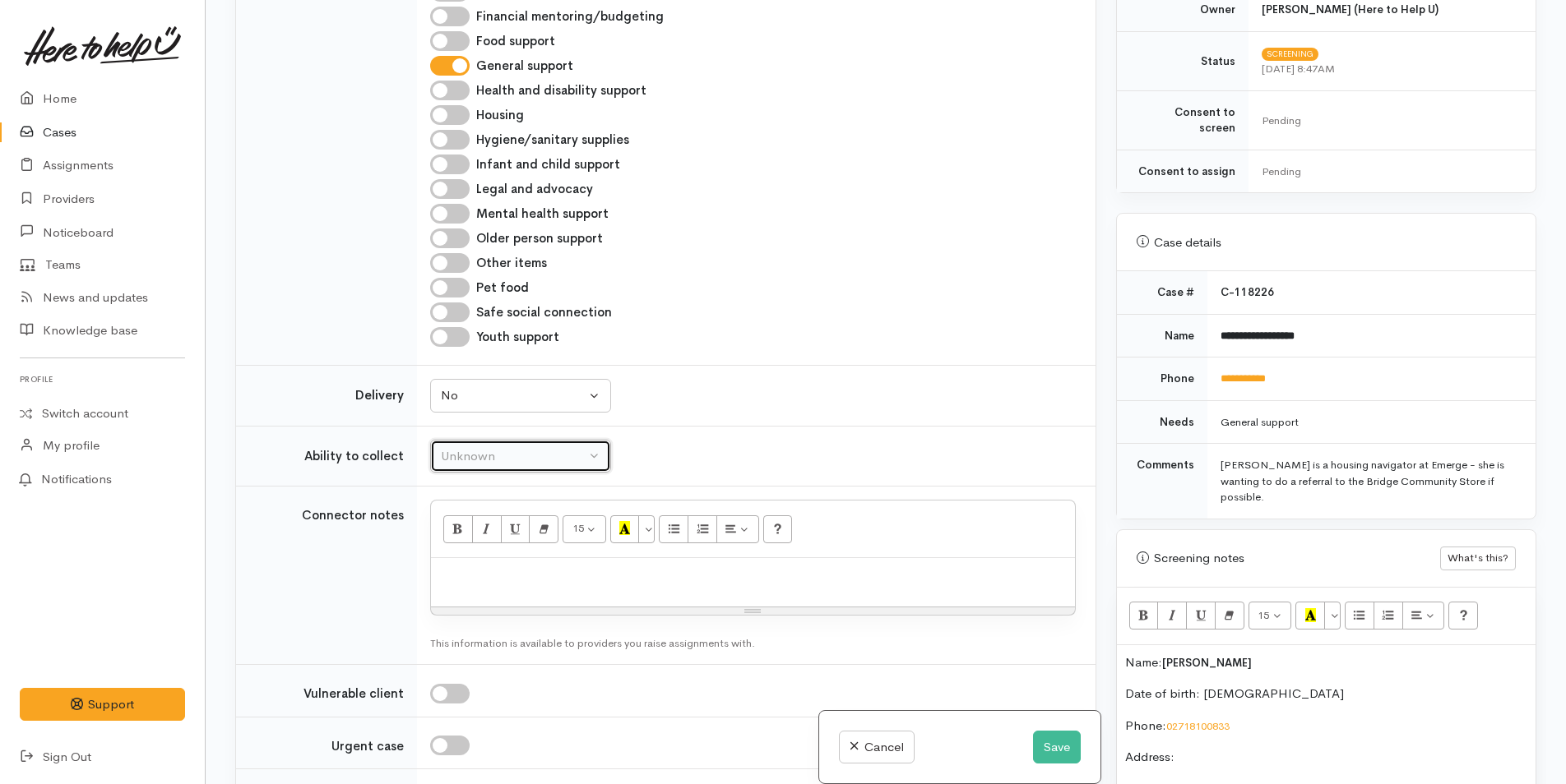
click at [488, 465] on div "Unknown" at bounding box center [512, 456] width 144 height 19
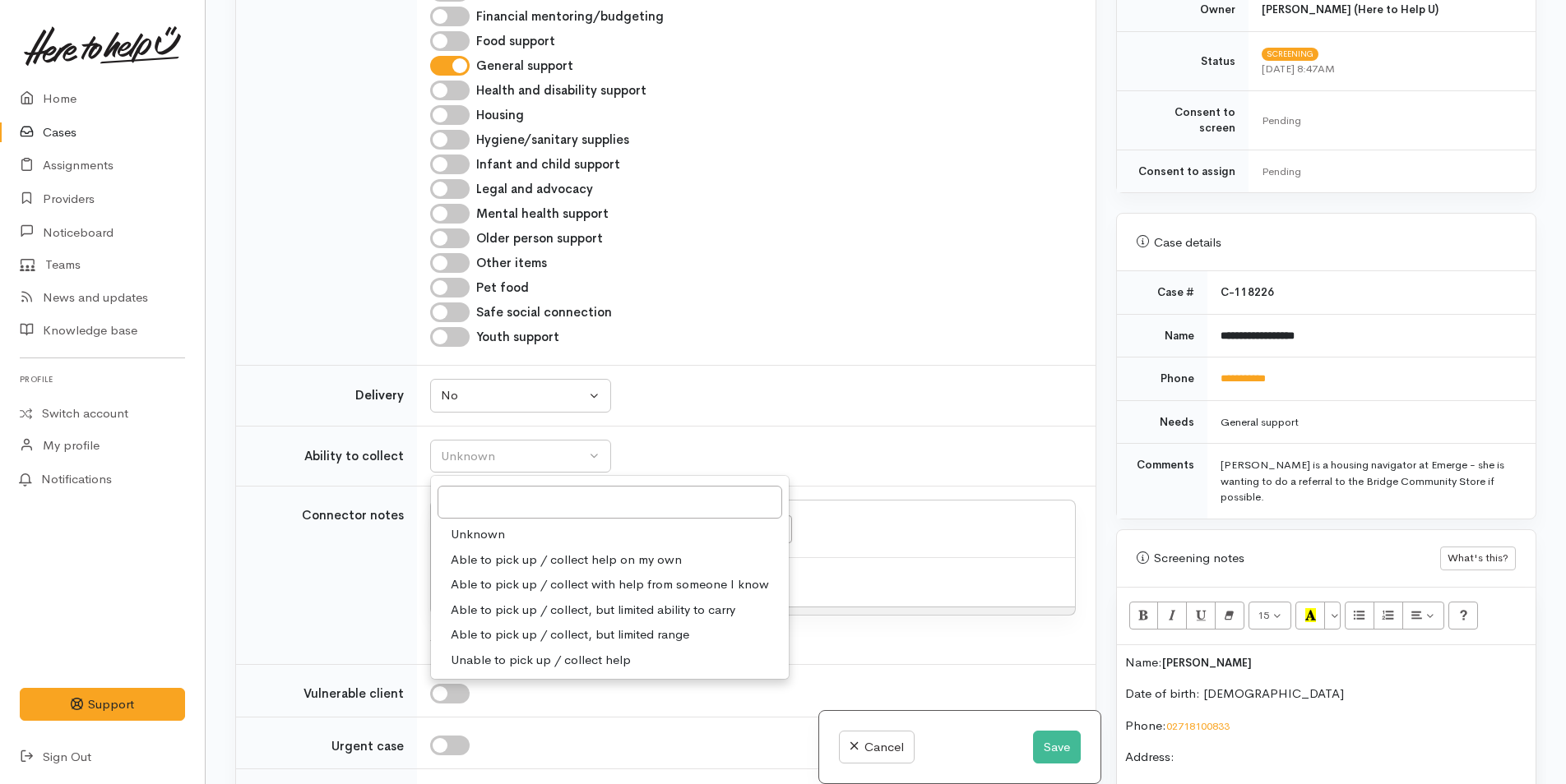
click at [505, 570] on span "Able to pick up / collect help on my own" at bounding box center [565, 560] width 231 height 19
select select "2"
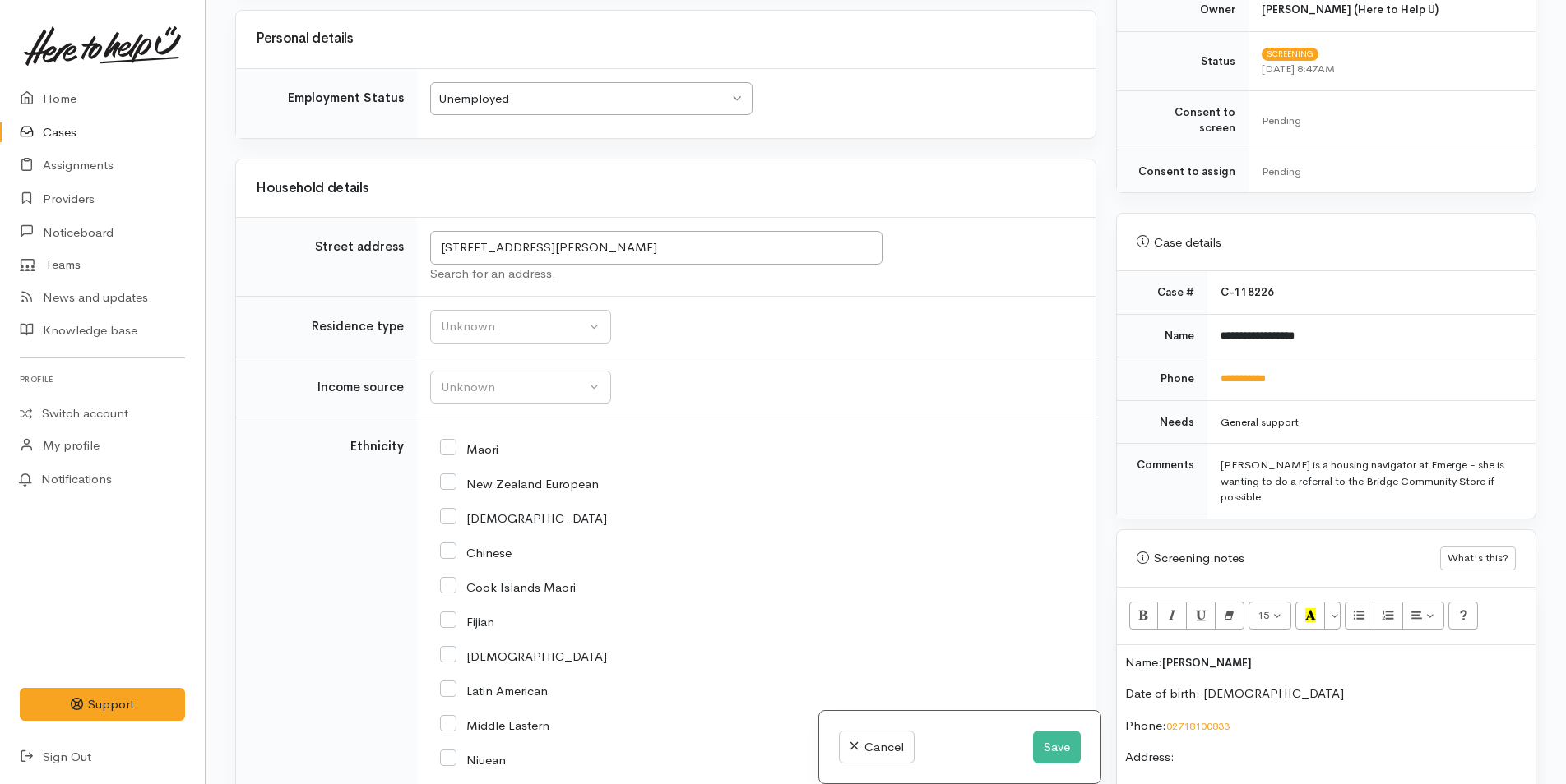
scroll to position [1970, 0]
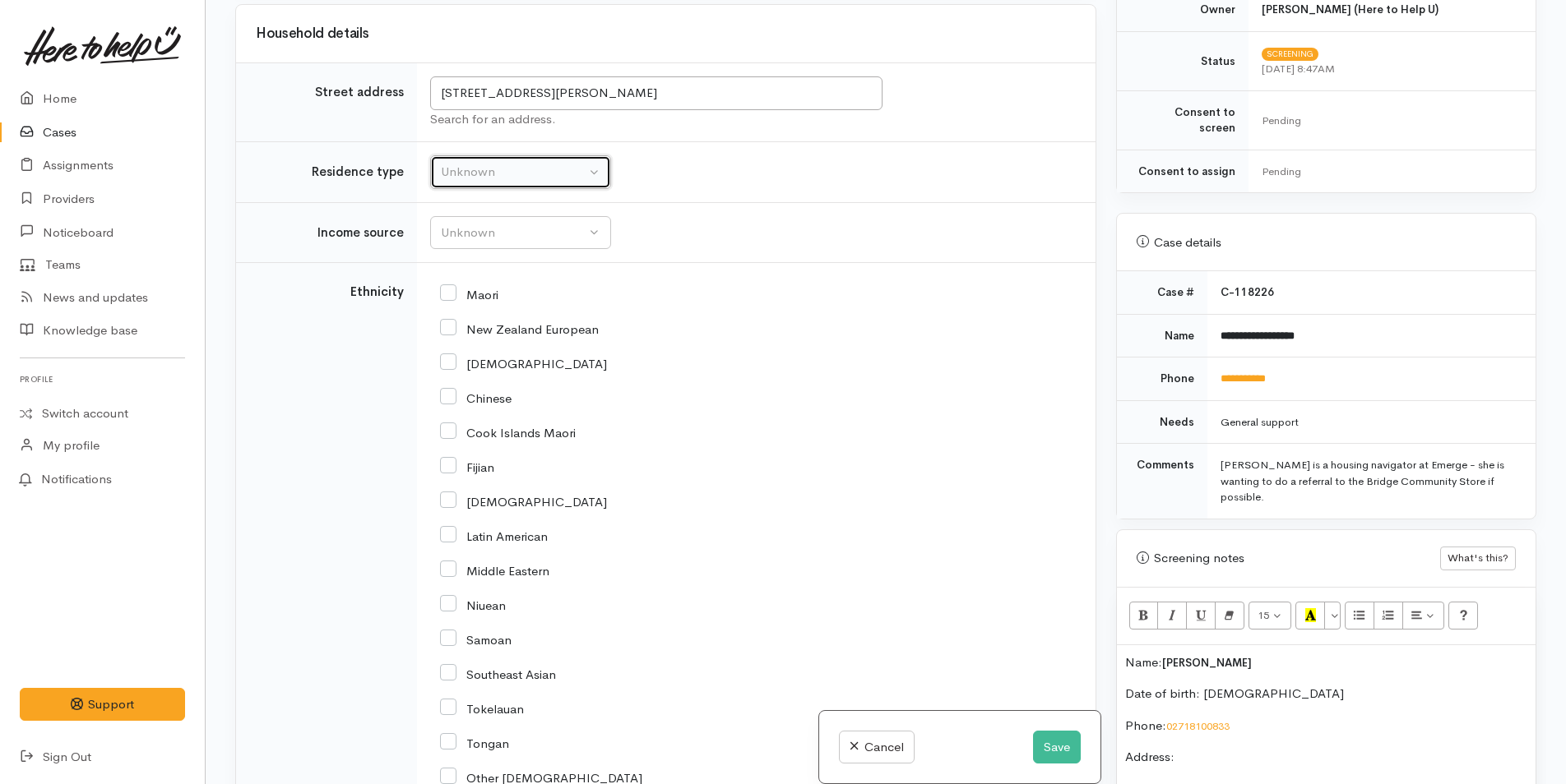
click at [481, 182] on div "Unknown" at bounding box center [512, 171] width 144 height 19
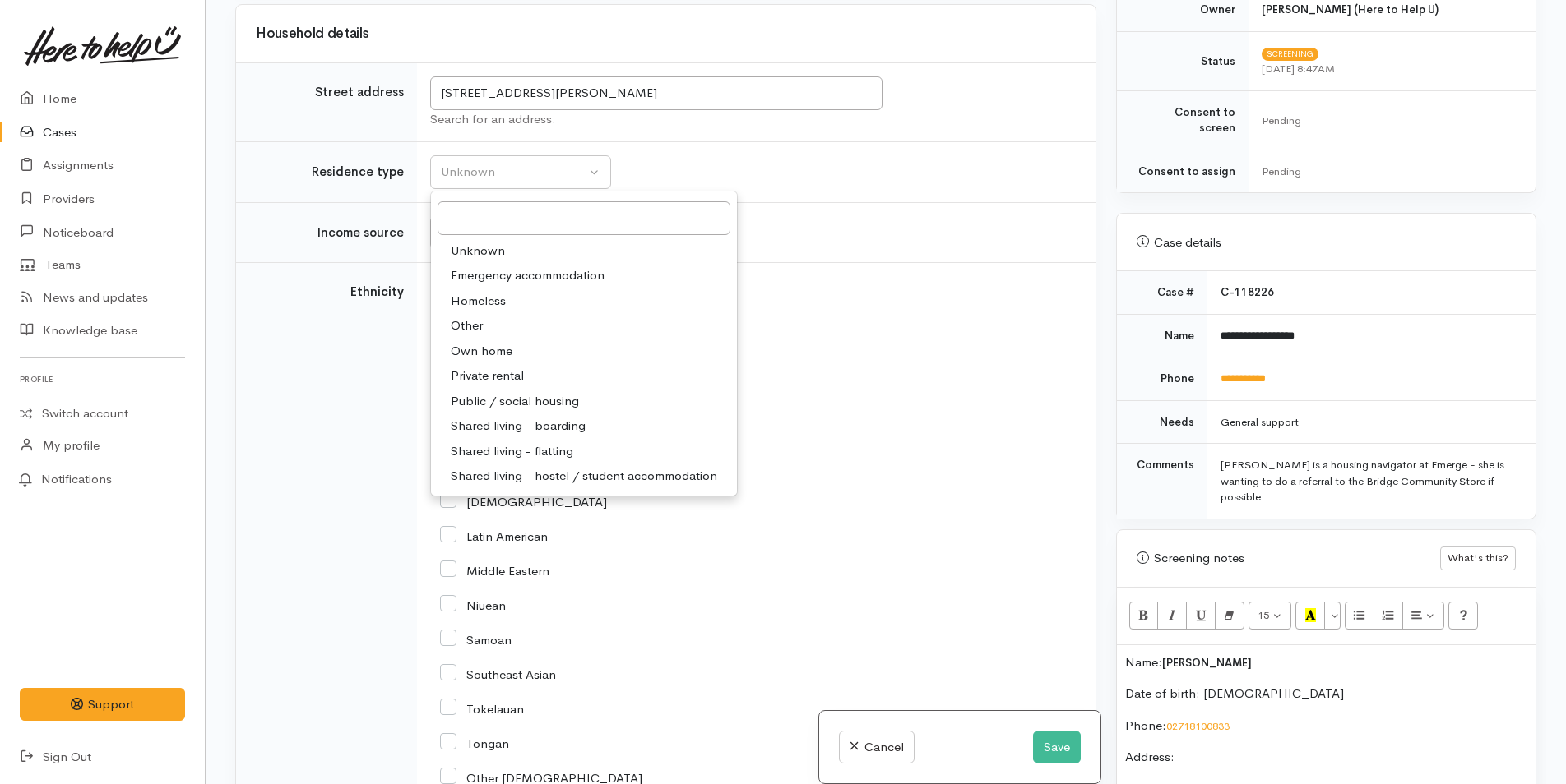
click at [530, 411] on span "Public / social housing" at bounding box center [514, 401] width 128 height 19
select select "3"
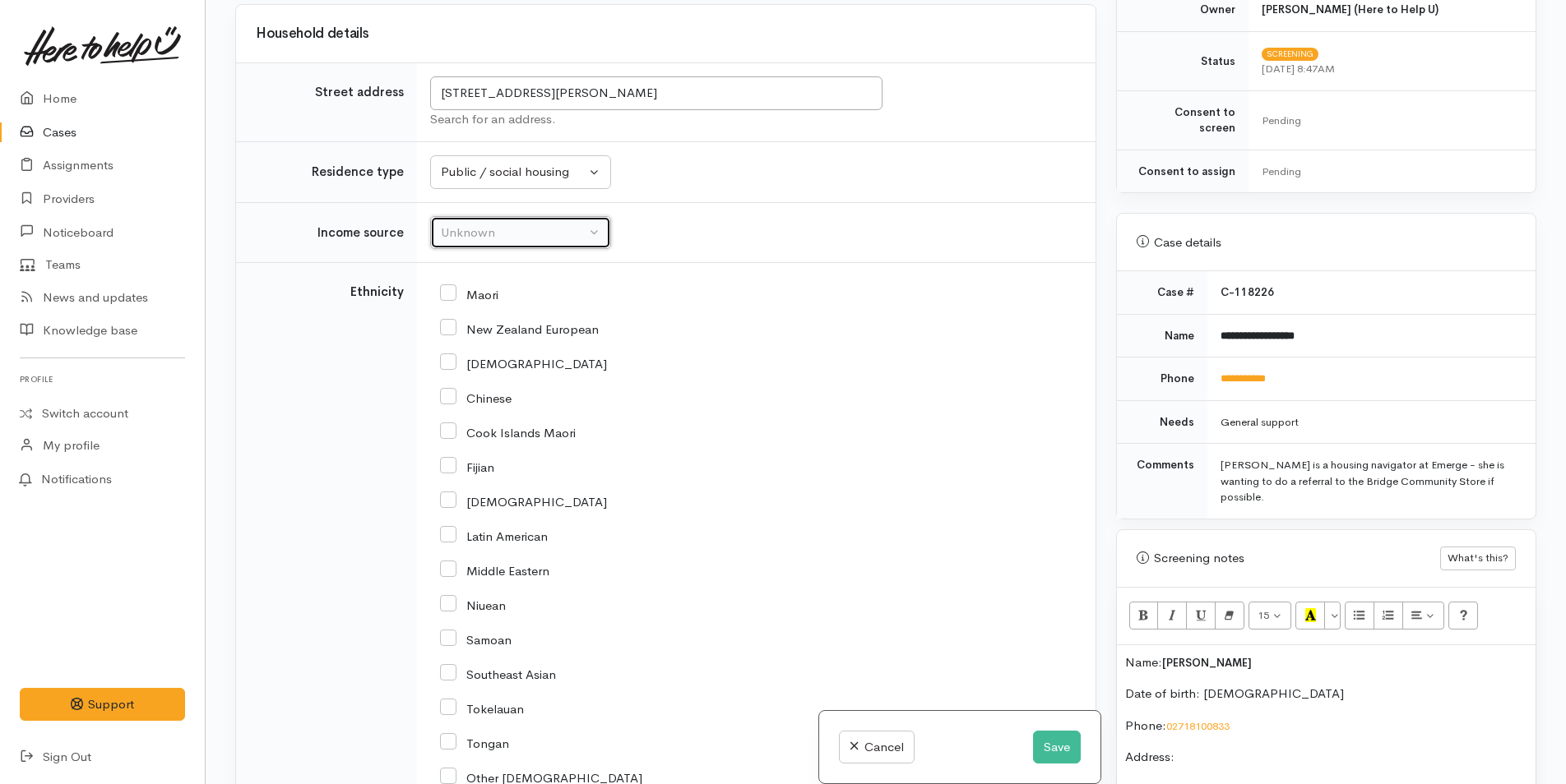
click at [528, 242] on div "Unknown" at bounding box center [512, 232] width 144 height 19
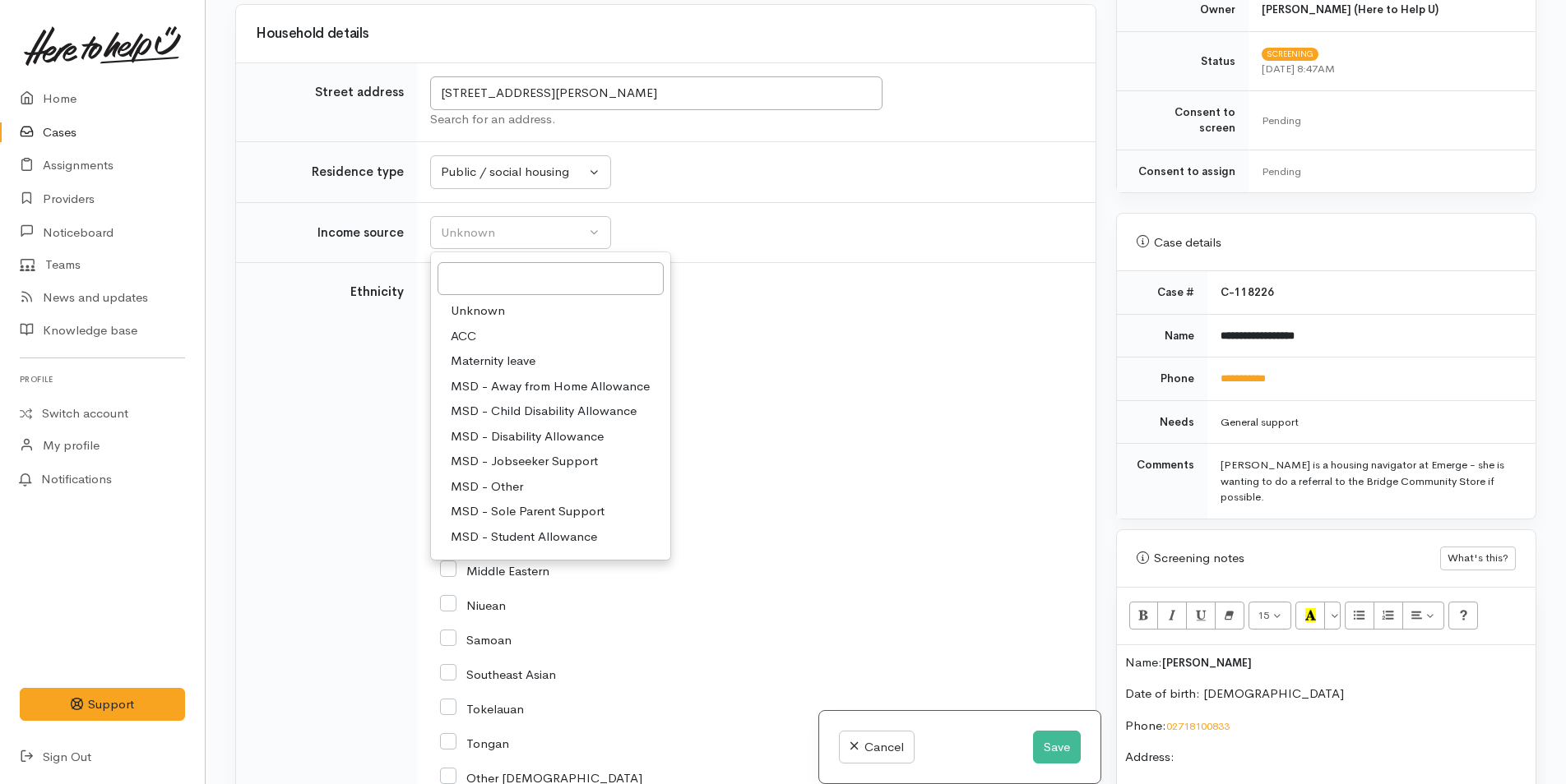
click at [543, 471] on span "MSD - Jobseeker Support" at bounding box center [524, 461] width 147 height 19
select select "4"
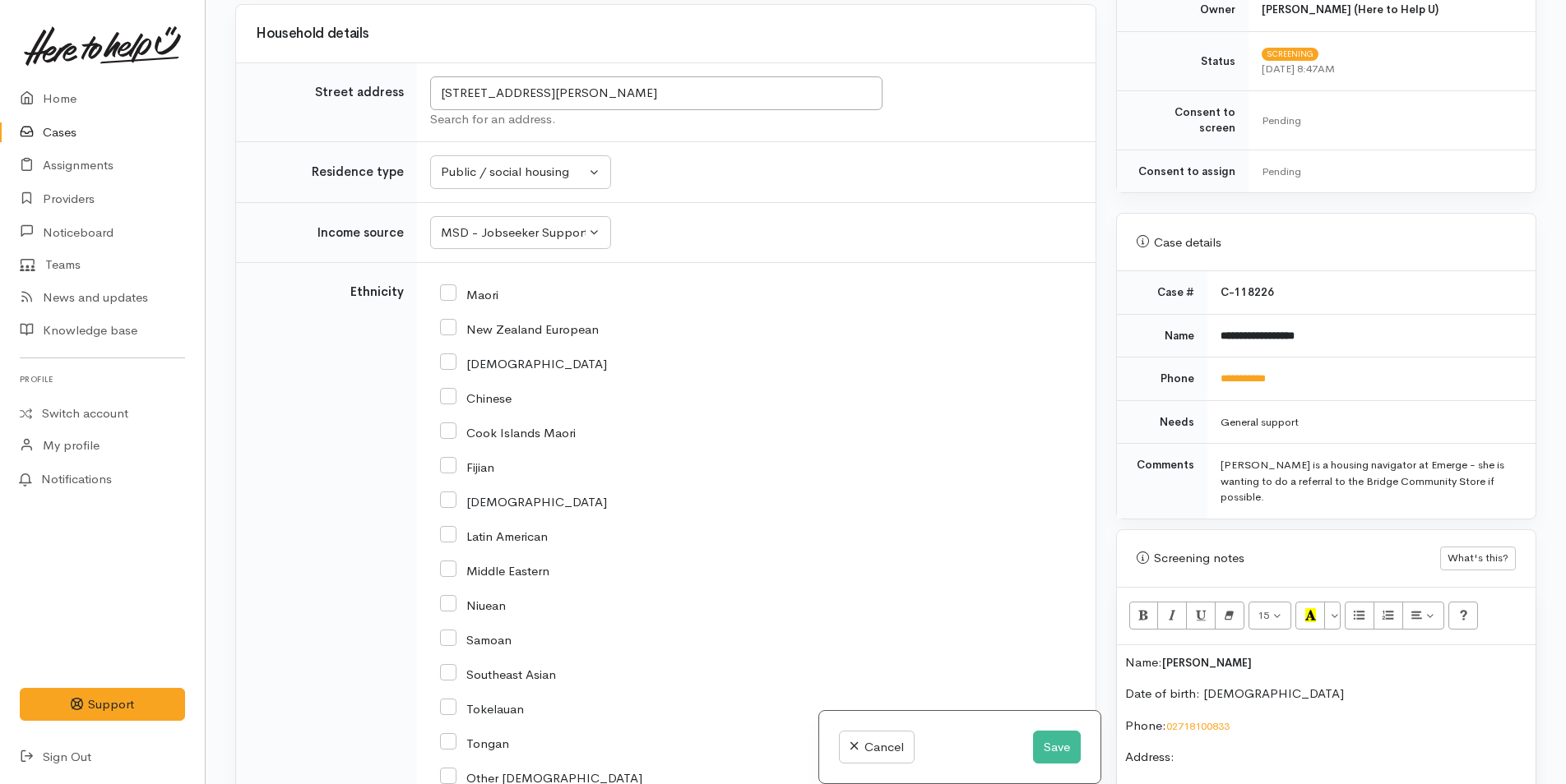
drag, startPoint x: 442, startPoint y: 347, endPoint x: 464, endPoint y: 346, distance: 22.0
click at [442, 335] on input "New Zealand European" at bounding box center [519, 327] width 159 height 14
checkbox input "true"
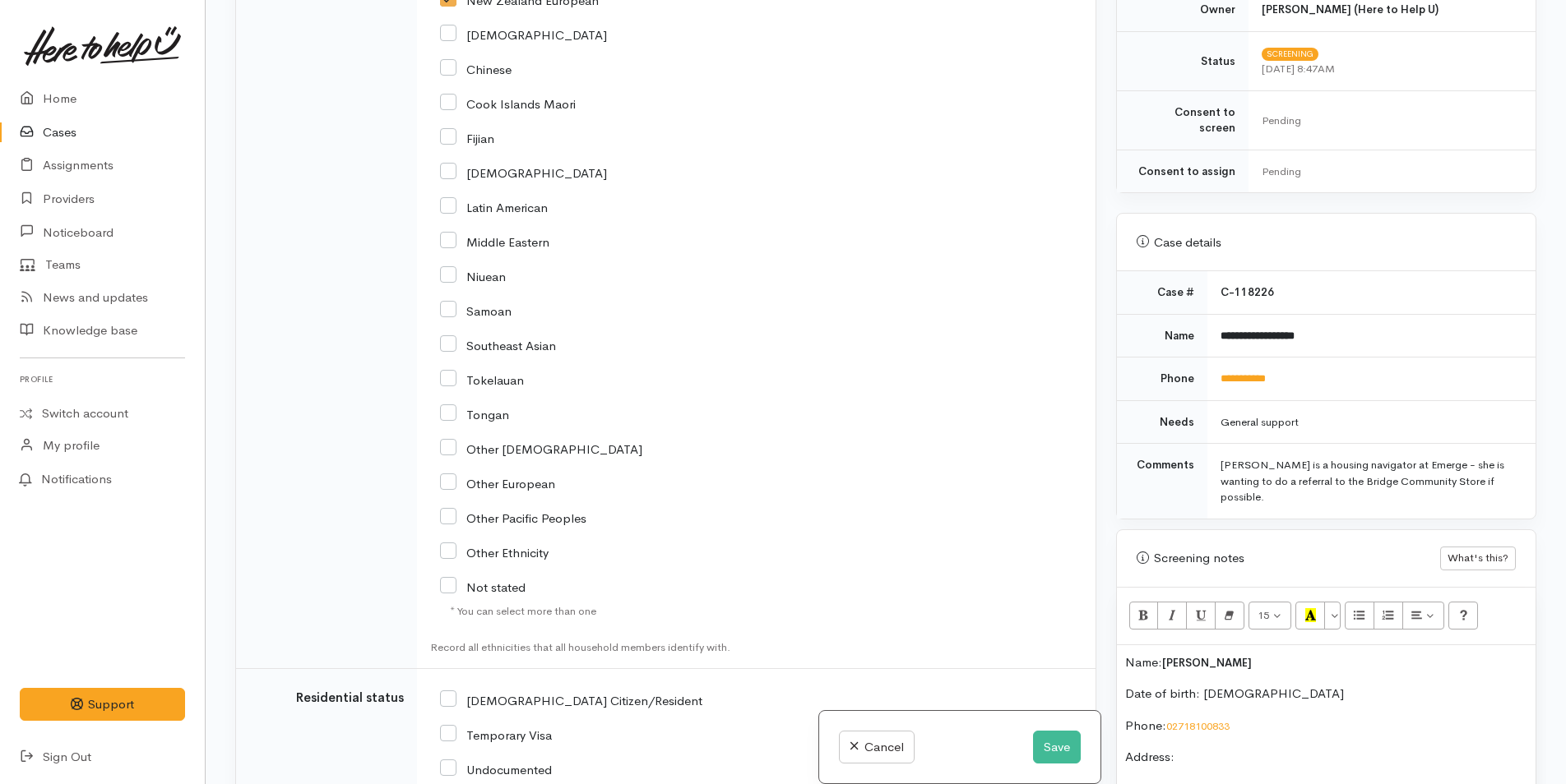
scroll to position [2710, 0]
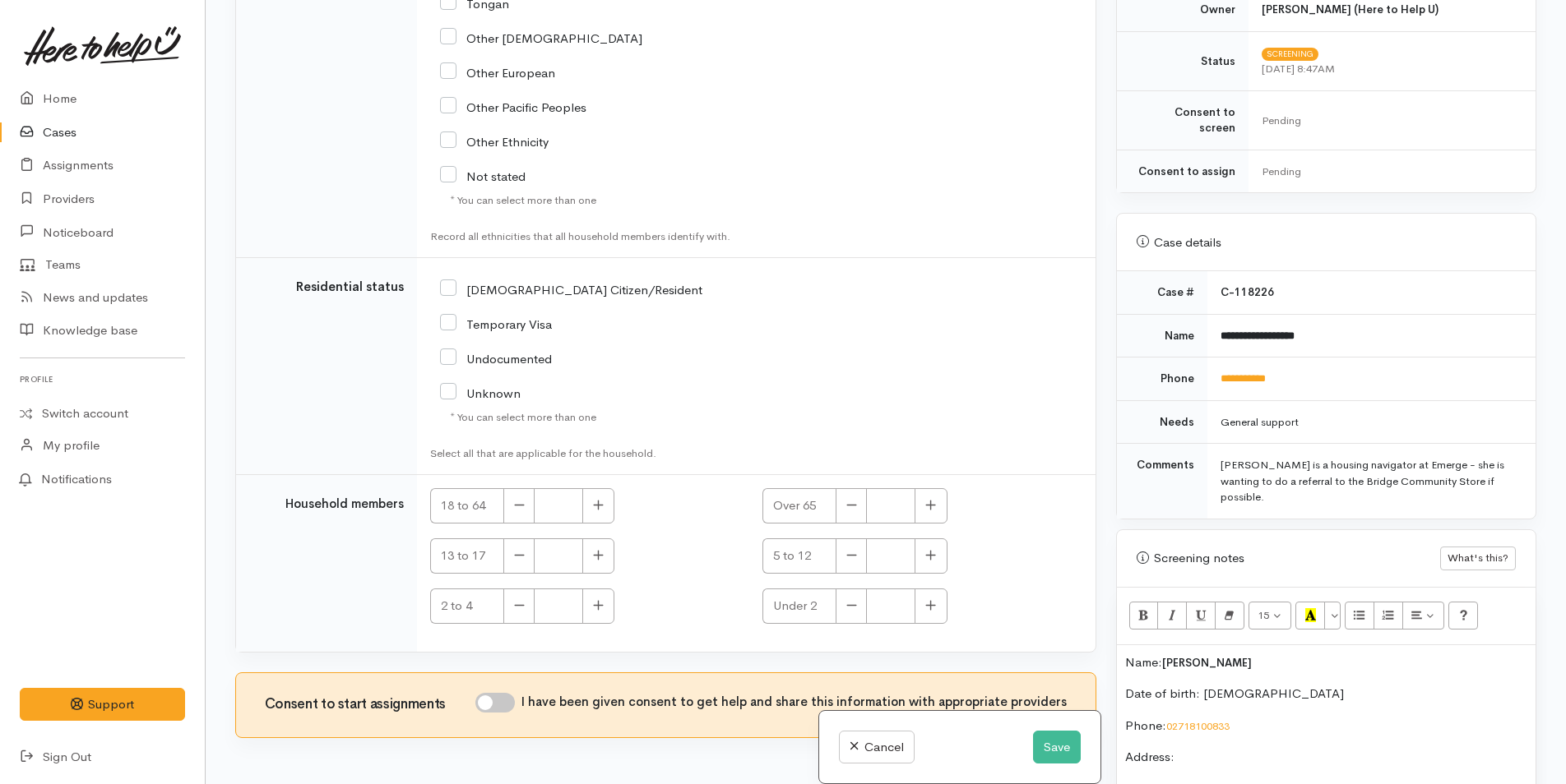
click at [451, 296] on input "NZ Citizen/Resident" at bounding box center [571, 288] width 262 height 14
checkbox input "true"
click at [604, 511] on icon "button" at bounding box center [599, 505] width 11 height 13
type input "2"
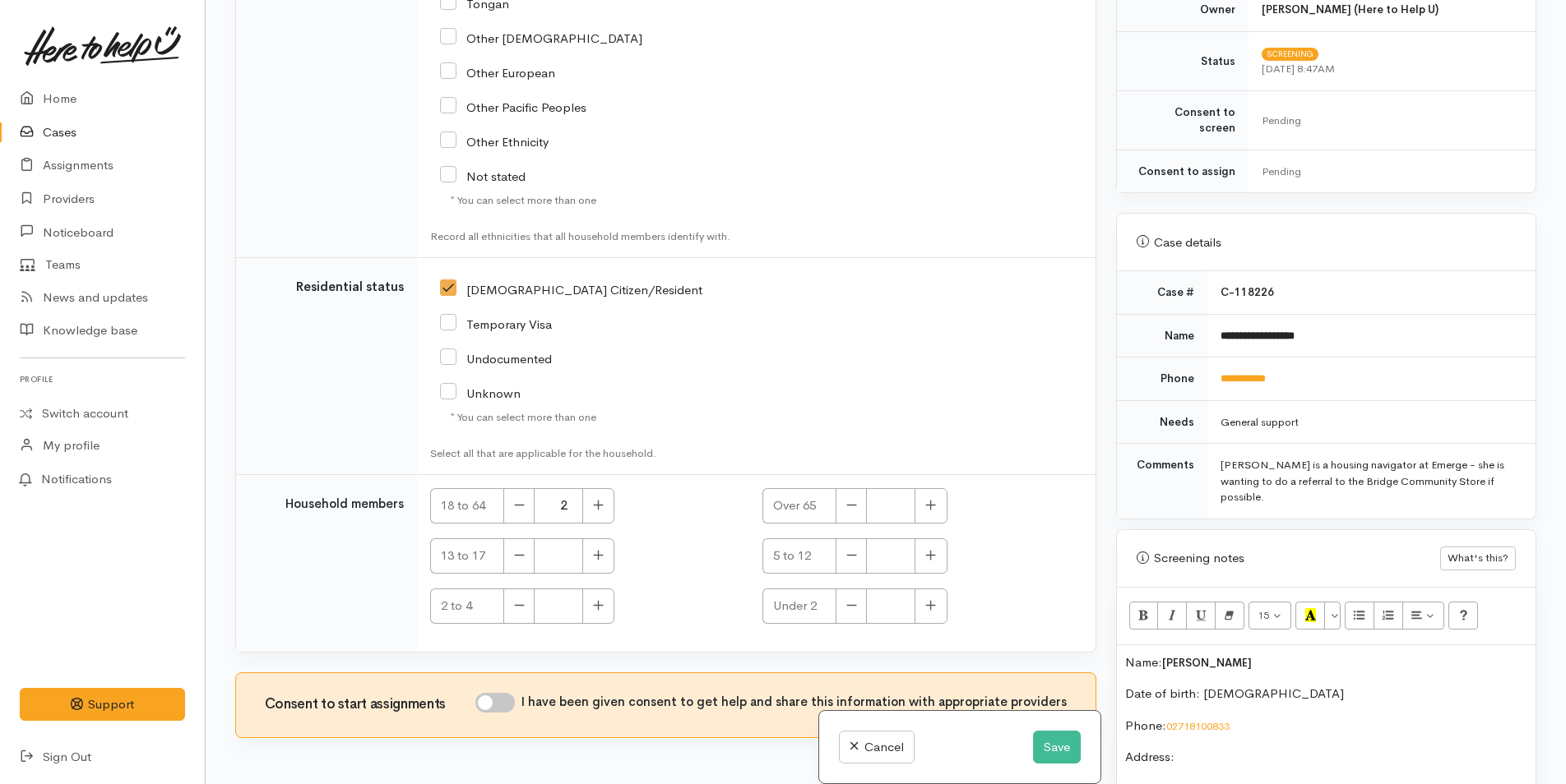
click at [514, 712] on input "I have been given consent to get help and share this information with appropria…" at bounding box center [495, 702] width 39 height 20
checkbox input "true"
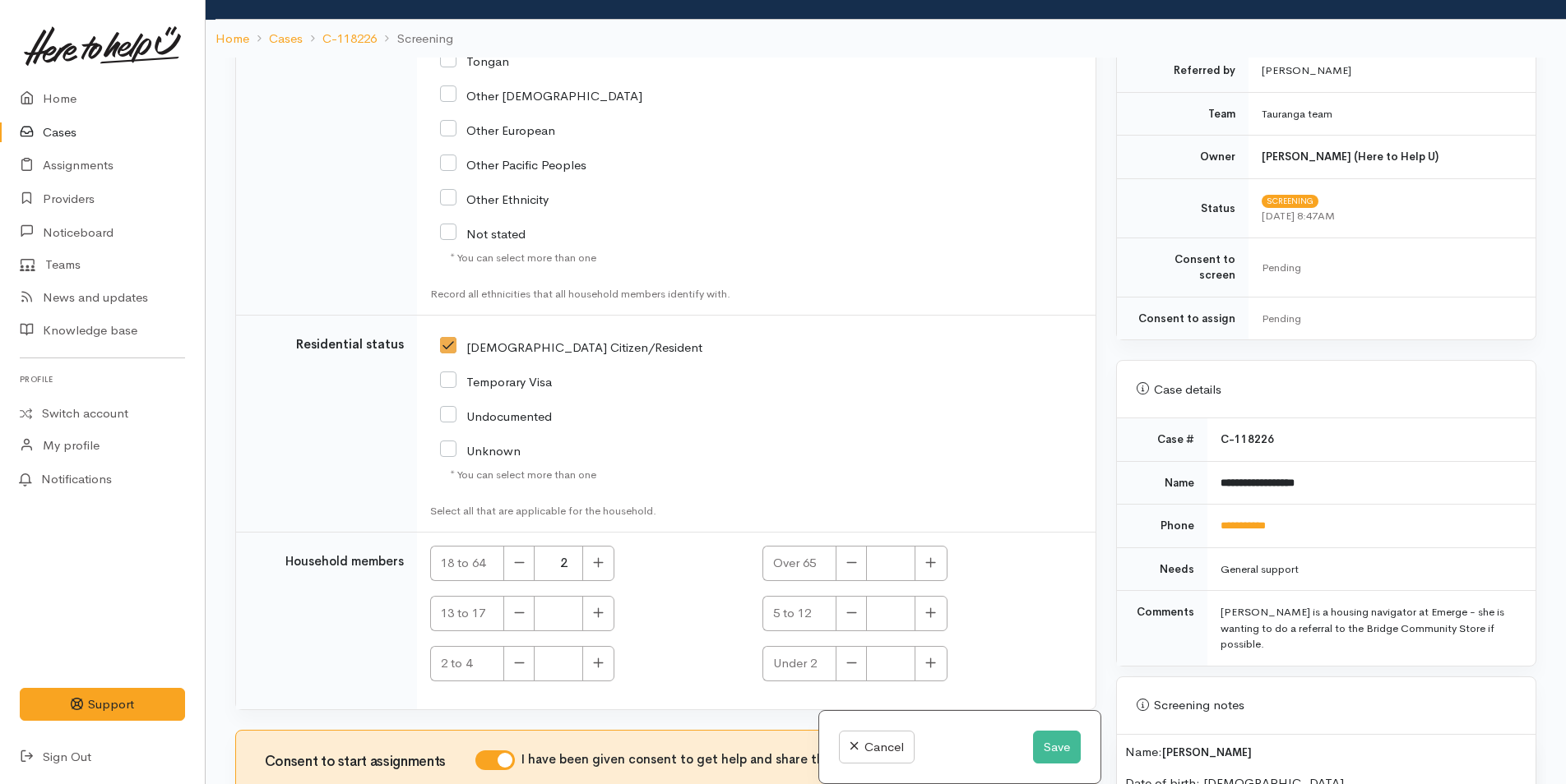
scroll to position [427, 0]
click at [1125, 744] on p "Name: Waimarie Sylvester Shaun Quinn" at bounding box center [1326, 753] width 402 height 19
click at [1053, 743] on button "Save" at bounding box center [1056, 748] width 48 height 34
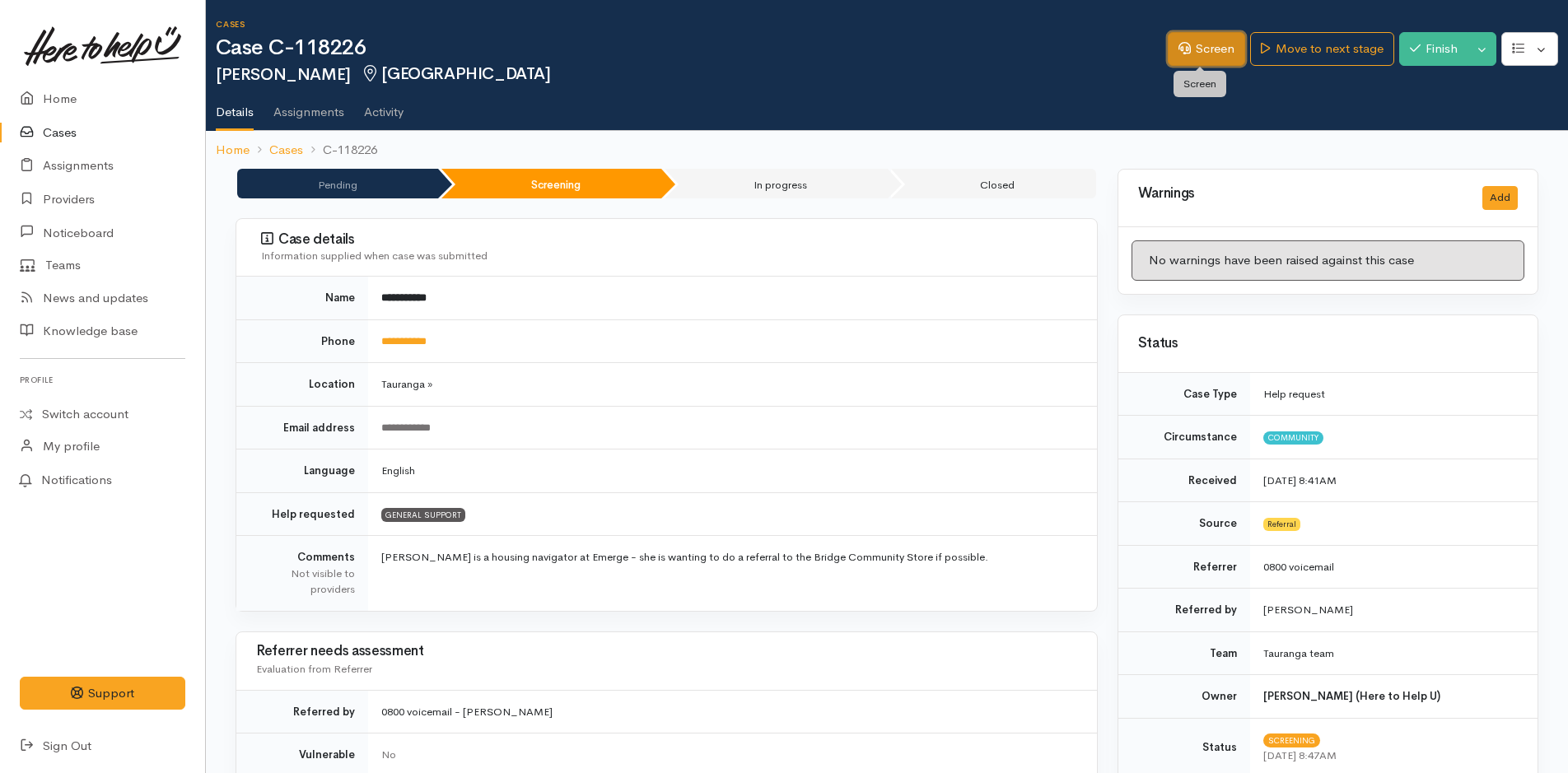
click at [1211, 51] on link "Screen" at bounding box center [1206, 49] width 77 height 34
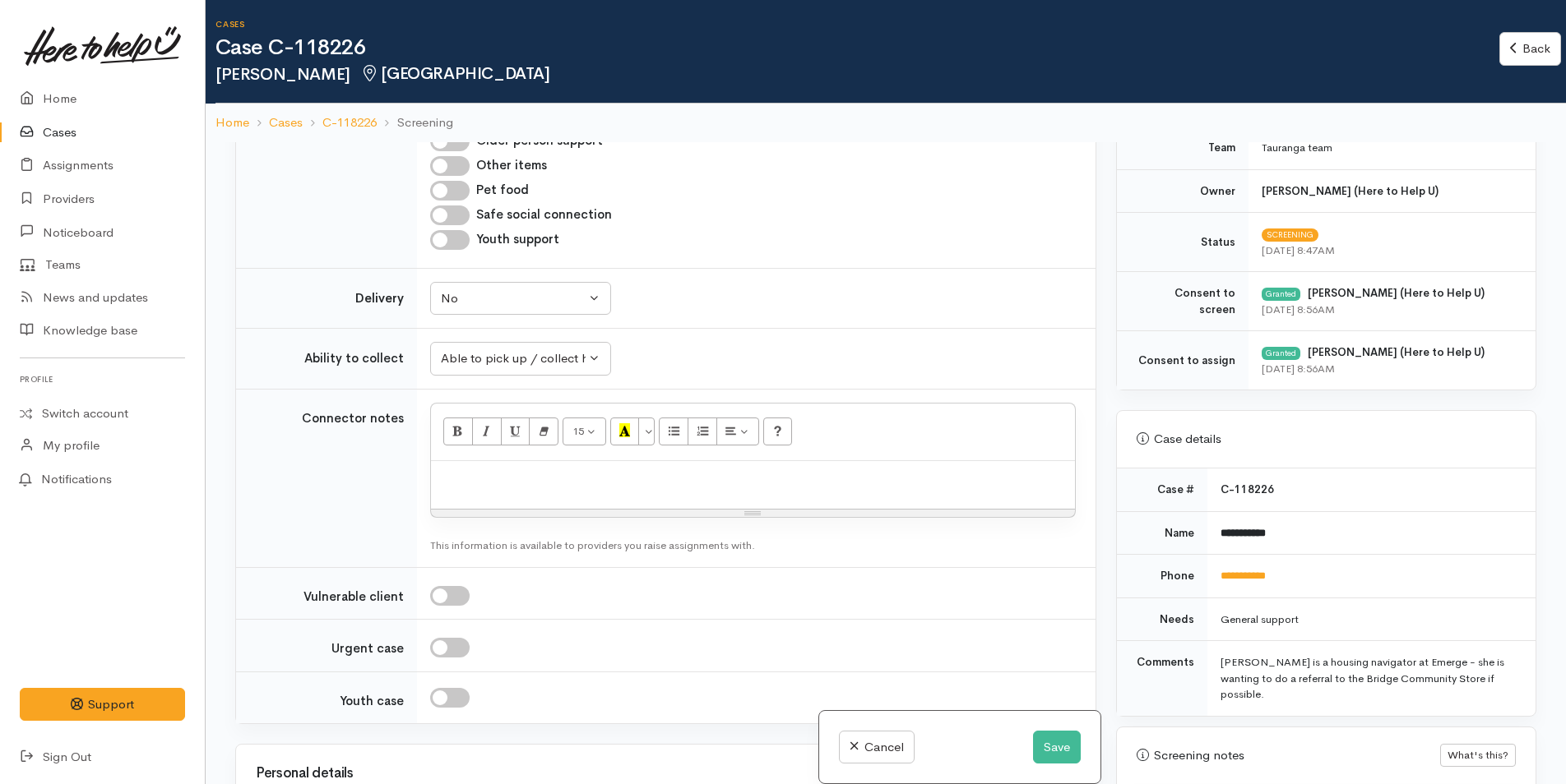
scroll to position [658, 0]
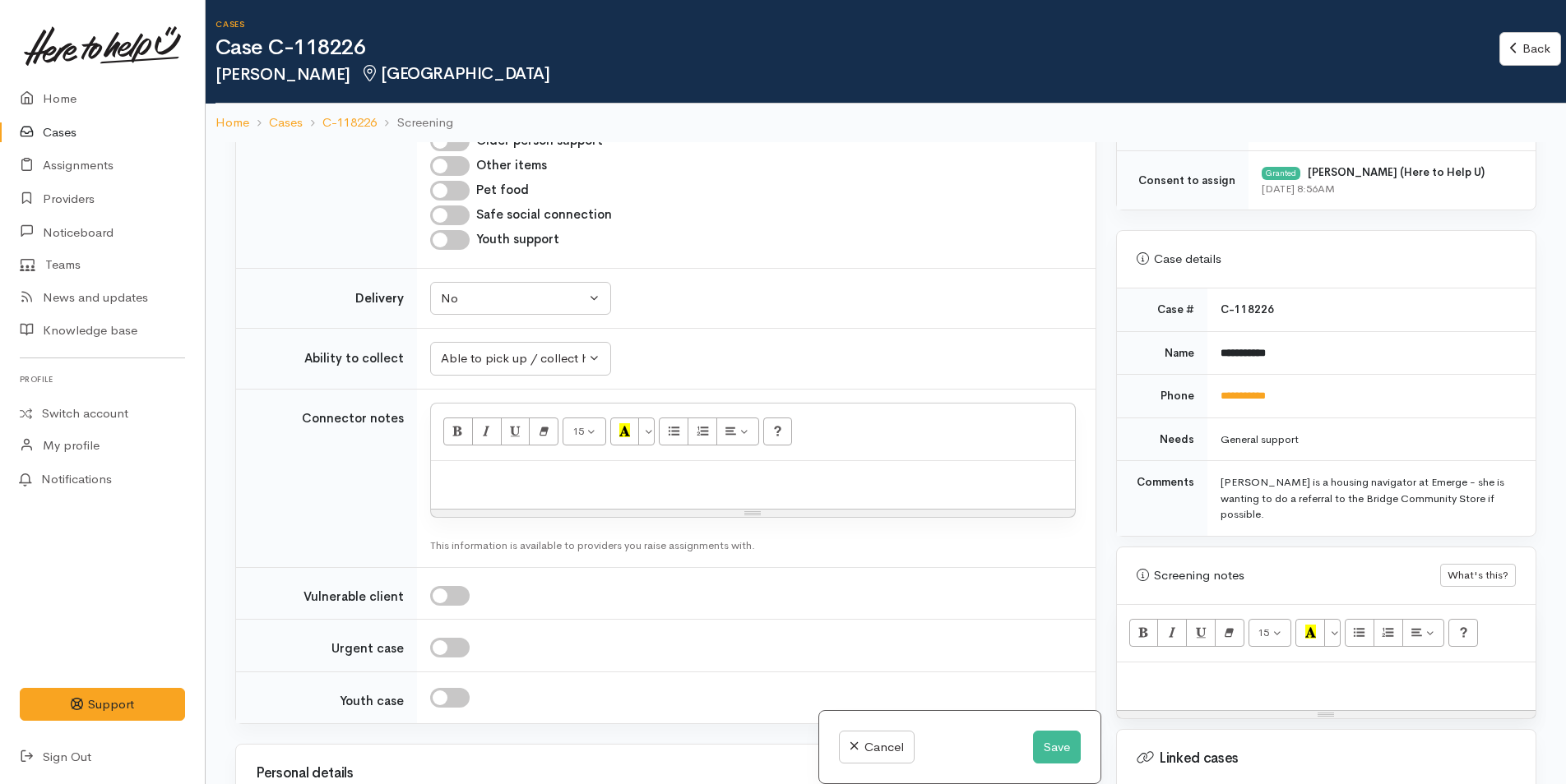
click at [1203, 671] on p at bounding box center [1326, 680] width 402 height 19
paste div
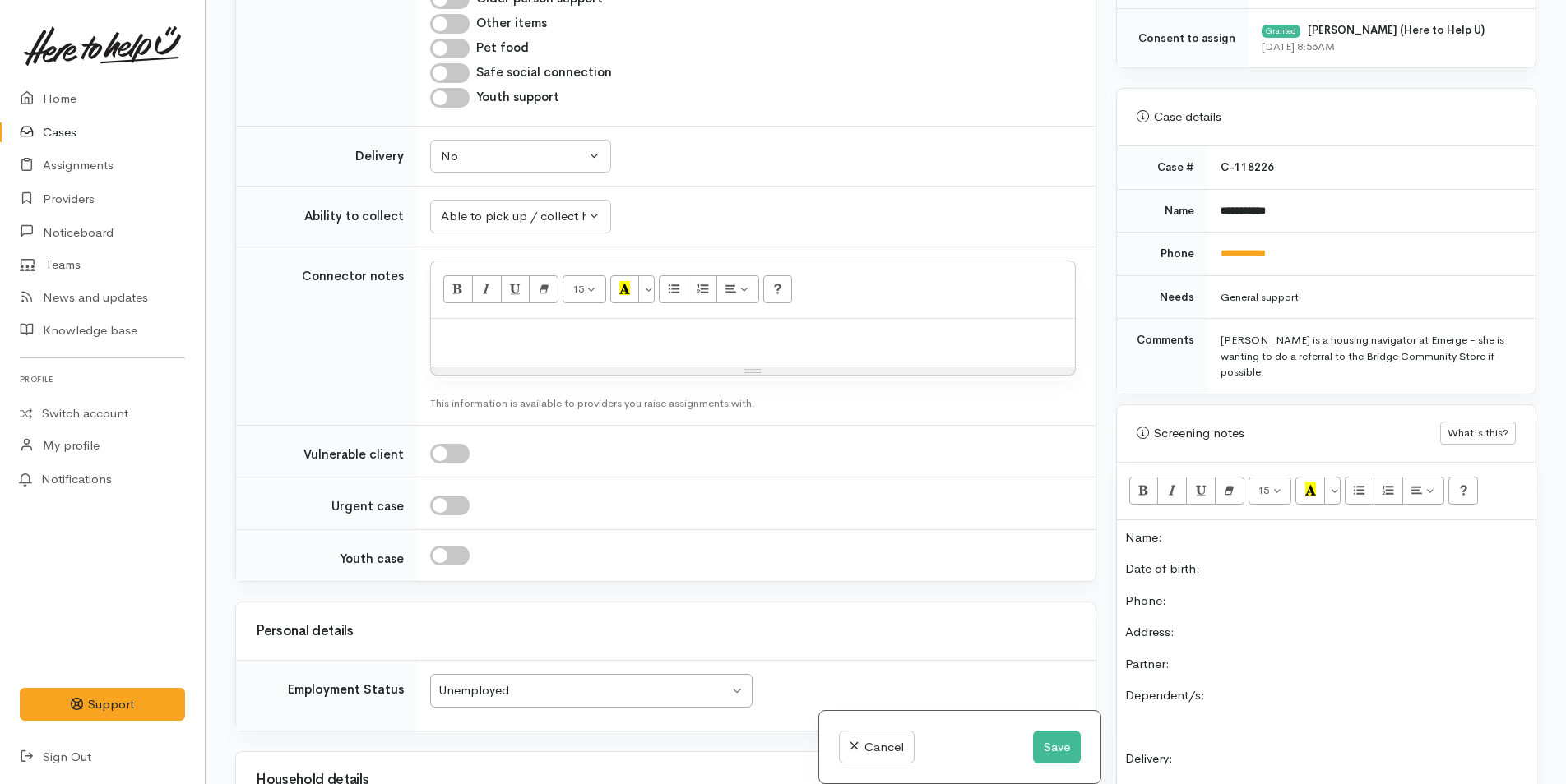
scroll to position [877, 0]
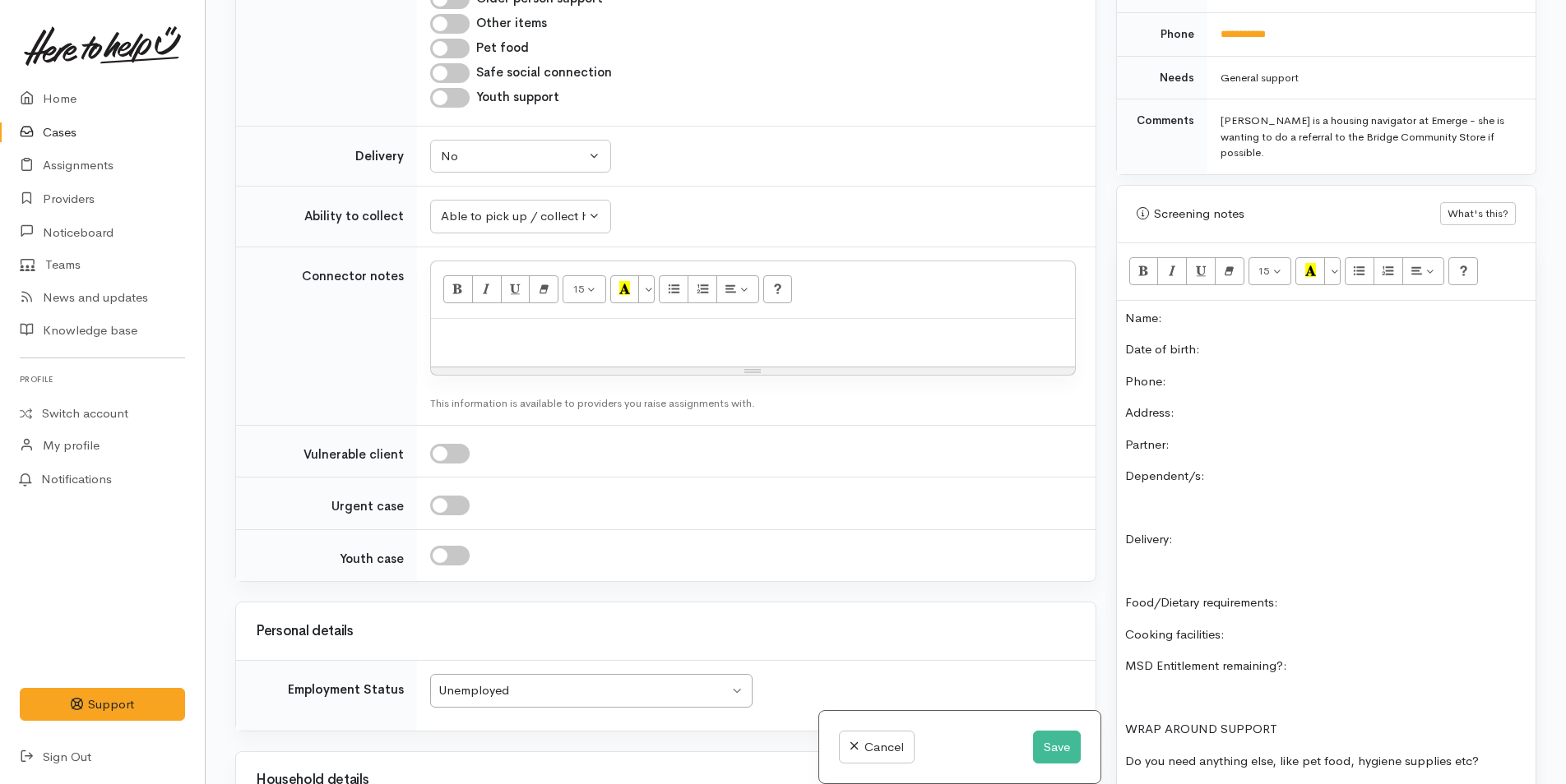
click at [1125, 309] on p "Name:" at bounding box center [1326, 318] width 402 height 19
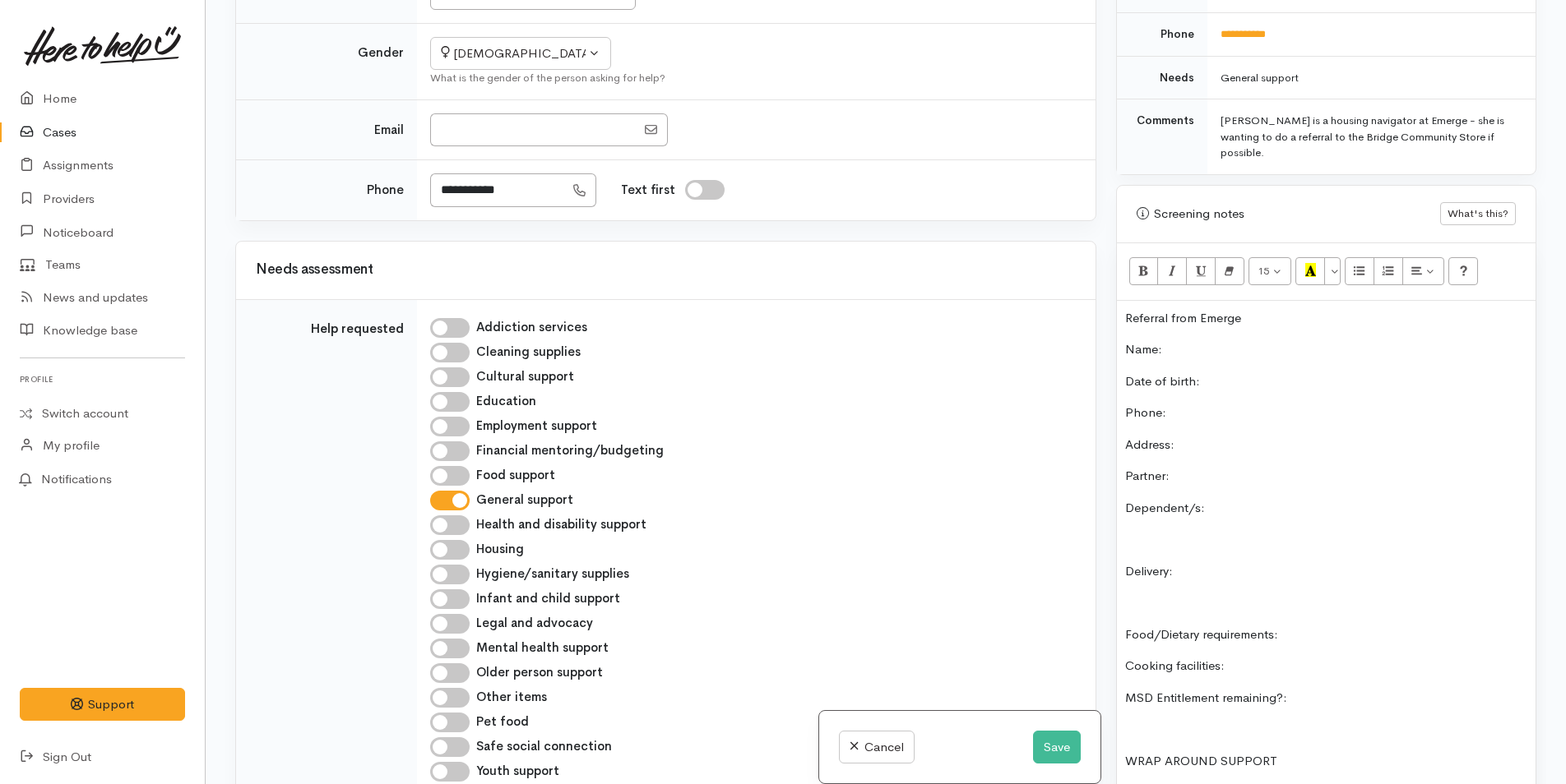
scroll to position [329, 0]
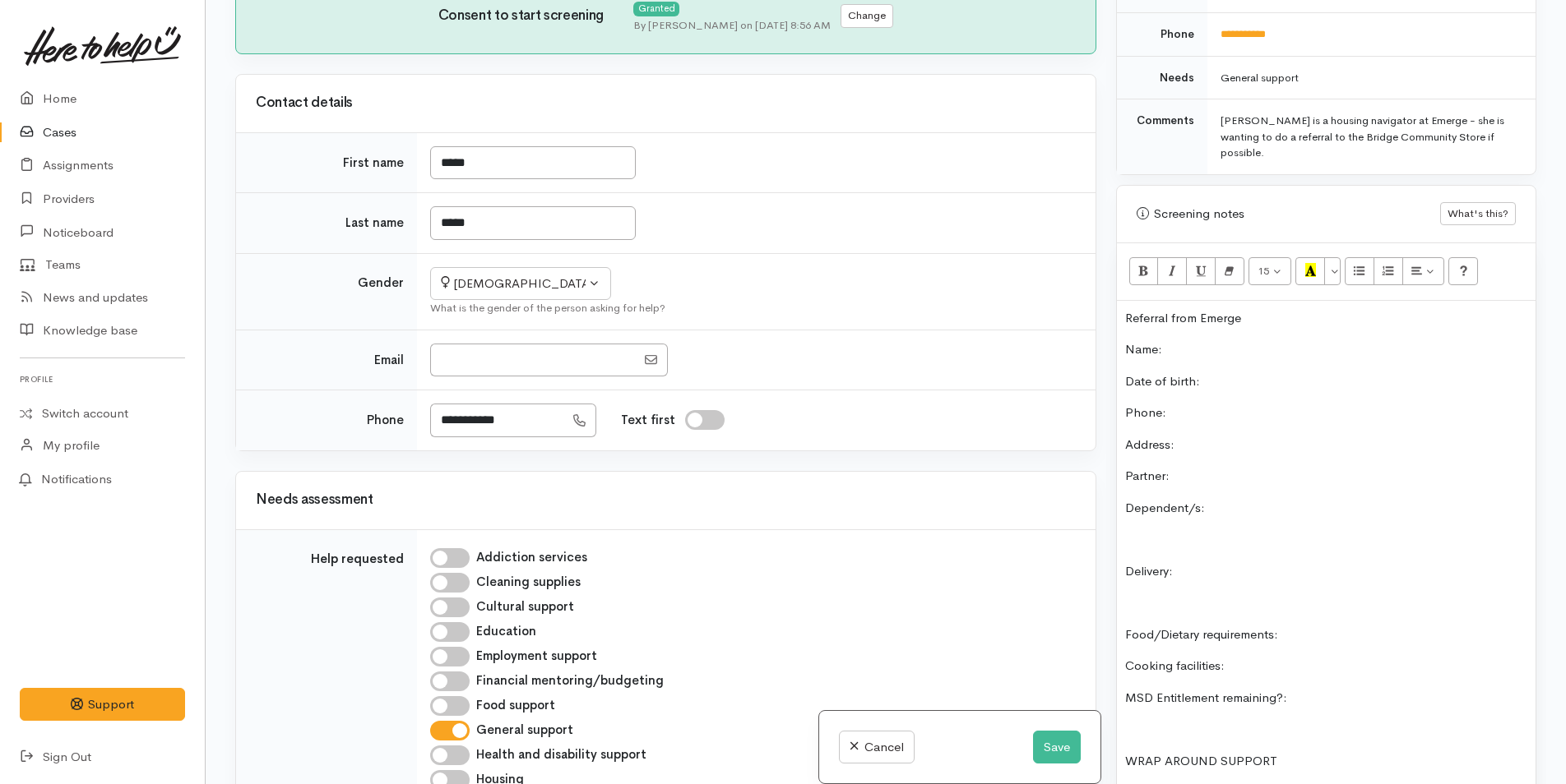
click at [1274, 499] on p "Dependent/s:" at bounding box center [1326, 508] width 402 height 19
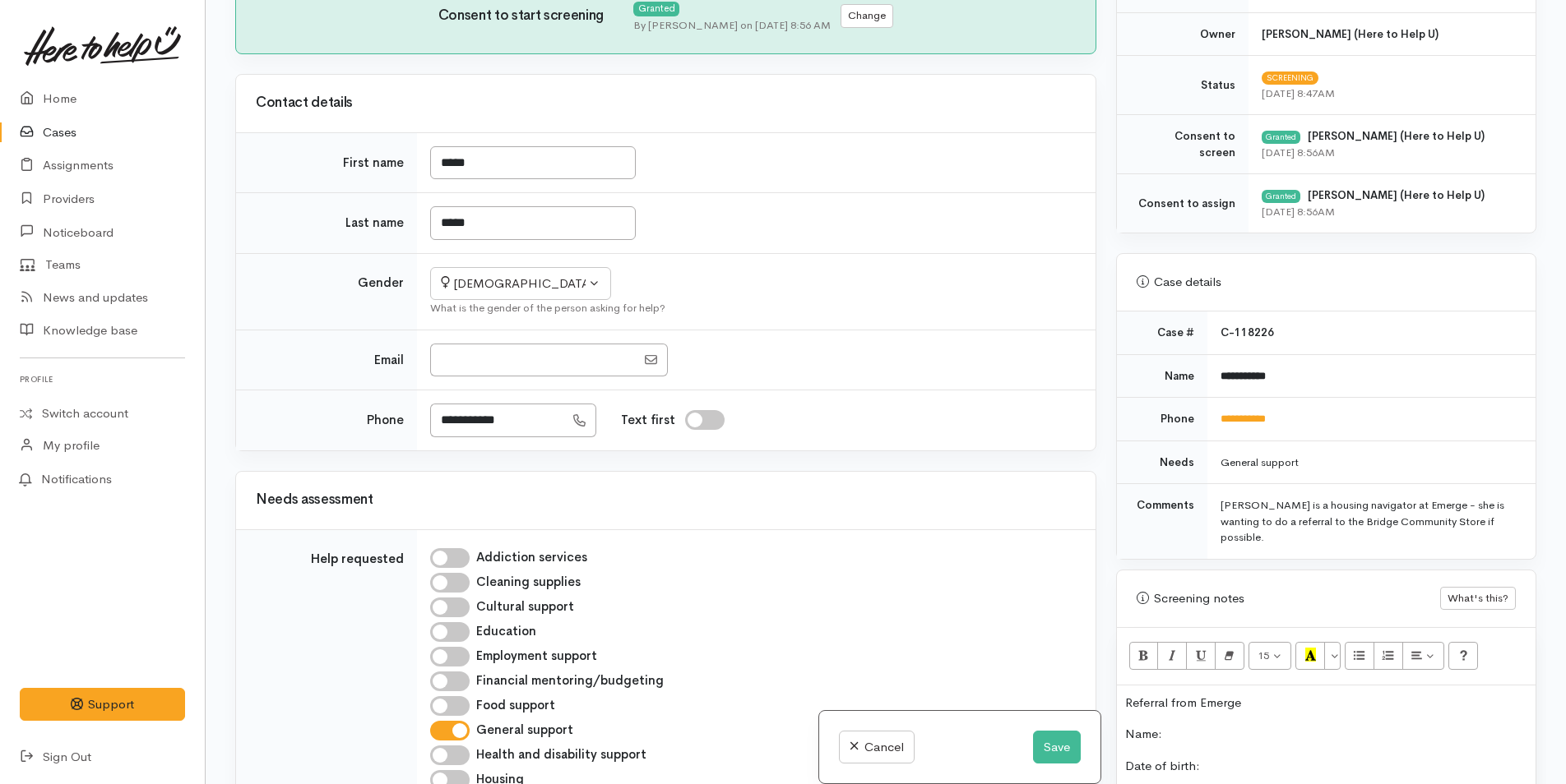
scroll to position [548, 0]
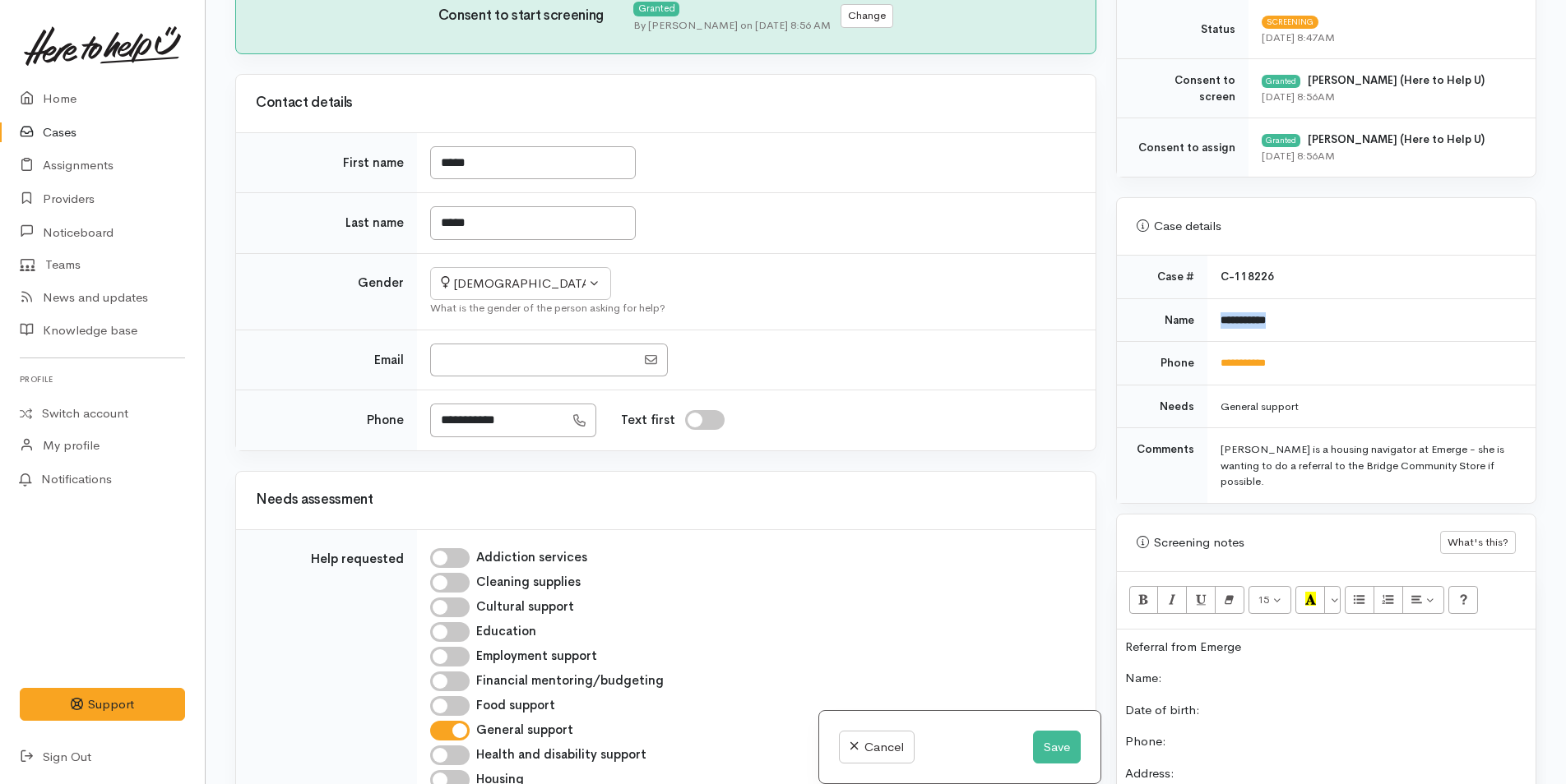
drag, startPoint x: 1304, startPoint y: 317, endPoint x: 1207, endPoint y: 328, distance: 97.6
click at [1207, 328] on td "**********" at bounding box center [1371, 320] width 328 height 44
copy b "**********"
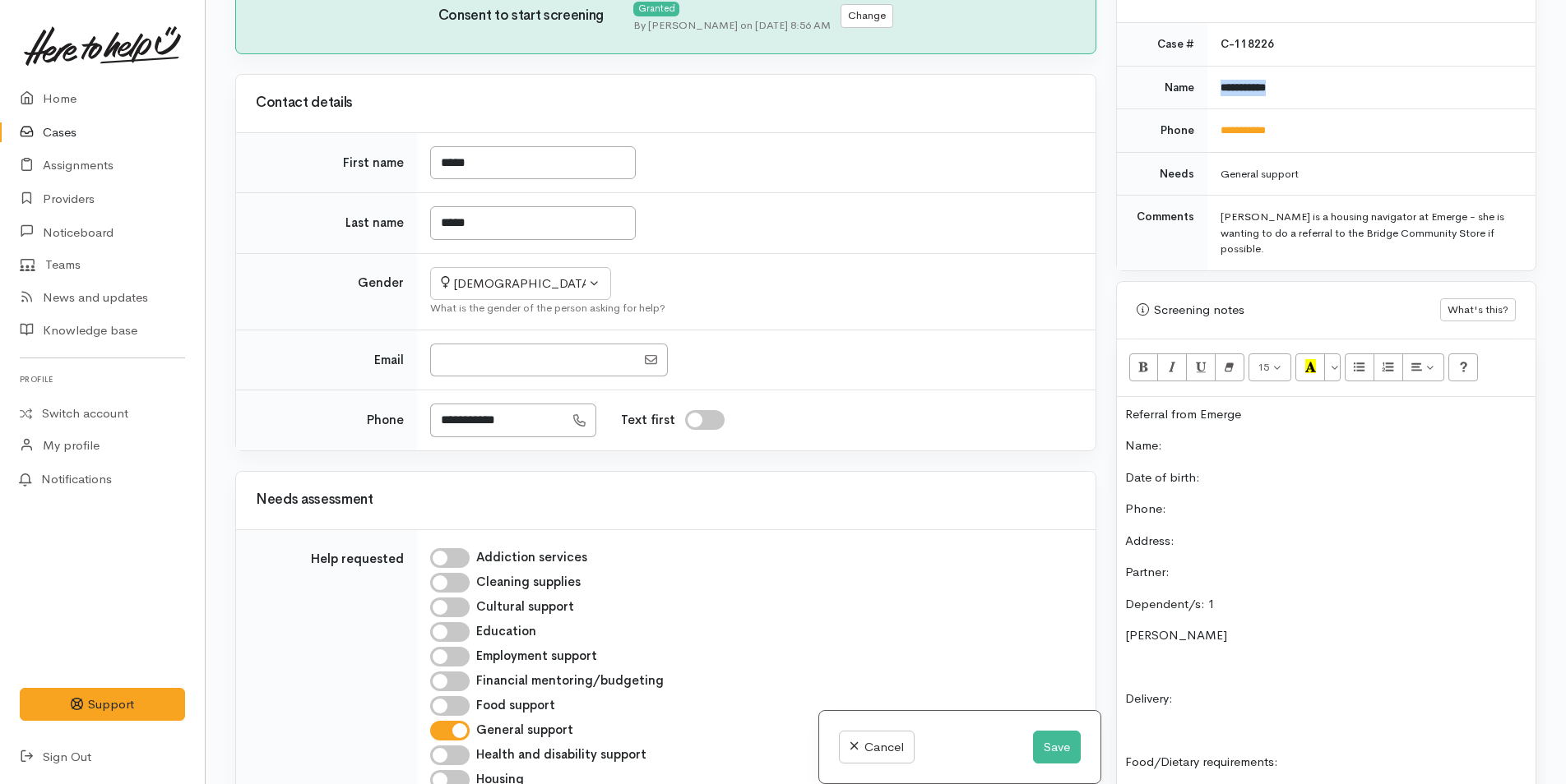
scroll to position [877, 0]
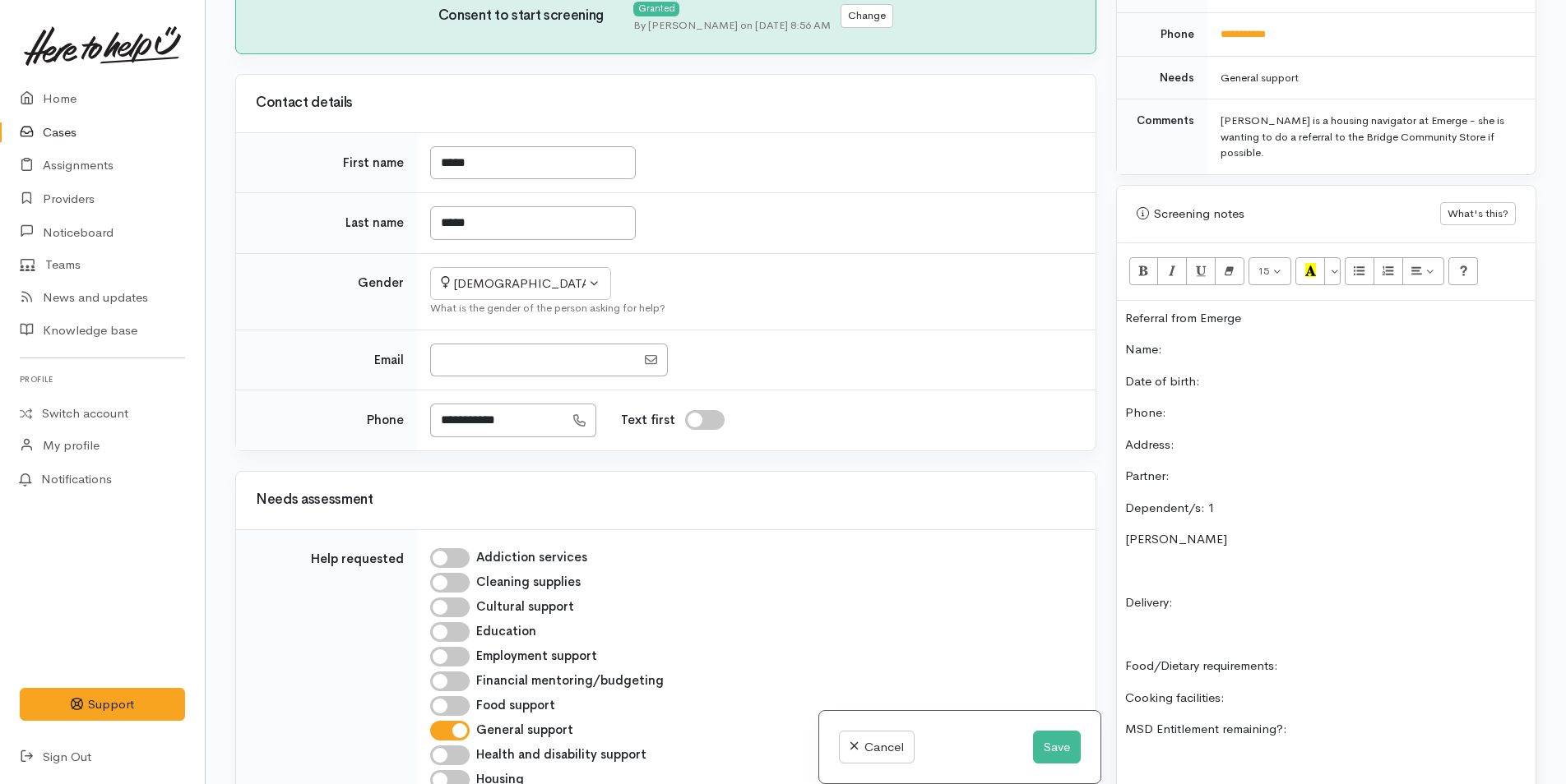
click at [1208, 340] on p "Name:" at bounding box center [1326, 349] width 402 height 19
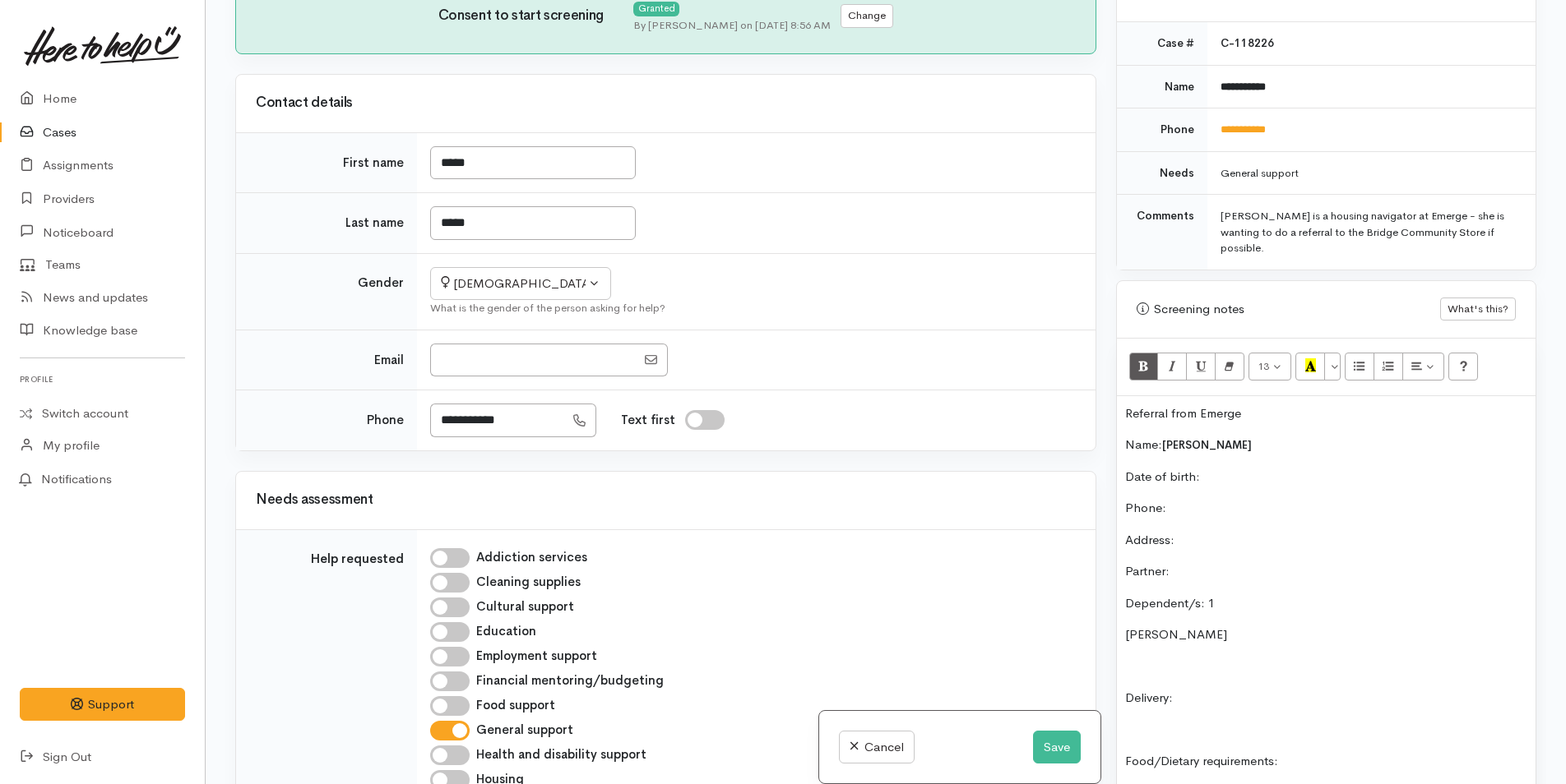
scroll to position [631, 0]
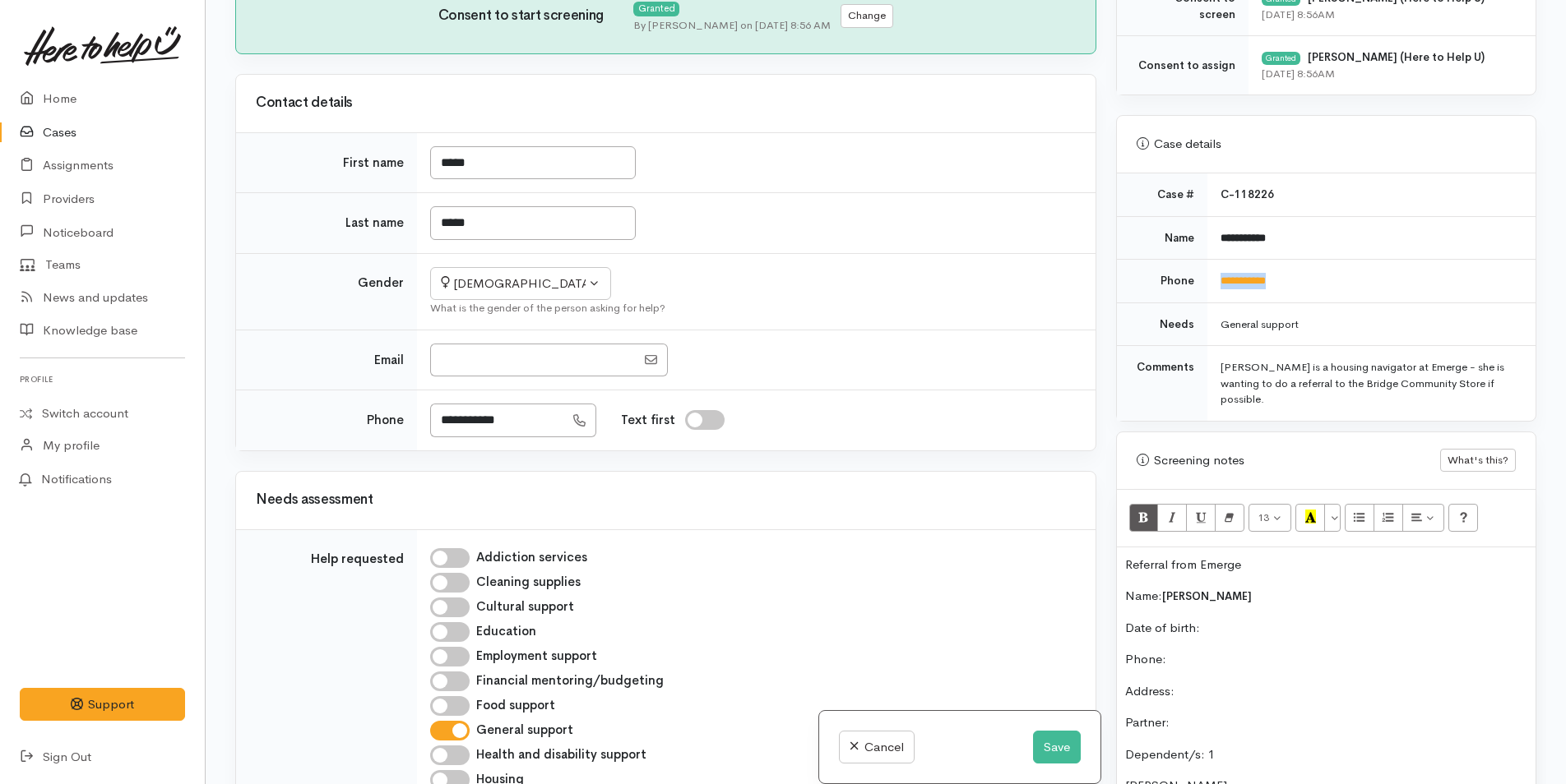
drag, startPoint x: 1310, startPoint y: 284, endPoint x: 1204, endPoint y: 286, distance: 106.0
click at [1207, 286] on td "**********" at bounding box center [1371, 282] width 328 height 44
copy link "**********"
click at [1253, 650] on p "Phone:" at bounding box center [1326, 659] width 402 height 19
drag, startPoint x: 1229, startPoint y: 610, endPoint x: 1126, endPoint y: 608, distance: 103.0
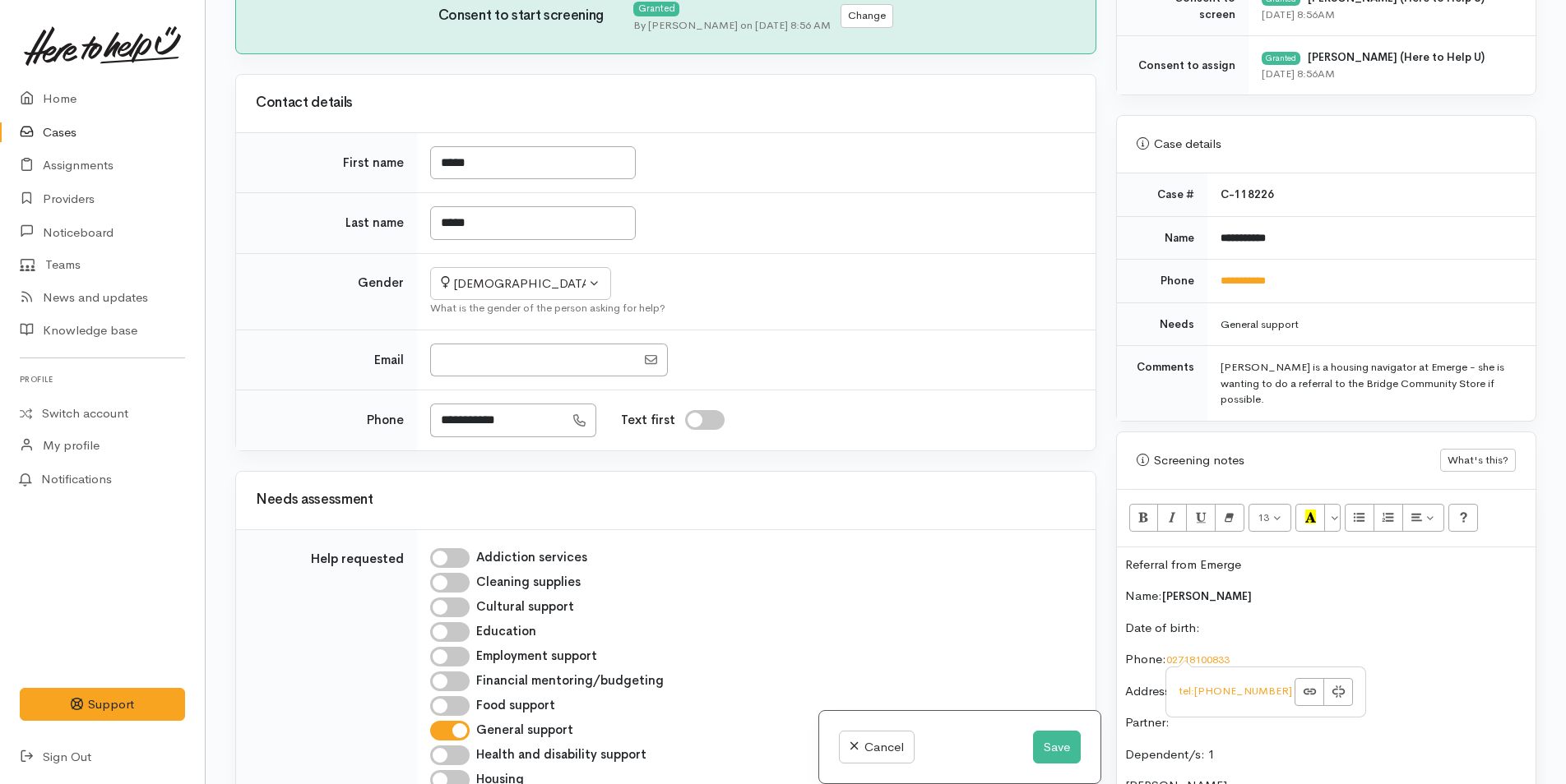
click at [1126, 619] on p "Date of birth:" at bounding box center [1326, 628] width 402 height 19
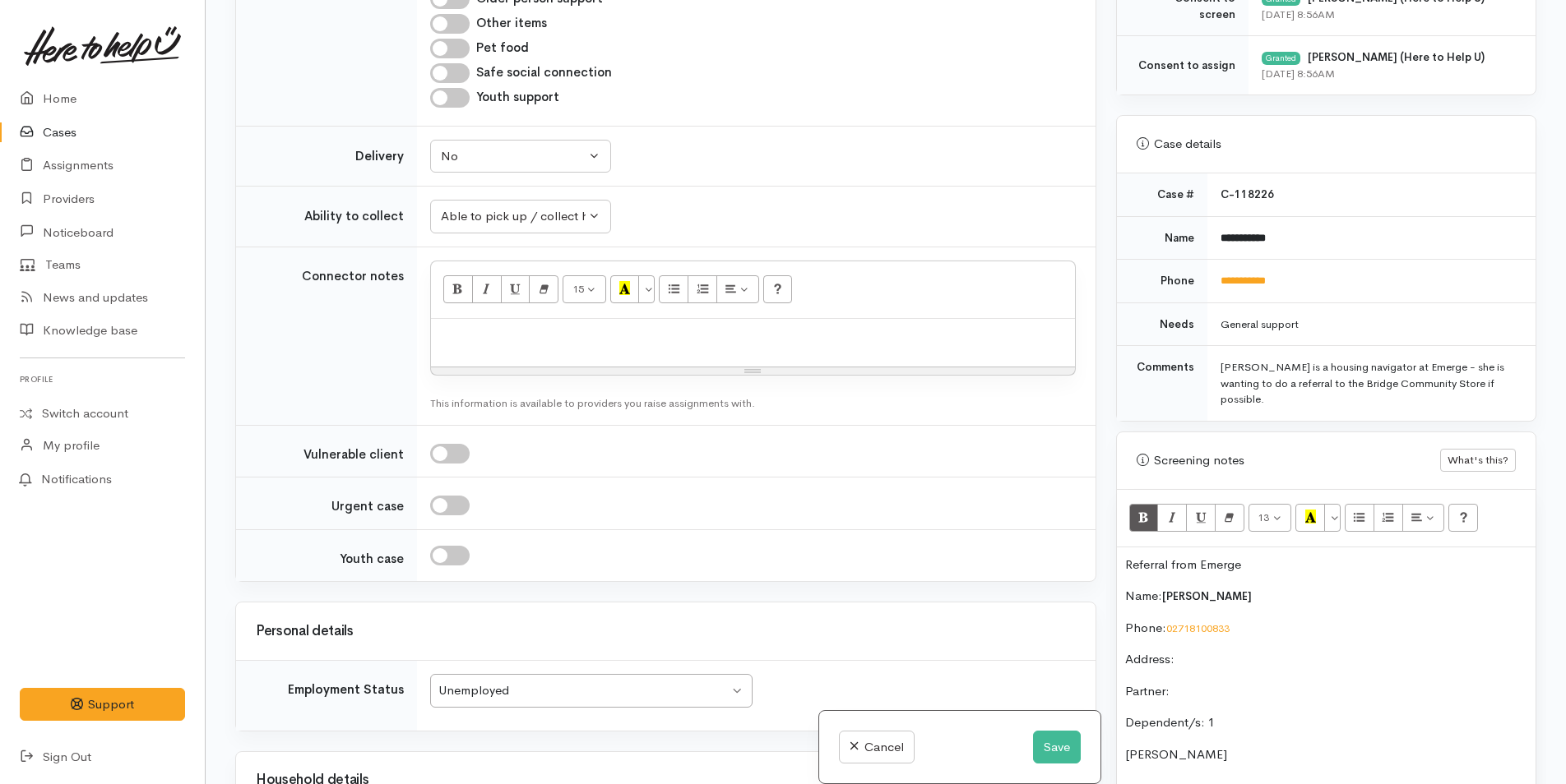
scroll to position [1562, 0]
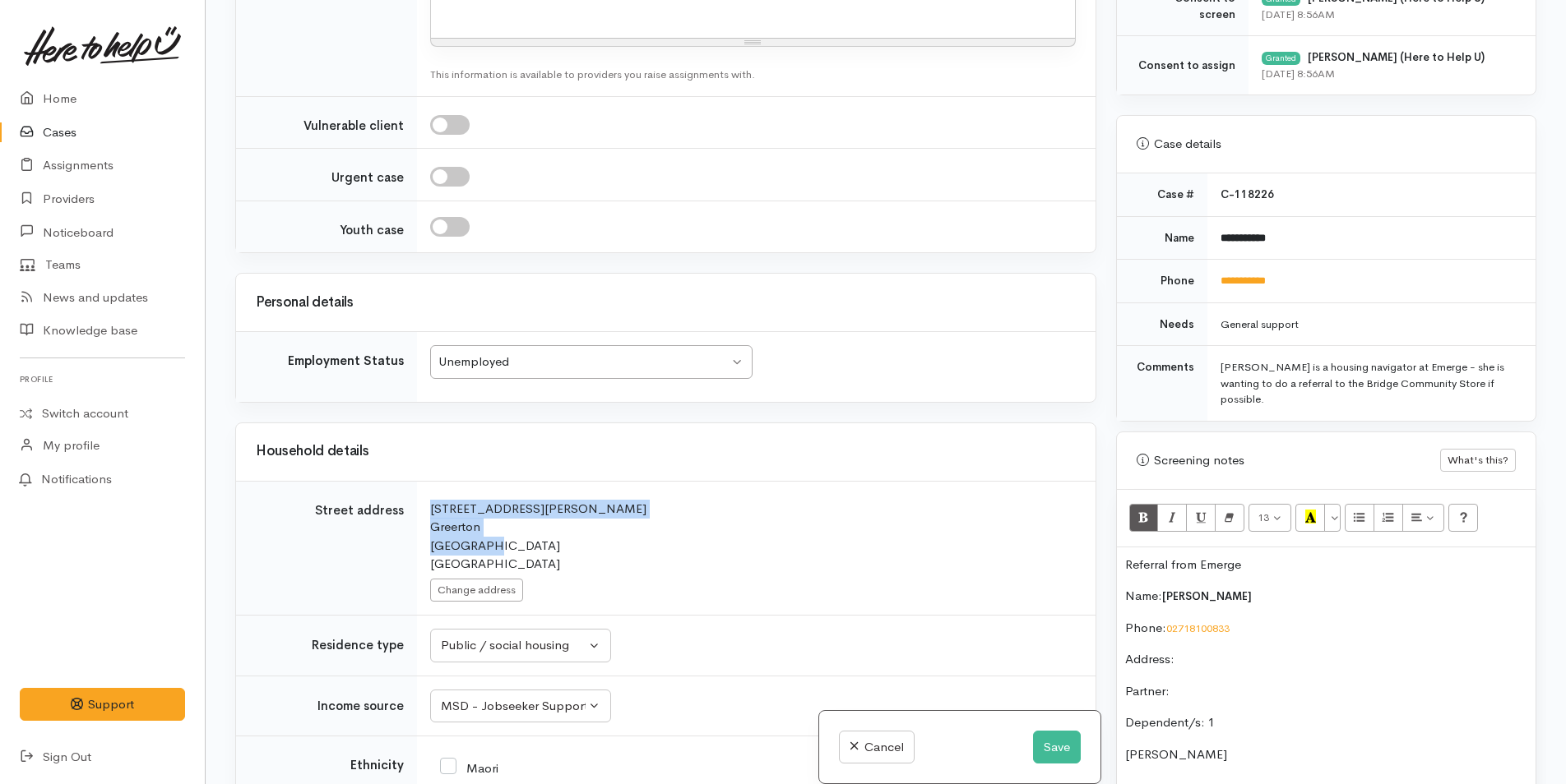
drag, startPoint x: 494, startPoint y: 562, endPoint x: 416, endPoint y: 529, distance: 84.7
click at [416, 529] on tr "Street address Search for an address. 86B Chadwick Road Greerton Tauranga New Z…" at bounding box center [666, 548] width 860 height 135
copy tr "Search for an address. 86B Chadwick Road Greerton Tauranga"
click at [1261, 650] on p "Address:" at bounding box center [1326, 659] width 402 height 19
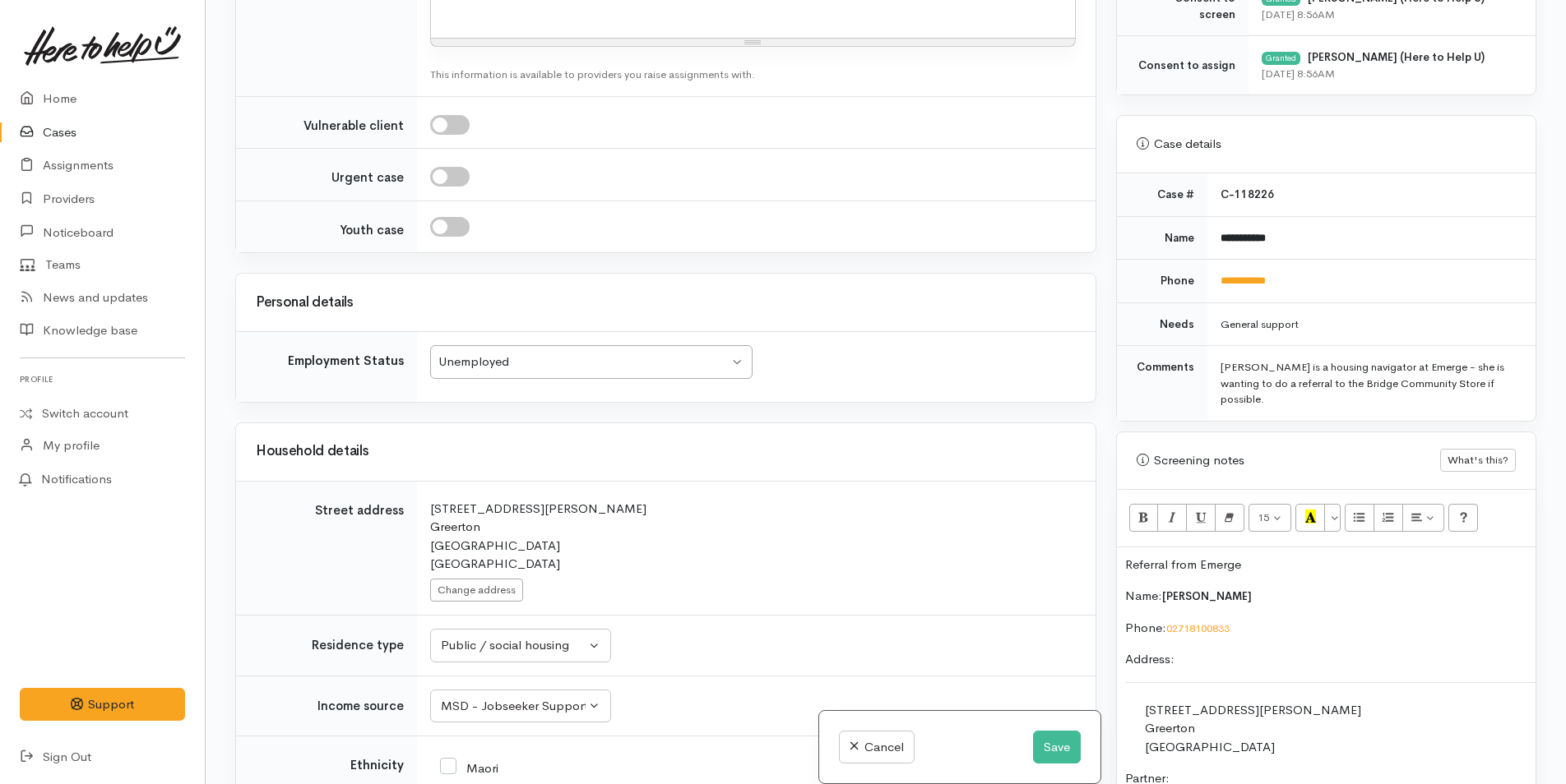
scroll to position [959, 0]
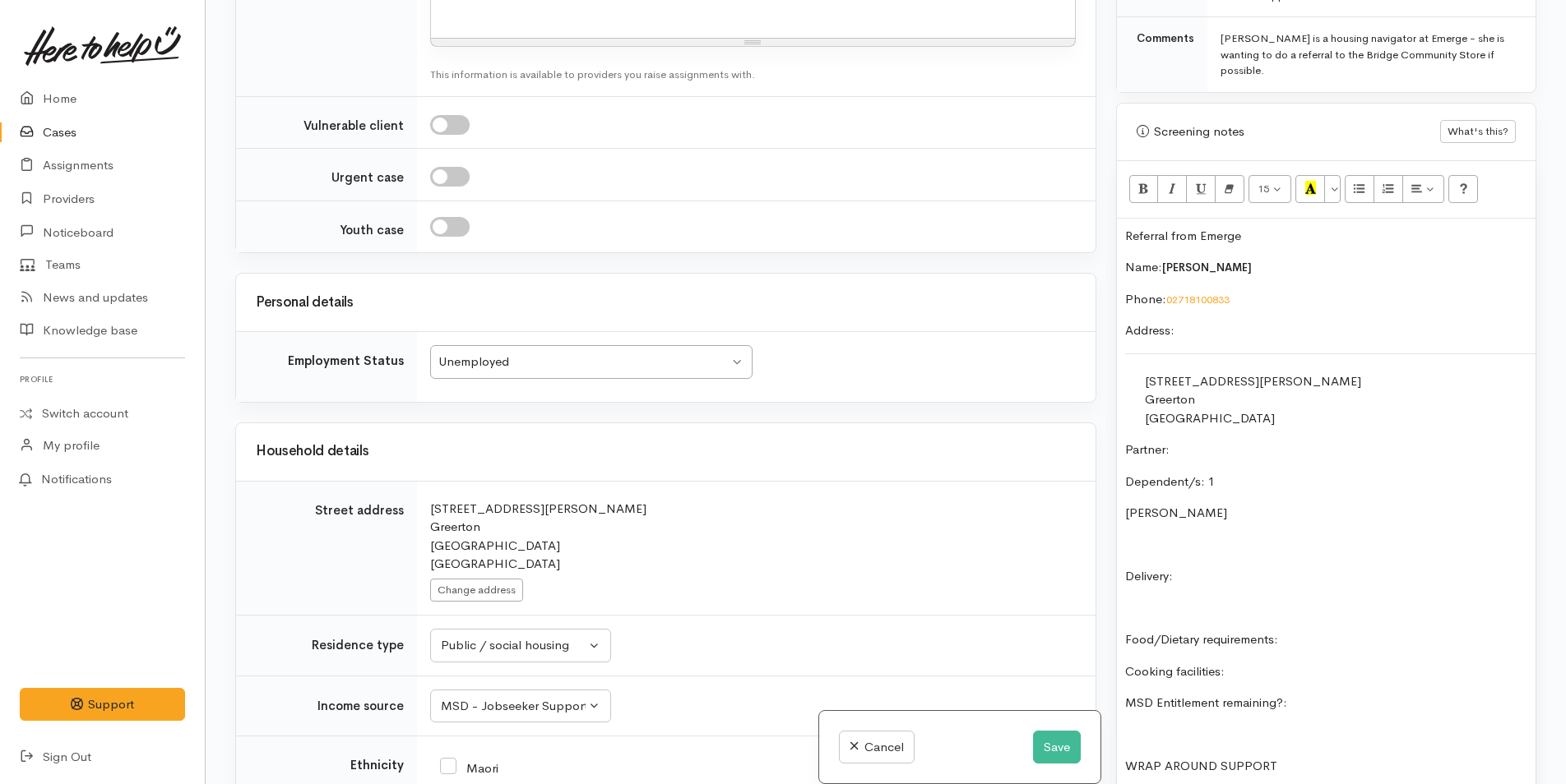
click at [1209, 440] on p "Partner:" at bounding box center [1326, 449] width 402 height 19
click at [1242, 504] on p "Memphis Quinn" at bounding box center [1326, 513] width 402 height 19
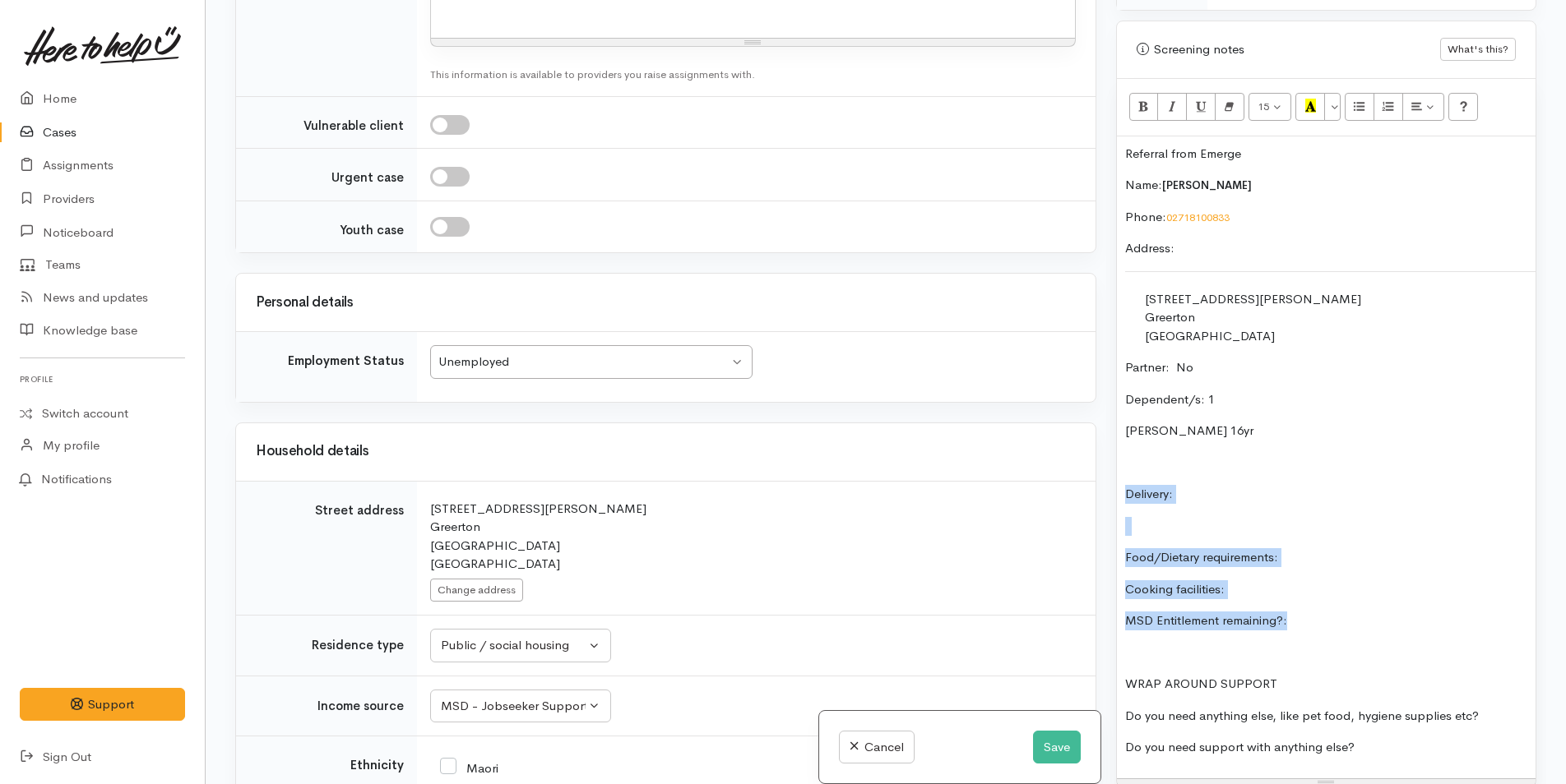
drag, startPoint x: 1282, startPoint y: 606, endPoint x: 1110, endPoint y: 471, distance: 218.7
click at [1110, 471] on div "Warnings Add No warnings have been raised against this case Add Warning Title ●…" at bounding box center [1325, 392] width 440 height 784
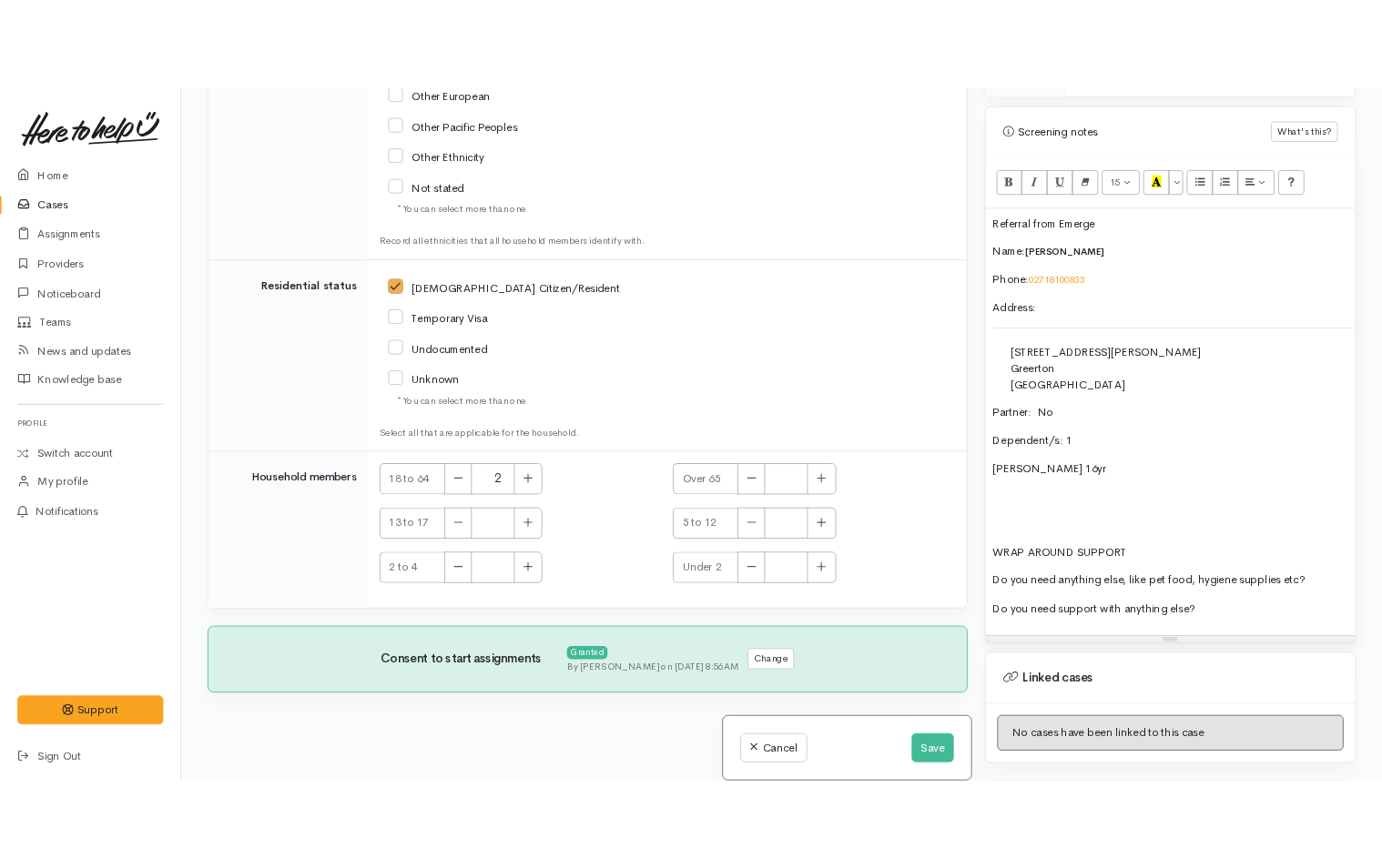
scroll to position [3162, 0]
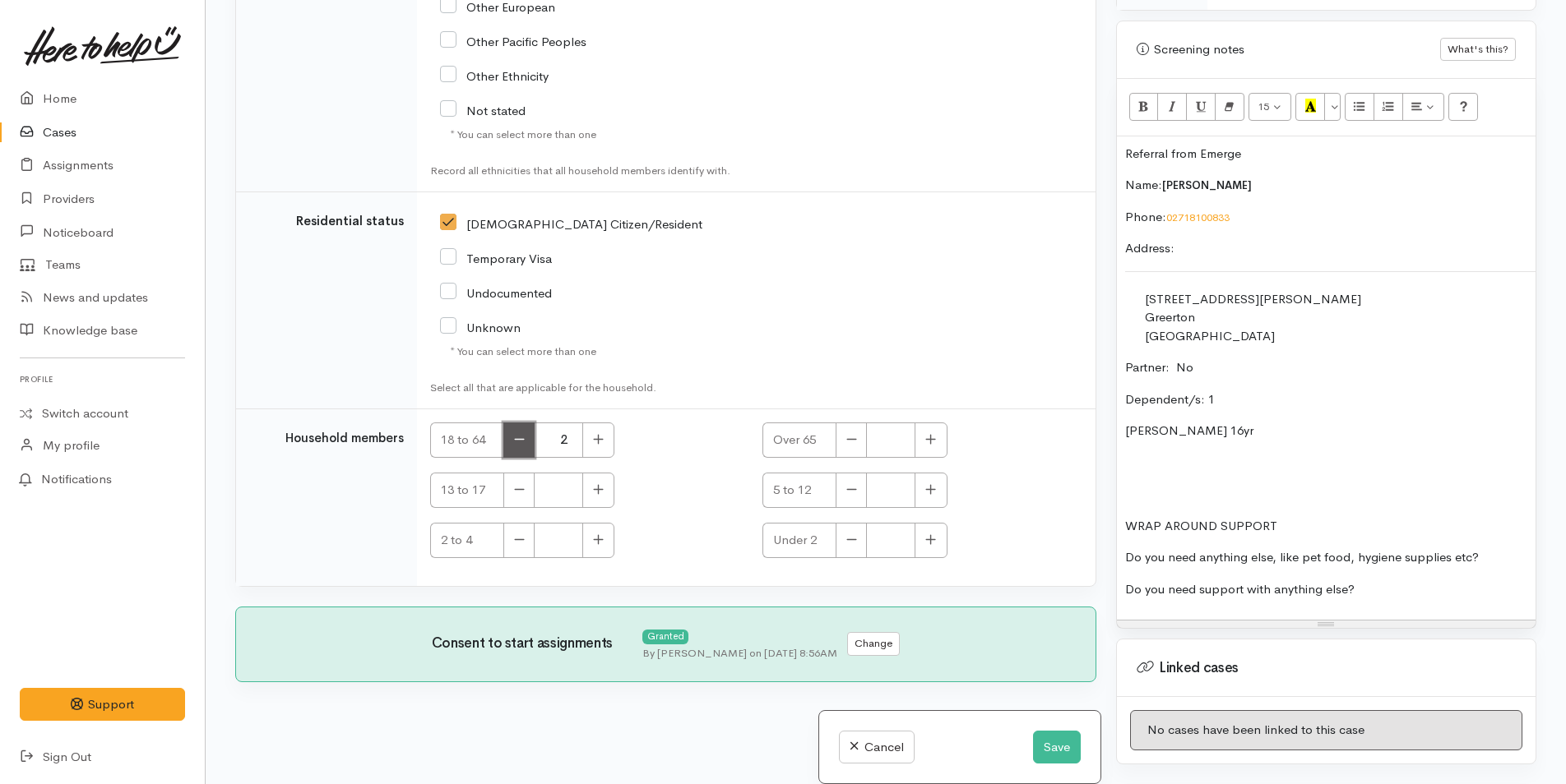
click at [517, 434] on icon "button" at bounding box center [520, 440] width 11 height 13
type input "1"
click at [598, 491] on icon "button" at bounding box center [599, 490] width 10 height 10
type input "1"
click at [1273, 144] on p "Referral from Emerge" at bounding box center [1326, 153] width 402 height 19
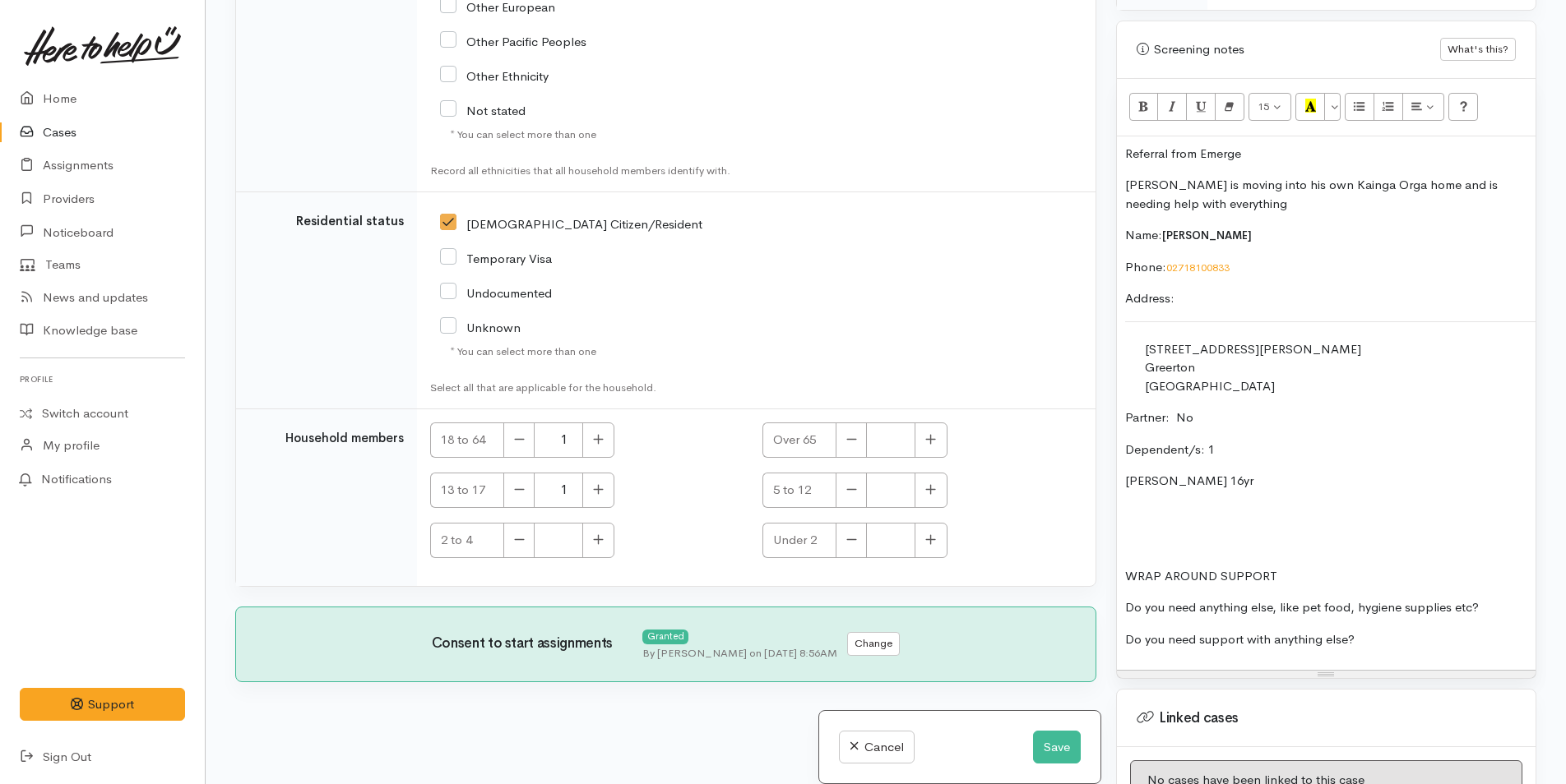
click at [1255, 186] on p "Shaun is moving into his own Kainga Orga home and is needing help with everythi…" at bounding box center [1326, 194] width 402 height 37
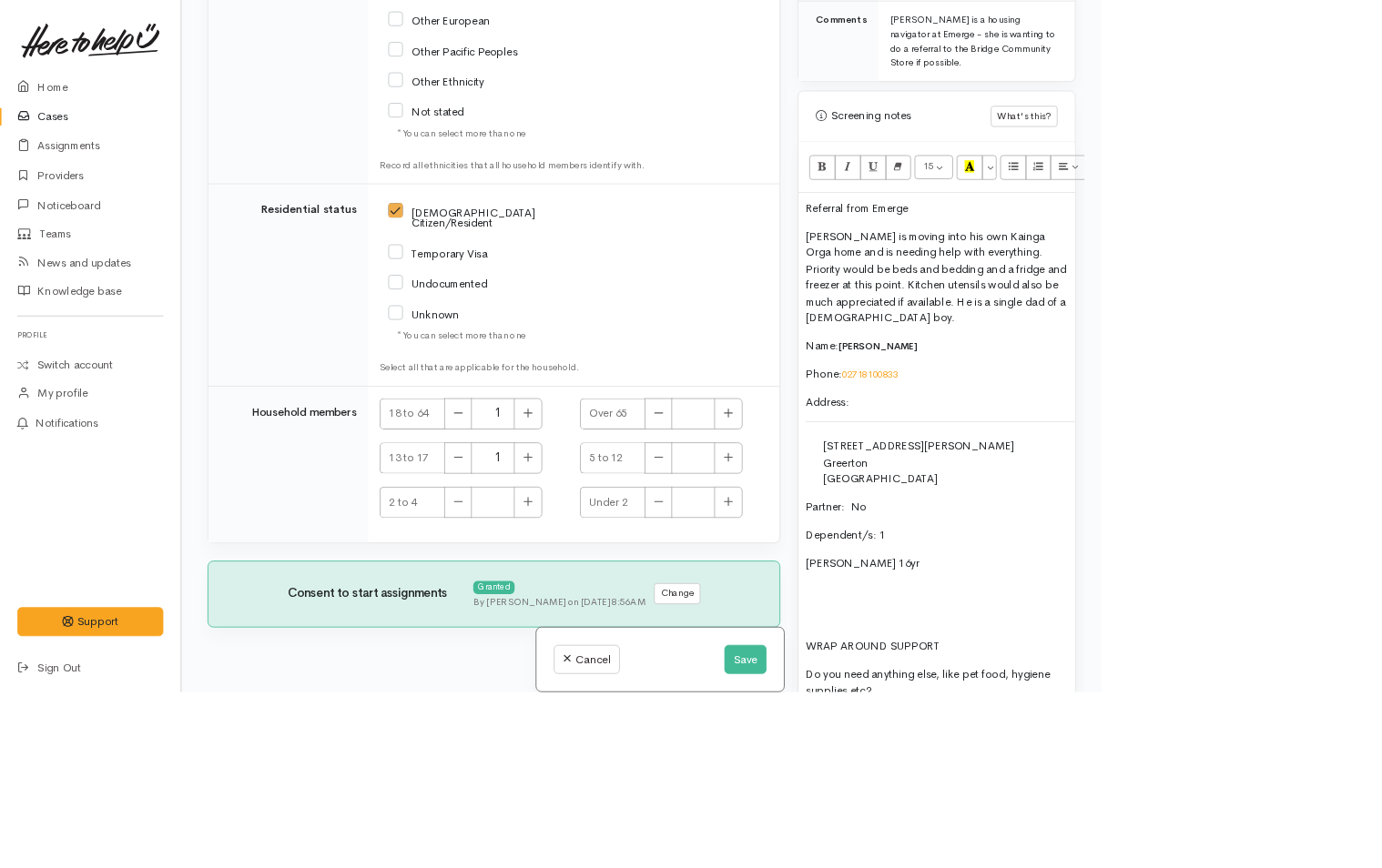
scroll to position [1262, 0]
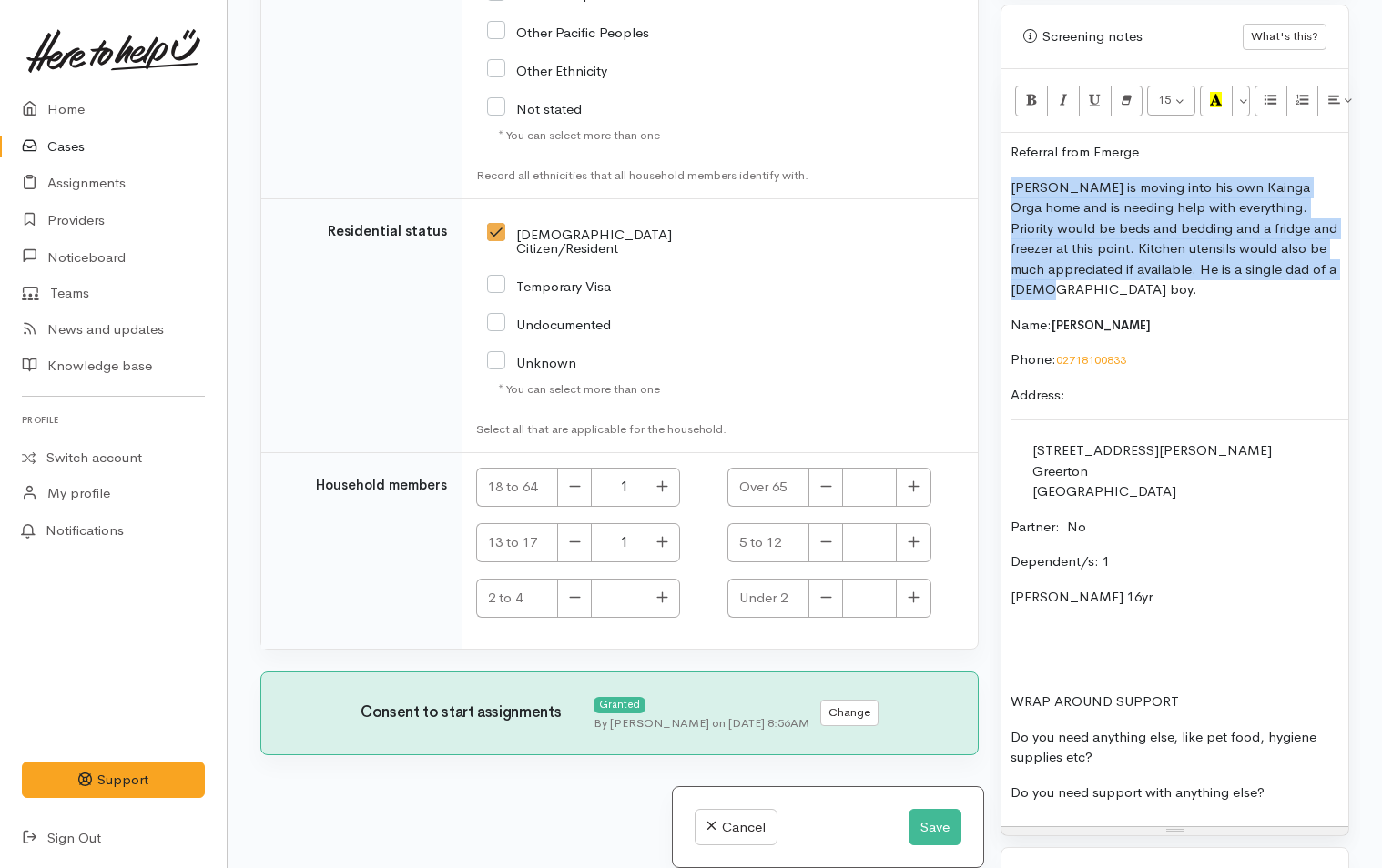
drag, startPoint x: 1074, startPoint y: 292, endPoint x: 985, endPoint y: 183, distance: 140.7
click at [985, 183] on div "Related cases There are other cases potentially from the same person, address o…" at bounding box center [805, 434] width 1111 height 868
copy p "Shaun is moving into his own Kainga Orga home and is needing help with everythi…"
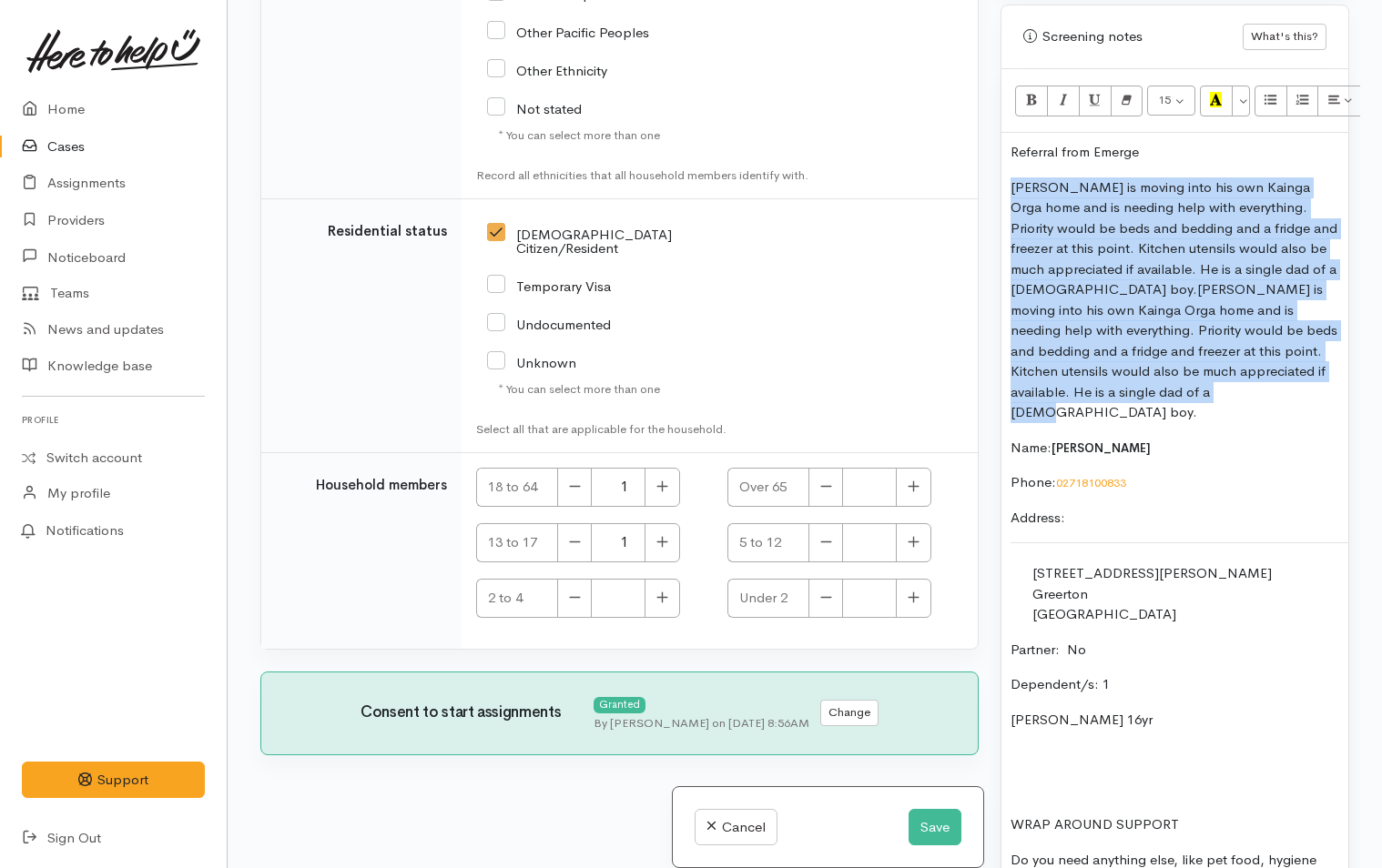
drag, startPoint x: 1118, startPoint y: 397, endPoint x: 997, endPoint y: 191, distance: 238.9
click at [997, 191] on div "Warnings Add No warnings have been raised against this case Add Warning Title ●…" at bounding box center [1174, 434] width 371 height 868
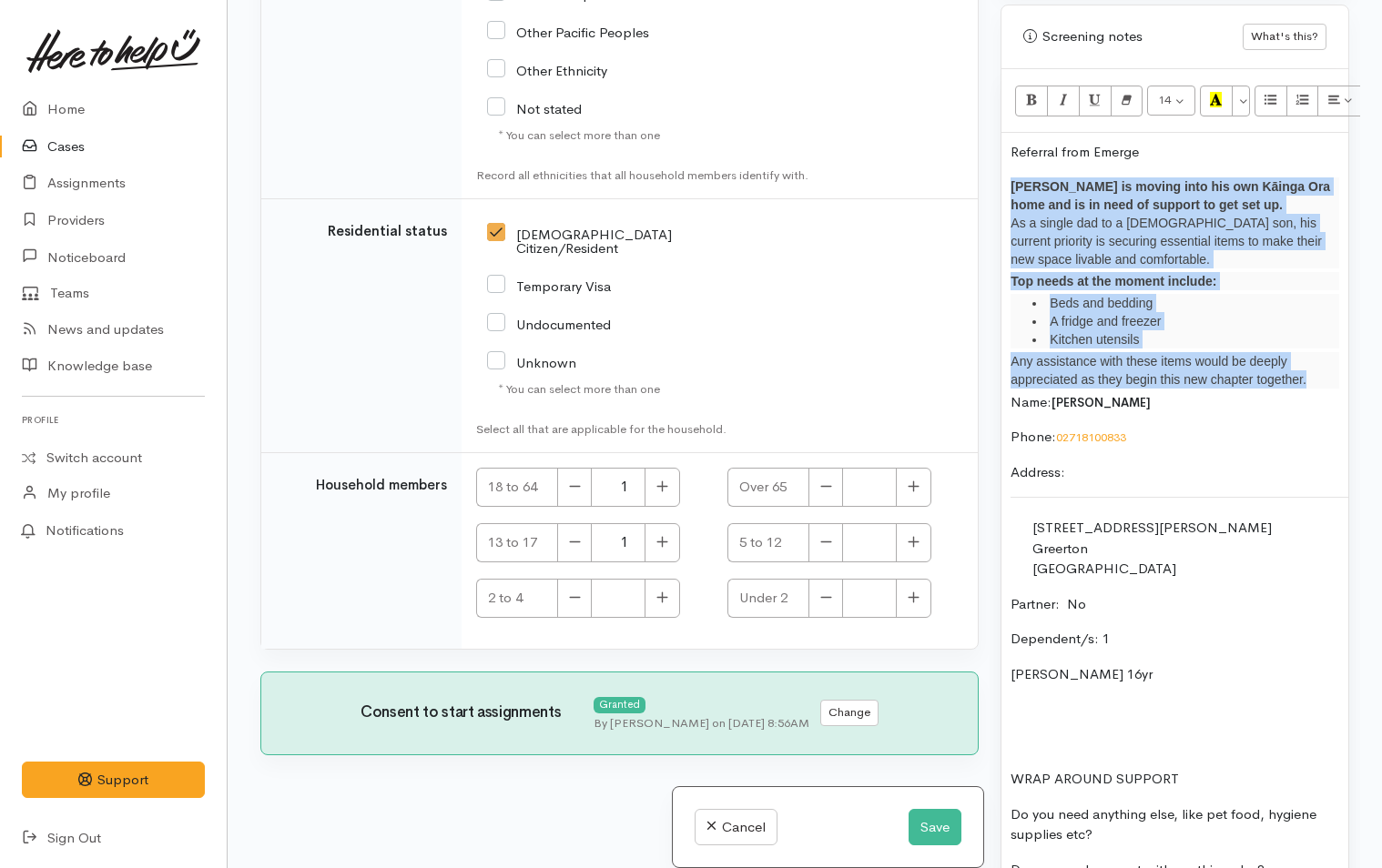
drag, startPoint x: 1314, startPoint y: 376, endPoint x: 932, endPoint y: 185, distance: 427.1
click at [932, 185] on div "Related cases There are other cases potentially from the same person, address o…" at bounding box center [805, 434] width 1111 height 868
copy div "Shaun is moving into his own Kāinga Ora home and is in need of support to get s…"
click at [935, 828] on button "Save" at bounding box center [934, 828] width 53 height 38
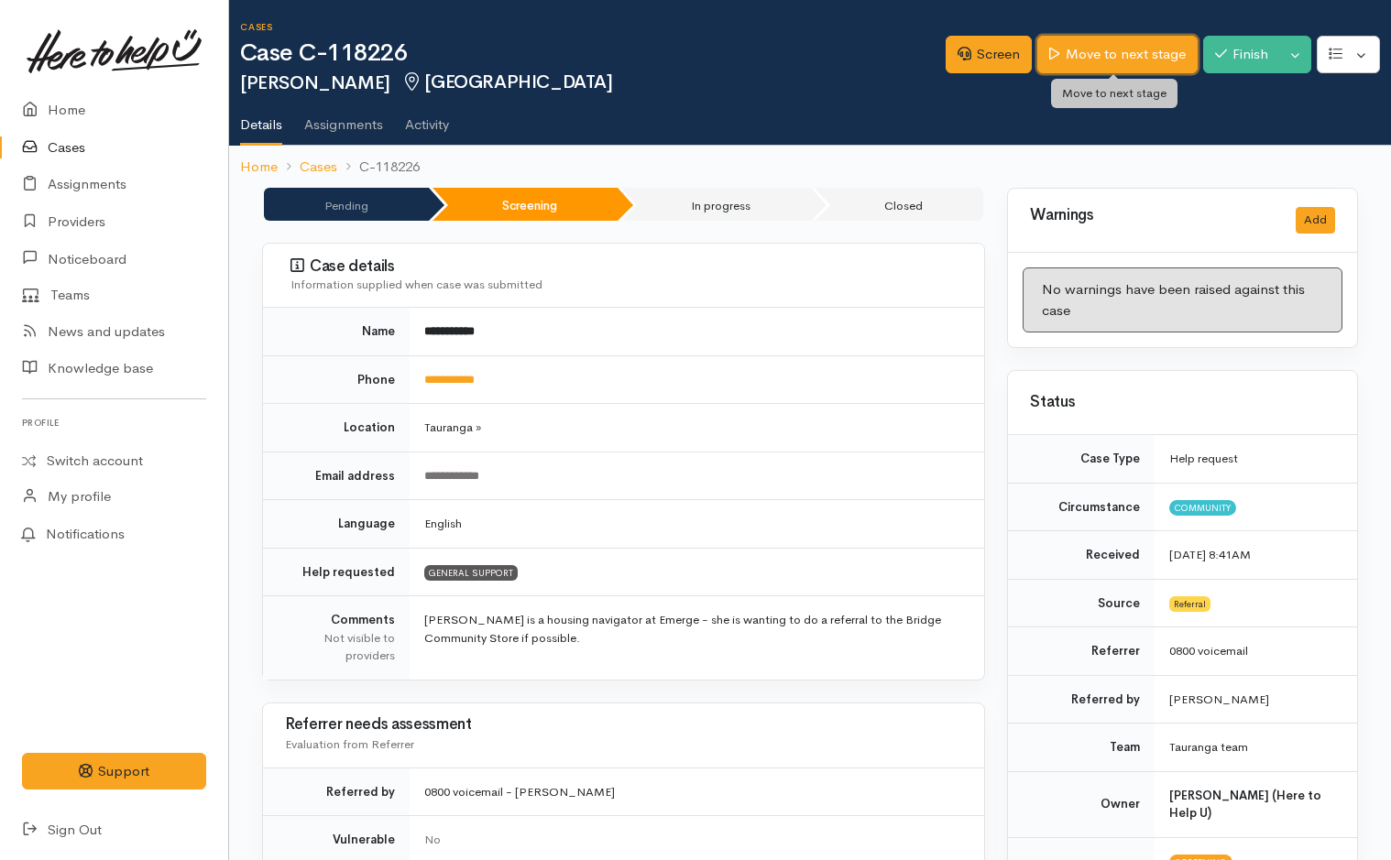
click at [1130, 57] on link "Move to next stage" at bounding box center [1116, 55] width 159 height 38
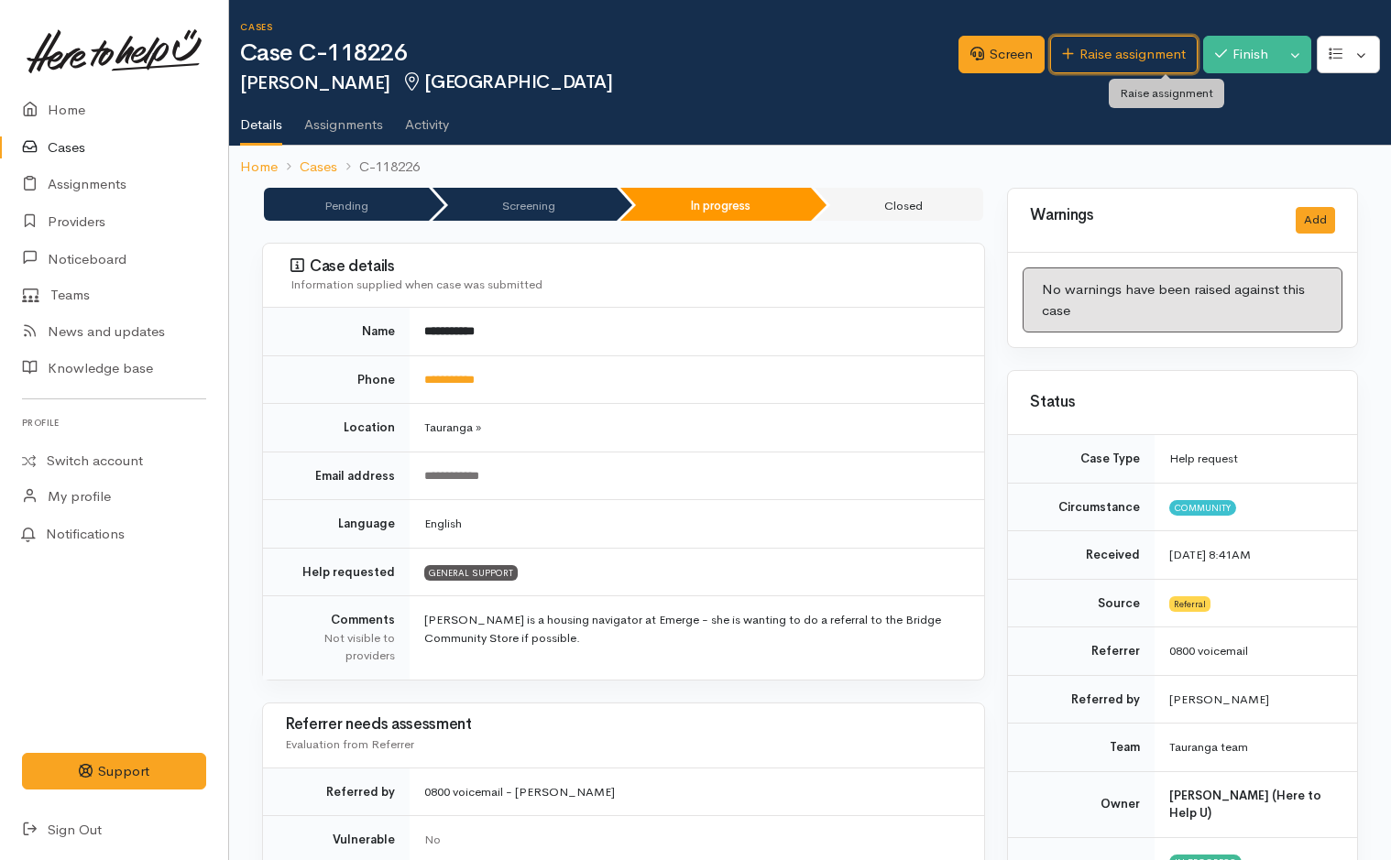
click at [1130, 57] on link "Raise assignment" at bounding box center [1124, 55] width 148 height 38
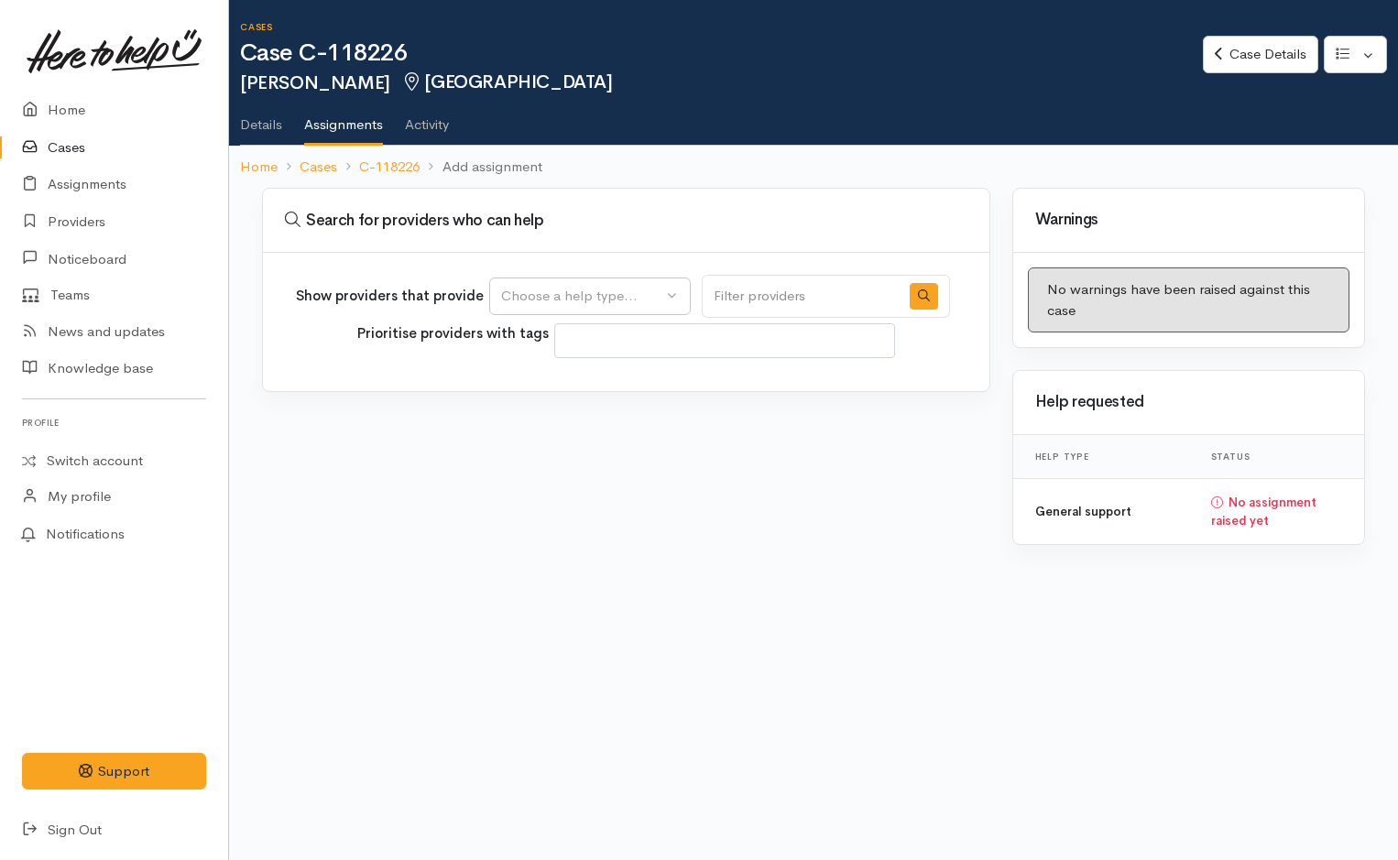
select select
click at [605, 293] on div "Choose a help type..." at bounding box center [581, 296] width 161 height 21
click at [599, 378] on span "General support" at bounding box center [563, 384] width 103 height 21
select select "4"
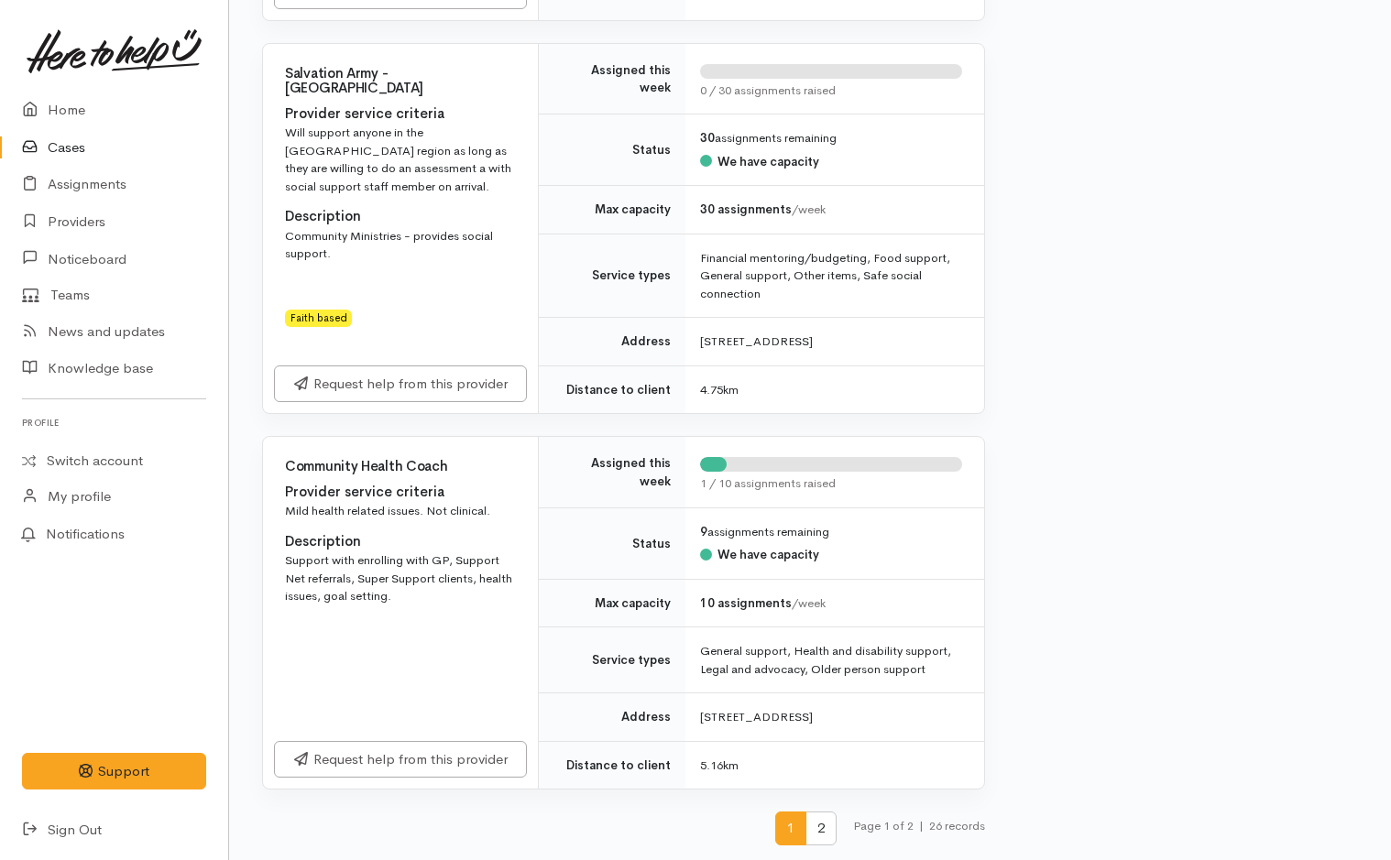
scroll to position [7934, 0]
click at [811, 832] on span "2" at bounding box center [820, 829] width 31 height 34
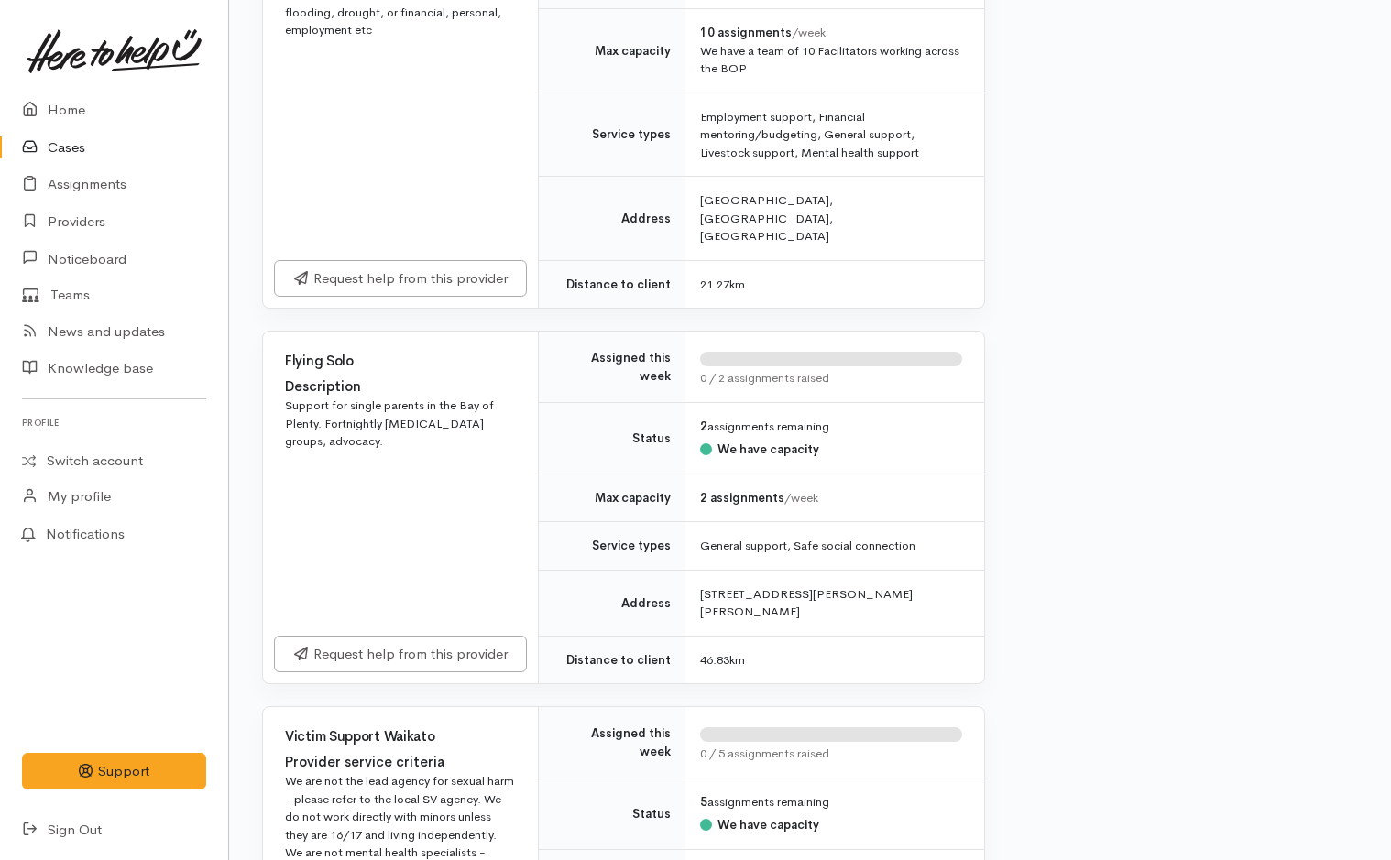
scroll to position [1914, 0]
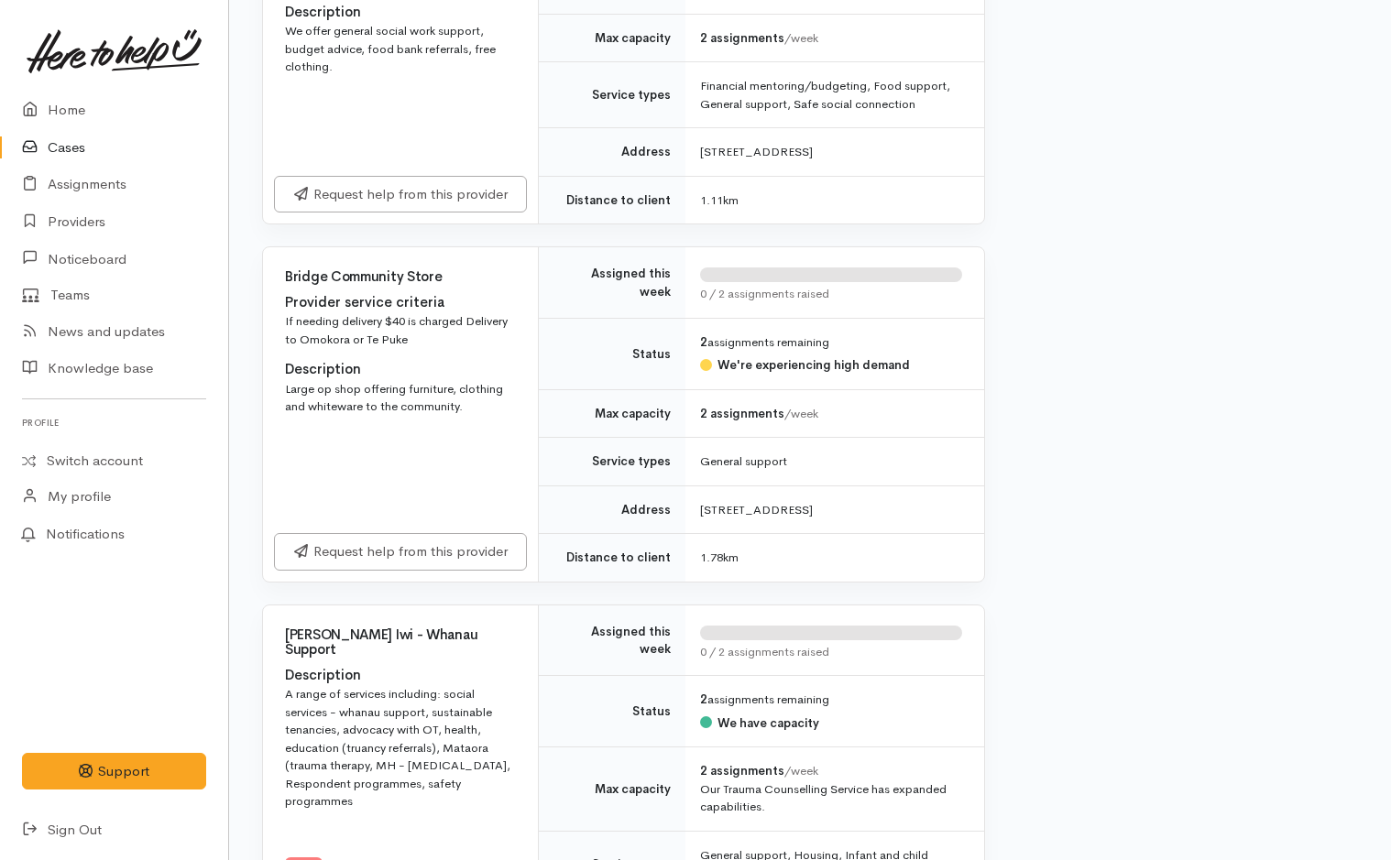
scroll to position [1833, 0]
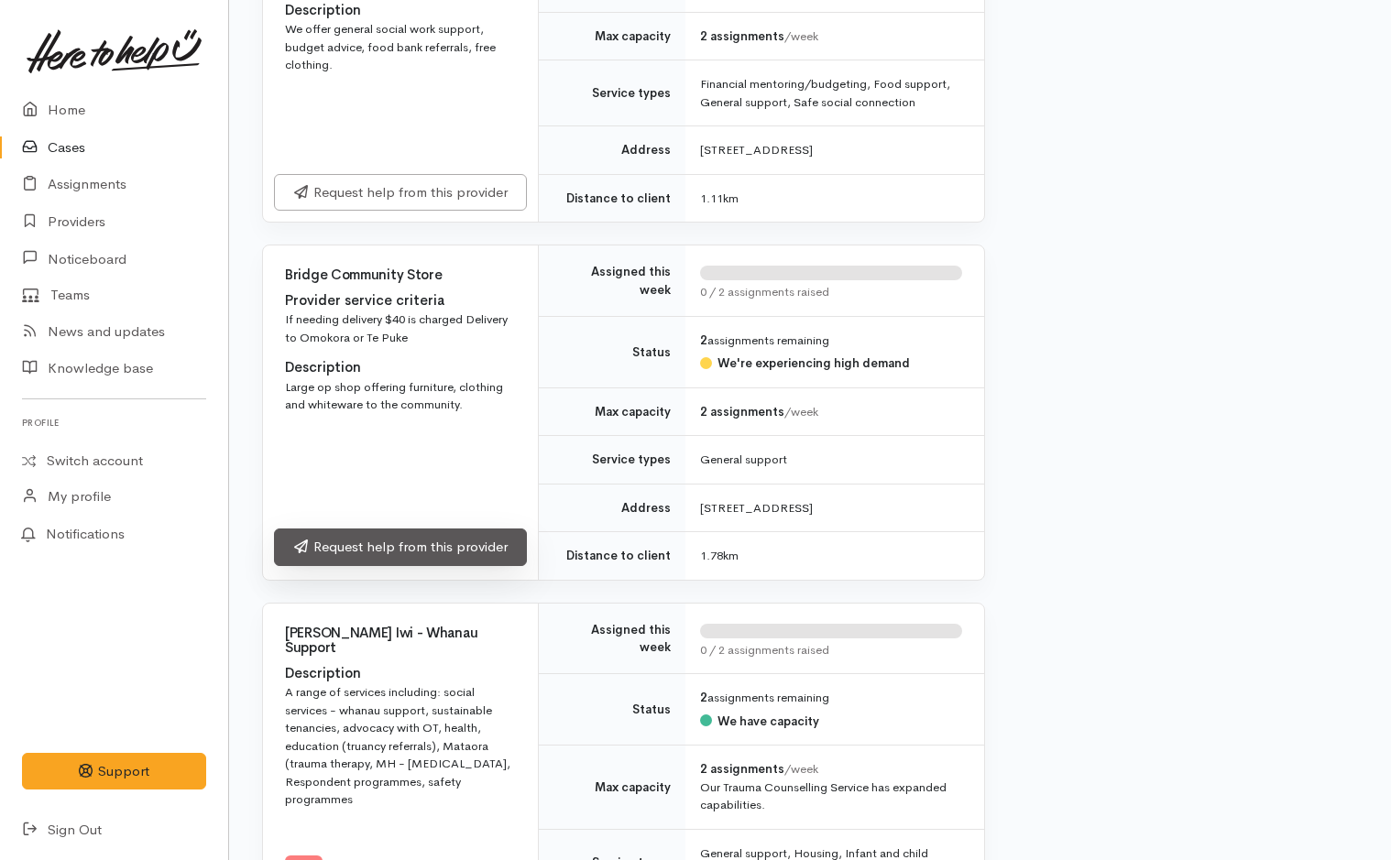
click at [449, 566] on link "Request help from this provider" at bounding box center [400, 548] width 253 height 38
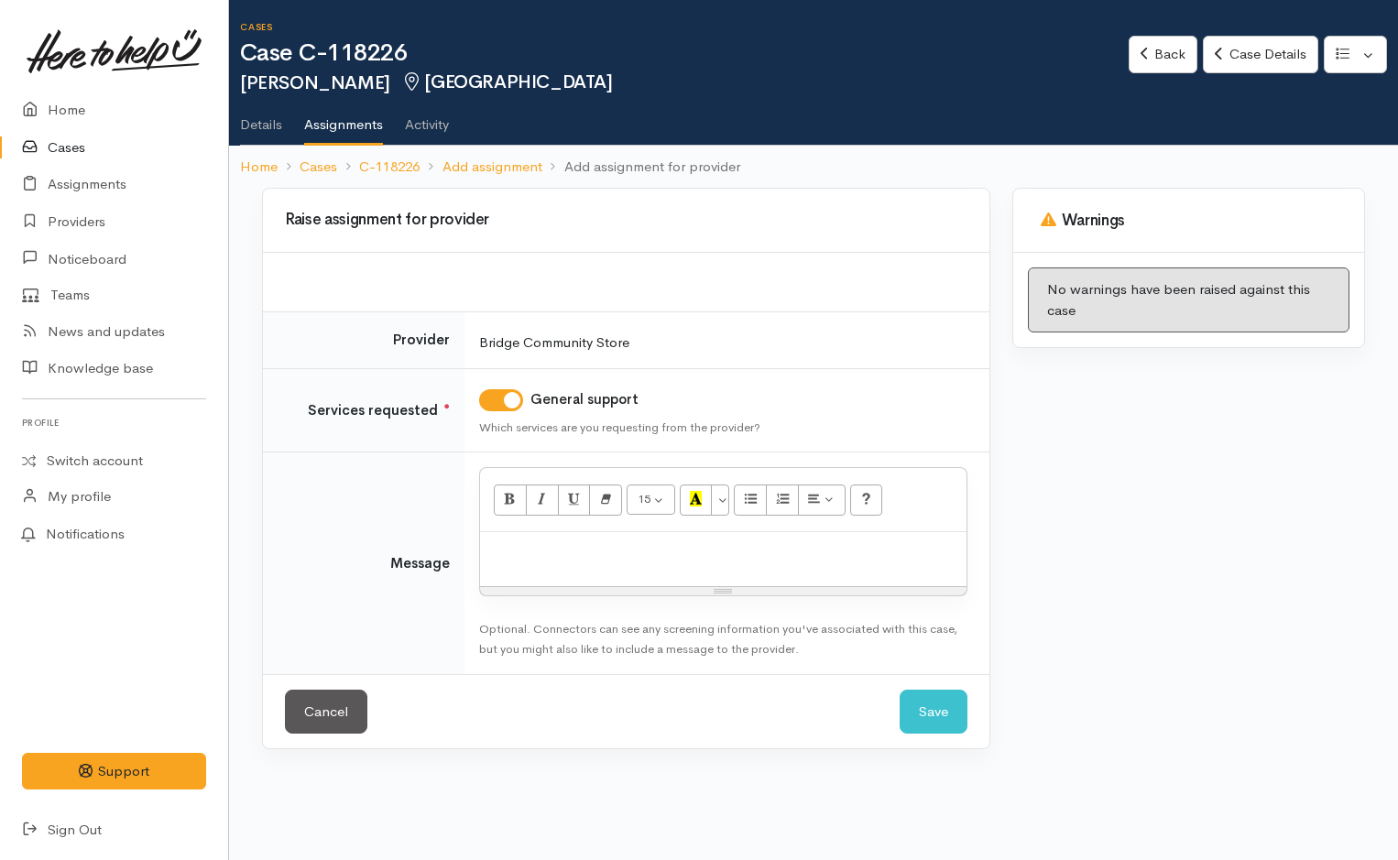
click at [579, 548] on p at bounding box center [723, 552] width 468 height 21
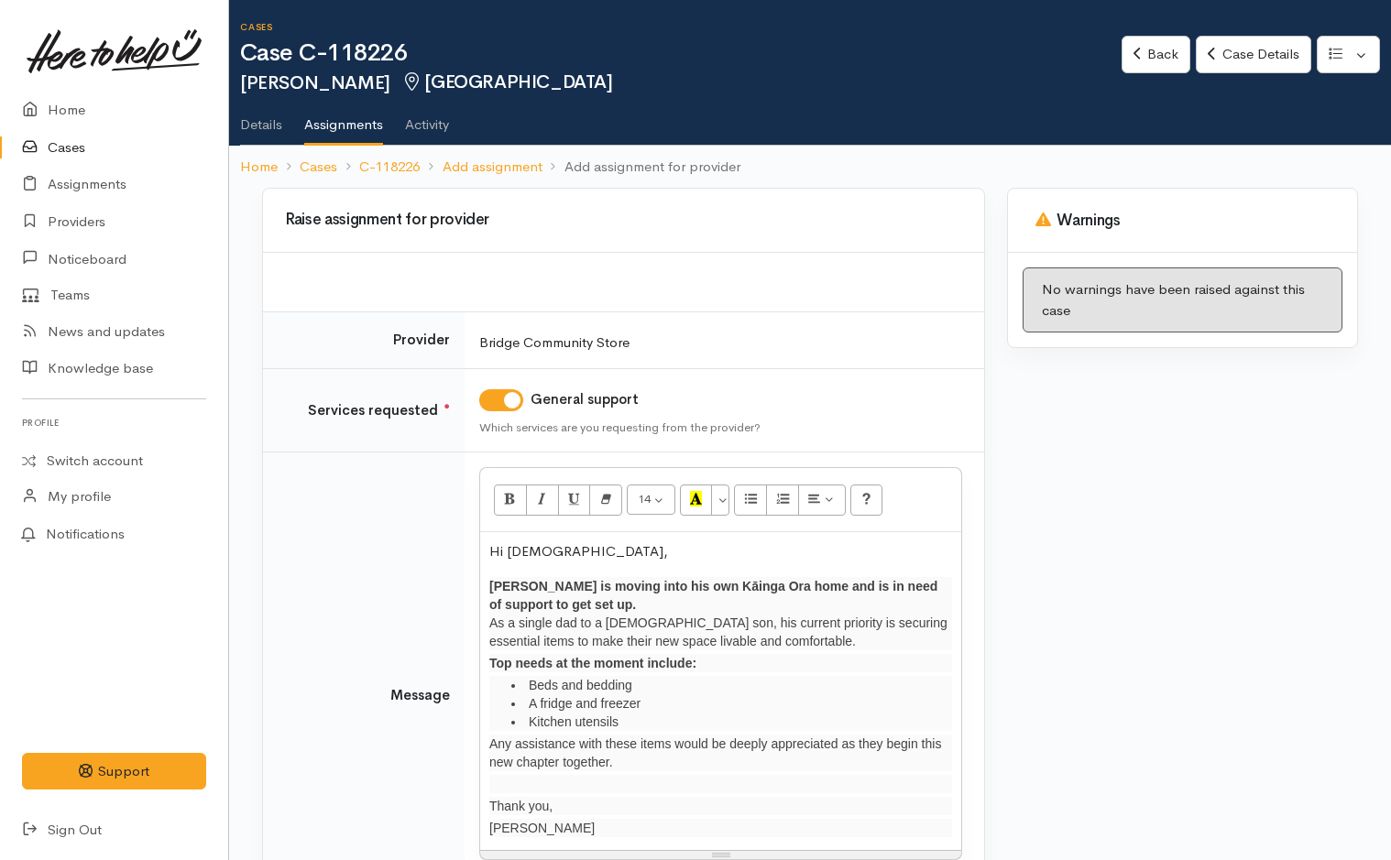
scroll to position [175, 0]
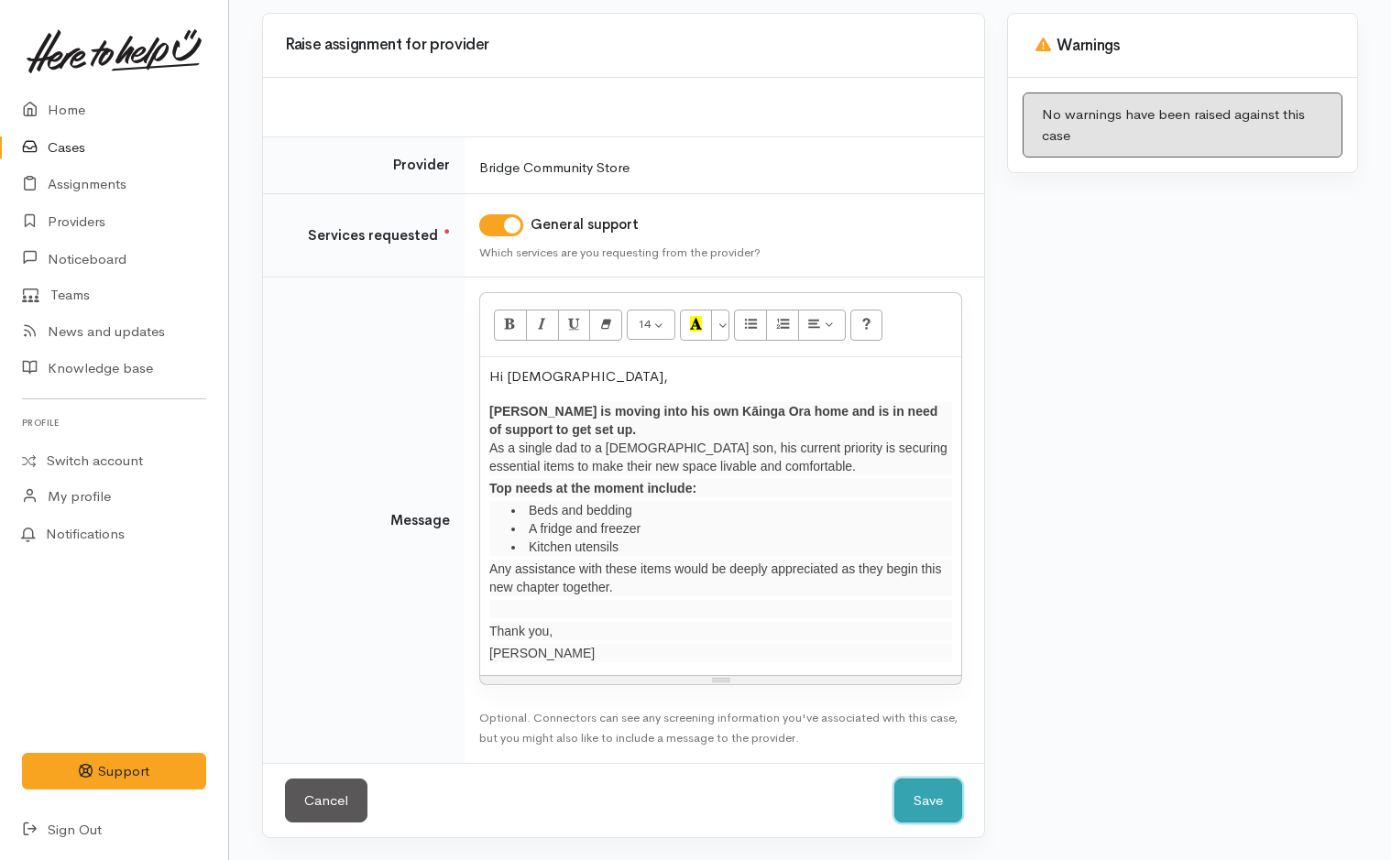
click at [941, 802] on button "Save" at bounding box center [928, 801] width 68 height 45
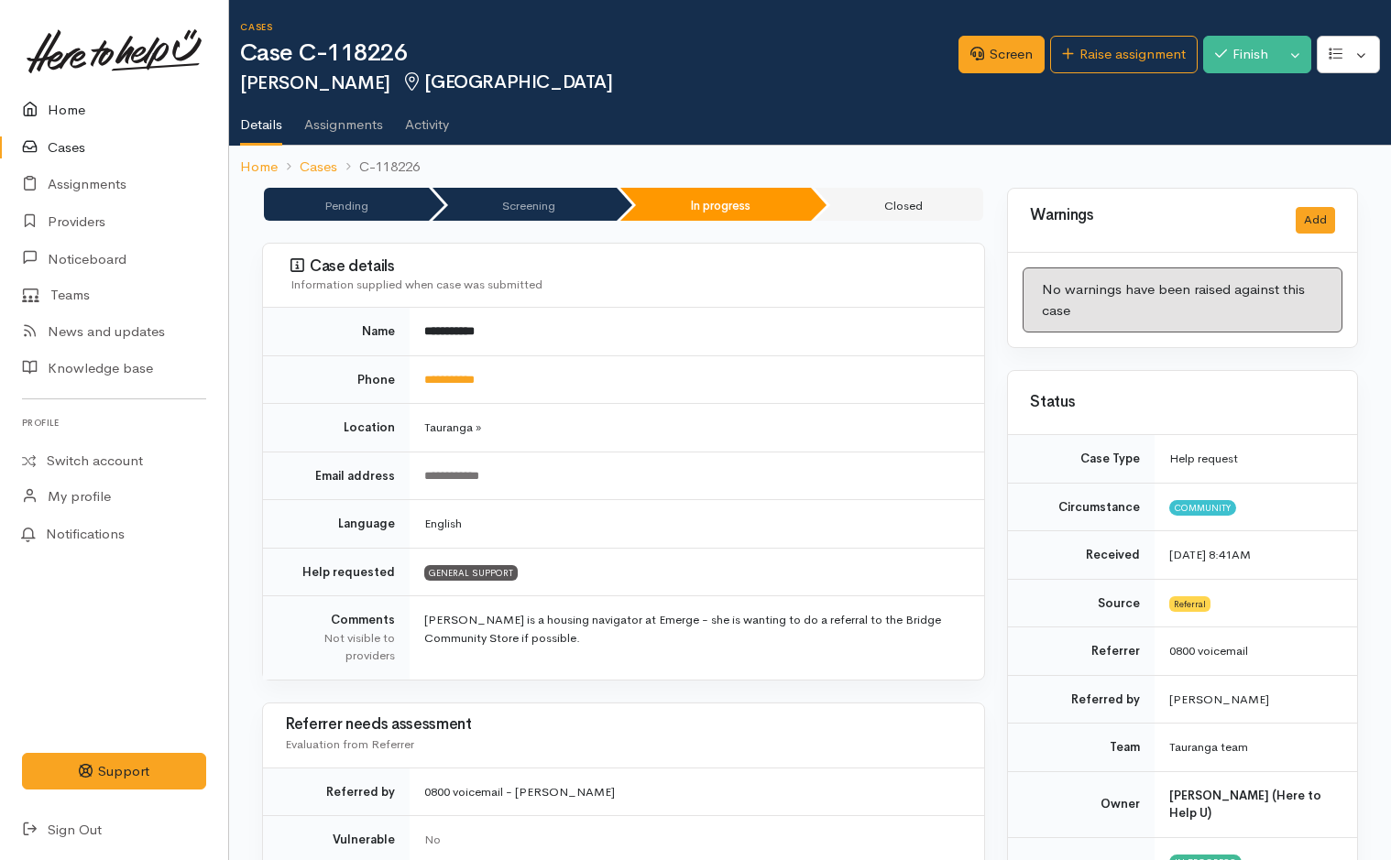
click at [81, 106] on link "Home" at bounding box center [114, 111] width 228 height 38
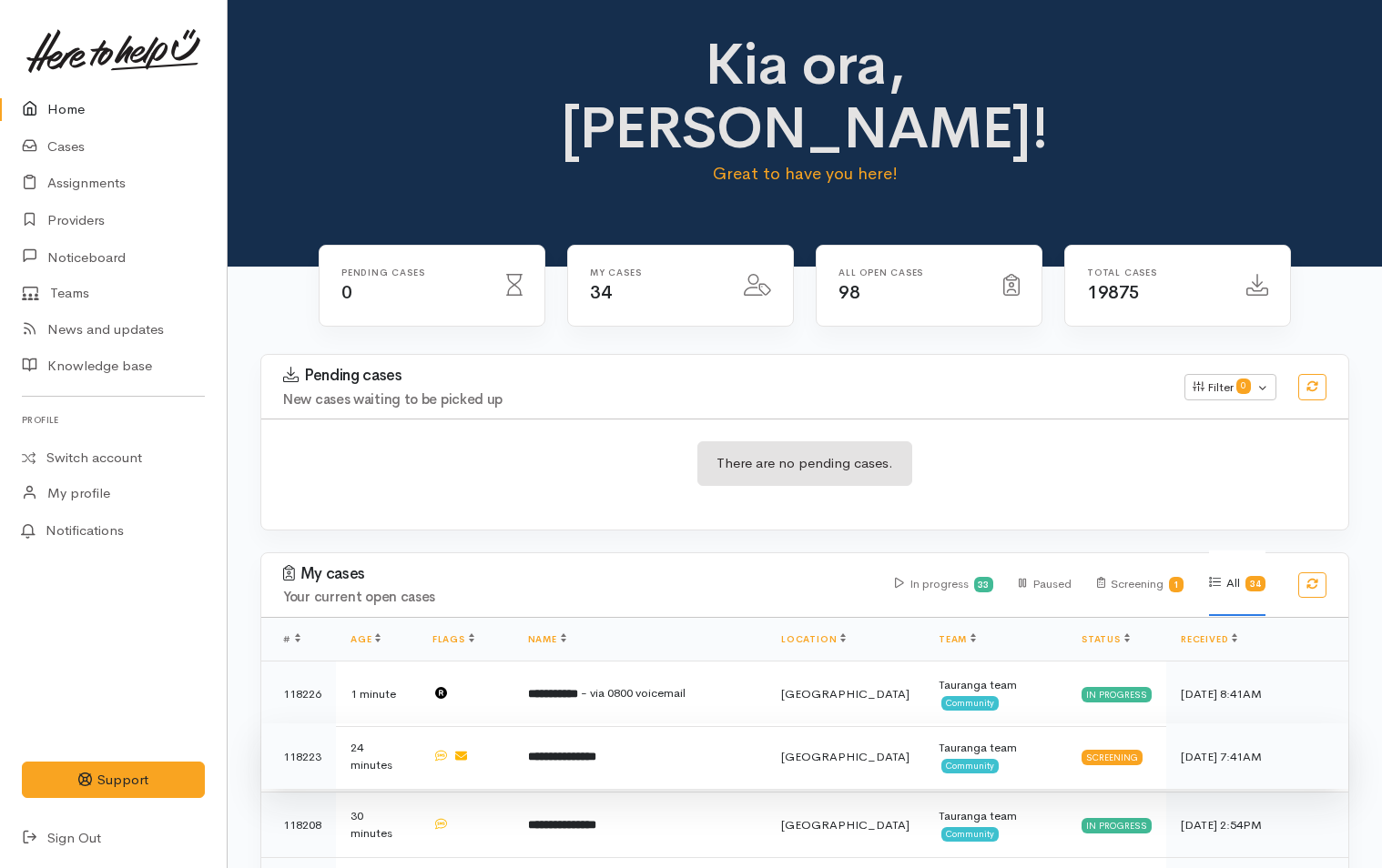
click at [574, 751] on b "**********" at bounding box center [561, 757] width 69 height 12
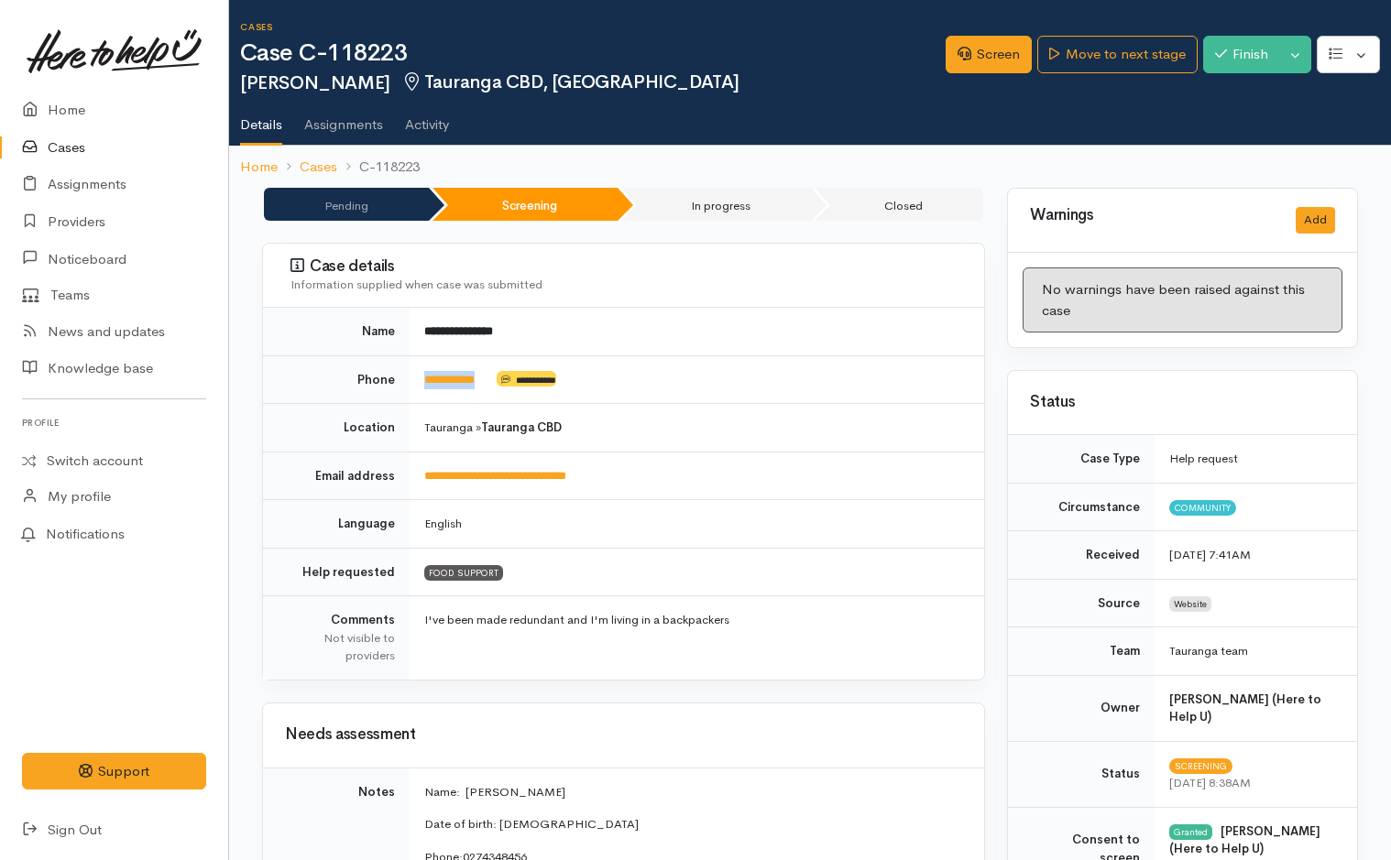
drag, startPoint x: 495, startPoint y: 379, endPoint x: 420, endPoint y: 385, distance: 75.3
click at [420, 385] on td "**********" at bounding box center [697, 380] width 575 height 49
copy td "**********"
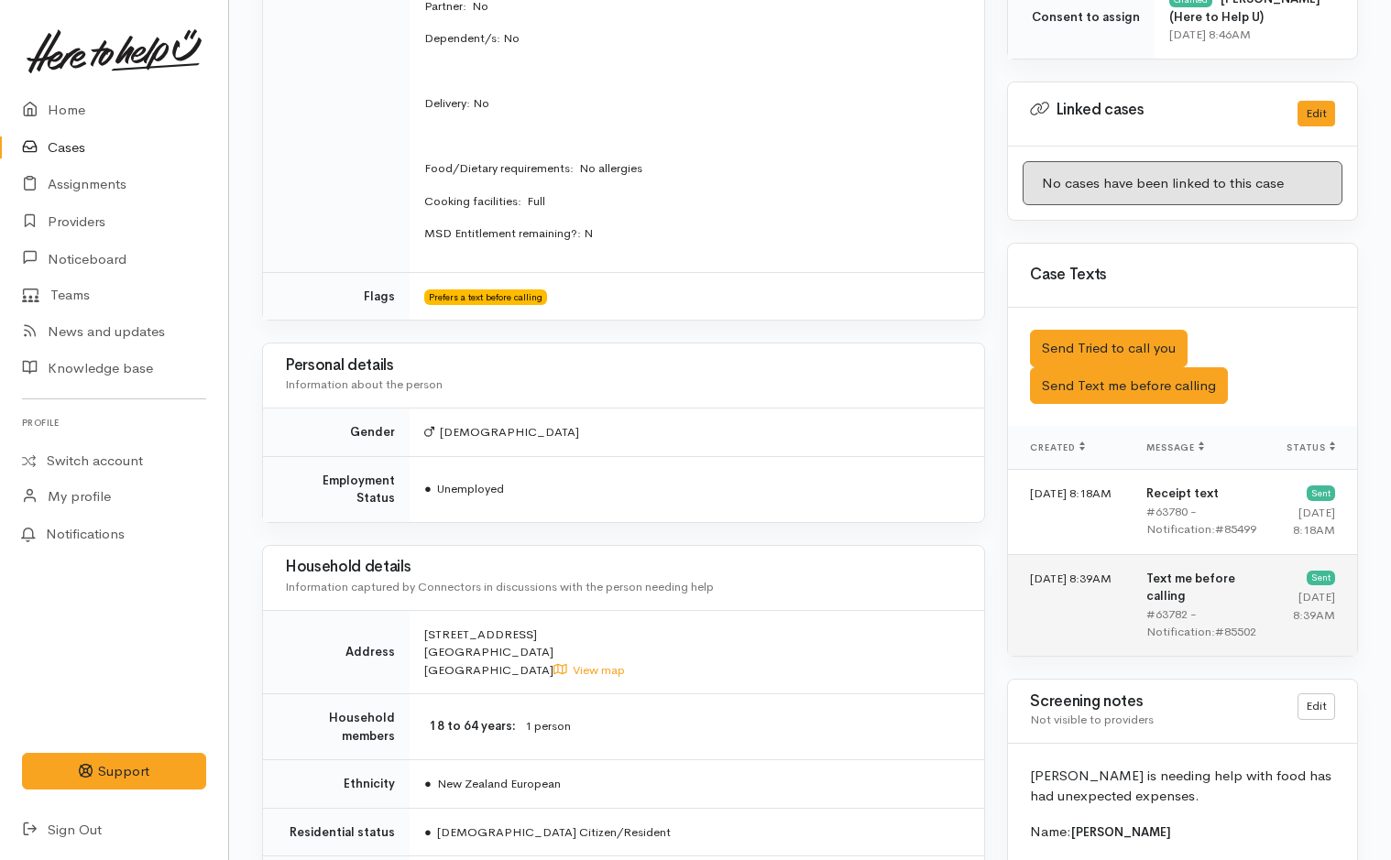
scroll to position [1100, 0]
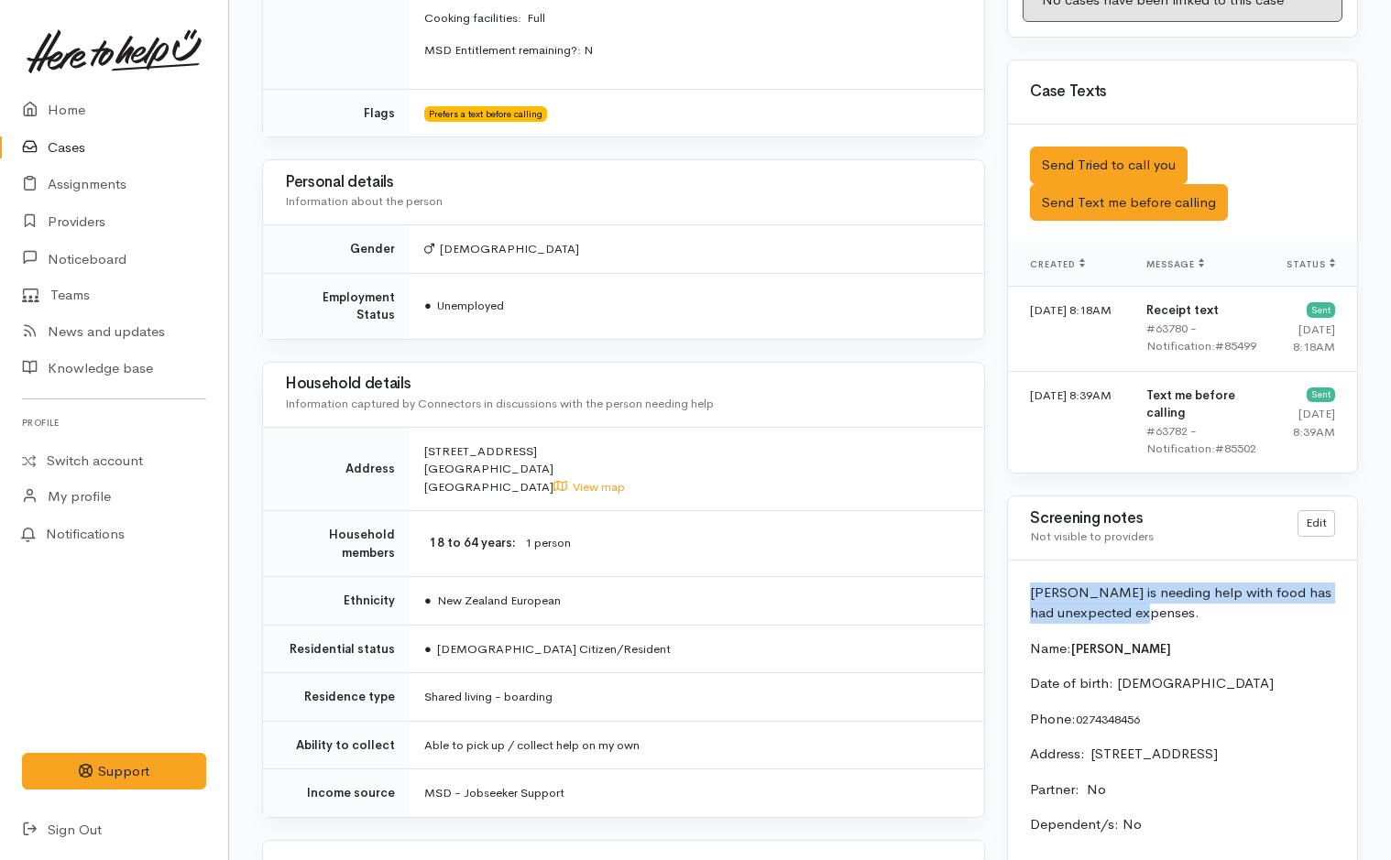
drag, startPoint x: 1184, startPoint y: 618, endPoint x: 1033, endPoint y: 576, distance: 156.7
copy p "Darren is needing help with food has had unexpected expenses."
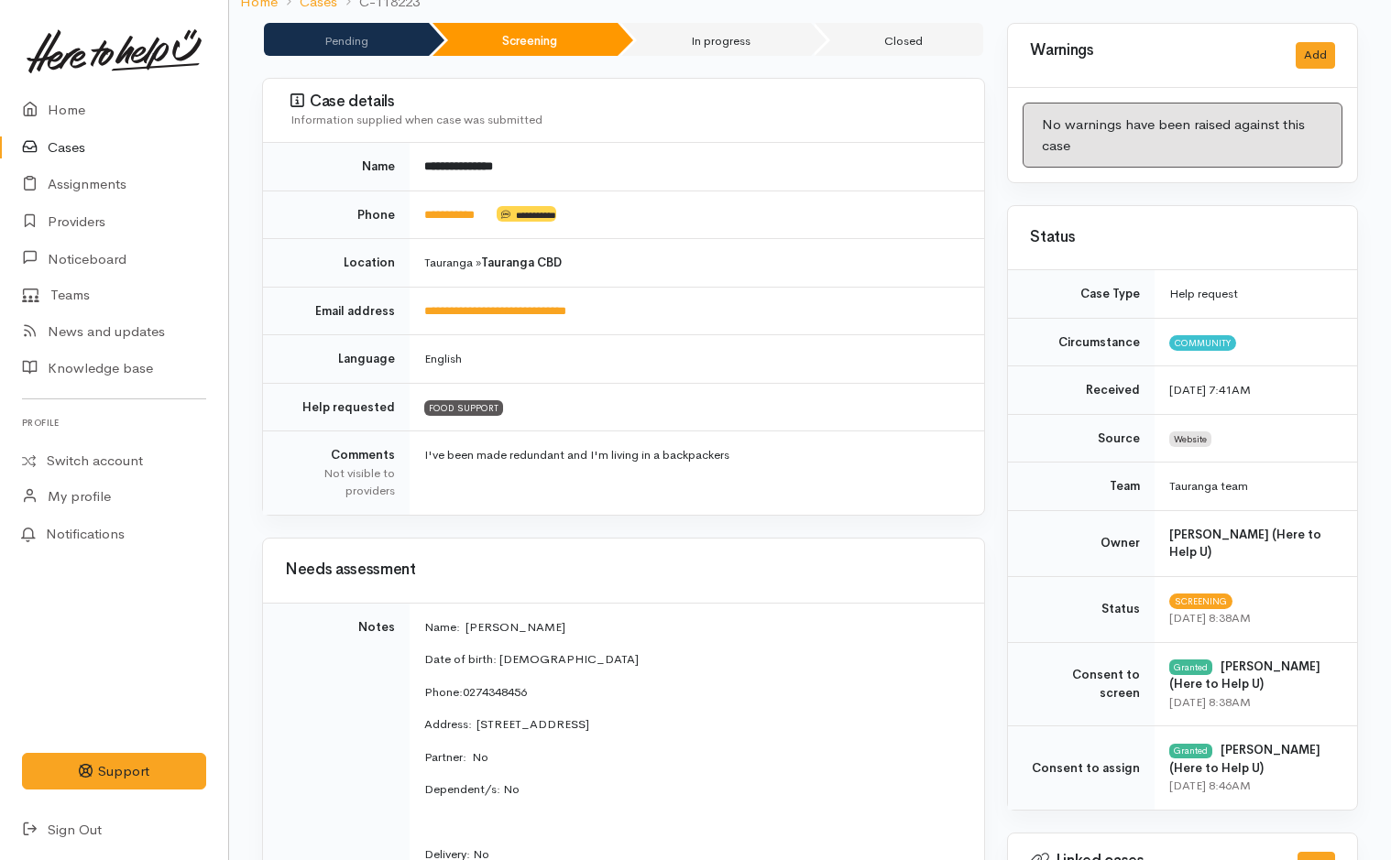
scroll to position [0, 0]
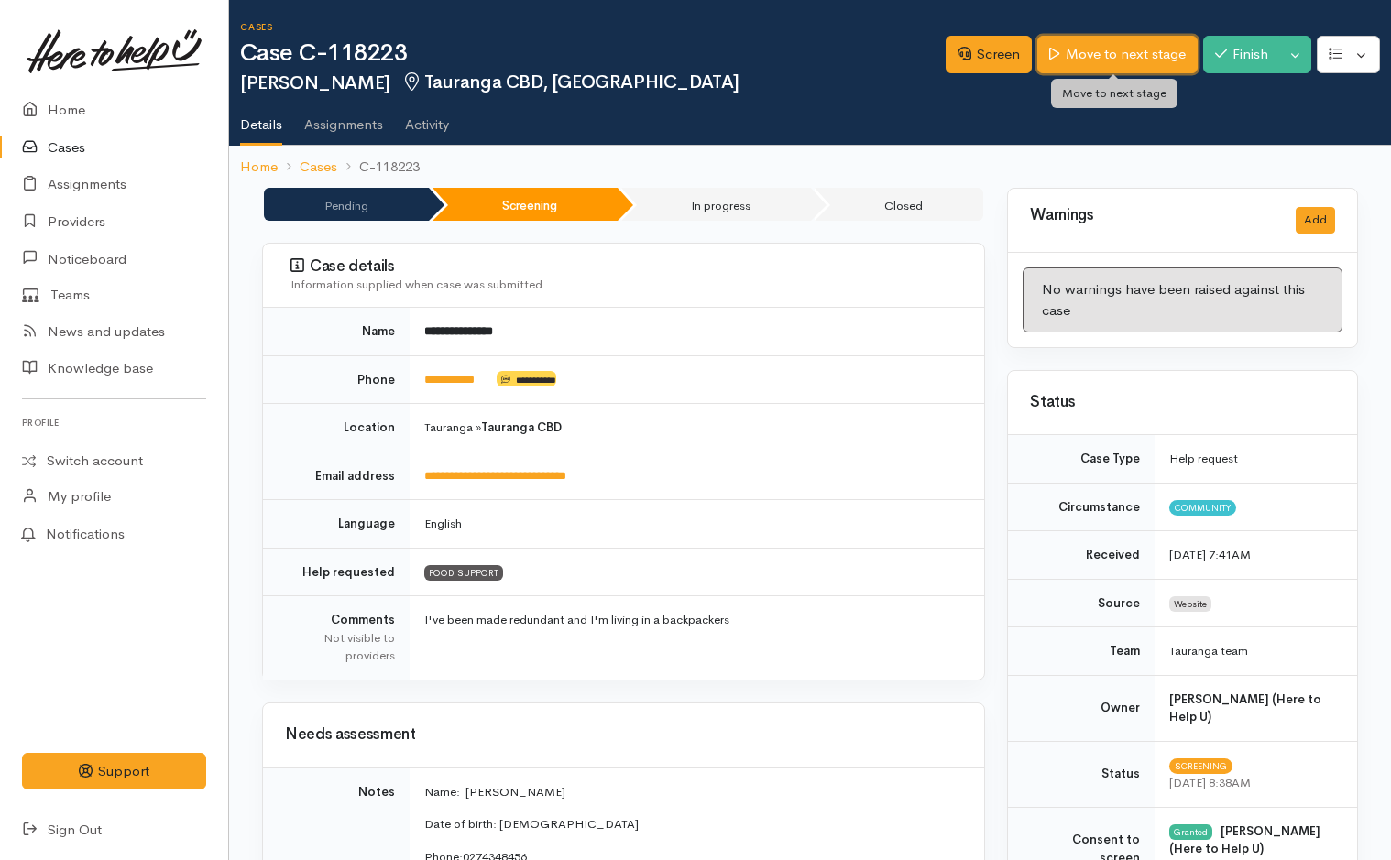
click at [1114, 45] on link "Move to next stage" at bounding box center [1116, 55] width 159 height 38
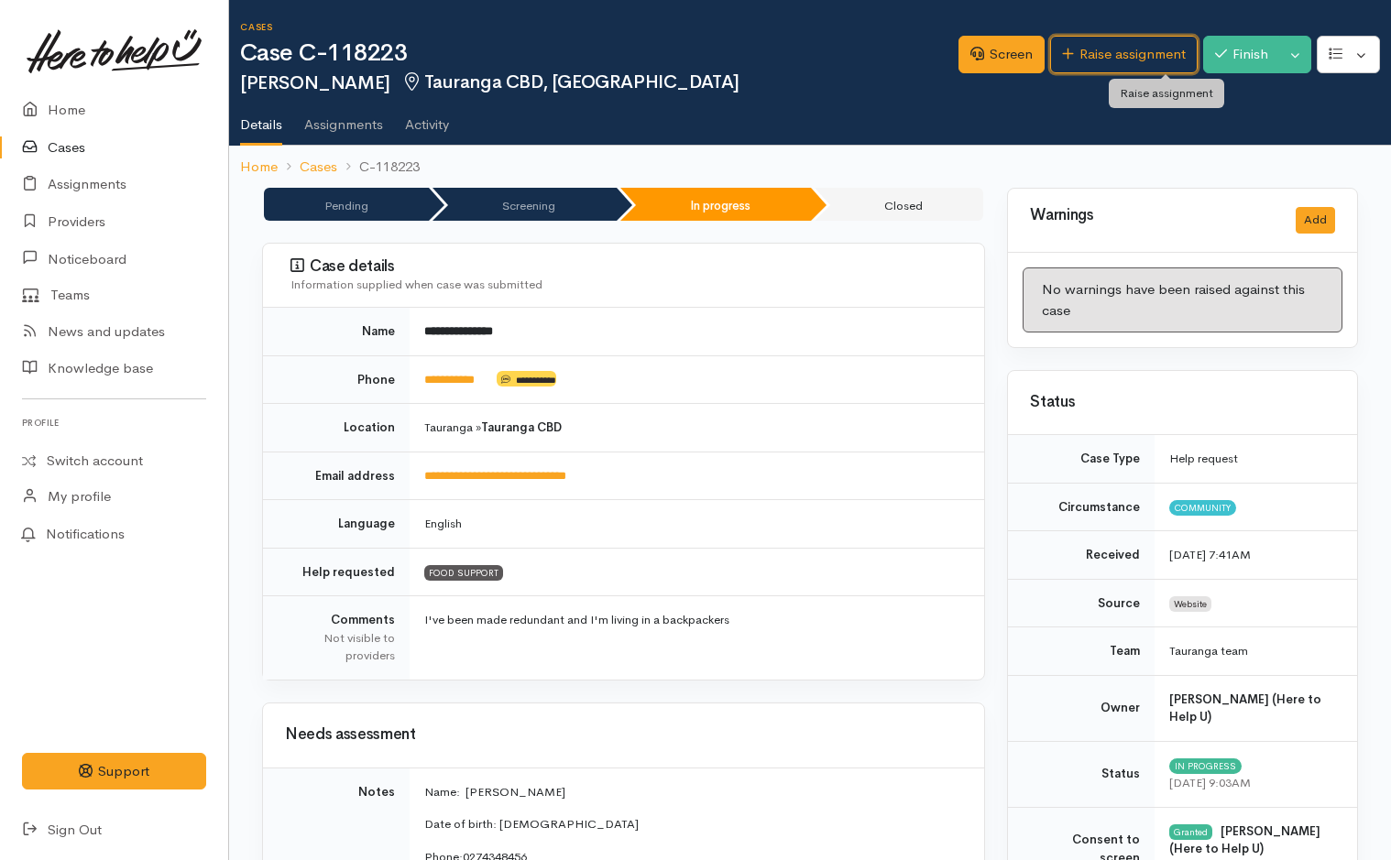
click at [1155, 51] on link "Raise assignment" at bounding box center [1124, 55] width 148 height 38
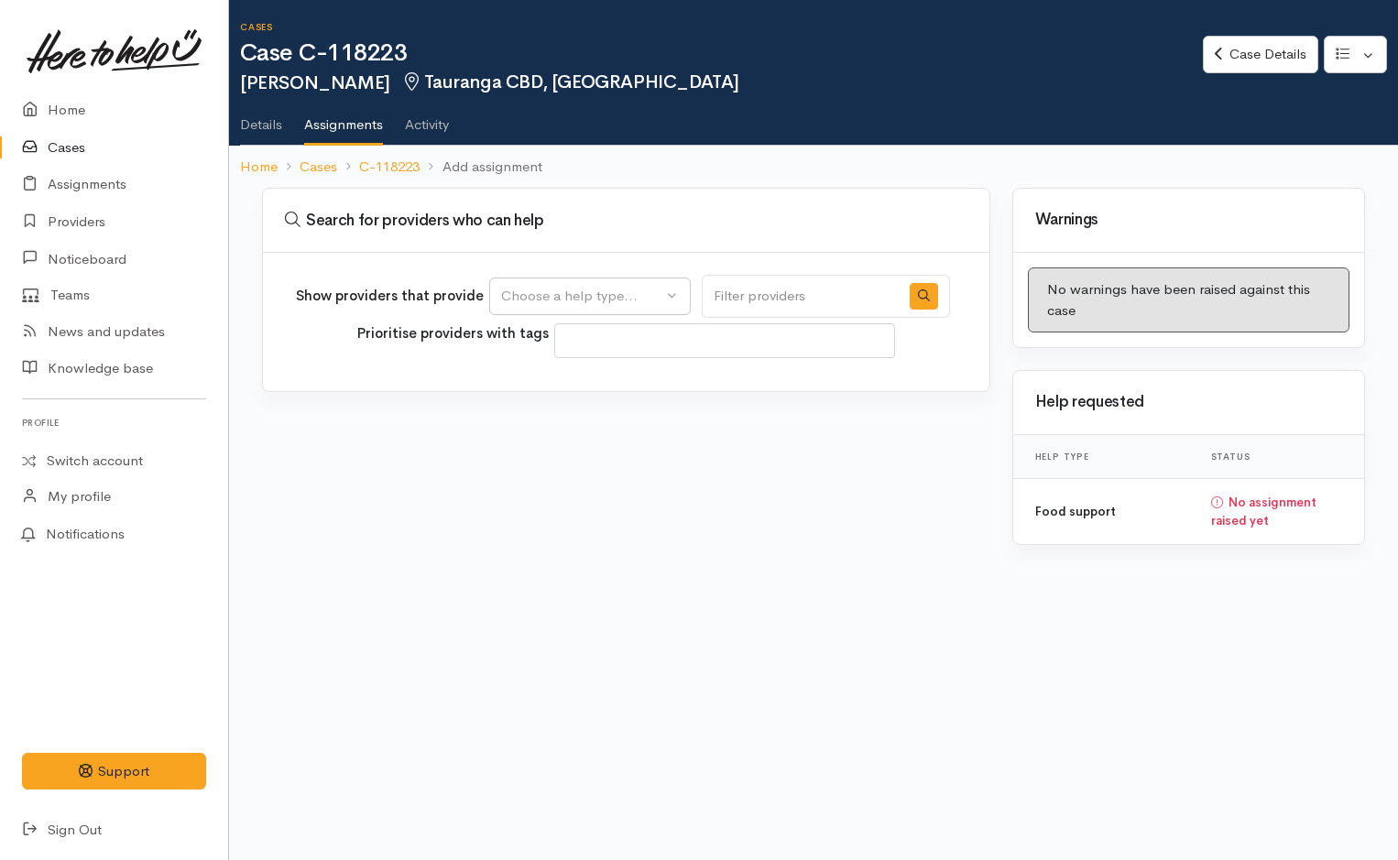
select select
click at [522, 286] on div "Choose a help type..." at bounding box center [581, 296] width 161 height 21
click at [566, 372] on link "Food support" at bounding box center [590, 384] width 200 height 28
select select "3"
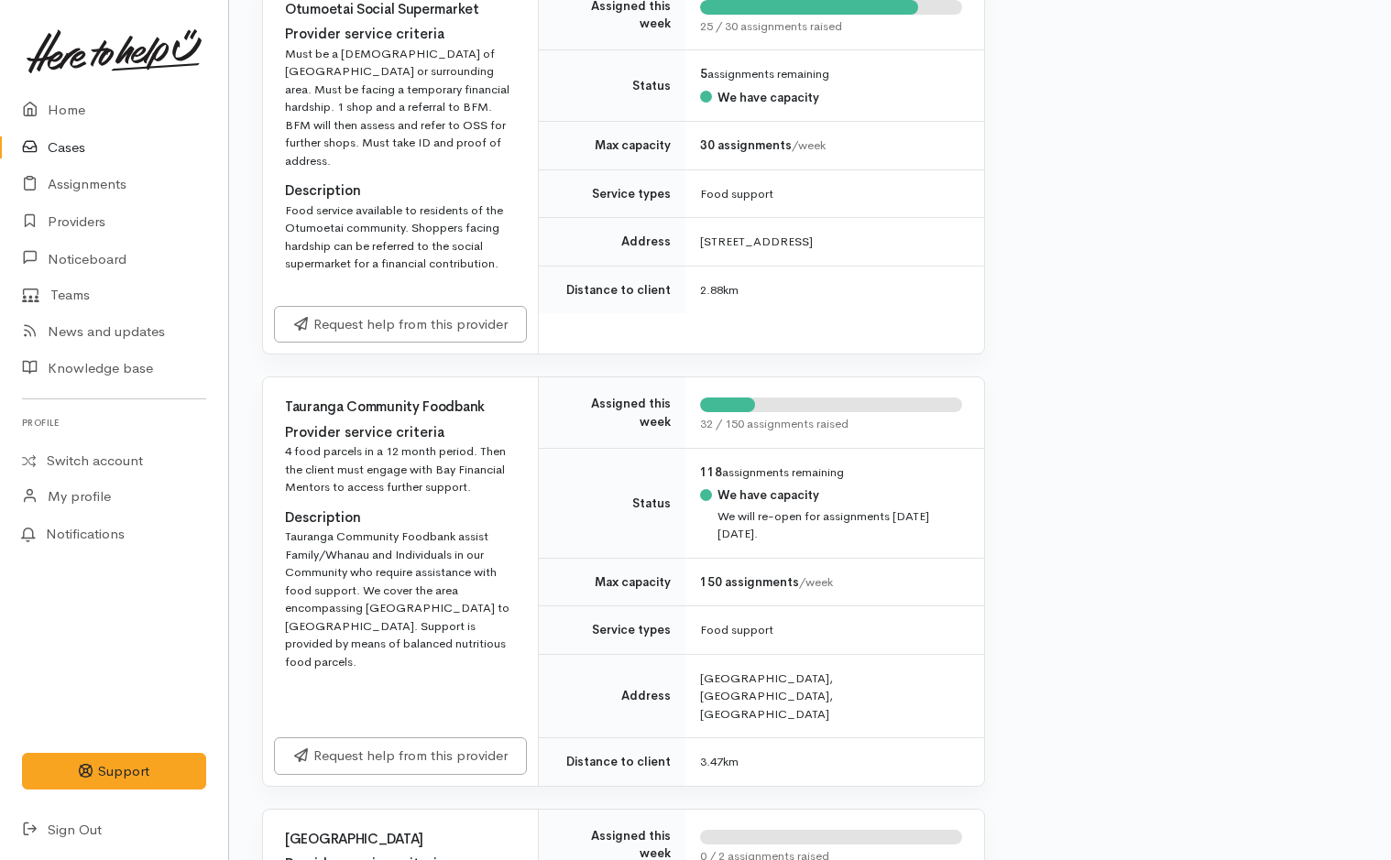
scroll to position [2108, 0]
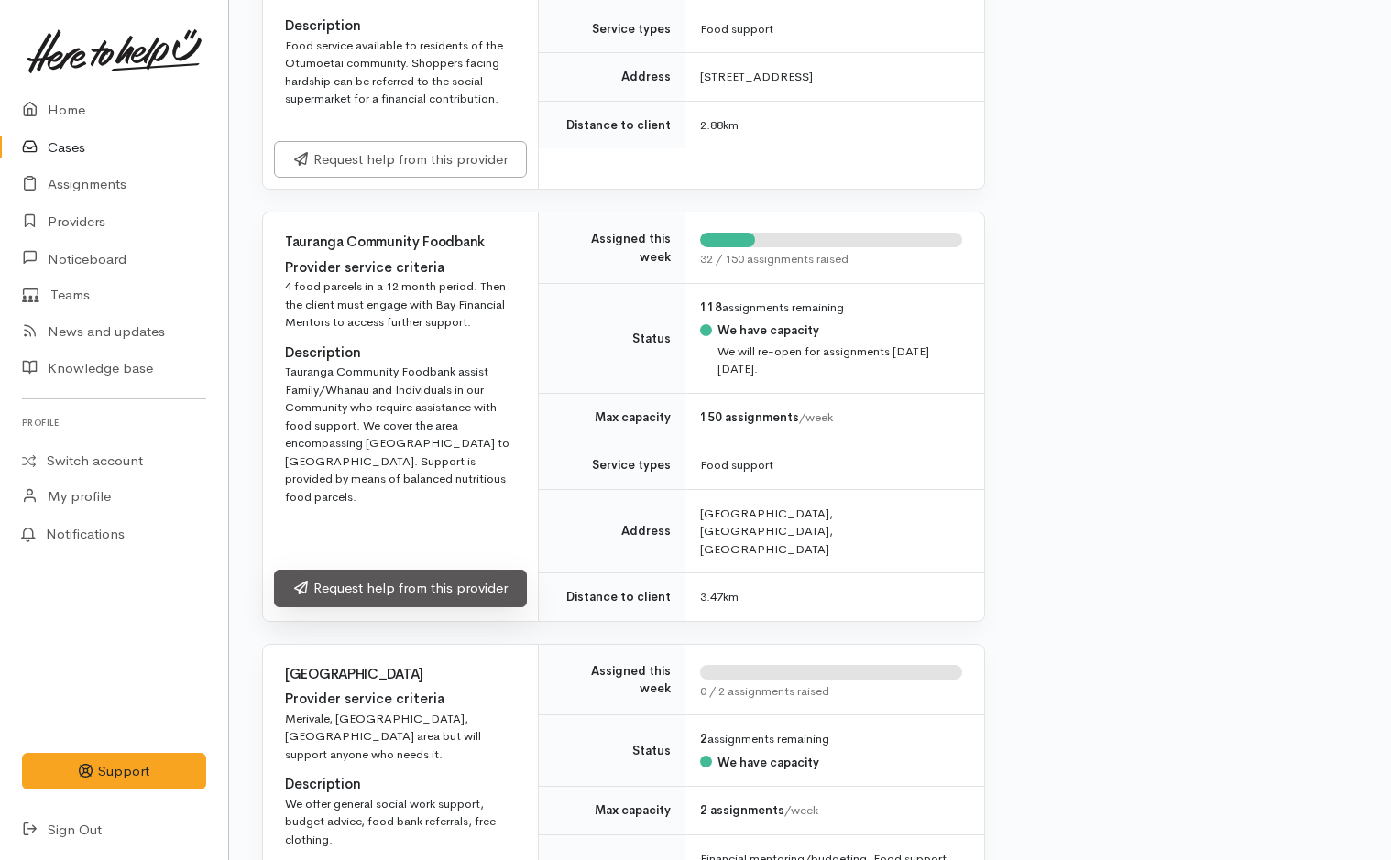
click at [466, 570] on link "Request help from this provider" at bounding box center [400, 589] width 253 height 38
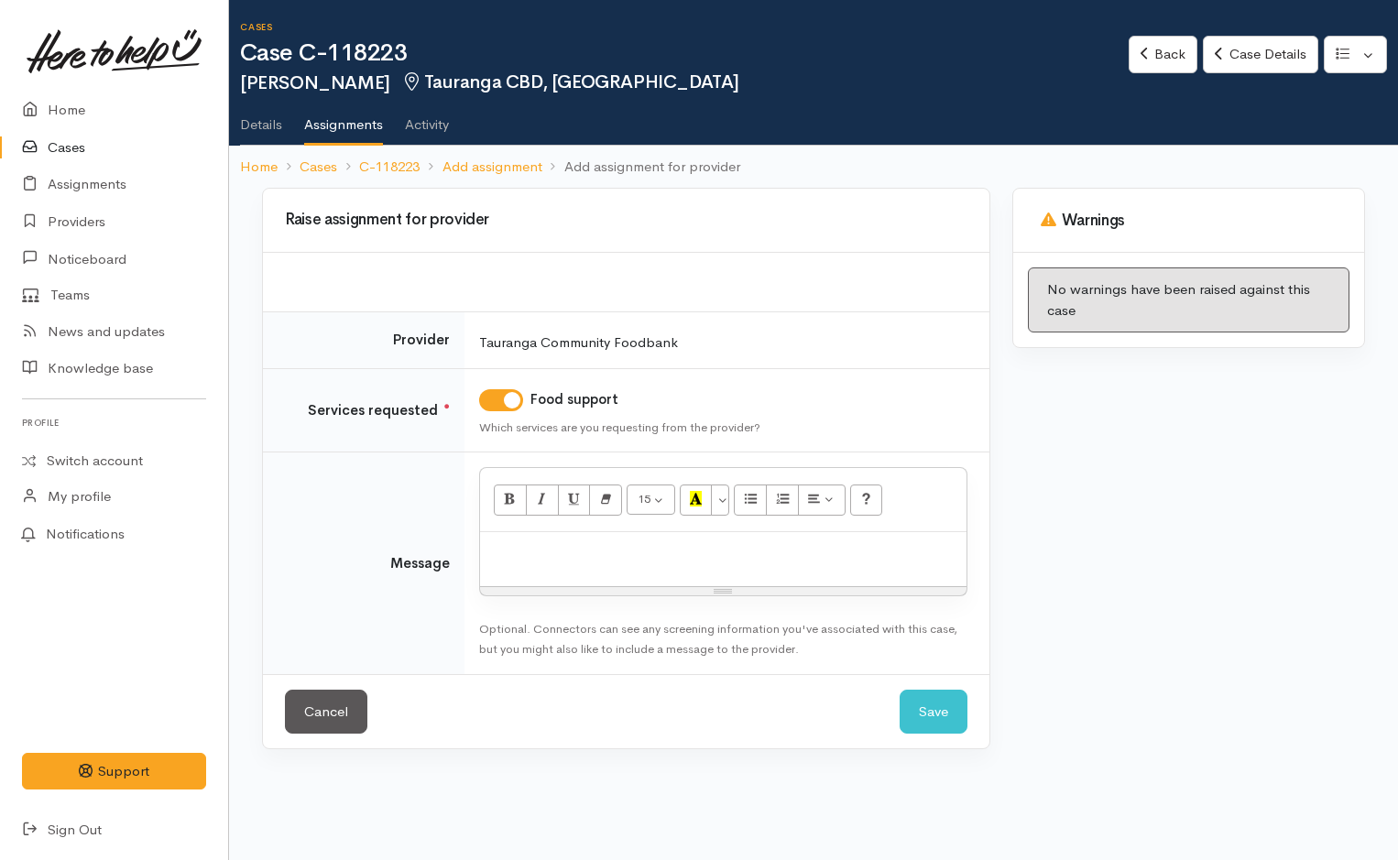
click at [574, 579] on div at bounding box center [723, 559] width 487 height 54
paste div
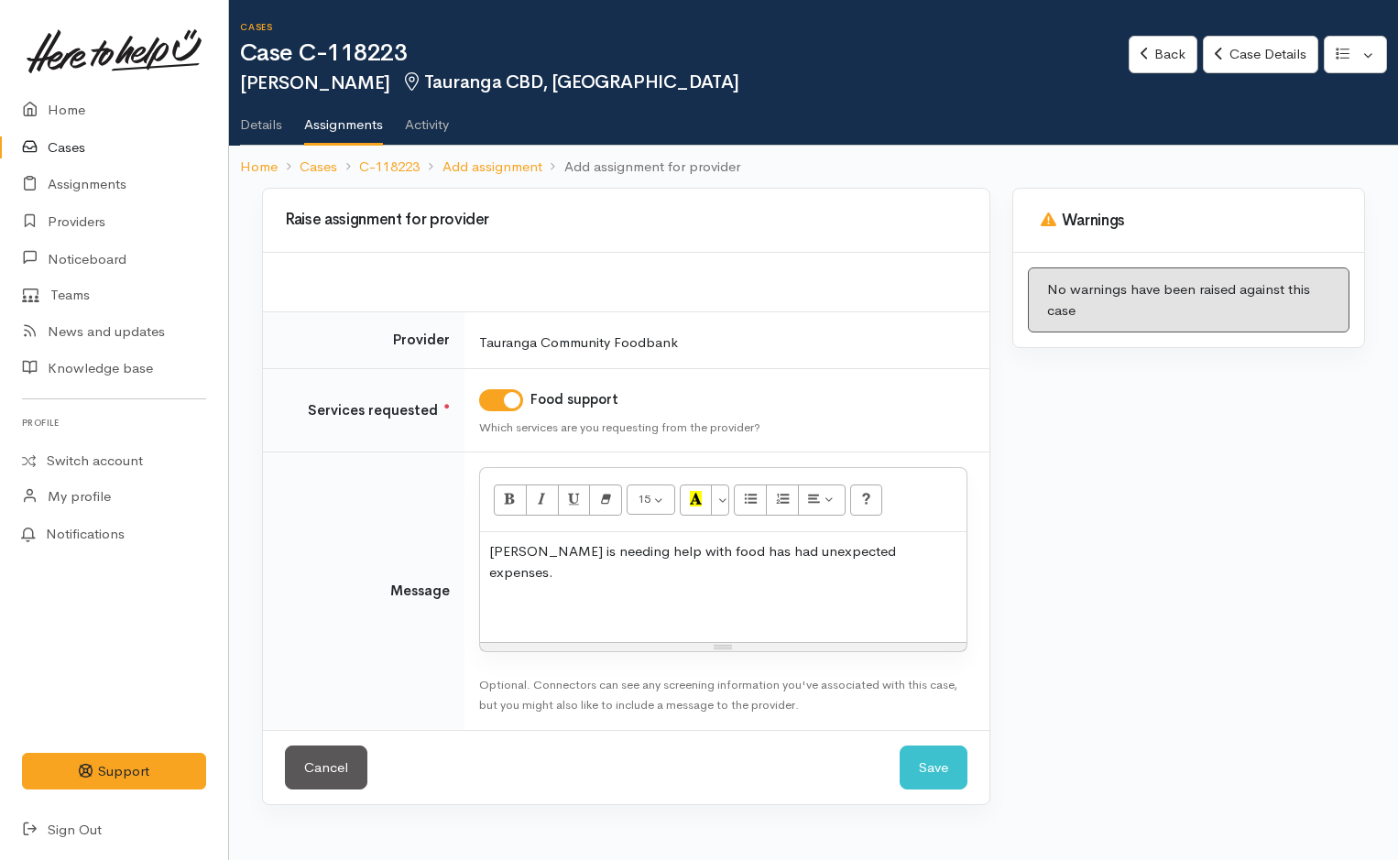
click at [936, 555] on p "[PERSON_NAME] is needing help with food has had unexpected expenses." at bounding box center [723, 562] width 468 height 41
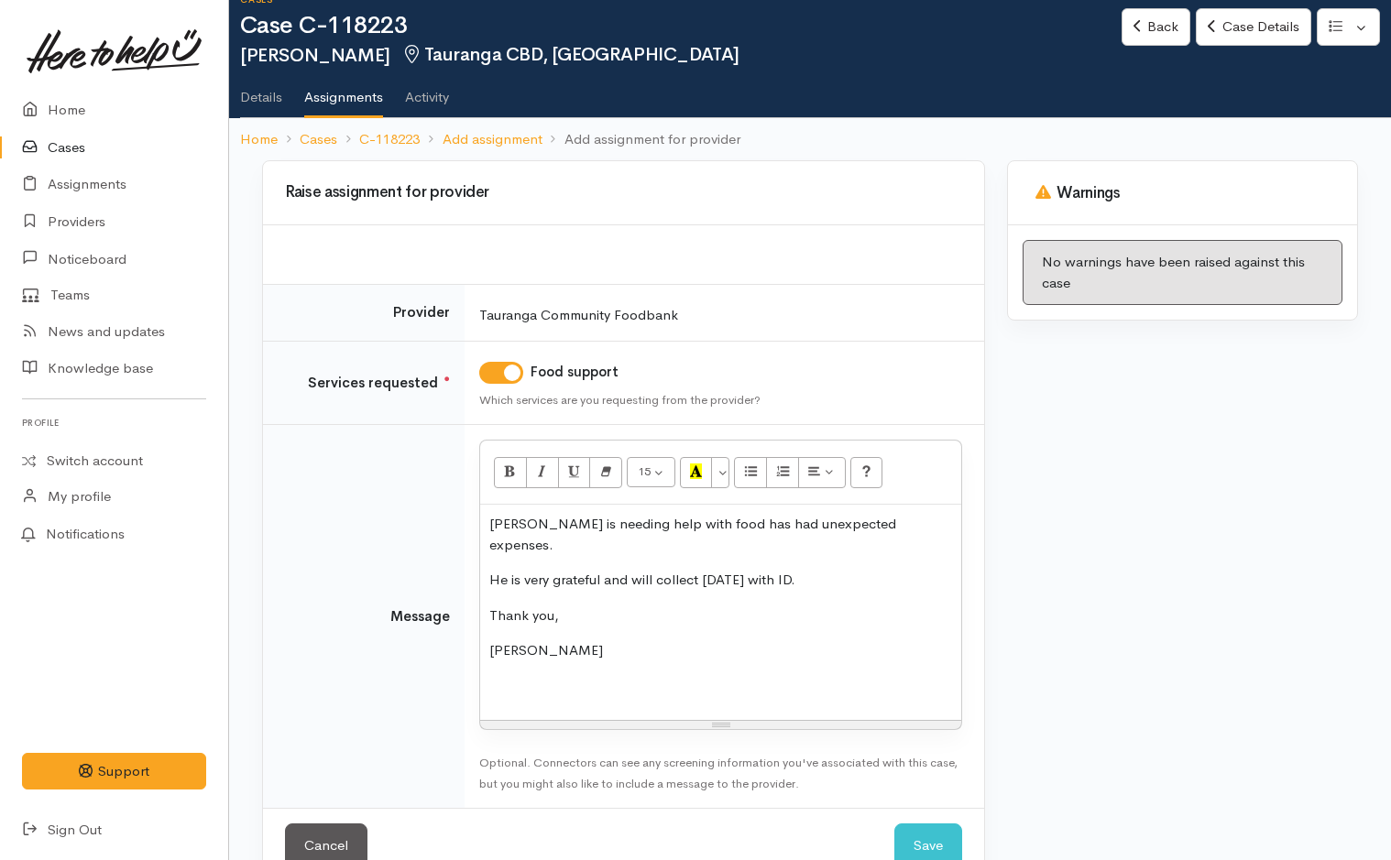
scroll to position [52, 0]
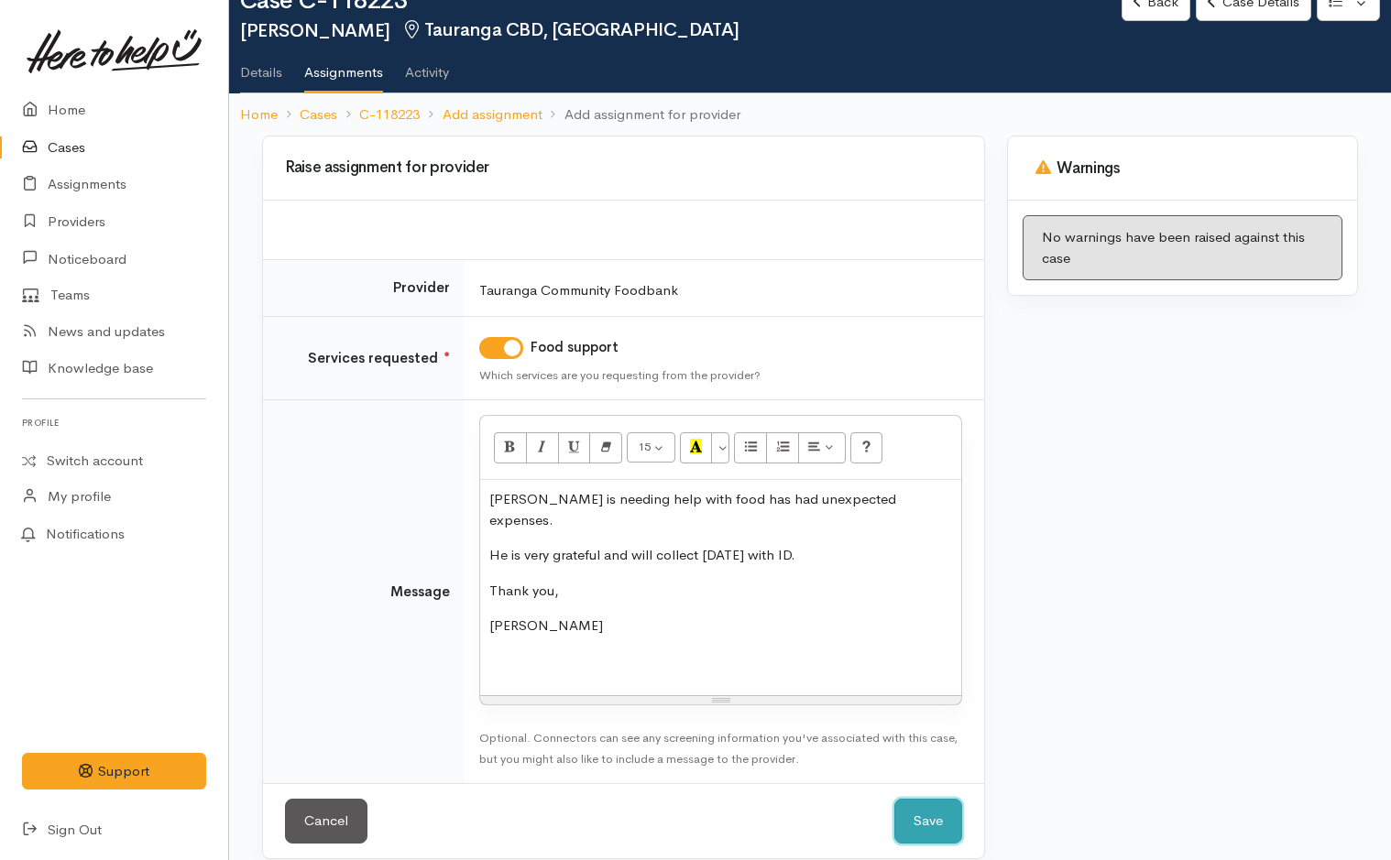
click at [930, 799] on button "Save" at bounding box center [928, 821] width 68 height 45
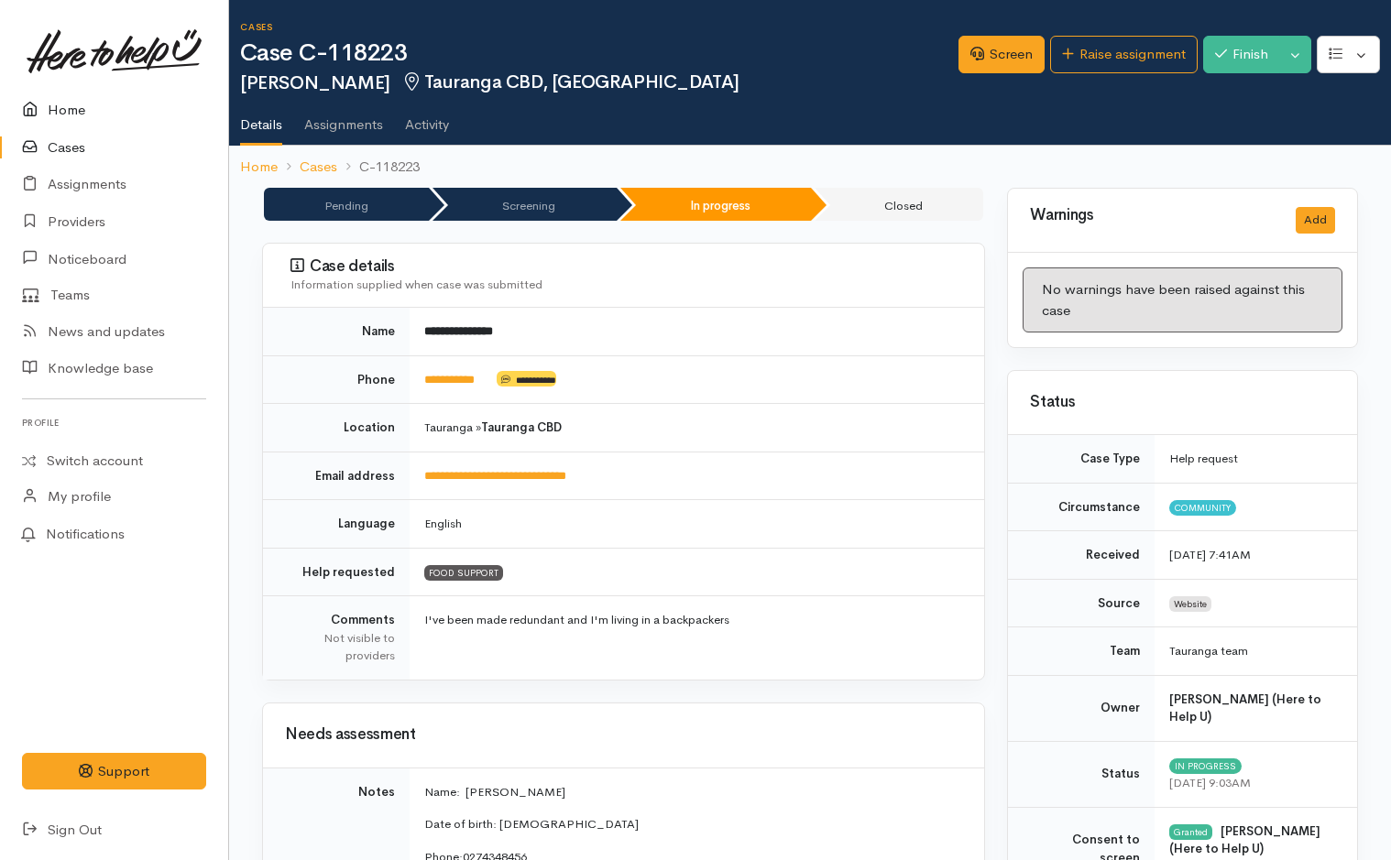
click at [66, 112] on link "Home" at bounding box center [114, 111] width 228 height 38
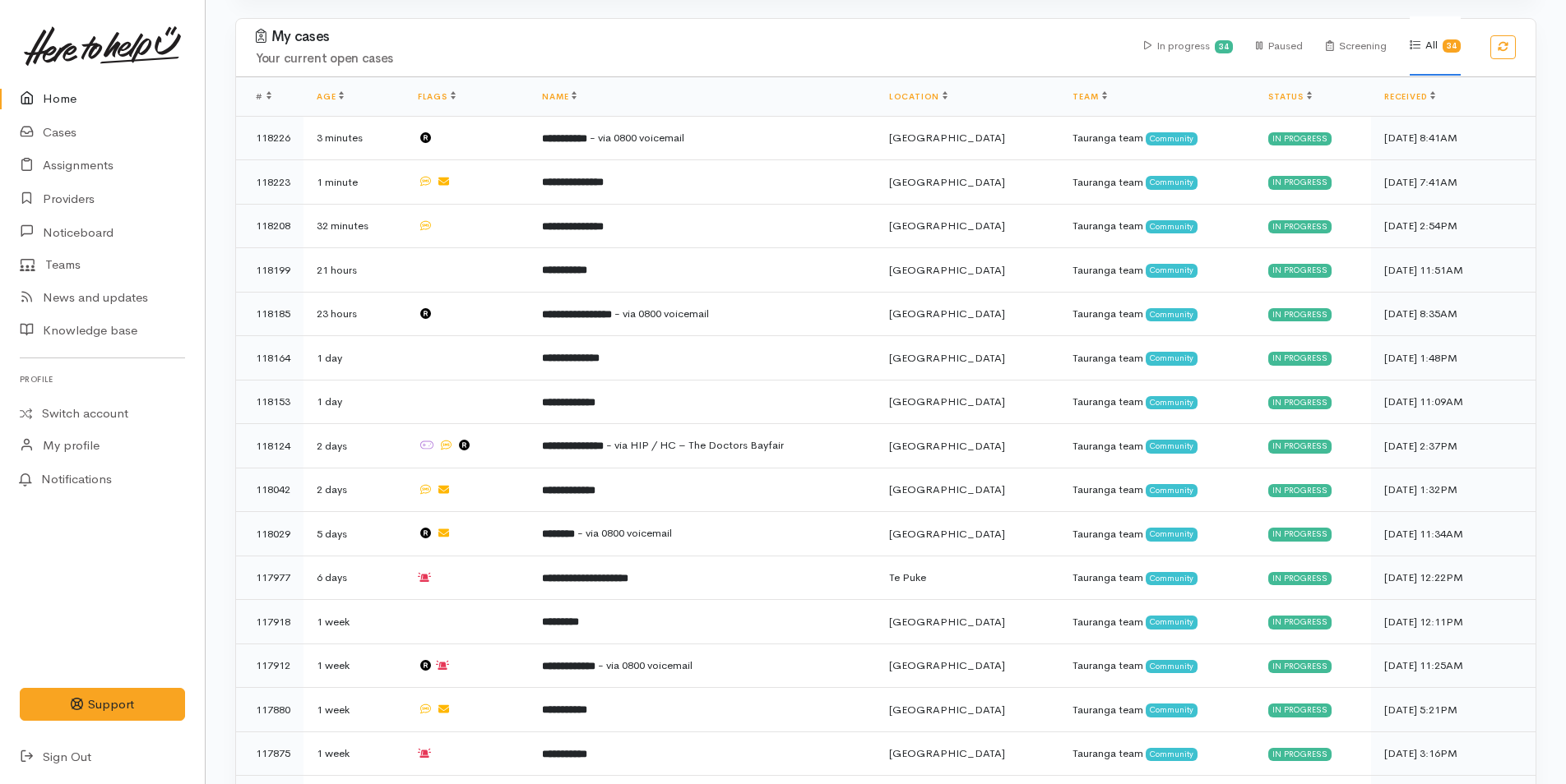
scroll to position [329, 0]
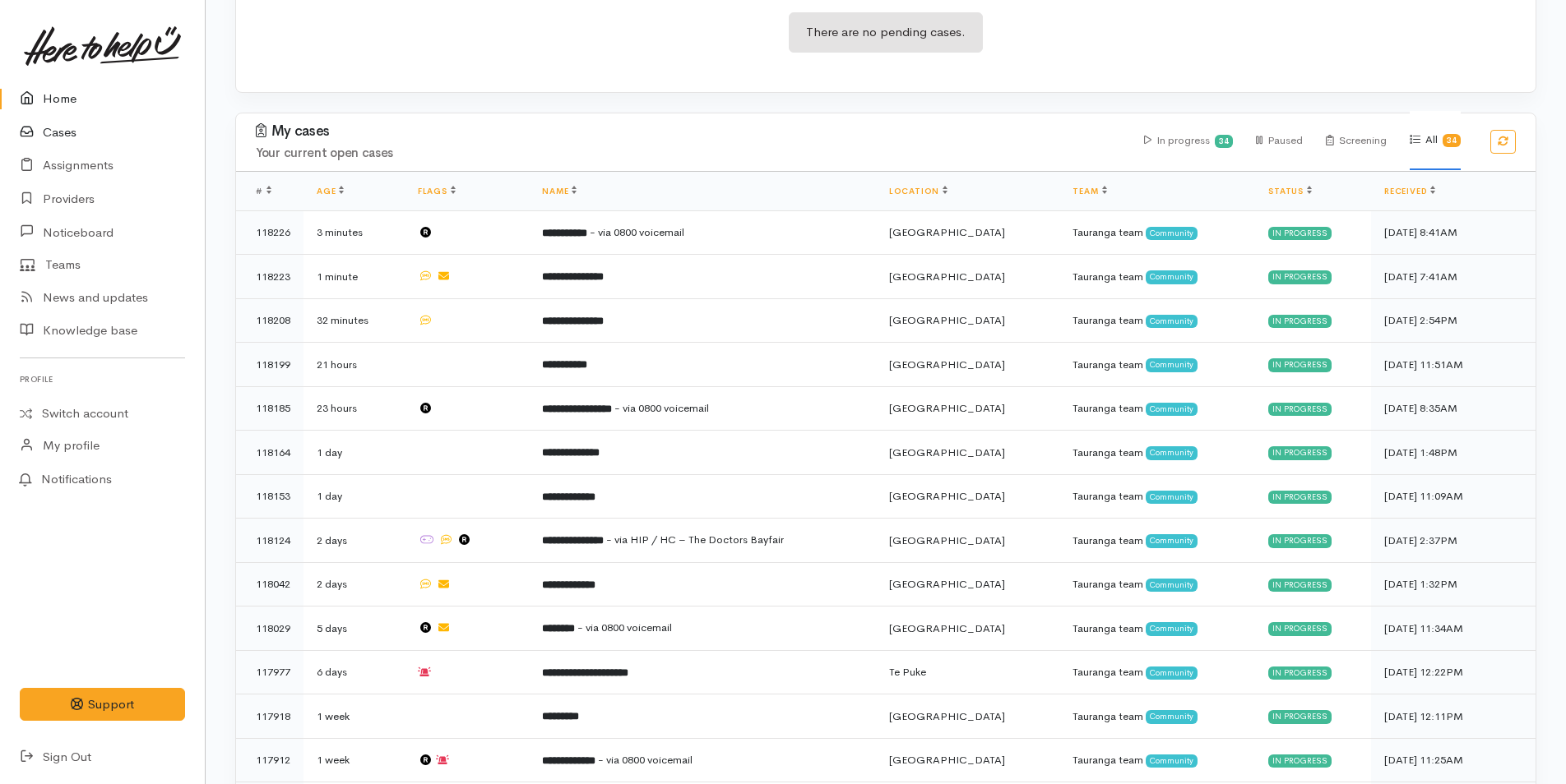
click at [74, 129] on link "Cases" at bounding box center [102, 133] width 205 height 34
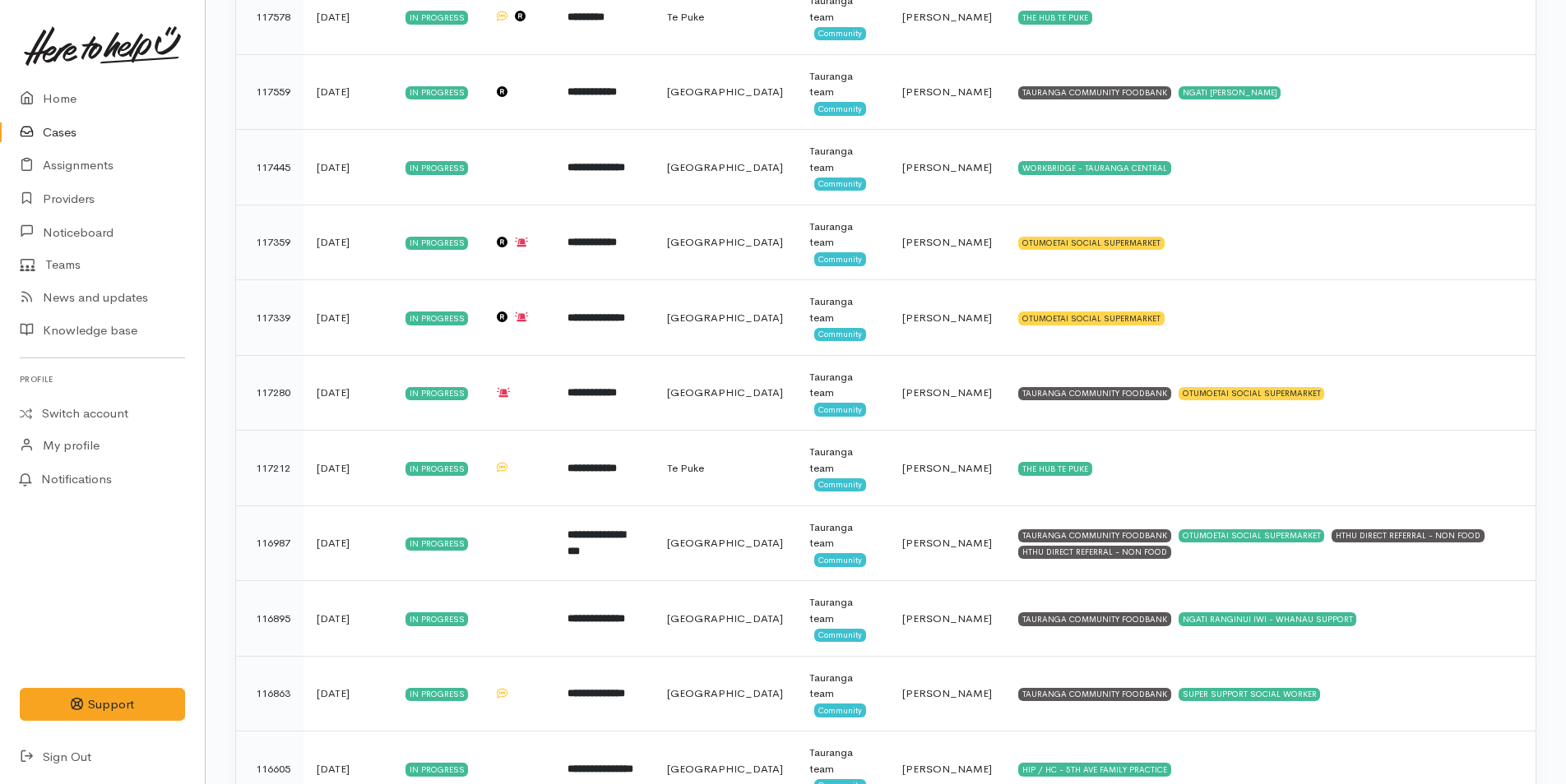
scroll to position [2105, 0]
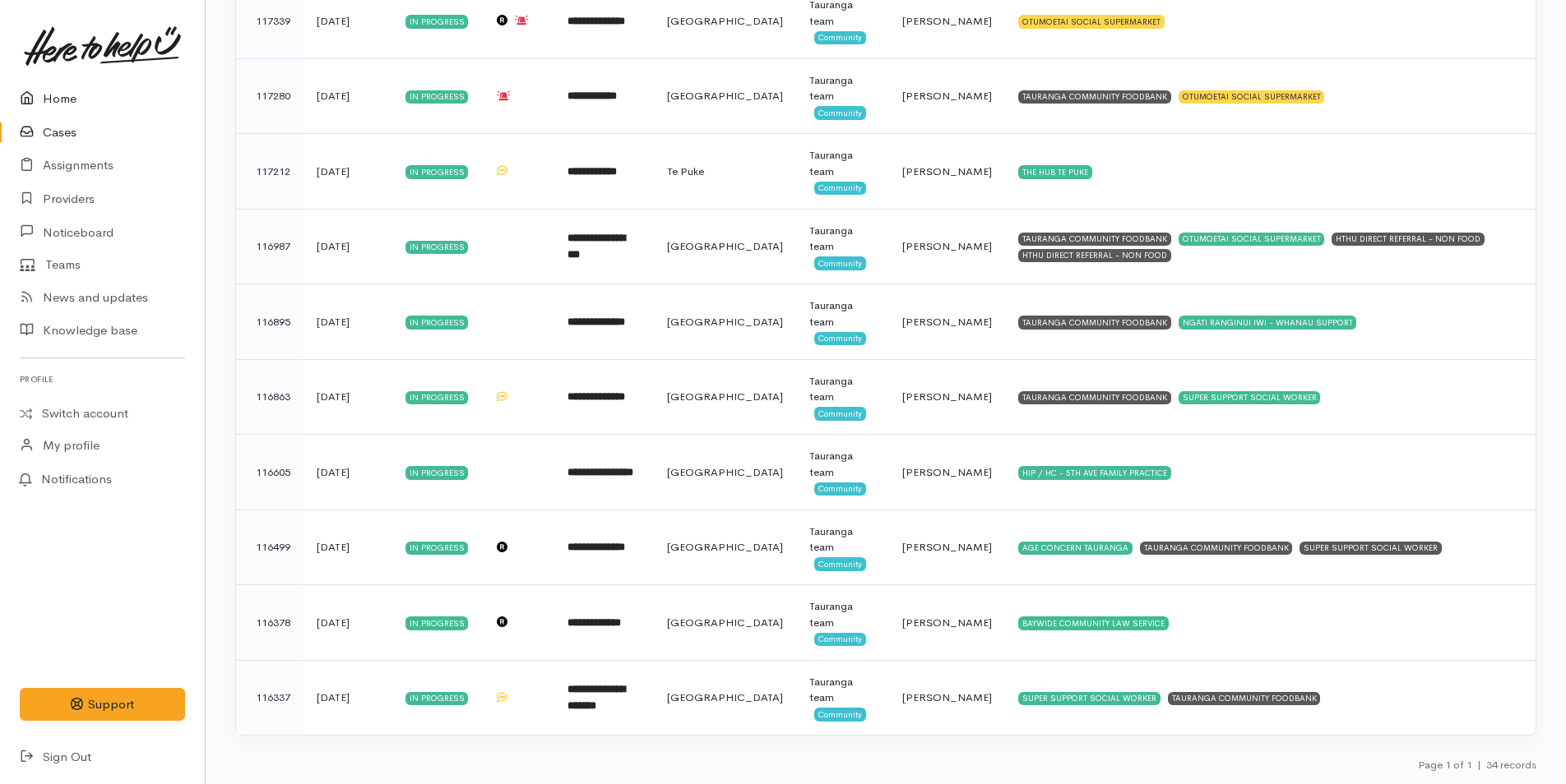
click at [66, 96] on link "Home" at bounding box center [102, 100] width 205 height 34
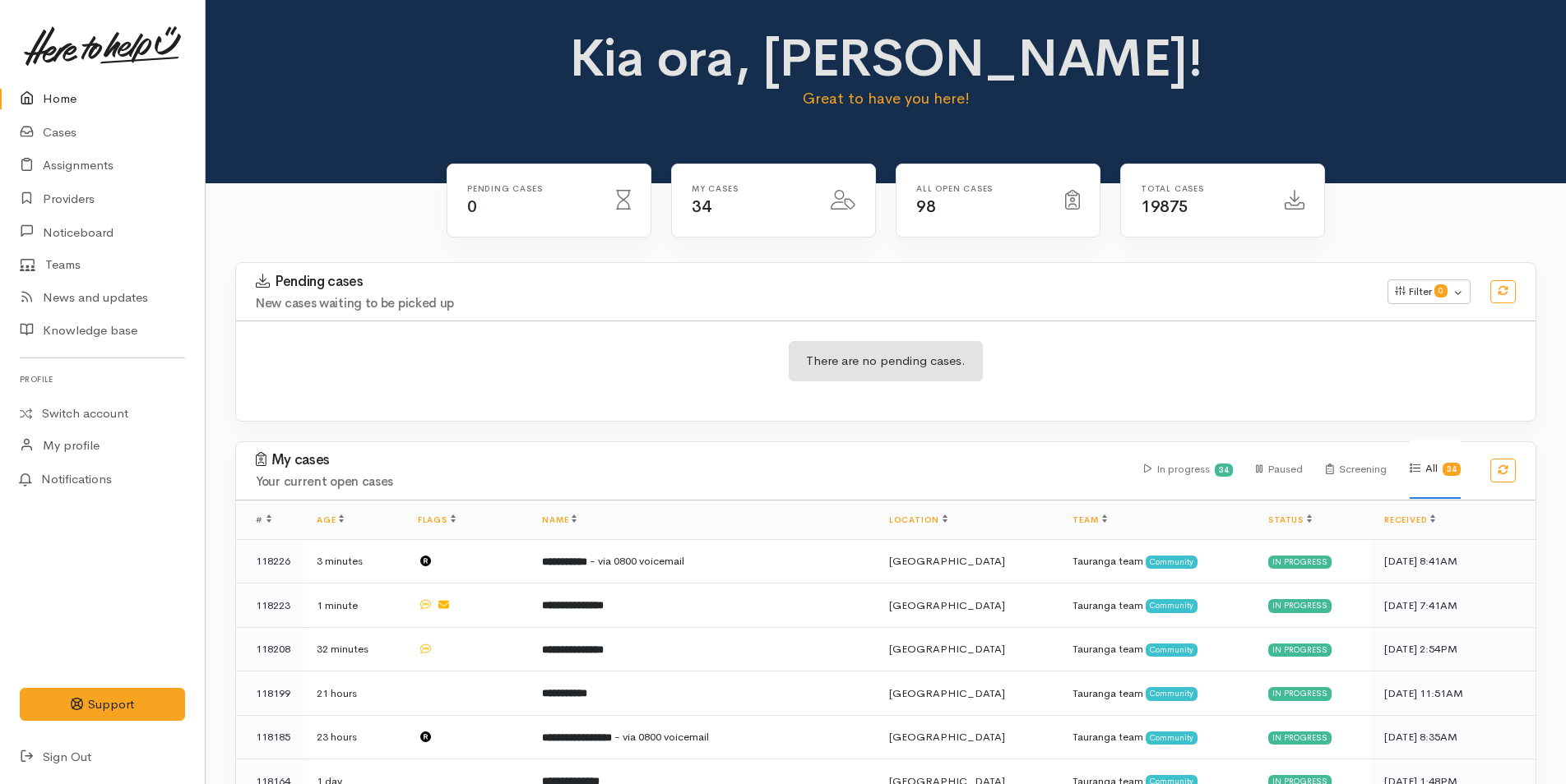
click at [50, 98] on link "Home" at bounding box center [102, 100] width 205 height 34
click at [97, 169] on link "Assignments" at bounding box center [102, 166] width 205 height 34
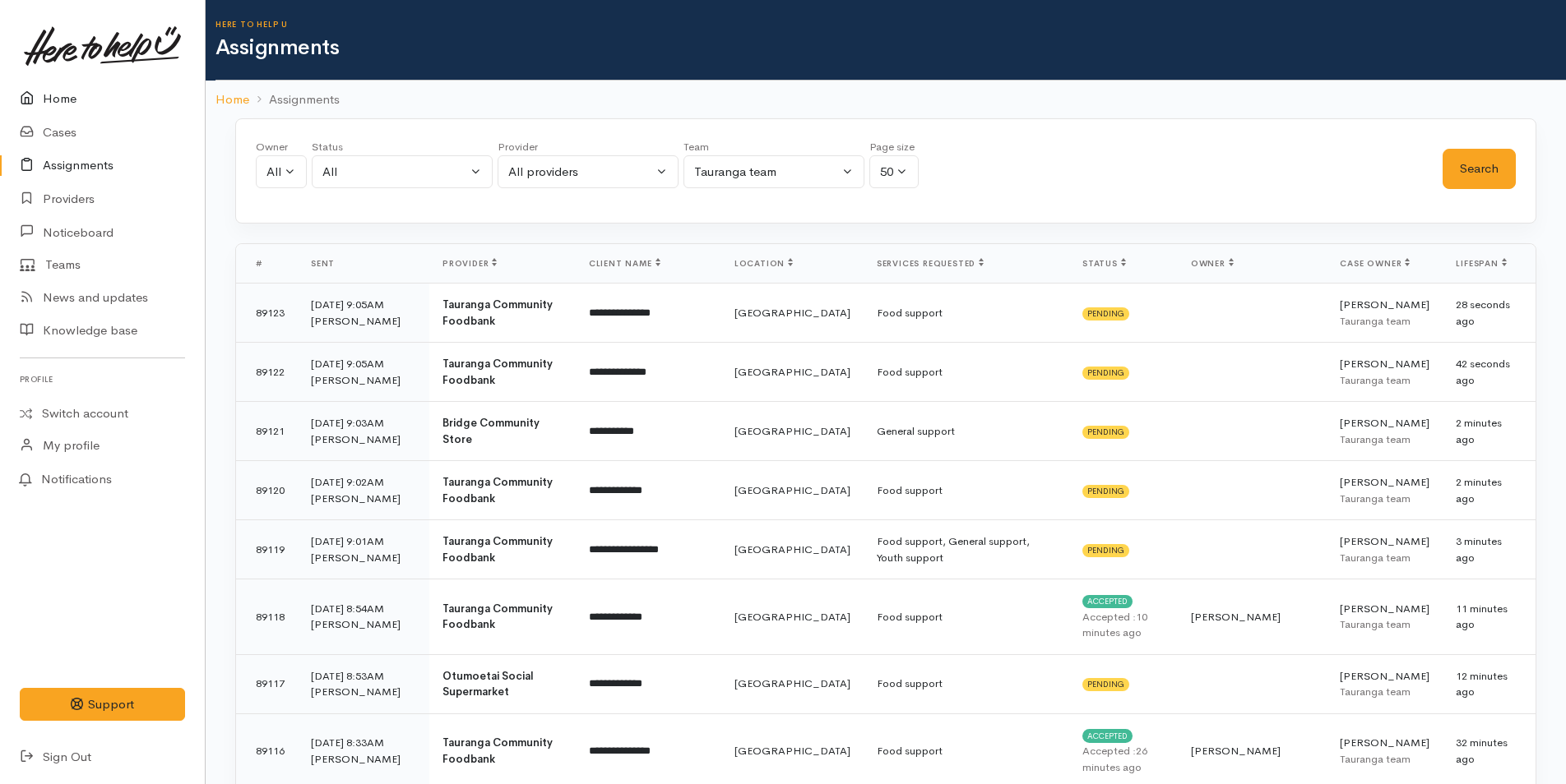
click at [61, 96] on link "Home" at bounding box center [102, 100] width 205 height 34
